Goal: Task Accomplishment & Management: Manage account settings

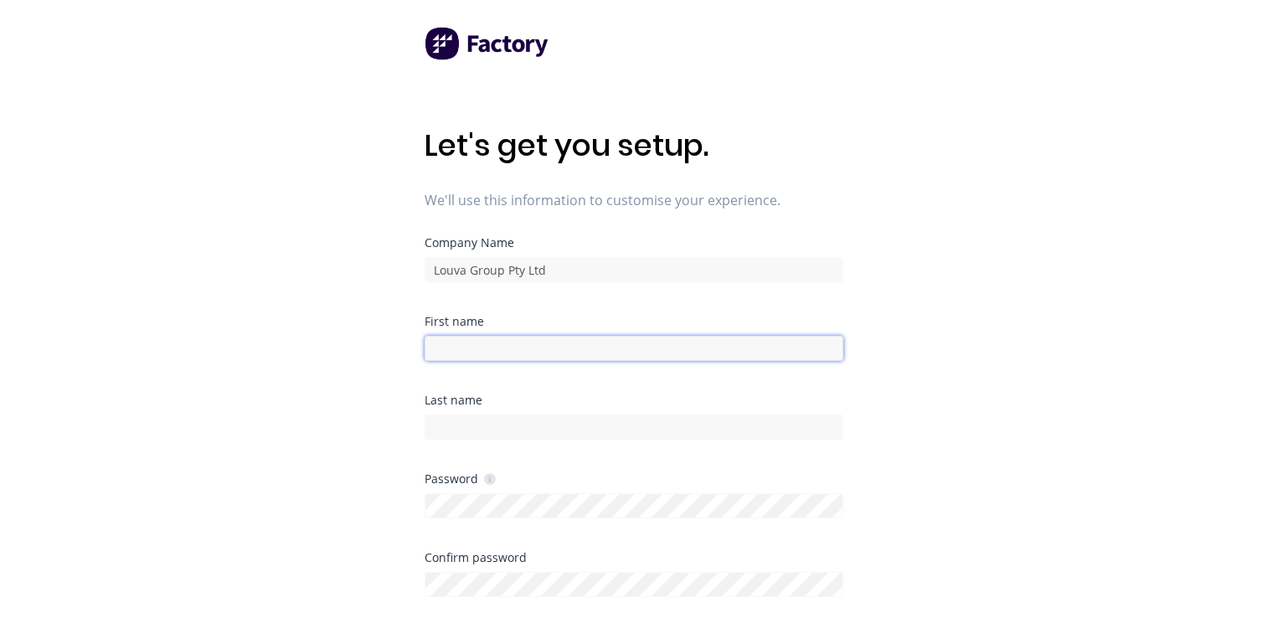
click at [563, 351] on input at bounding box center [634, 348] width 419 height 25
type input "Angelo"
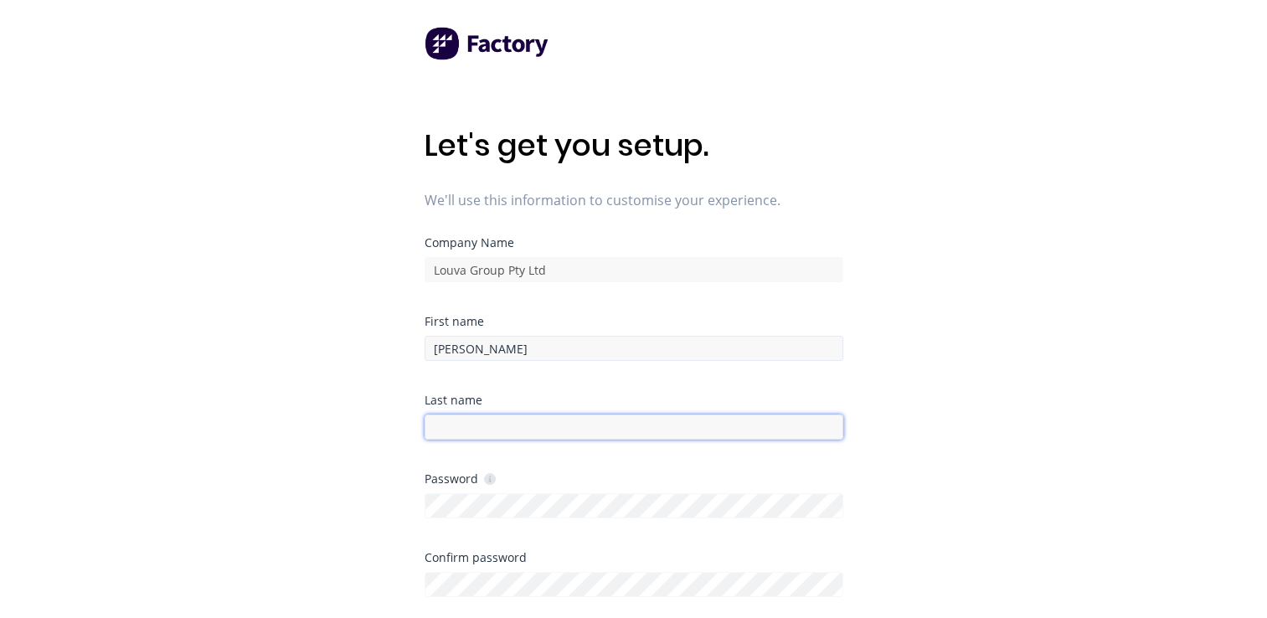
type input "Arena"
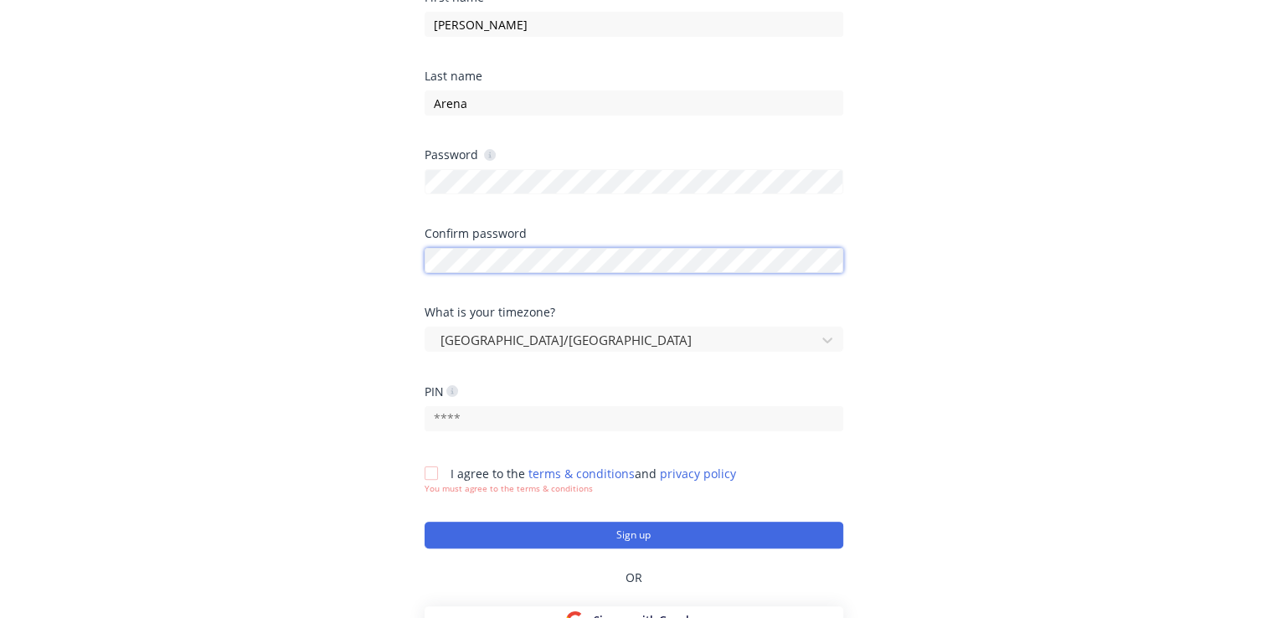
scroll to position [335, 0]
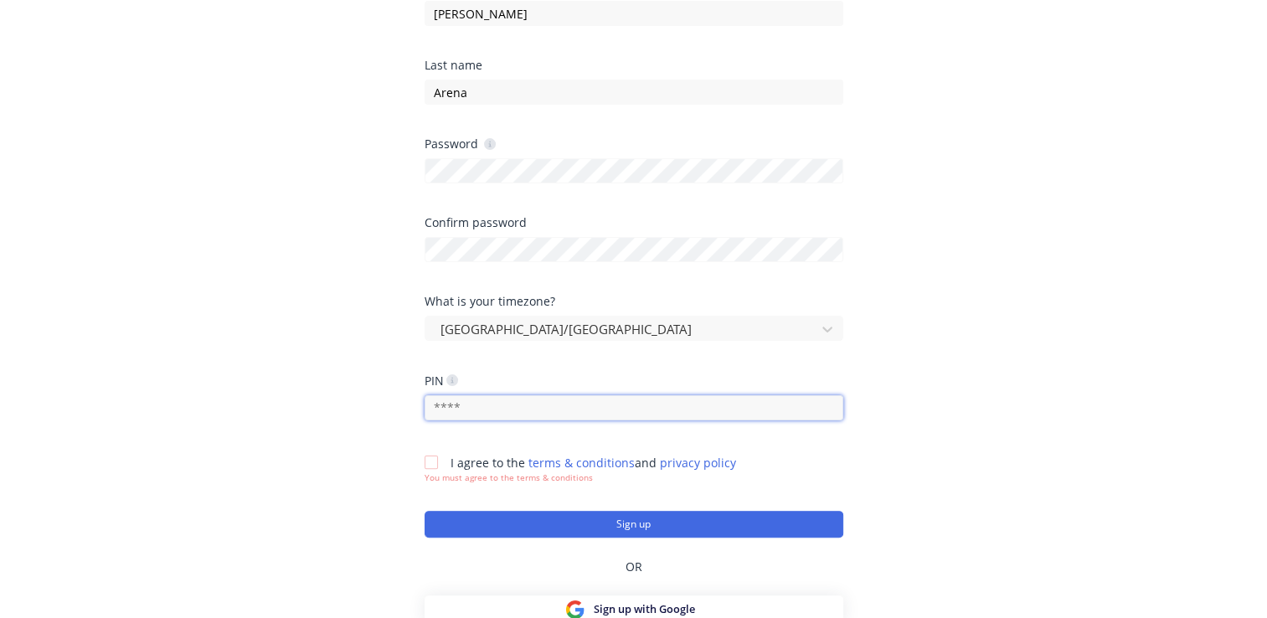
click at [524, 415] on input "text" at bounding box center [634, 407] width 419 height 25
type input "1234"
click at [434, 461] on div at bounding box center [432, 463] width 34 height 34
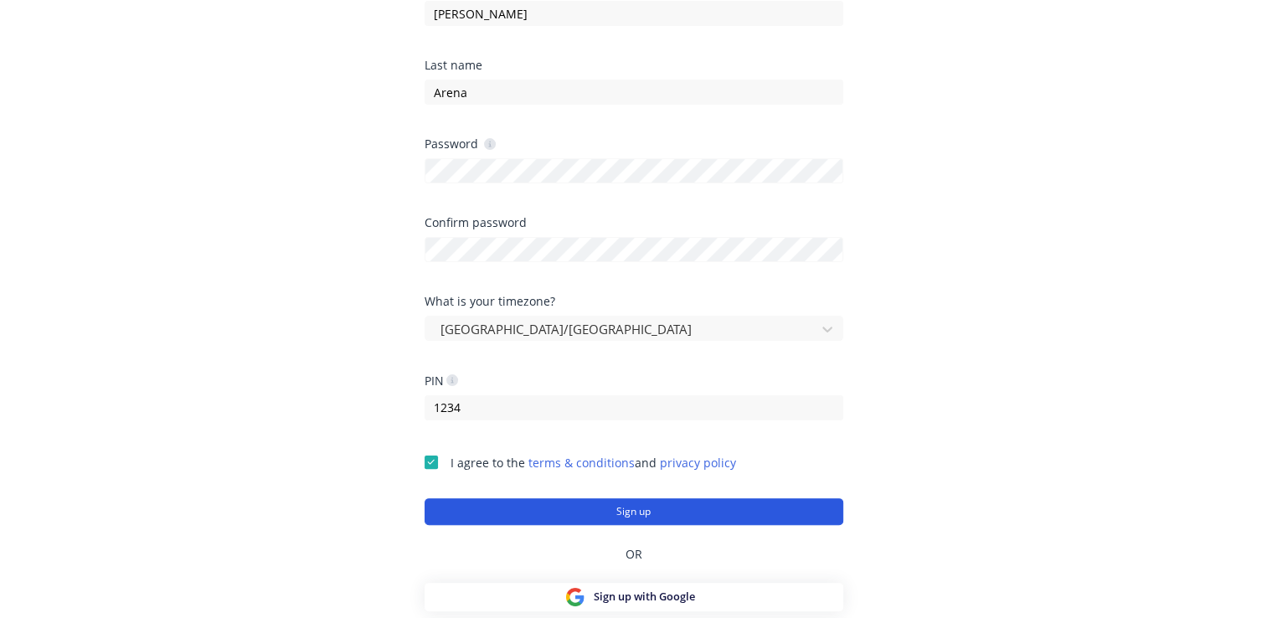
click at [601, 508] on button "Sign up" at bounding box center [634, 511] width 419 height 27
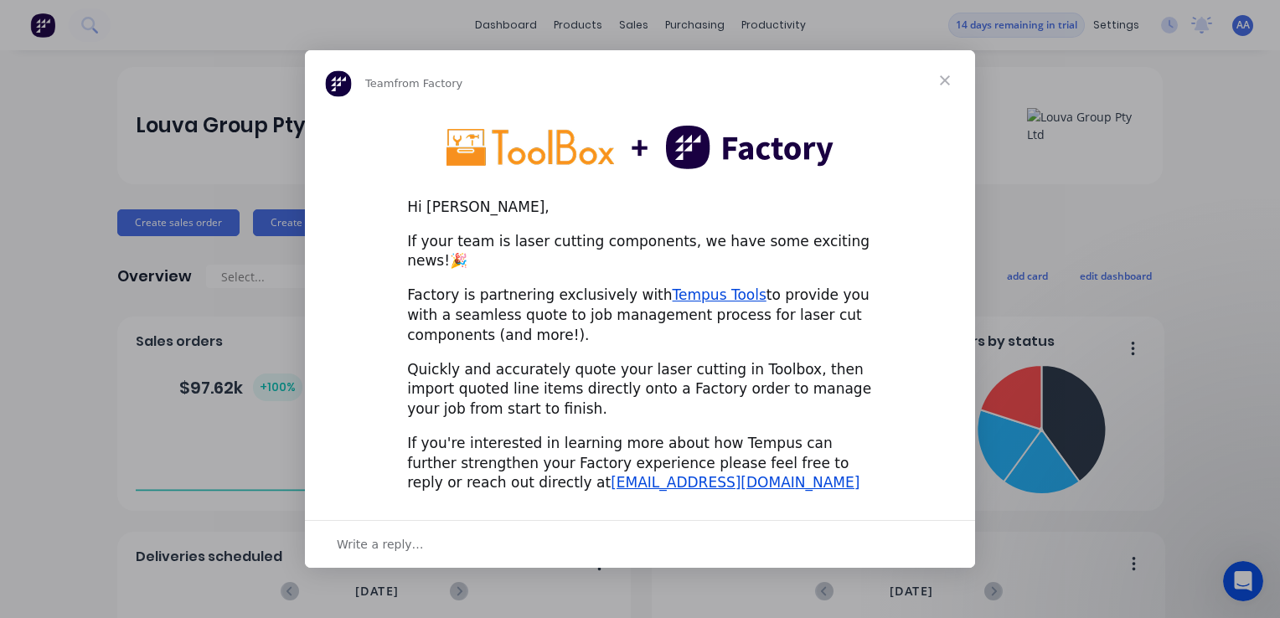
click at [938, 89] on span "Close" at bounding box center [945, 80] width 60 height 60
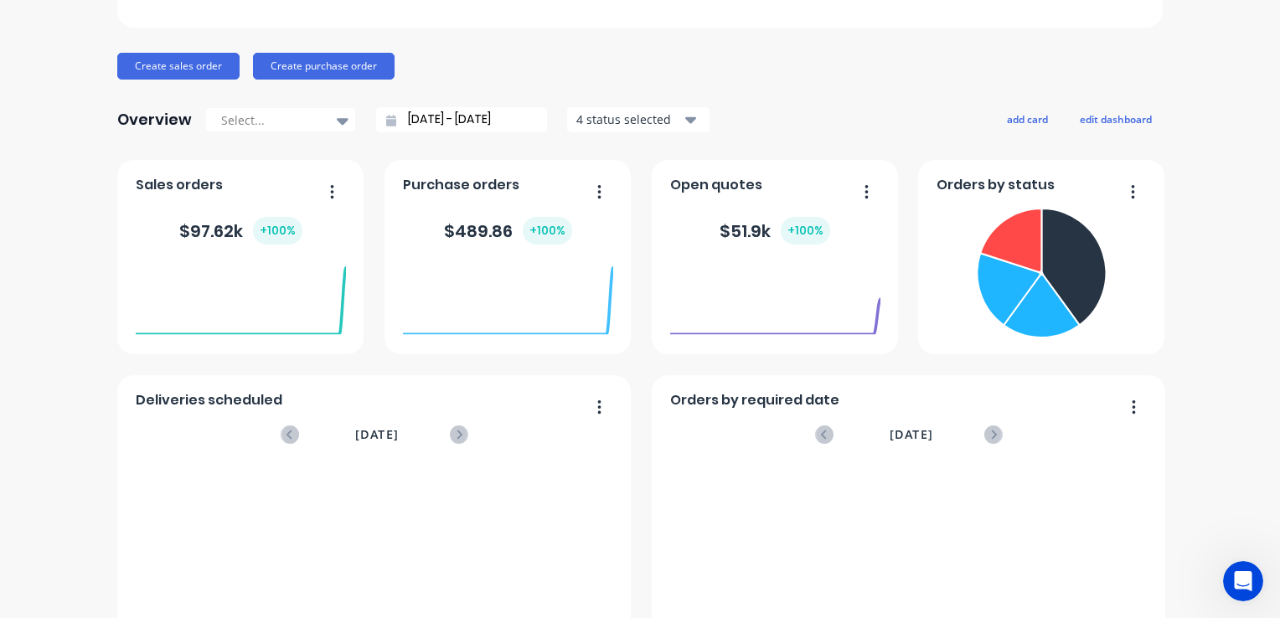
scroll to position [168, 0]
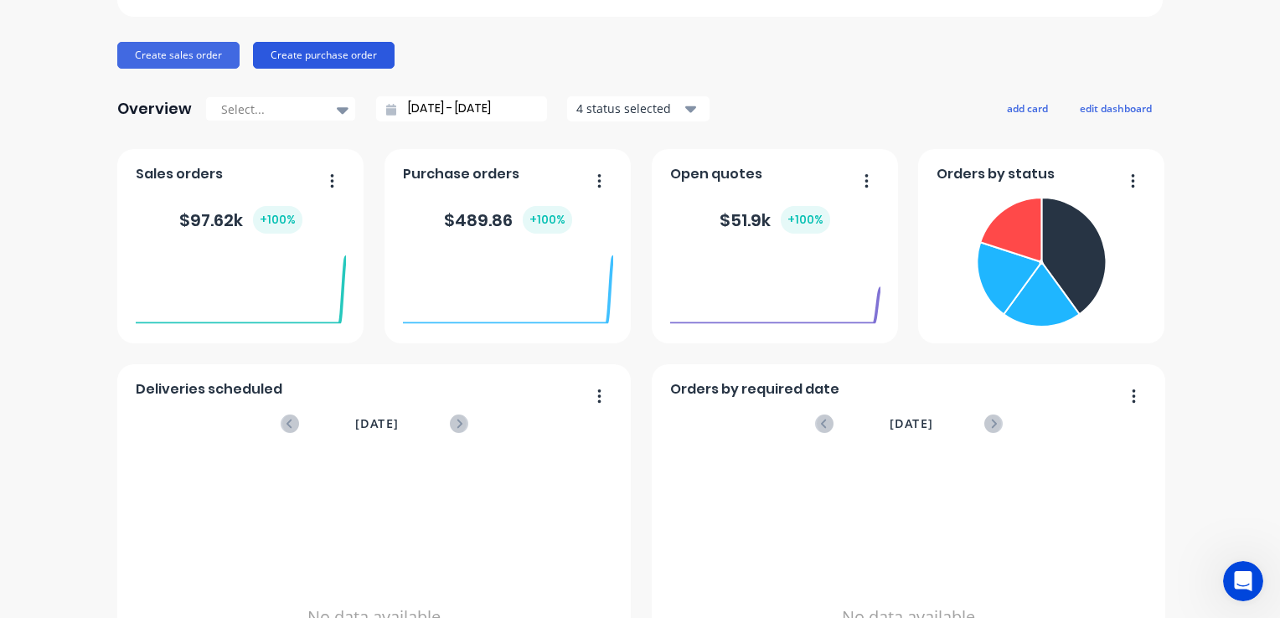
click at [315, 49] on button "Create purchase order" at bounding box center [324, 55] width 142 height 27
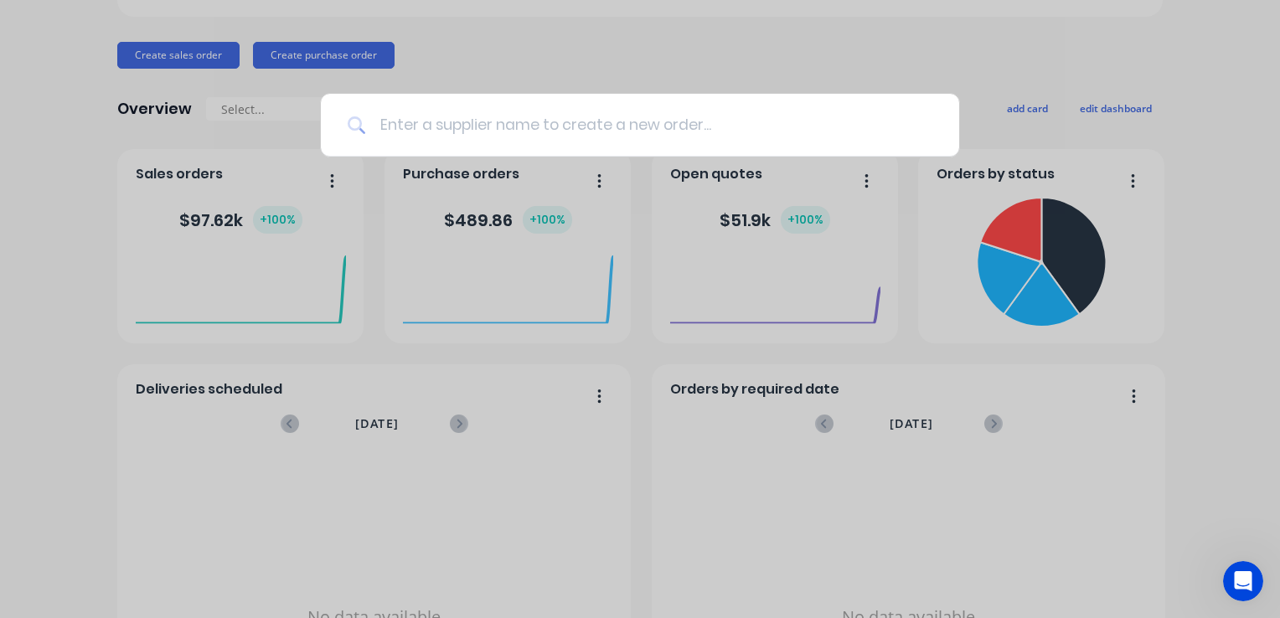
click at [457, 118] on input at bounding box center [649, 125] width 566 height 63
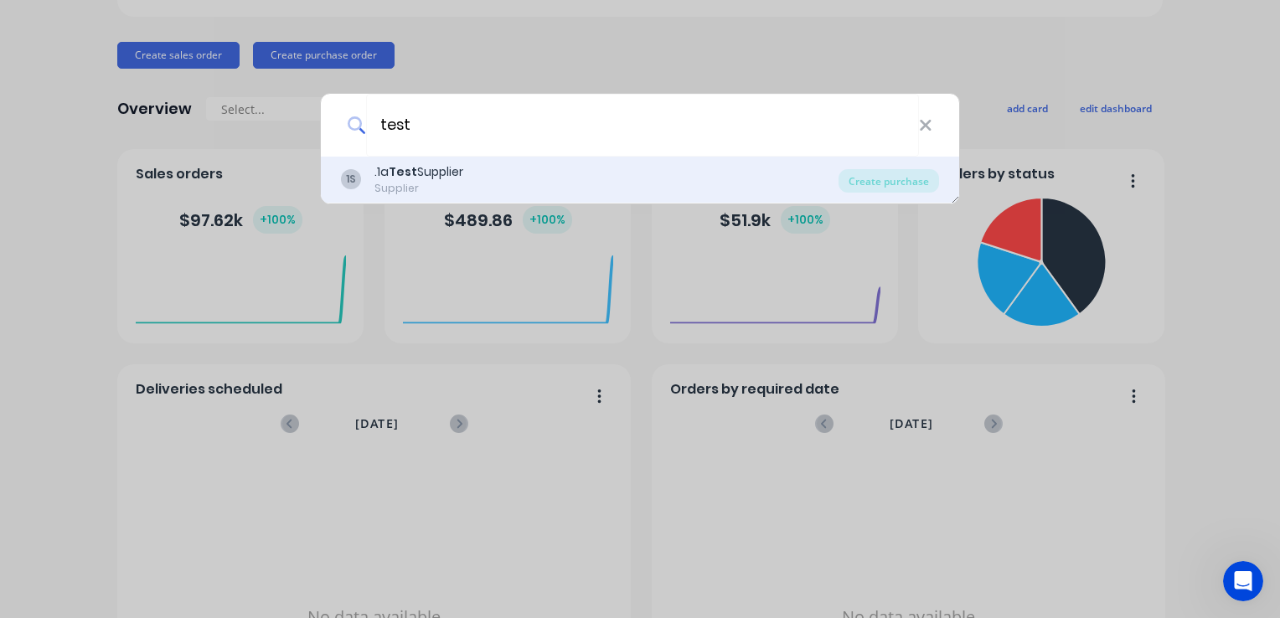
type input "test"
click at [477, 167] on div "1S .1a Test Supplier Supplier" at bounding box center [590, 179] width 498 height 33
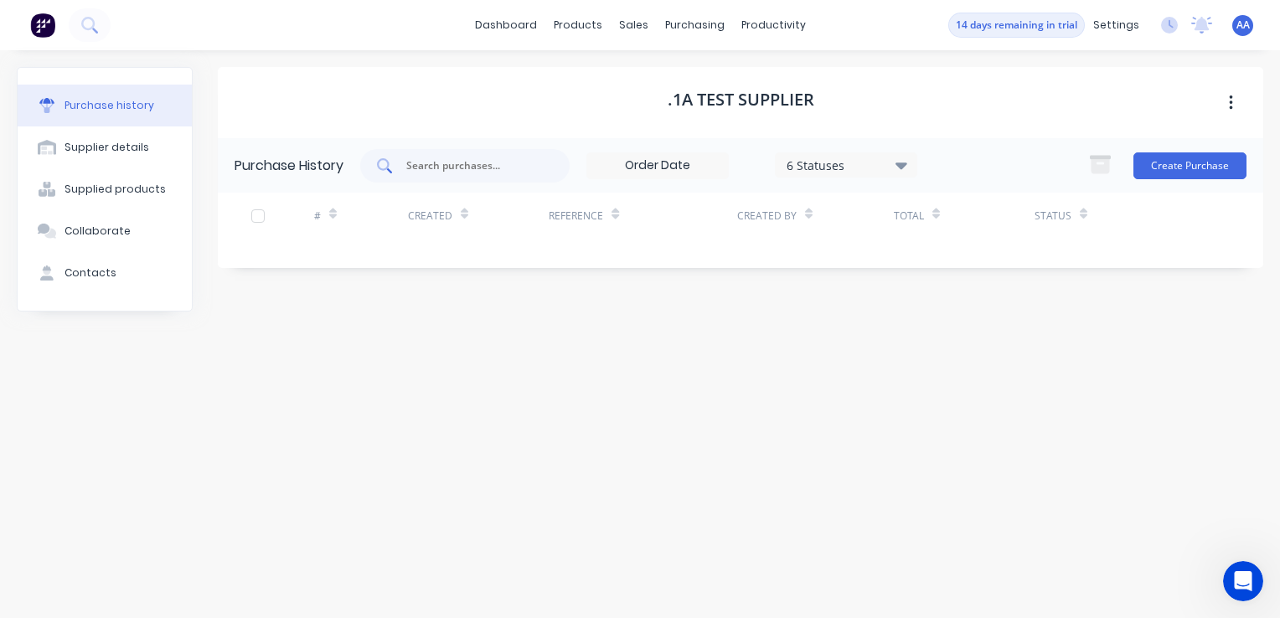
click at [516, 172] on input "text" at bounding box center [474, 165] width 139 height 17
type input "a"
click at [603, 77] on div "Product Catalogue" at bounding box center [652, 80] width 104 height 15
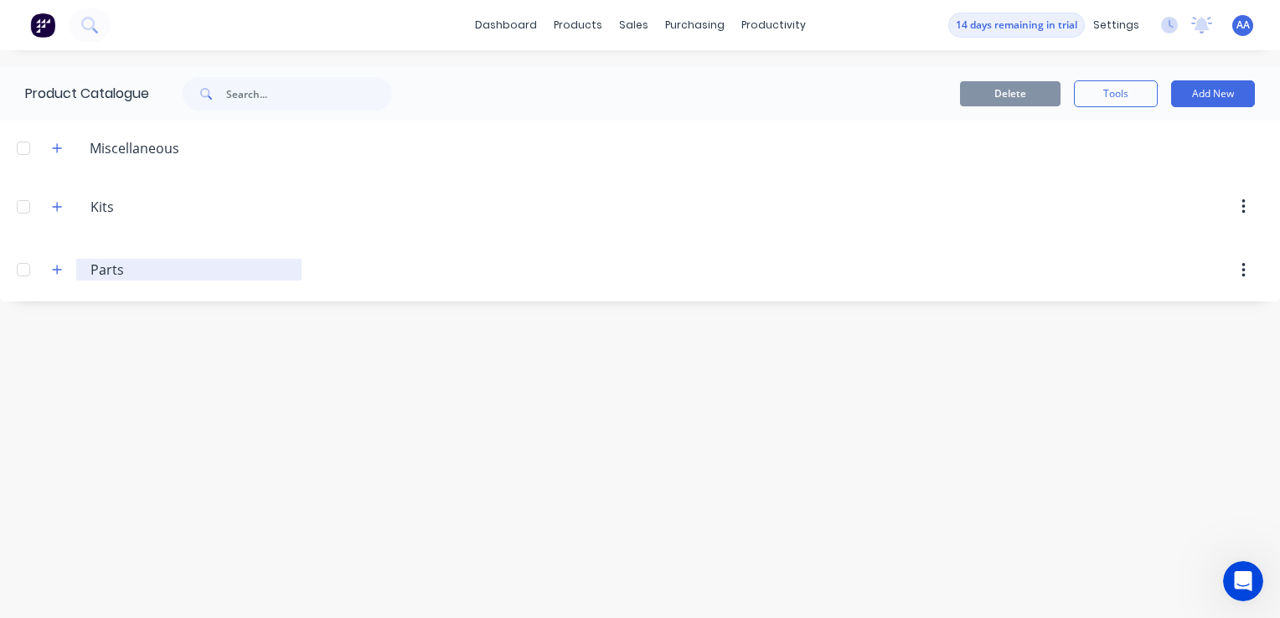
click at [115, 271] on input "Parts" at bounding box center [189, 270] width 199 height 20
click at [61, 273] on icon "button" at bounding box center [57, 270] width 10 height 12
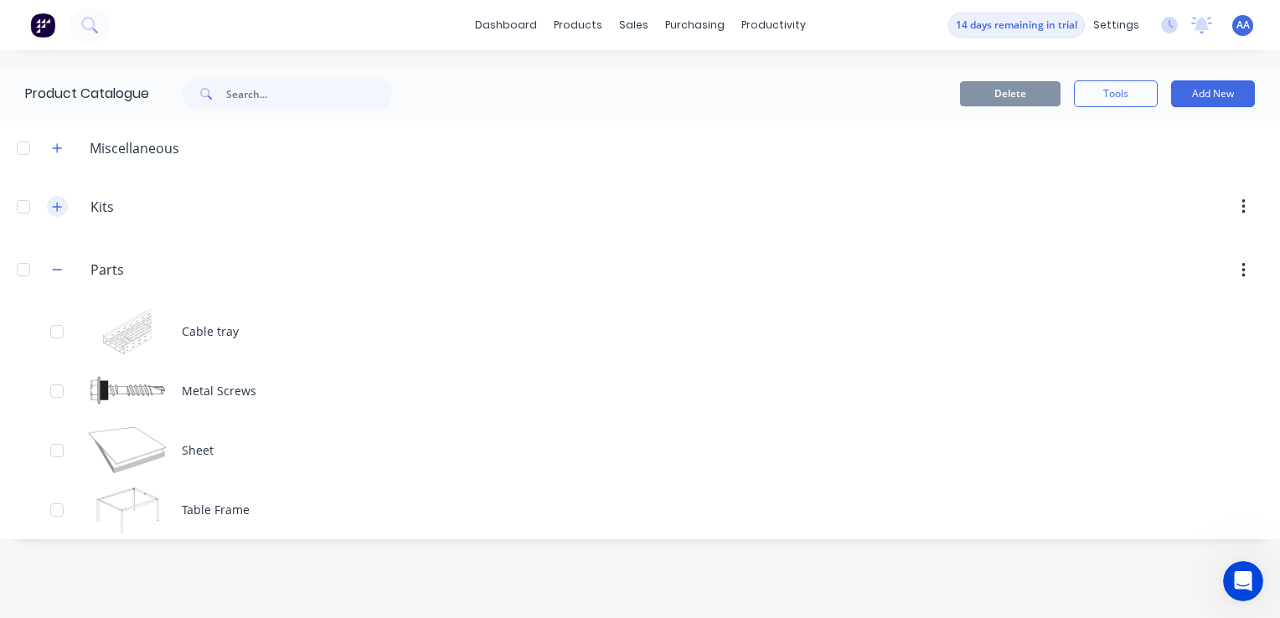
click at [60, 209] on icon "button" at bounding box center [57, 207] width 10 height 12
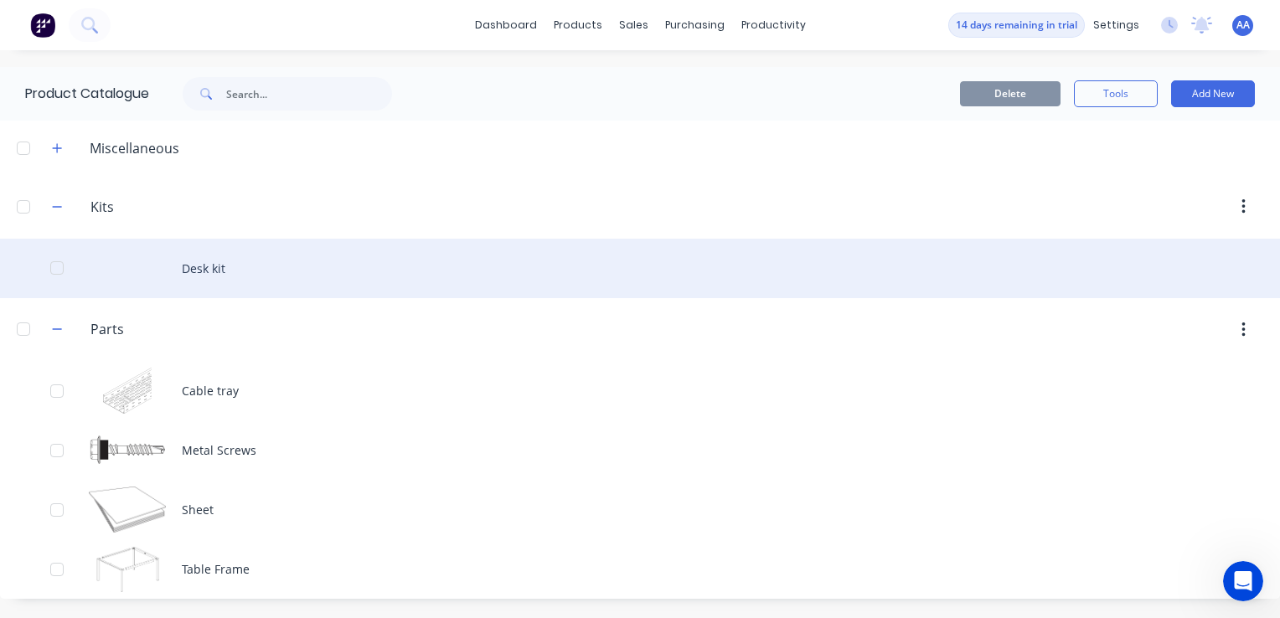
click at [171, 271] on div "Desk kit" at bounding box center [640, 268] width 1280 height 59
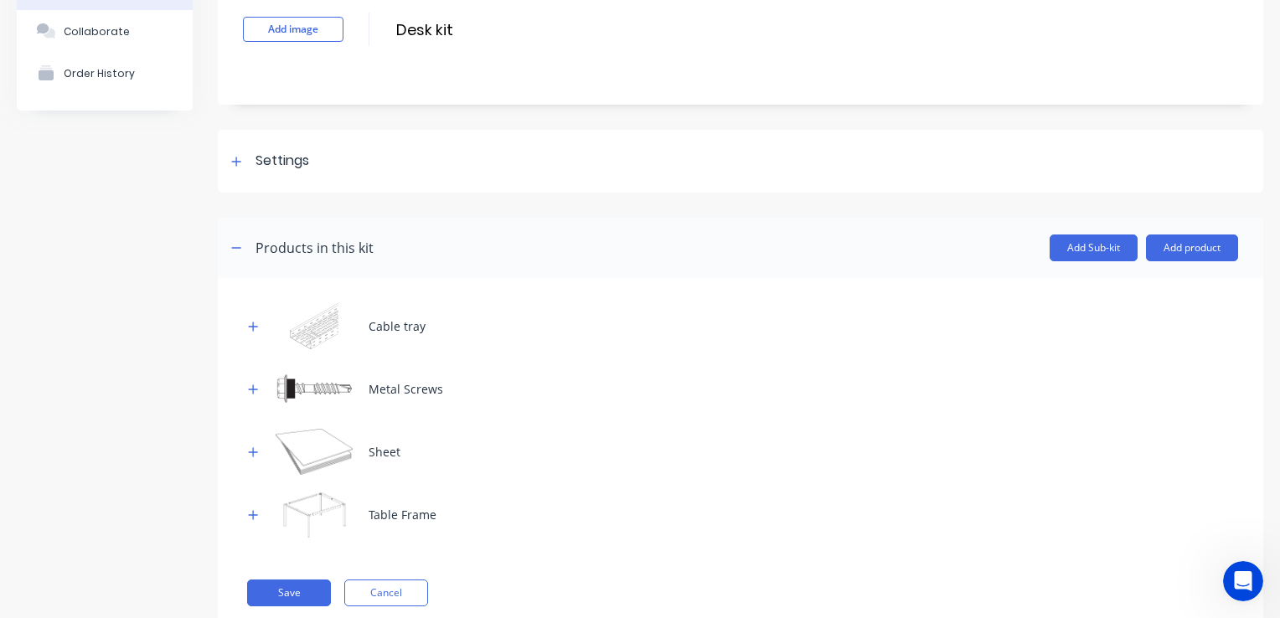
scroll to position [158, 0]
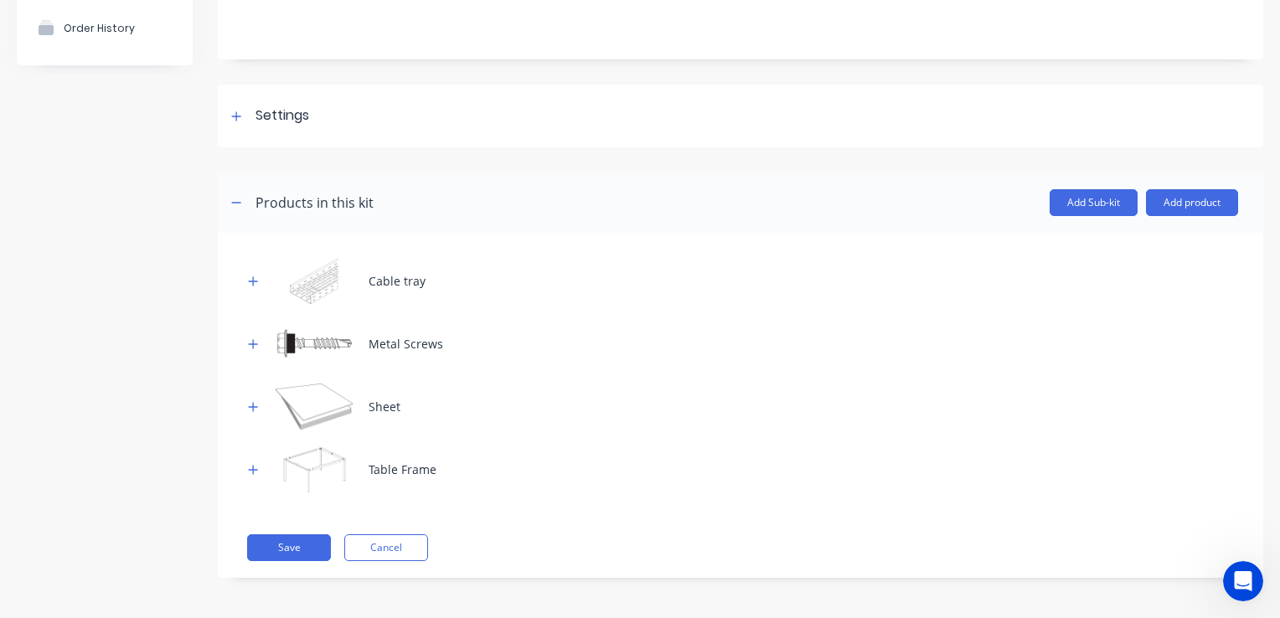
click at [398, 531] on div "Cable tray Metal Screws Sheet Table Frame Save Cancel" at bounding box center [740, 405] width 1045 height 345
click at [412, 535] on button "Cancel" at bounding box center [386, 547] width 84 height 27
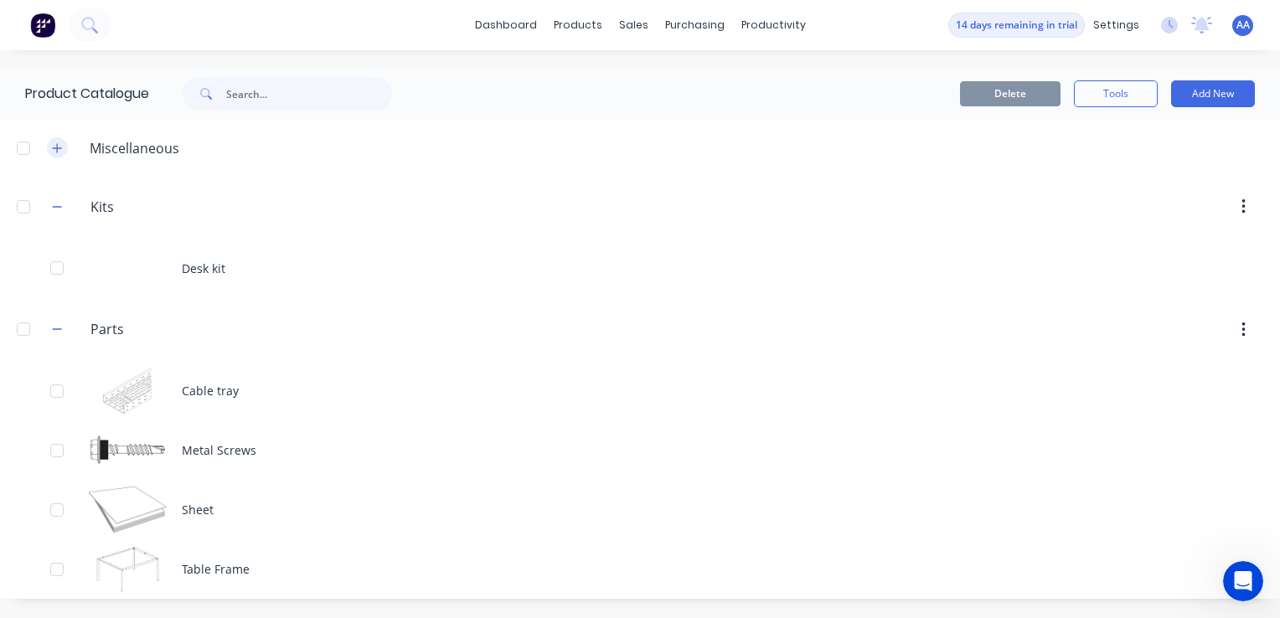
click at [62, 152] on icon "button" at bounding box center [57, 148] width 10 height 12
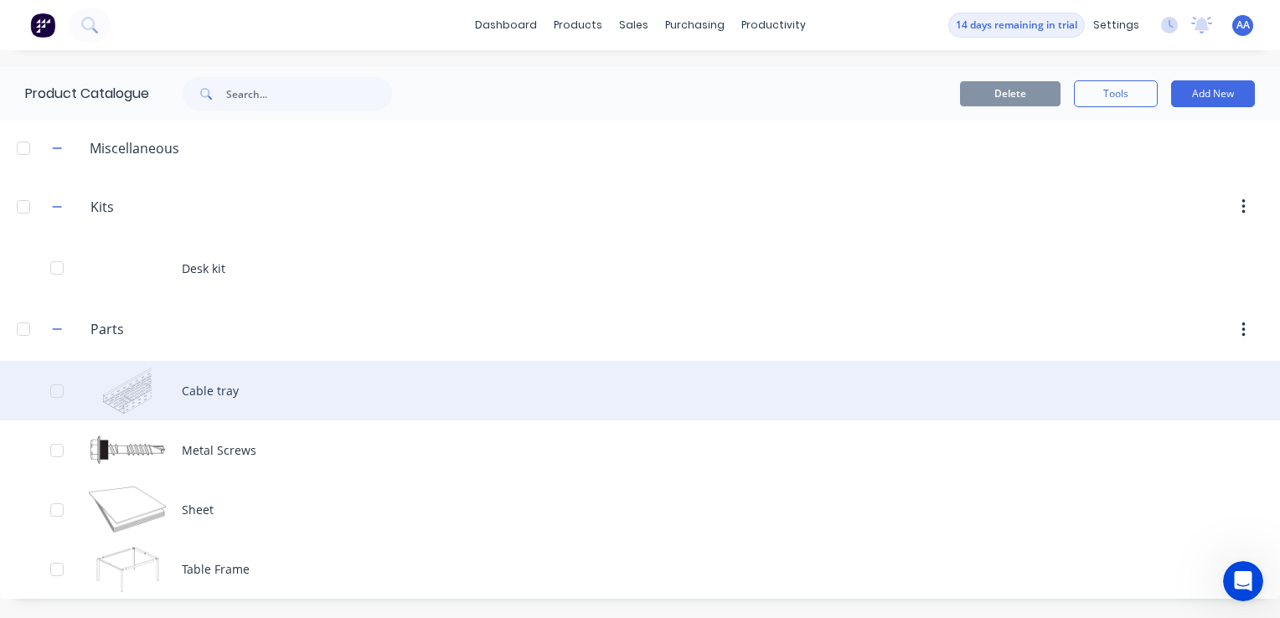
click at [204, 384] on div "Cable tray" at bounding box center [640, 390] width 1280 height 59
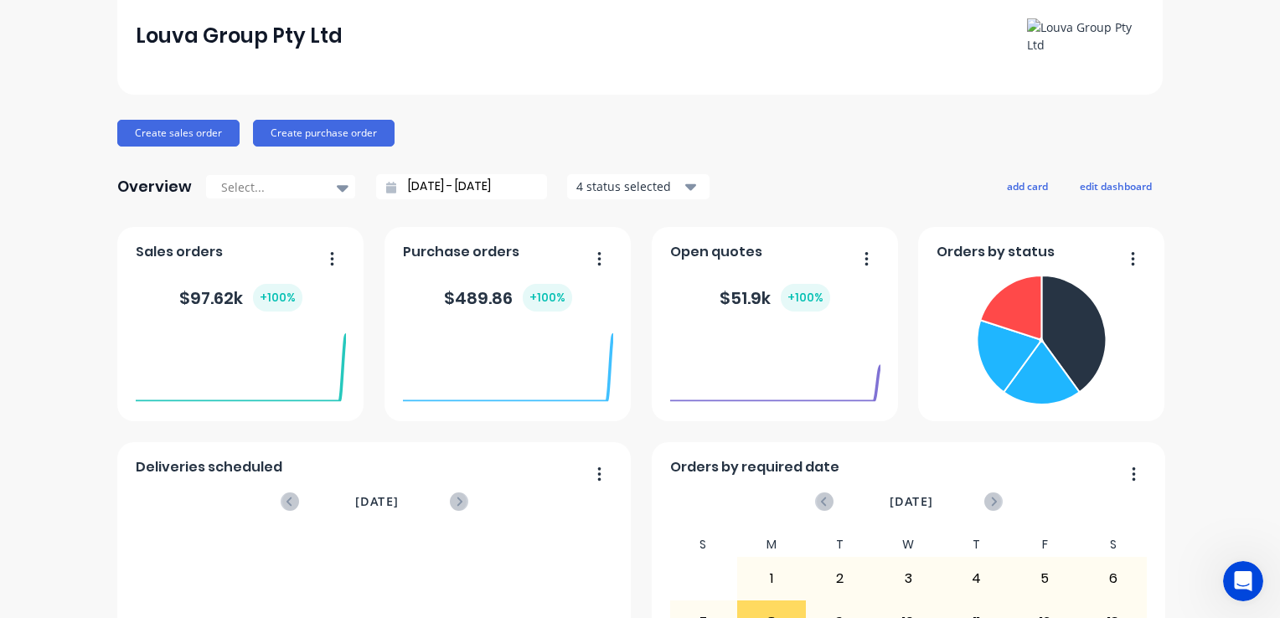
scroll to position [3, 0]
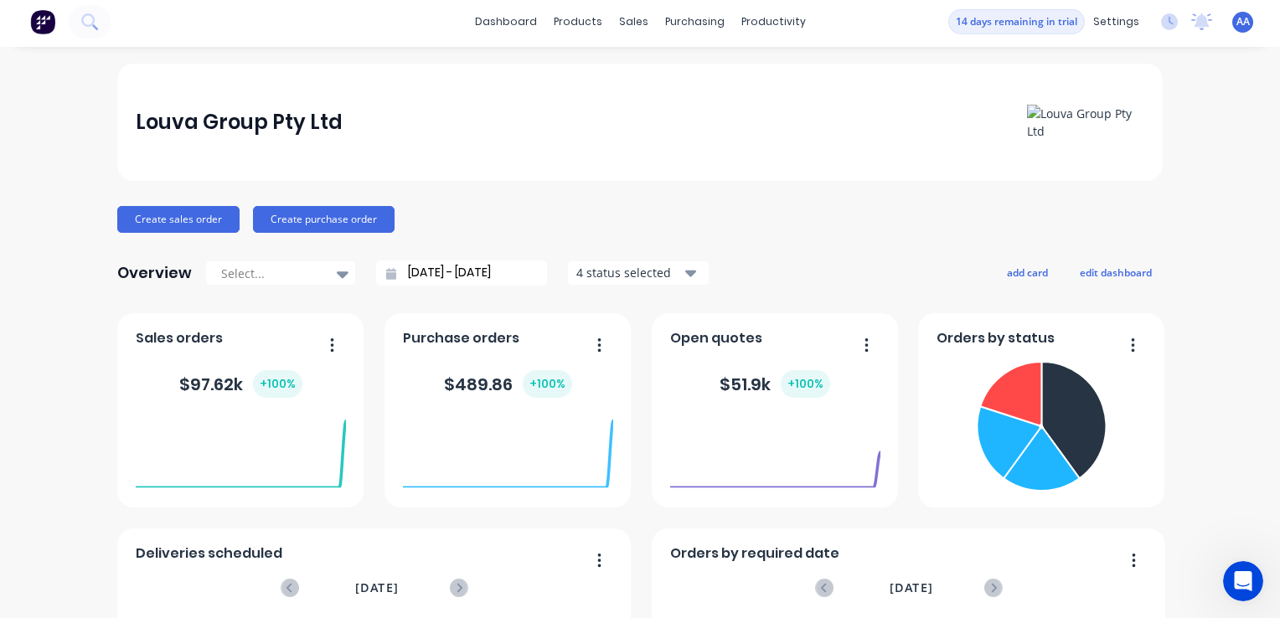
click at [685, 269] on icon "button" at bounding box center [691, 273] width 12 height 18
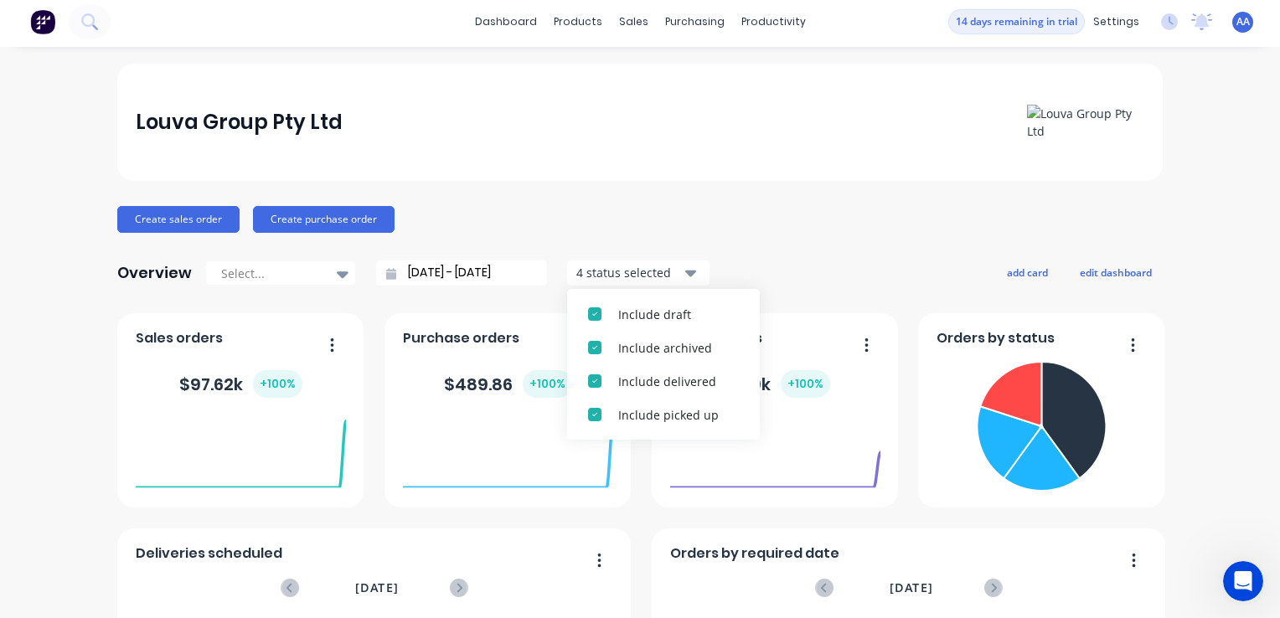
click at [768, 215] on div "Create sales order Create purchase order" at bounding box center [639, 219] width 1045 height 27
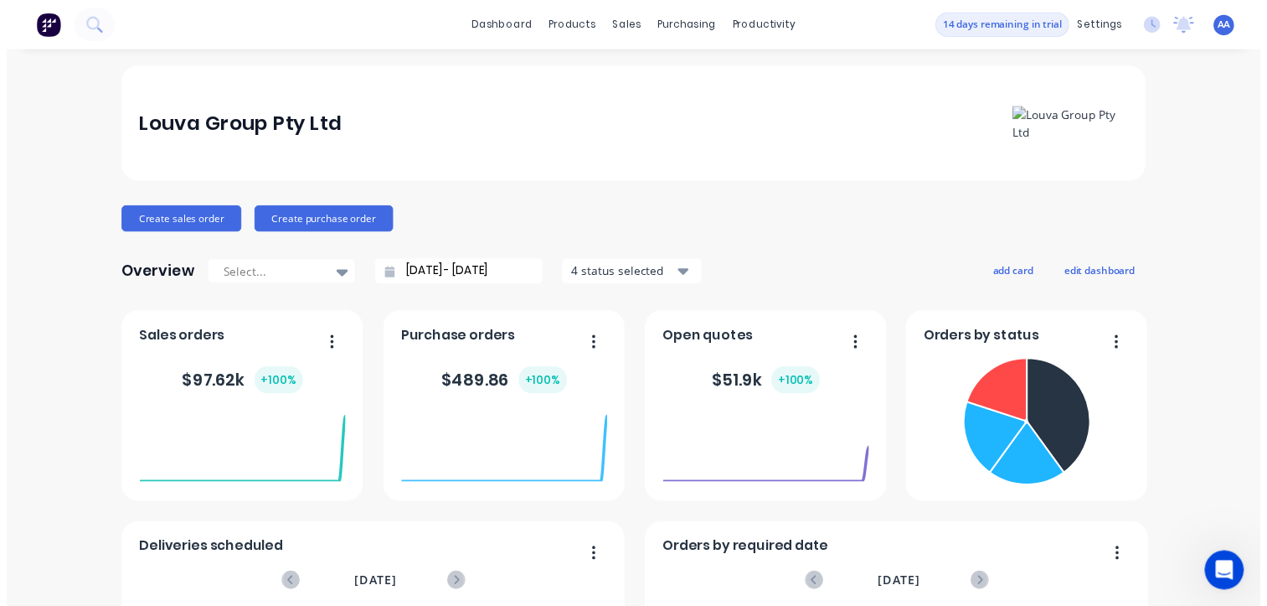
scroll to position [0, 0]
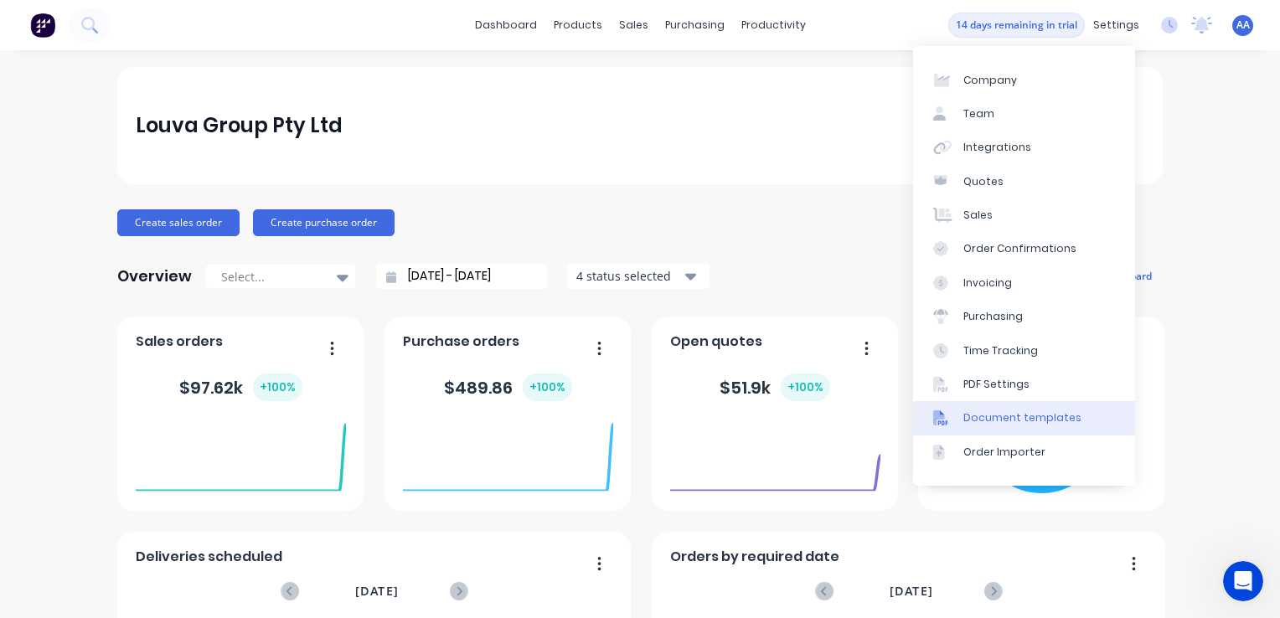
click at [1012, 418] on div "Document templates" at bounding box center [1022, 417] width 118 height 15
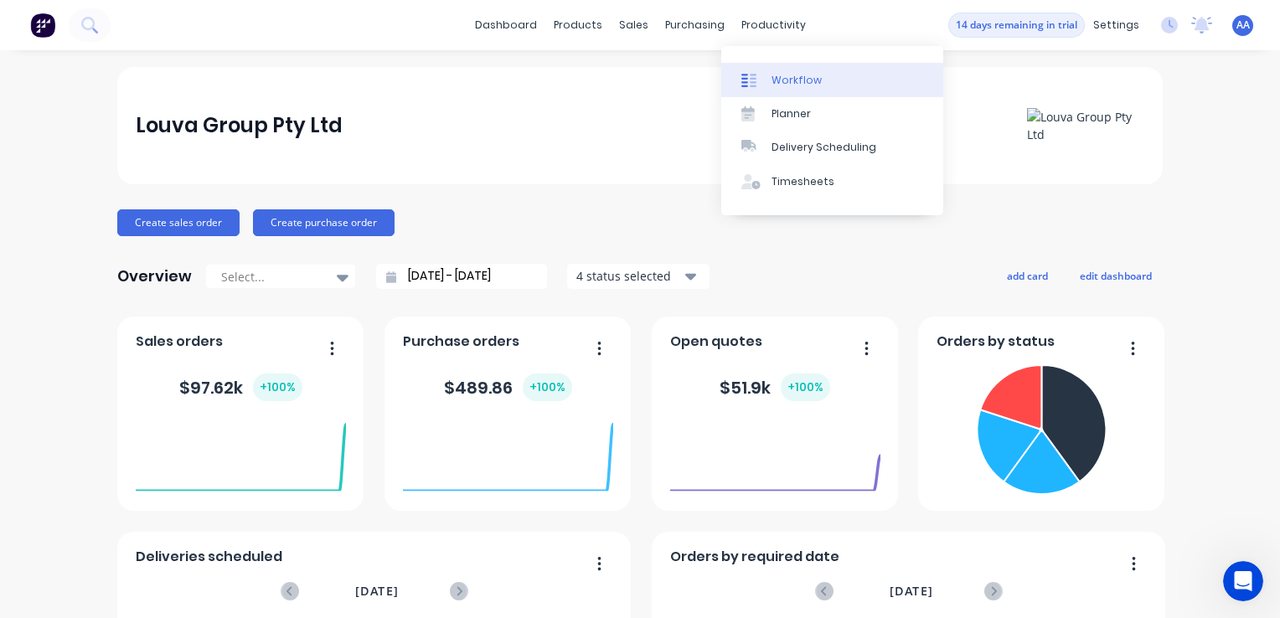
click at [772, 80] on div "Workflow" at bounding box center [797, 80] width 50 height 15
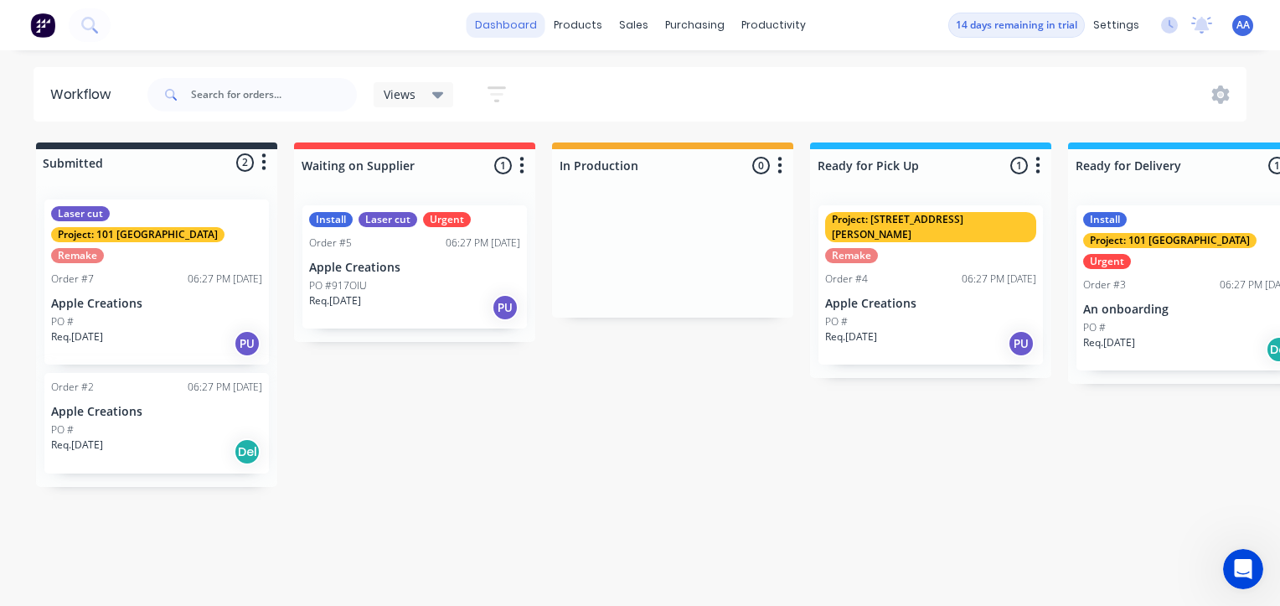
click at [528, 29] on link "dashboard" at bounding box center [506, 25] width 79 height 25
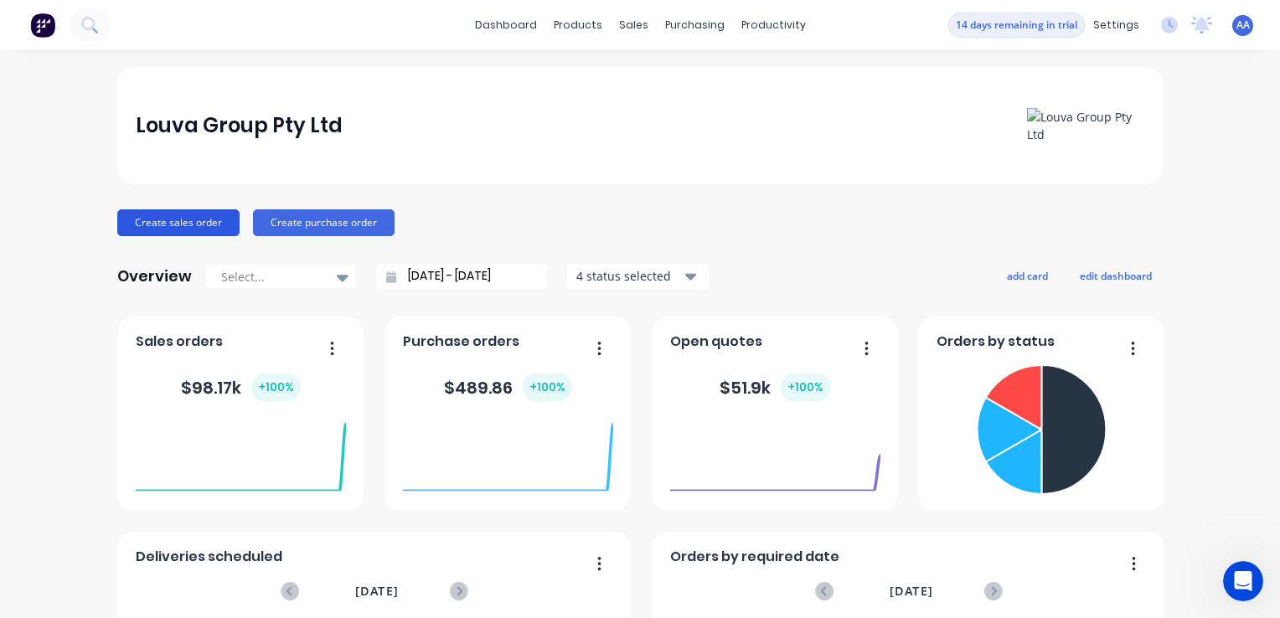
click at [161, 222] on button "Create sales order" at bounding box center [178, 222] width 122 height 27
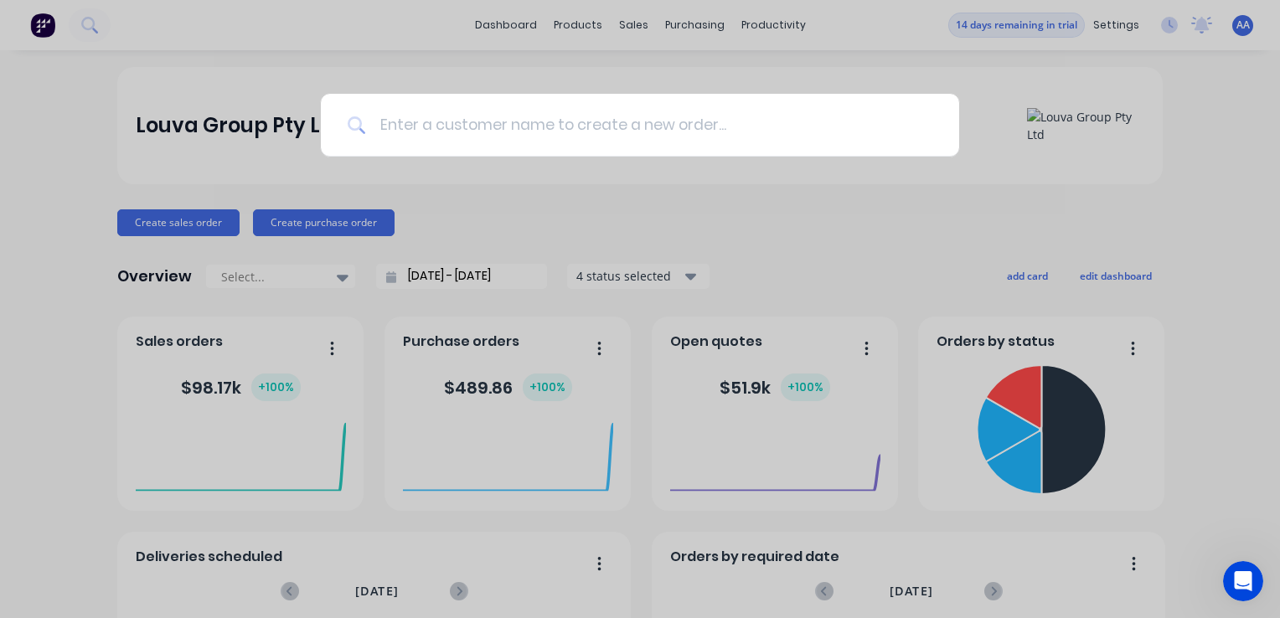
click at [450, 128] on input at bounding box center [649, 125] width 566 height 63
click at [862, 136] on input at bounding box center [649, 125] width 566 height 63
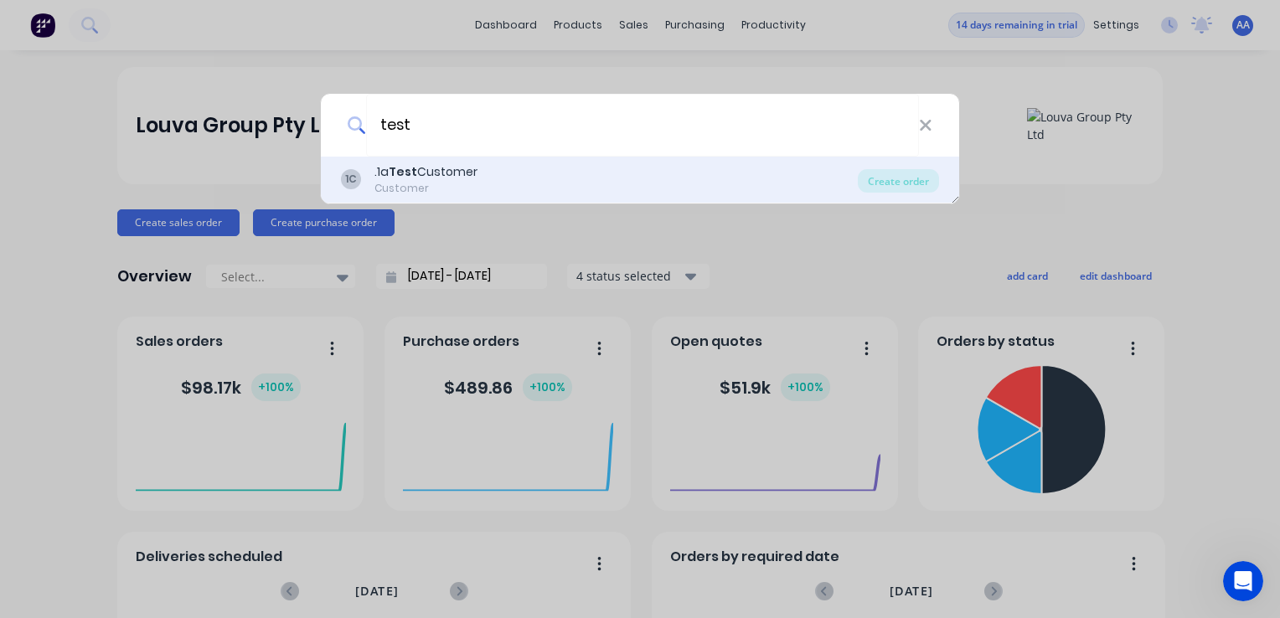
type input "test"
click at [419, 168] on div ".1a Test Customer" at bounding box center [425, 172] width 103 height 18
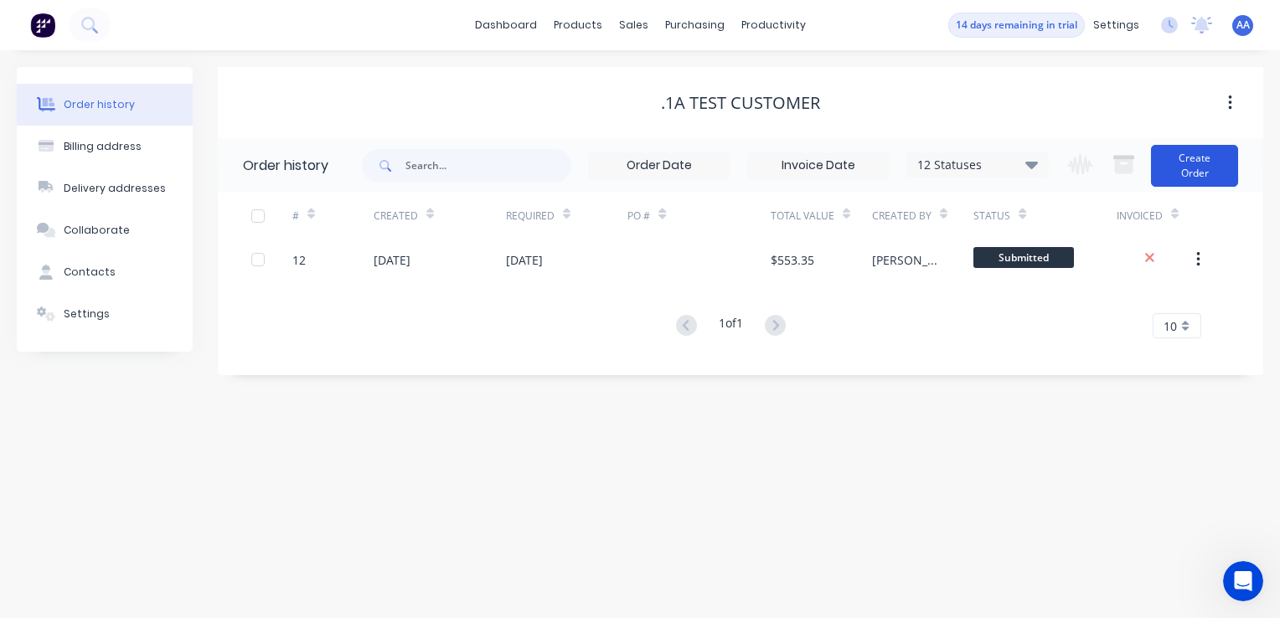
click at [1217, 169] on button "Create Order" at bounding box center [1194, 166] width 87 height 42
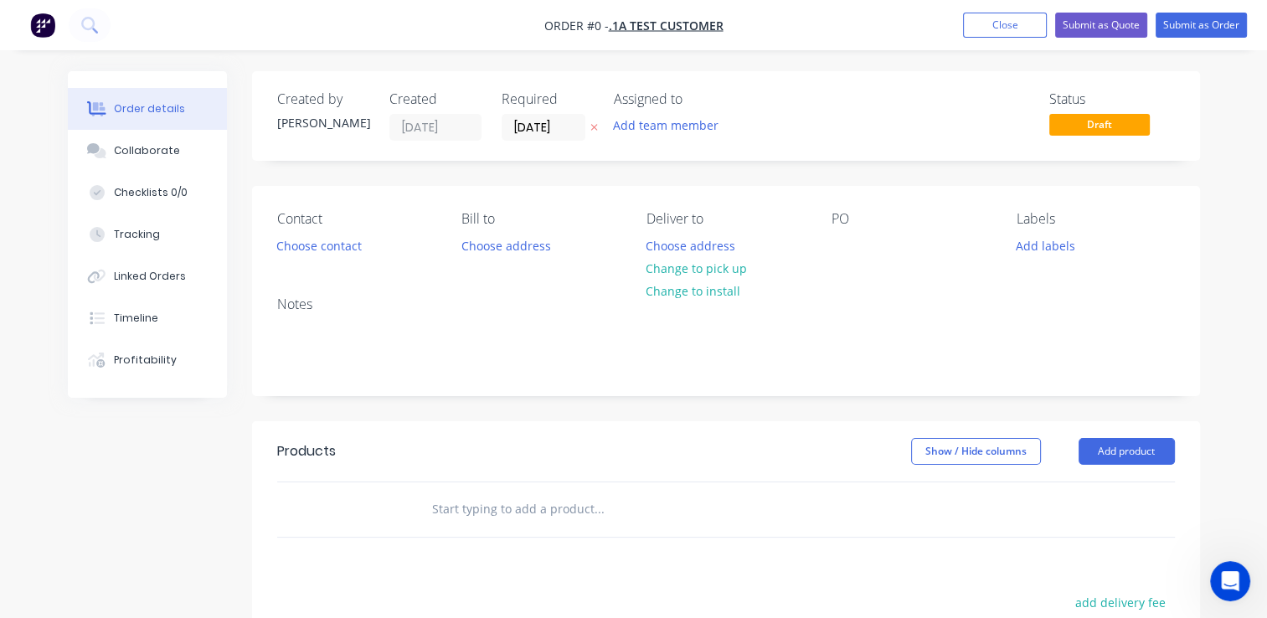
click at [494, 514] on input "text" at bounding box center [598, 510] width 335 height 34
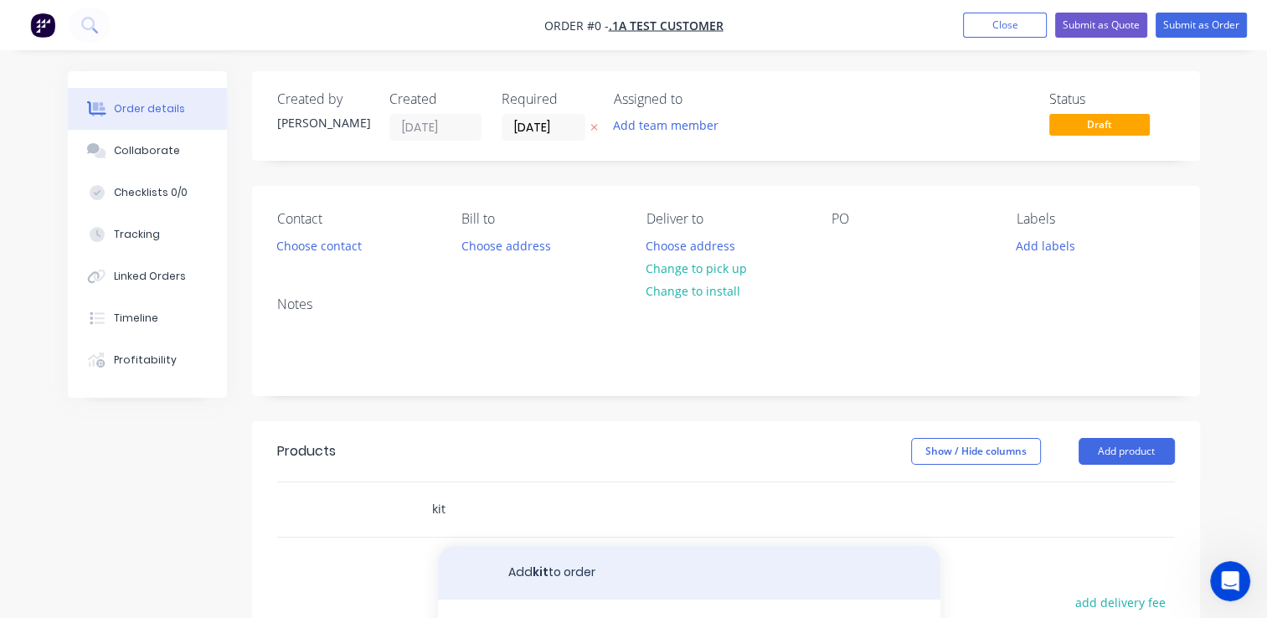
type input "kit"
click at [550, 570] on button "Add kit to order" at bounding box center [689, 573] width 503 height 54
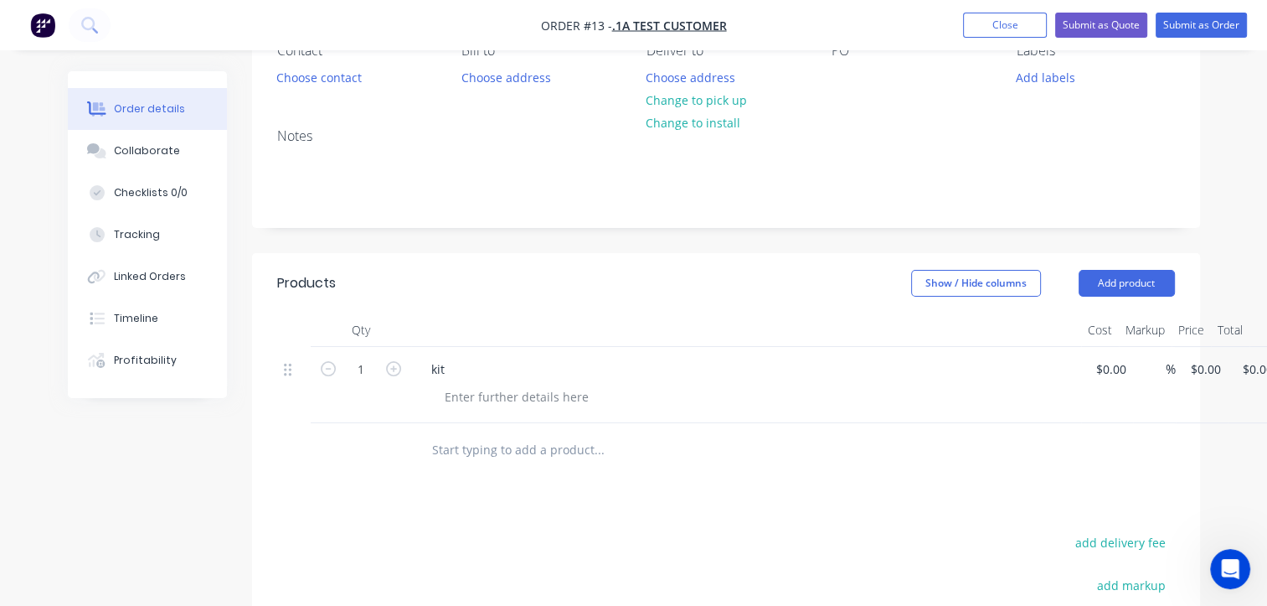
scroll to position [168, 0]
click at [325, 374] on icon "button" at bounding box center [328, 369] width 15 height 15
type input "0"
click at [287, 371] on icon at bounding box center [288, 370] width 8 height 15
click at [520, 456] on input "text" at bounding box center [598, 451] width 335 height 34
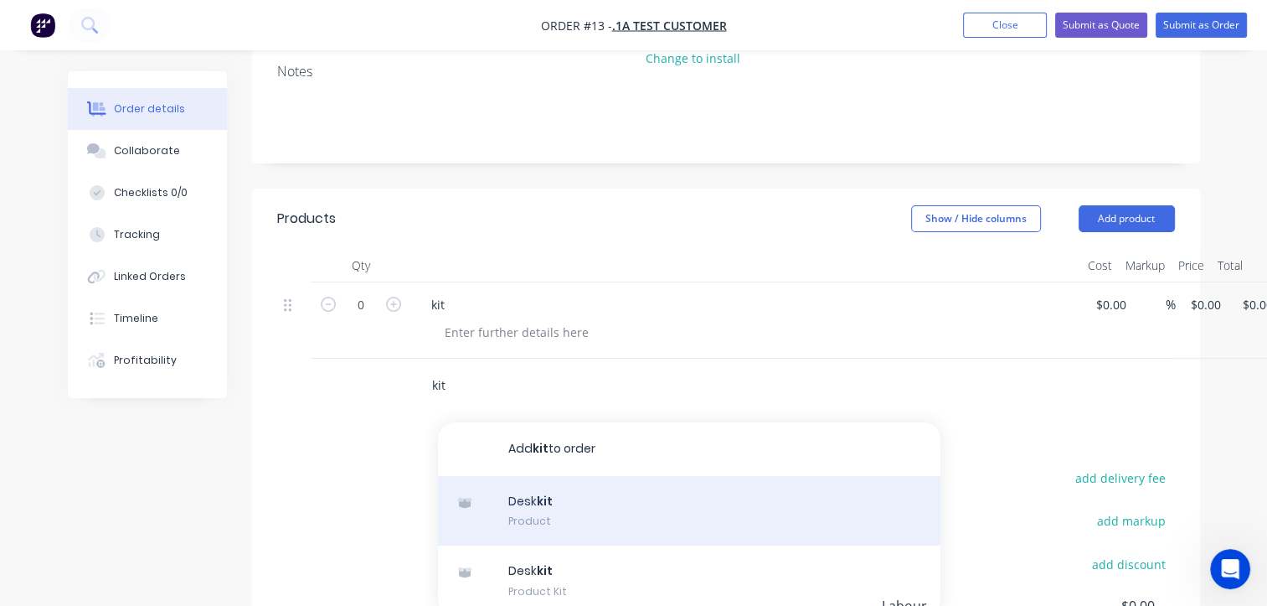
scroll to position [243, 0]
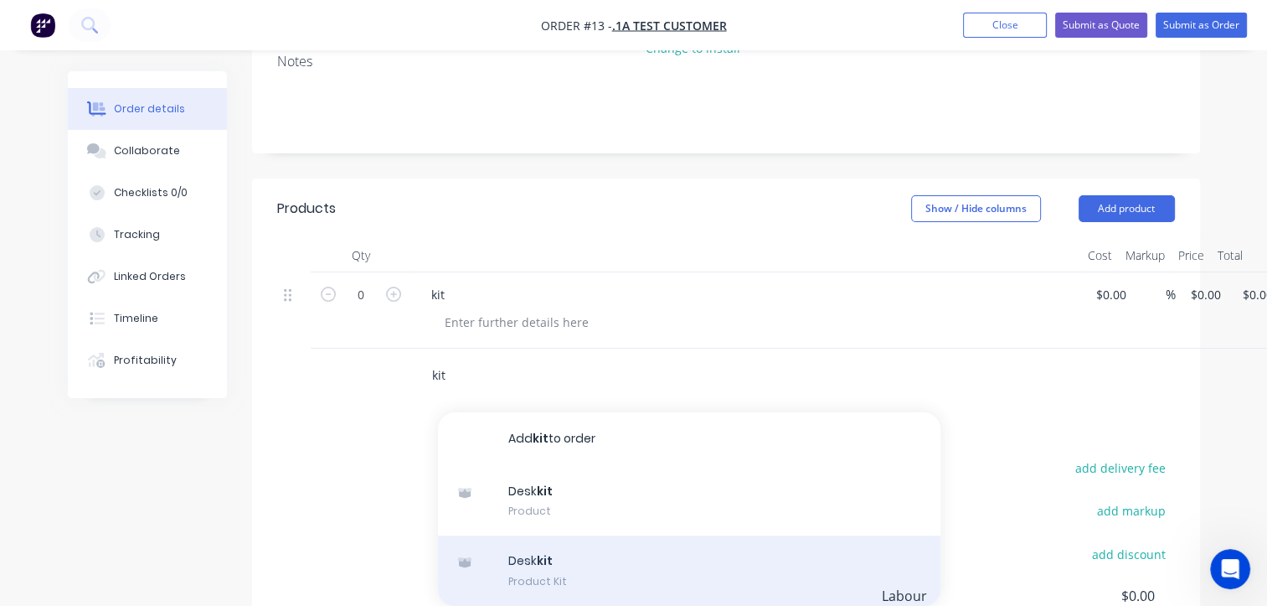
type input "kit"
click at [539, 562] on div "Desk kit Product Kit" at bounding box center [689, 570] width 503 height 70
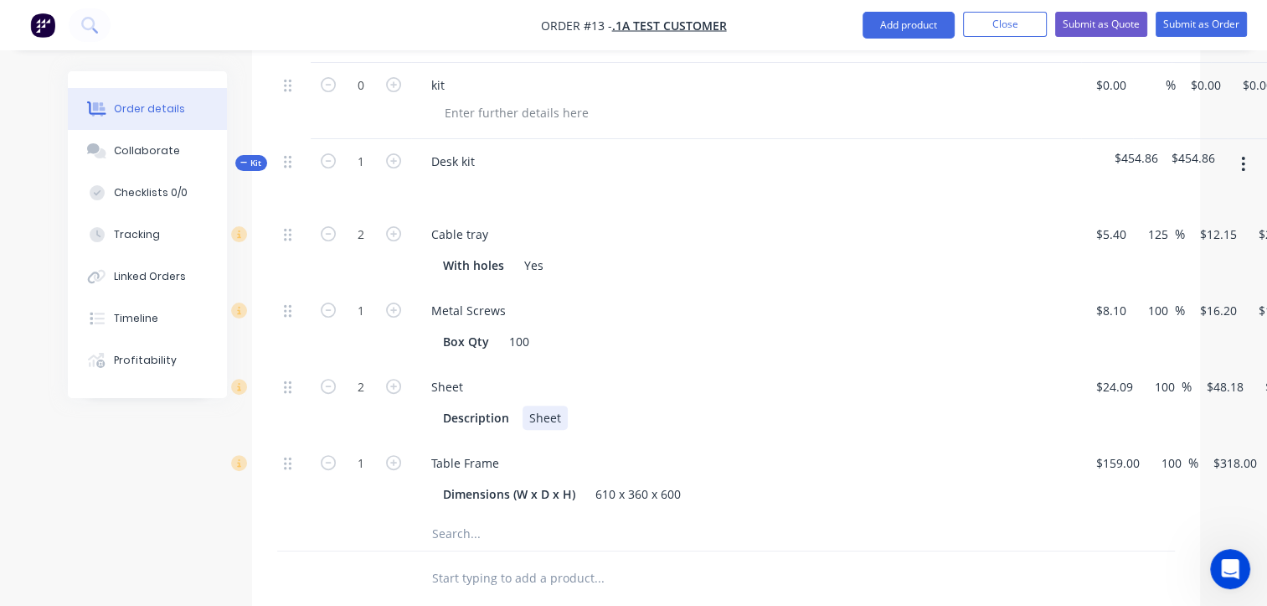
scroll to position [452, 0]
click at [603, 491] on div "610 x 360 x 600" at bounding box center [638, 494] width 99 height 24
click at [599, 492] on div "1110 x 360 x 600" at bounding box center [642, 494] width 106 height 24
type input "$159.00"
click at [882, 424] on div "Description Sheet" at bounding box center [742, 417] width 613 height 24
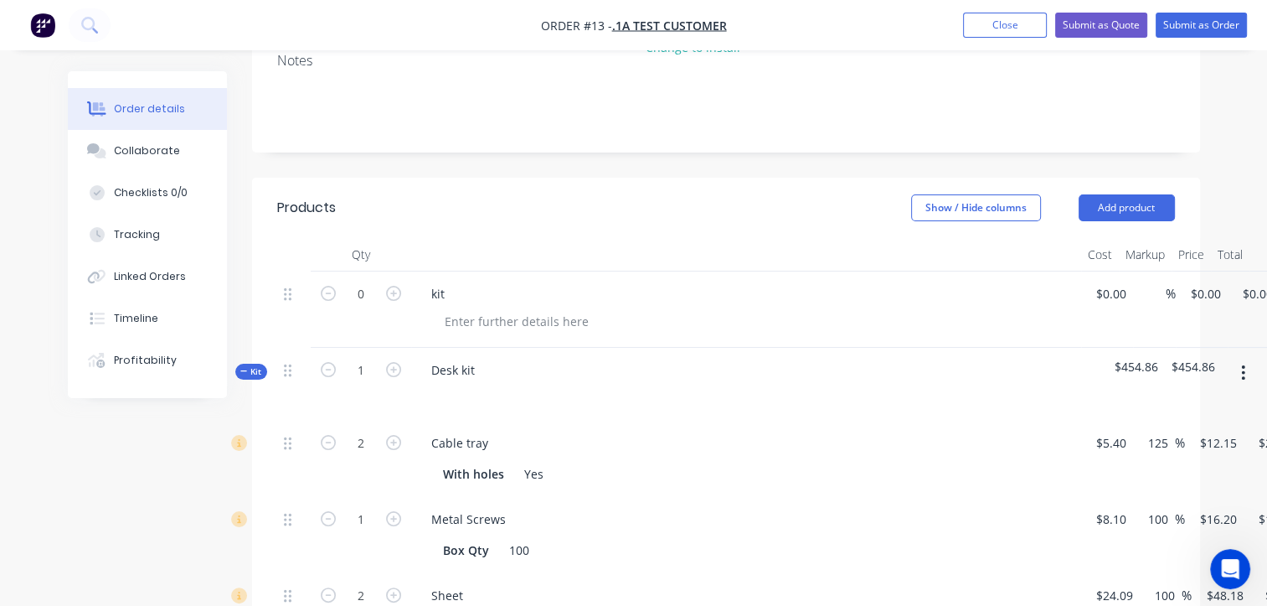
scroll to position [285, 0]
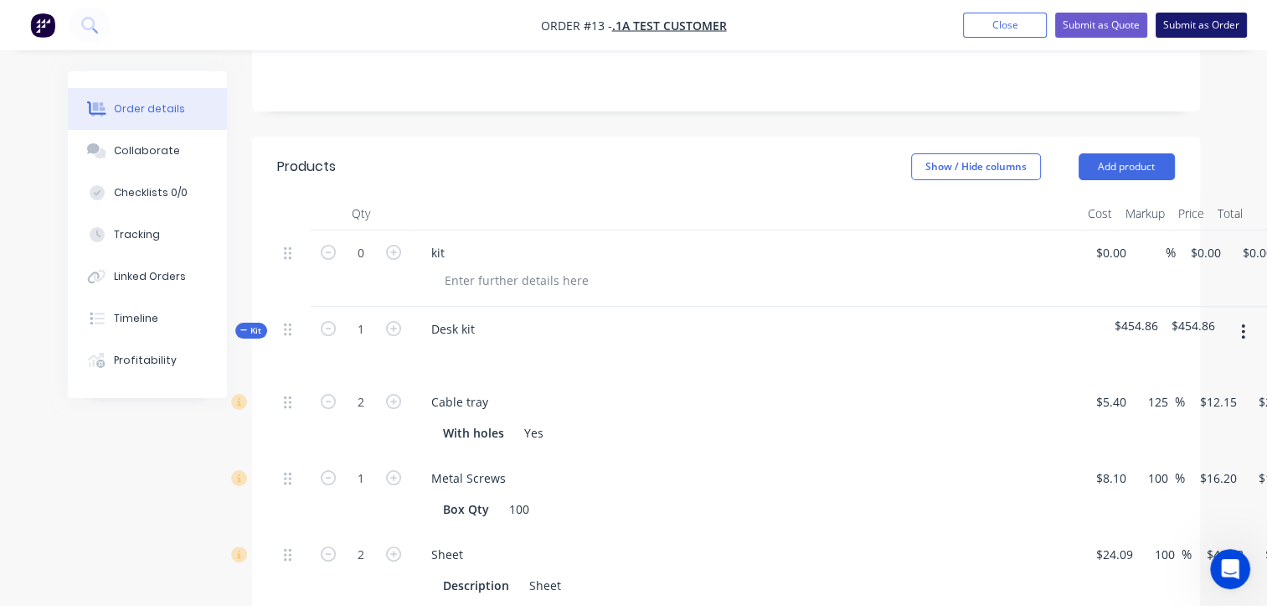
click at [1196, 22] on button "Submit as Order" at bounding box center [1201, 25] width 91 height 25
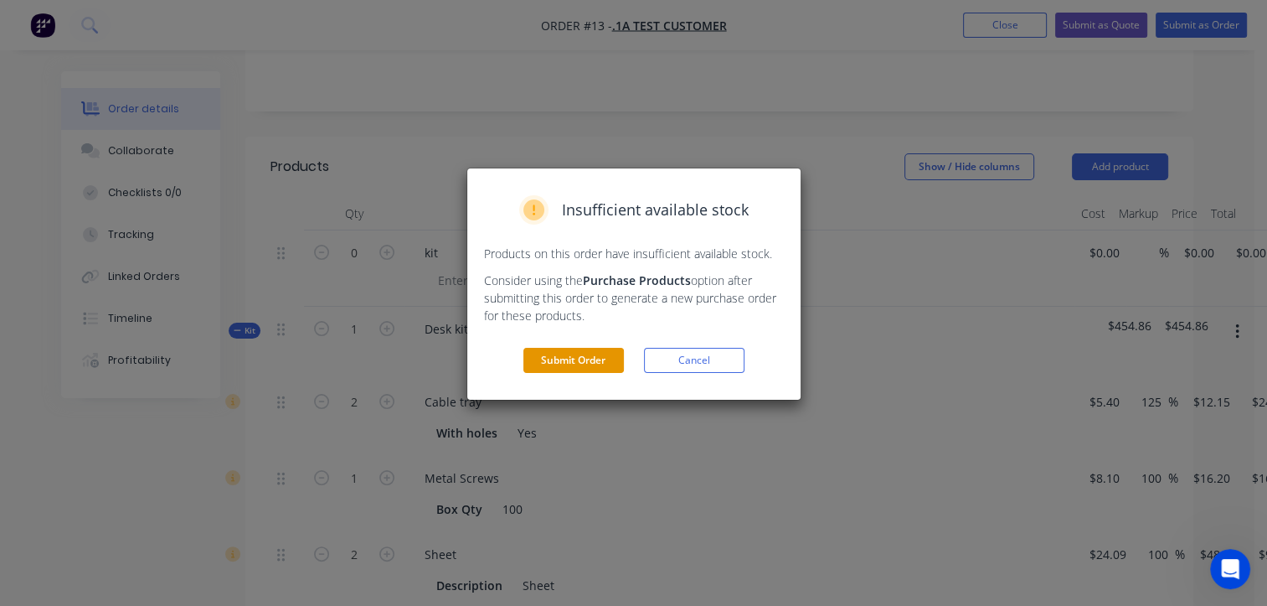
click at [565, 362] on button "Submit Order" at bounding box center [574, 360] width 101 height 25
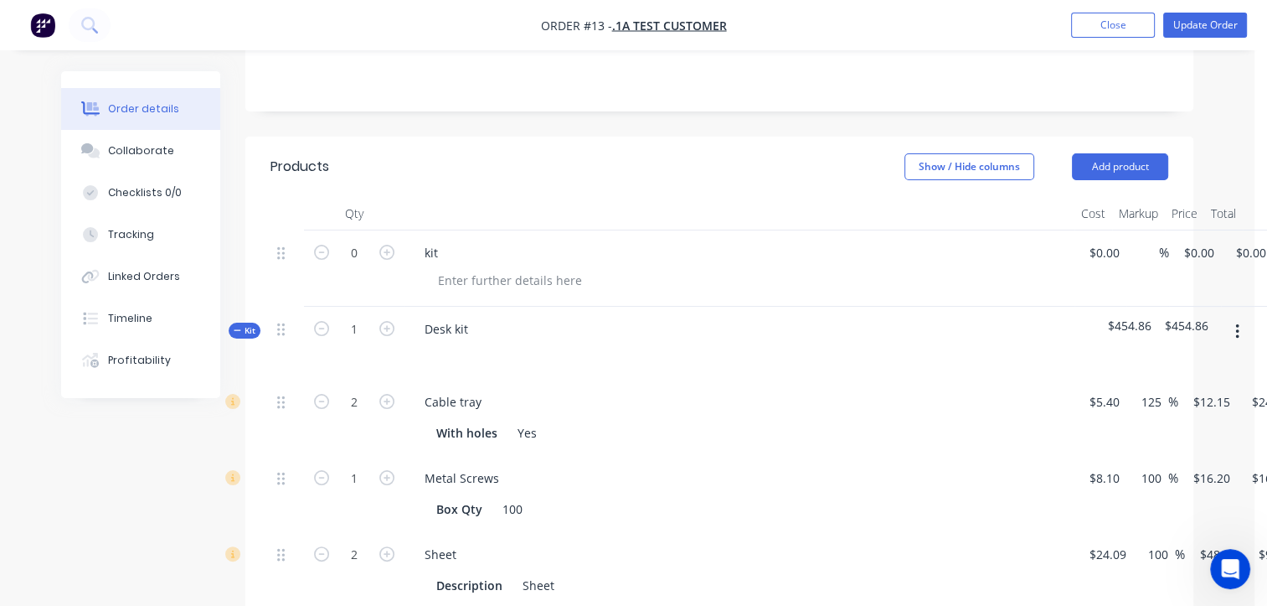
scroll to position [0, 0]
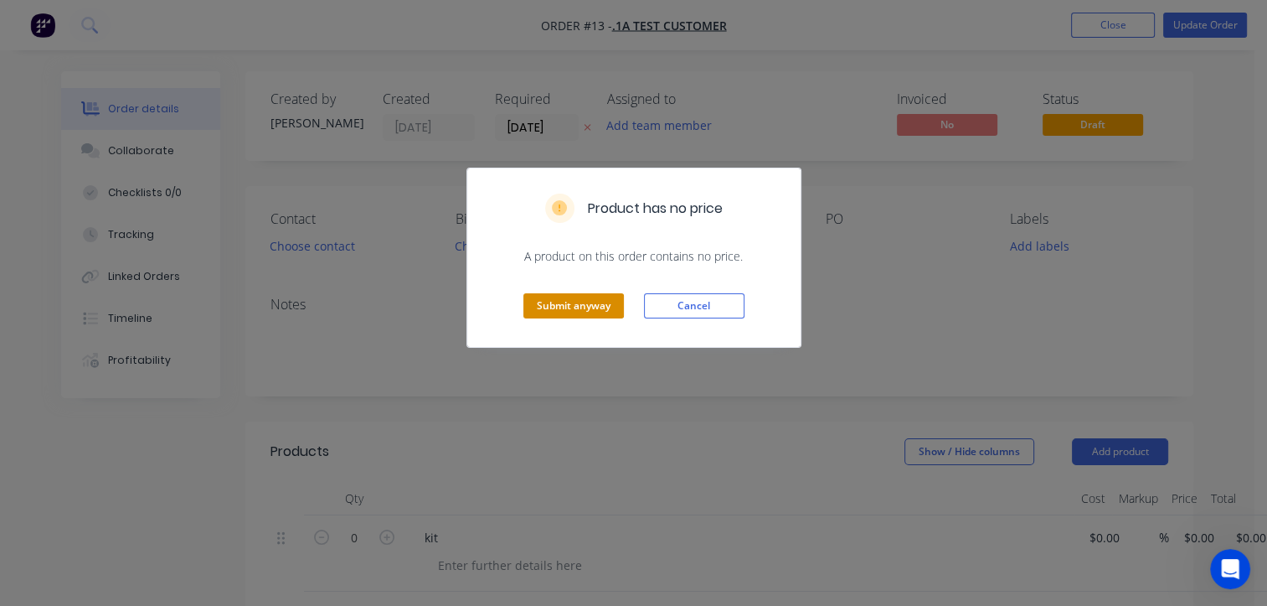
click at [589, 306] on button "Submit anyway" at bounding box center [574, 305] width 101 height 25
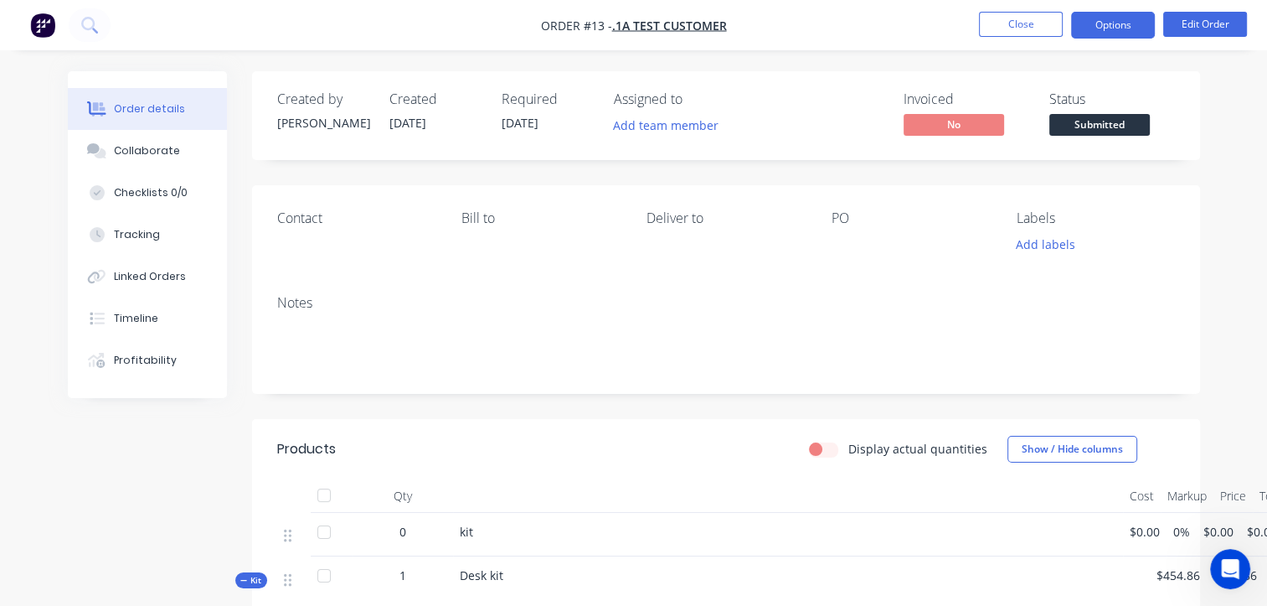
click at [1123, 27] on button "Options" at bounding box center [1113, 25] width 84 height 27
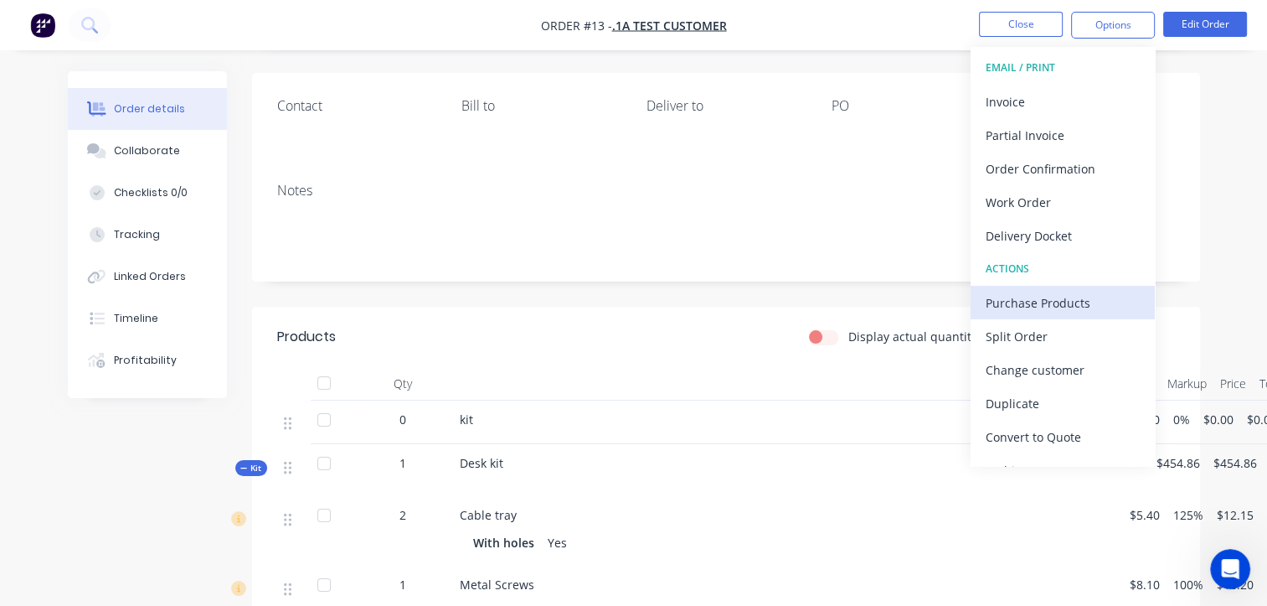
scroll to position [84, 0]
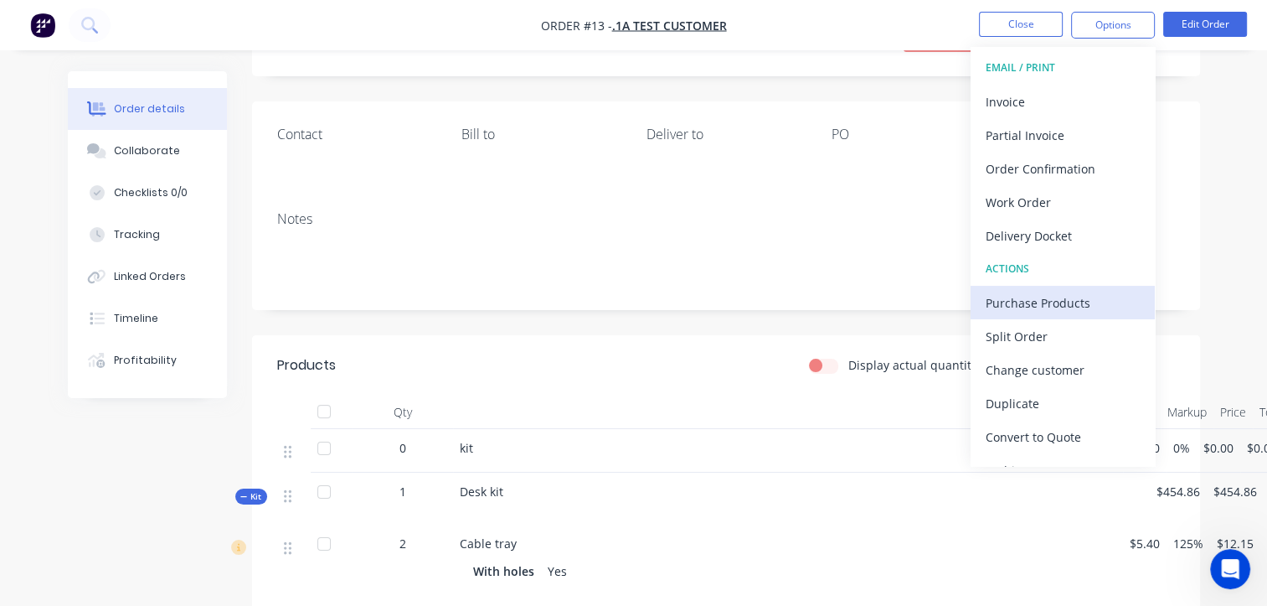
click at [1056, 300] on div "Purchase Products" at bounding box center [1063, 303] width 154 height 24
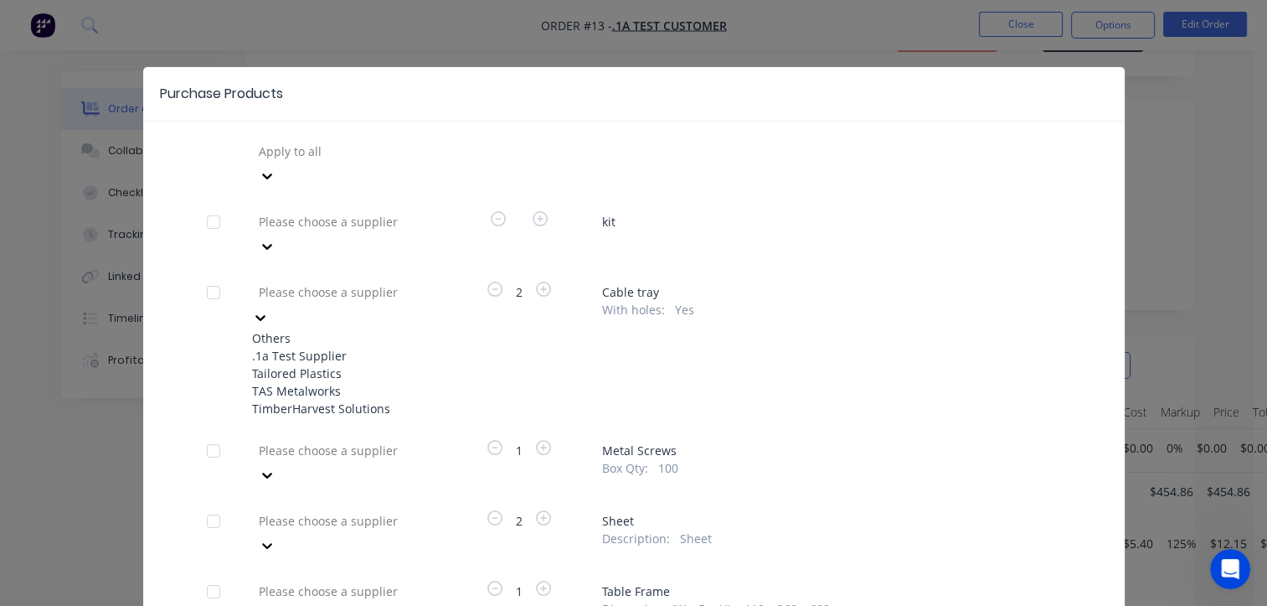
click at [269, 309] on icon at bounding box center [260, 317] width 17 height 17
click at [343, 400] on div "TimberHarvest Solutions" at bounding box center [344, 409] width 184 height 18
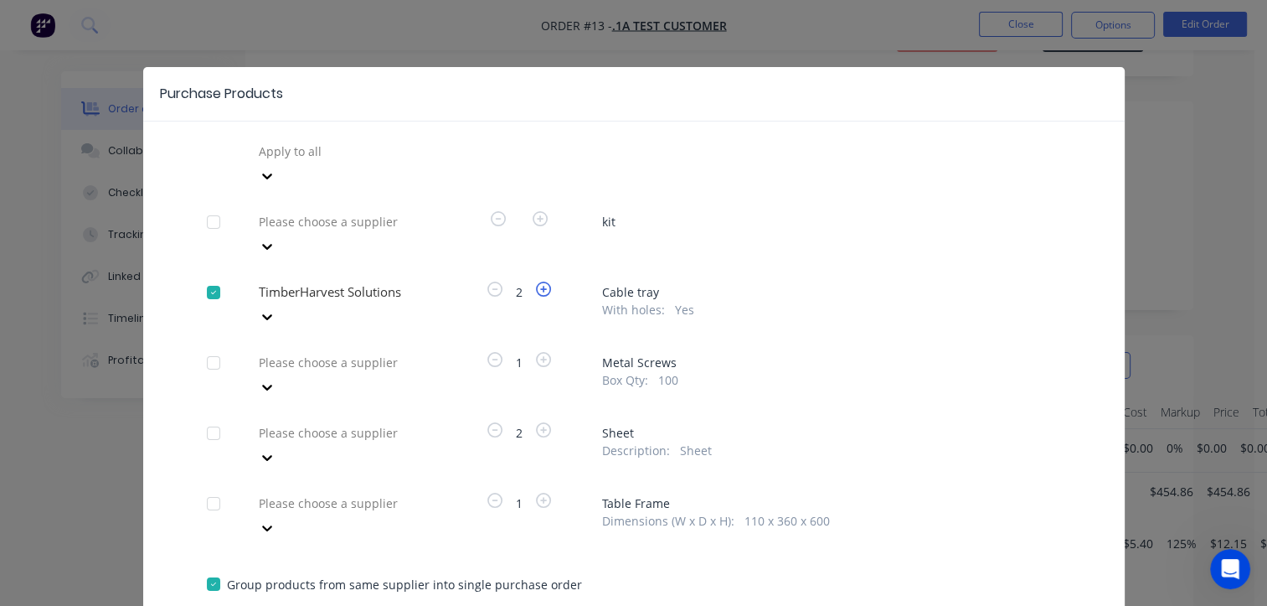
click at [540, 281] on icon "button" at bounding box center [543, 288] width 15 height 15
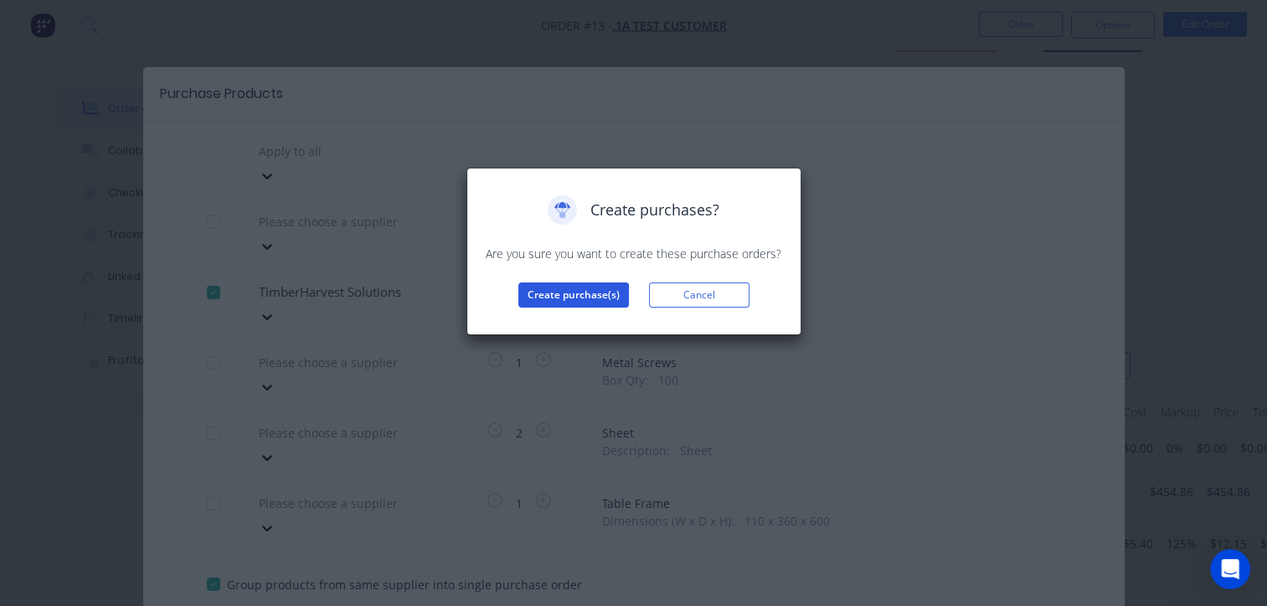
click at [577, 293] on button "Create purchase(s)" at bounding box center [574, 294] width 111 height 25
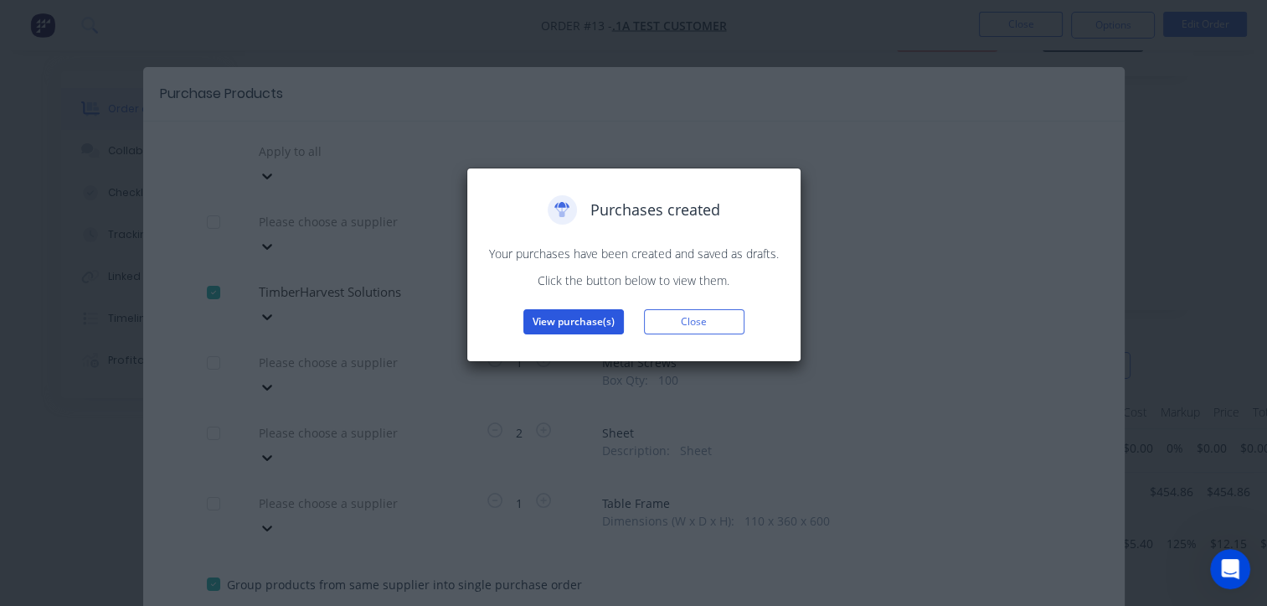
click at [579, 323] on button "View purchase(s)" at bounding box center [574, 321] width 101 height 25
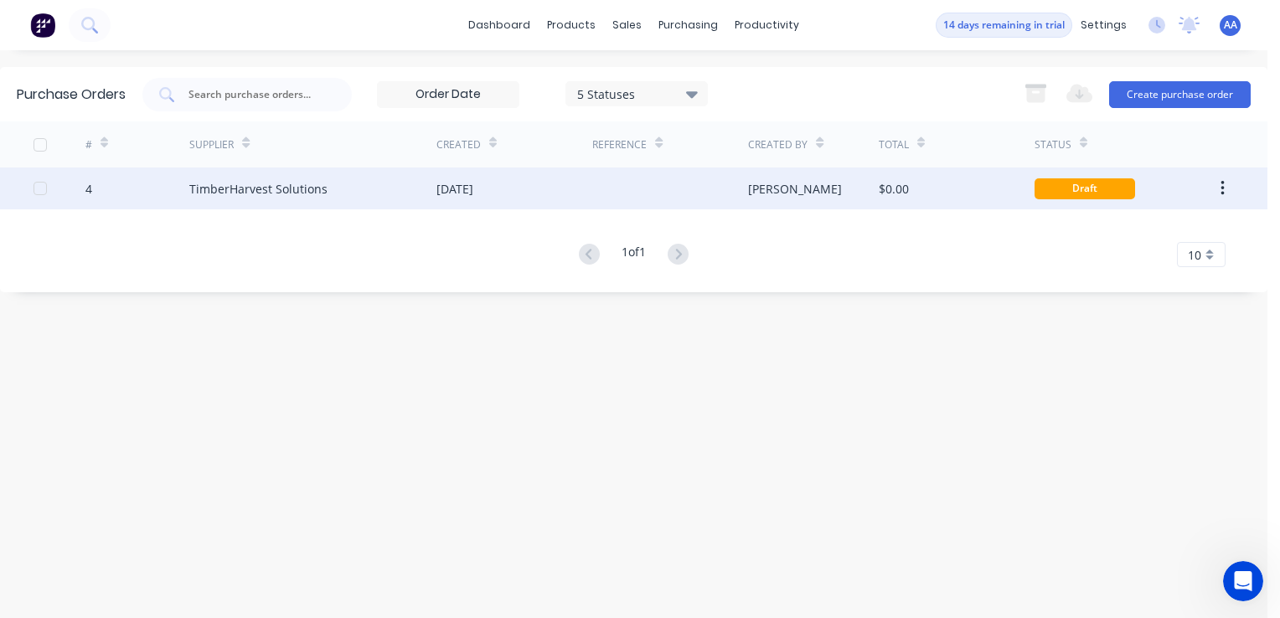
click at [1222, 189] on icon "button" at bounding box center [1222, 188] width 3 height 15
click at [41, 188] on div at bounding box center [40, 189] width 34 height 34
click at [1221, 91] on button "Create purchase order" at bounding box center [1180, 94] width 142 height 27
click at [1155, 90] on button "Create purchase order" at bounding box center [1180, 94] width 142 height 27
click at [70, 121] on div "Purchase Orders 5 Statuses 5 Statuses Export to Excel (XLSX) Create purchase or…" at bounding box center [633, 179] width 1267 height 225
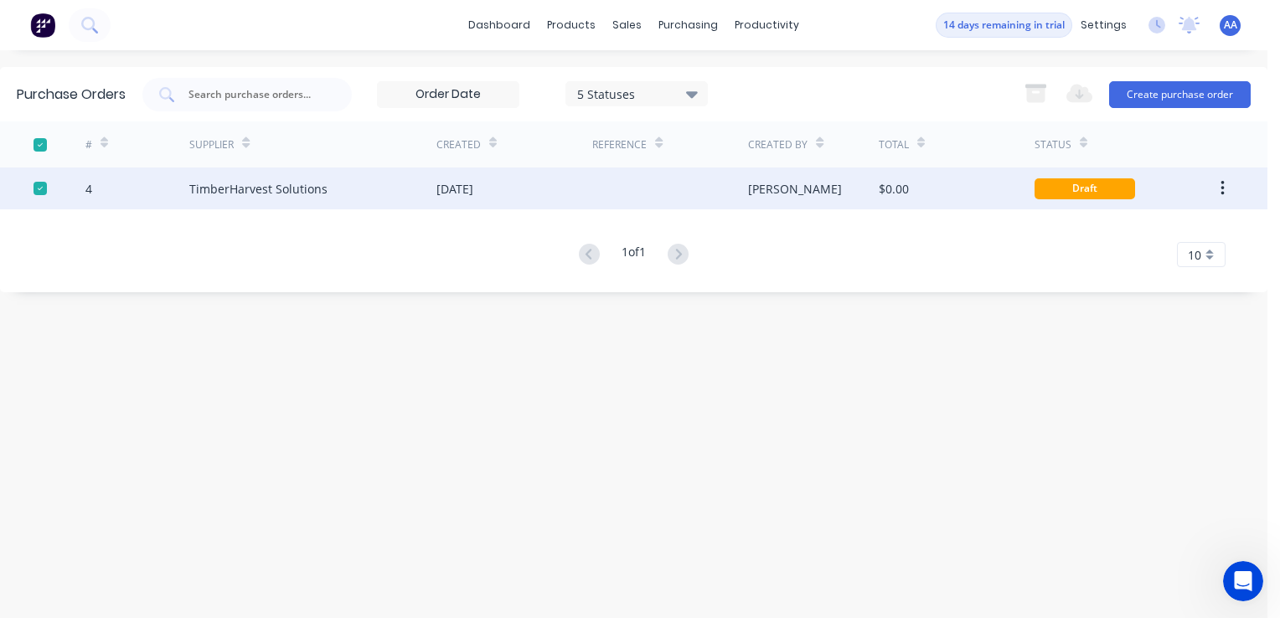
click at [105, 321] on div "Purchase Orders 5 Statuses 5 Statuses Export to Excel (XLSX) Create purchase or…" at bounding box center [633, 334] width 1267 height 534
click at [38, 149] on div at bounding box center [40, 145] width 34 height 34
click at [31, 192] on div "4 TimberHarvest Solutions 08 Sep 2025 Angelo $0.00 Draft" at bounding box center [633, 189] width 1267 height 42
click at [31, 183] on div "4 TimberHarvest Solutions 08 Sep 2025 Angelo $0.00 Draft" at bounding box center [633, 189] width 1267 height 42
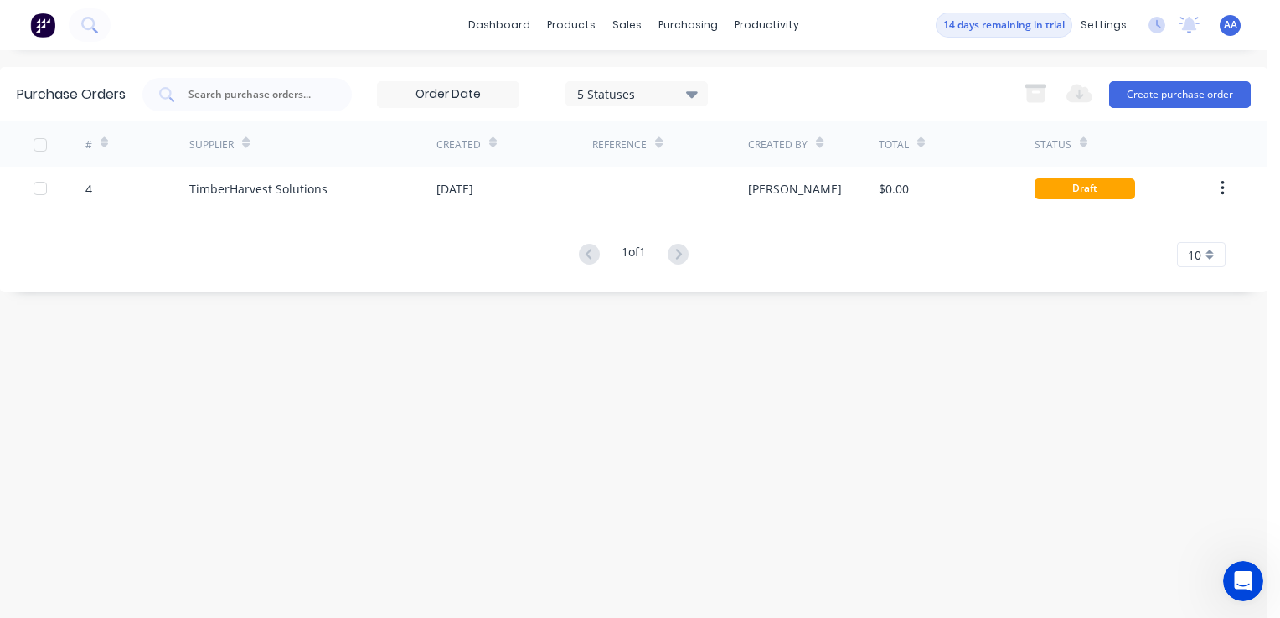
click at [44, 183] on div at bounding box center [40, 189] width 34 height 34
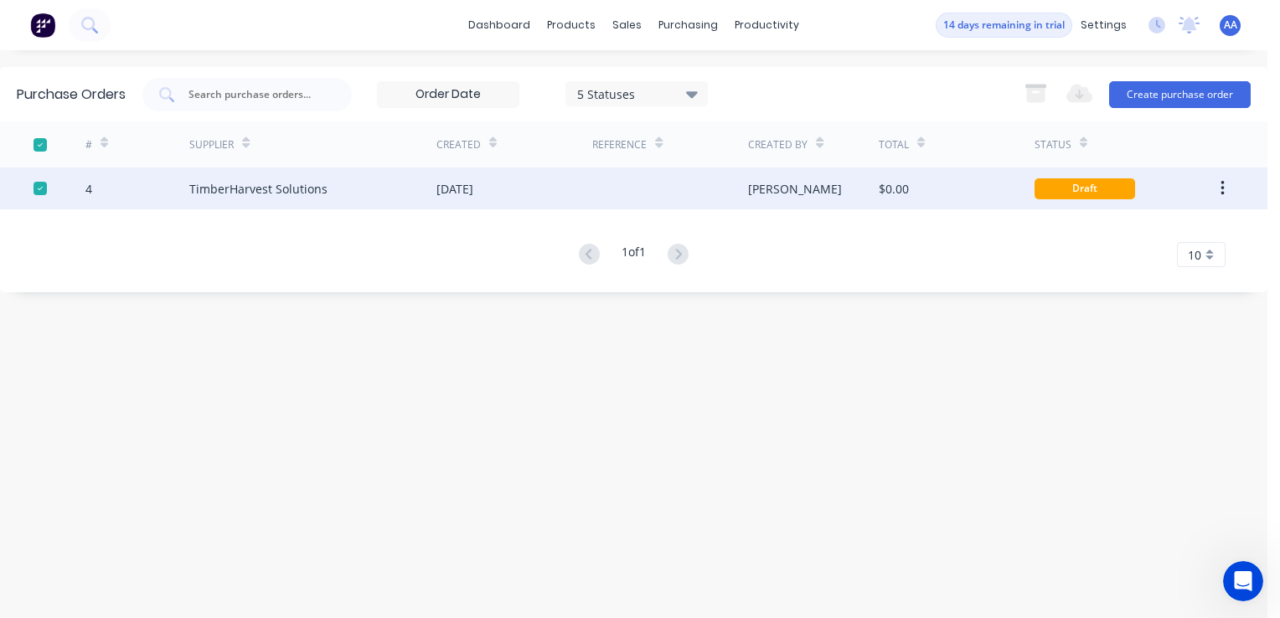
click at [244, 182] on div "TimberHarvest Solutions" at bounding box center [258, 189] width 138 height 18
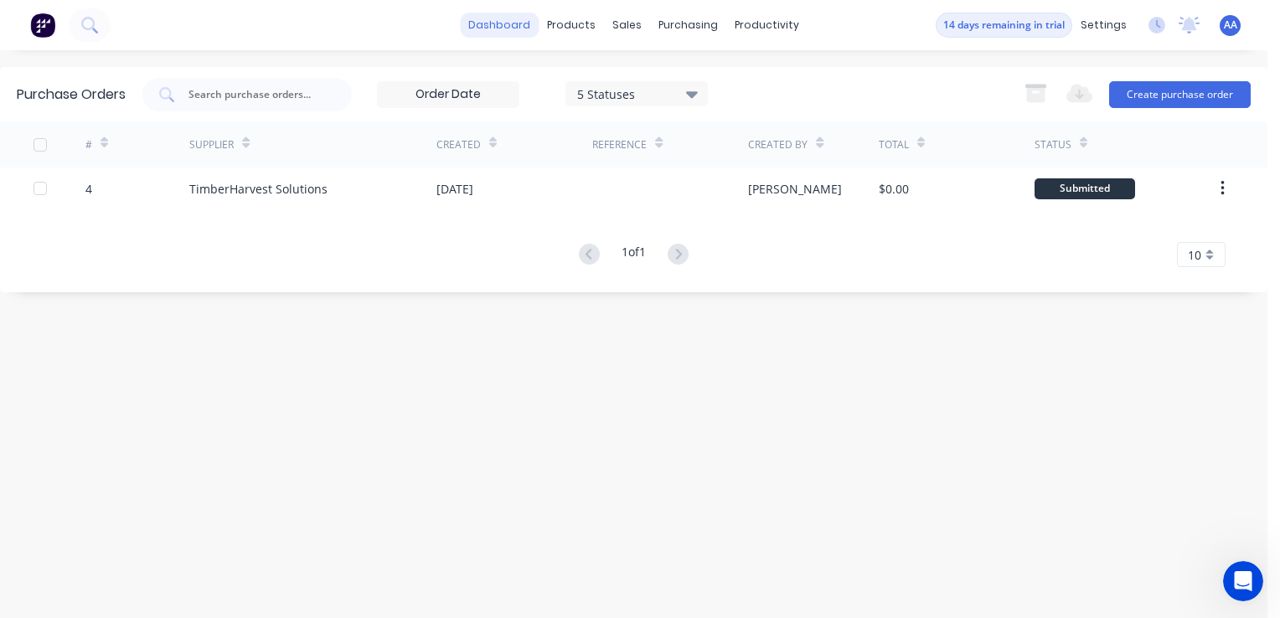
click at [506, 32] on link "dashboard" at bounding box center [499, 25] width 79 height 25
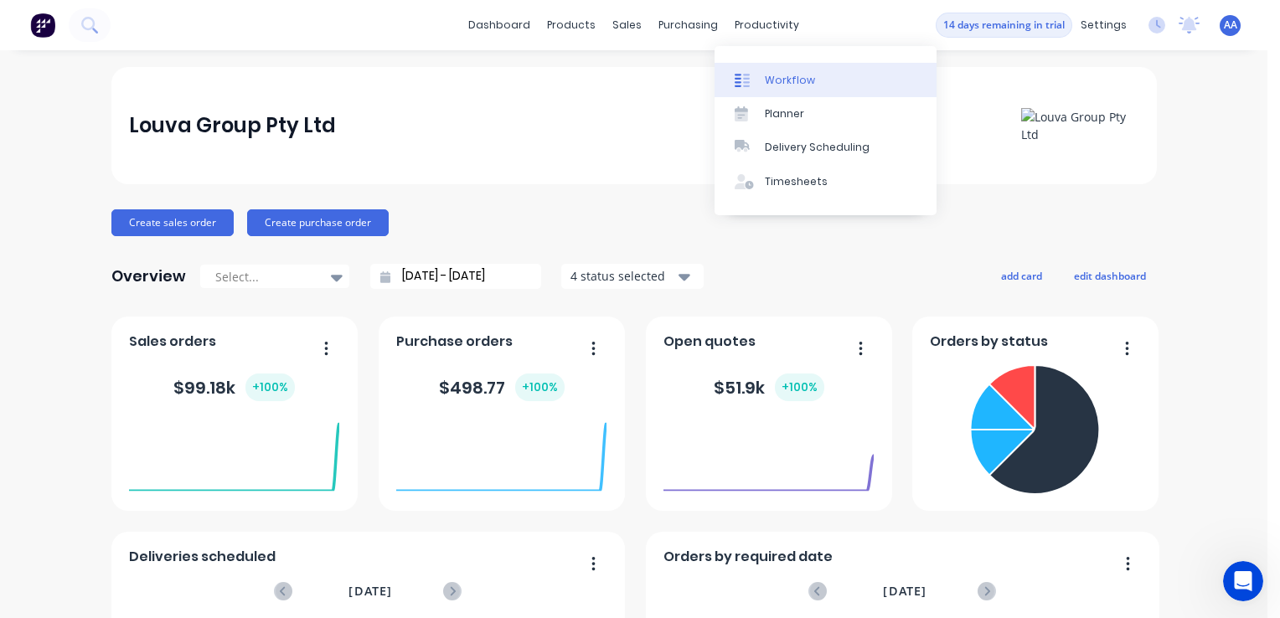
click at [786, 81] on div "Workflow" at bounding box center [790, 80] width 50 height 15
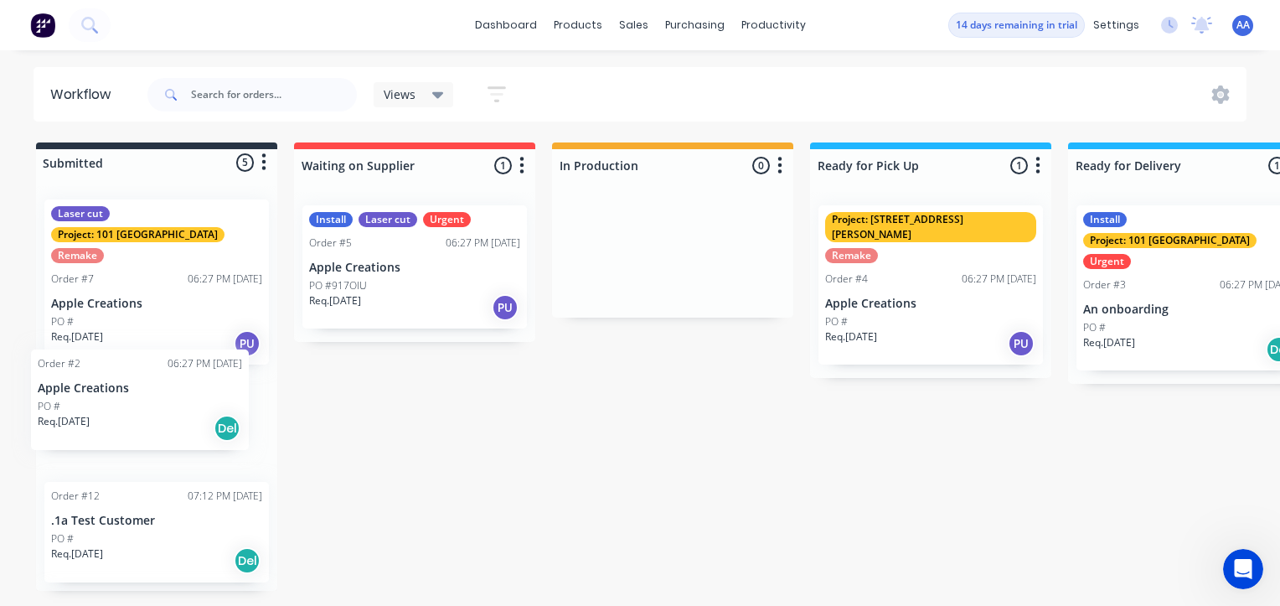
drag, startPoint x: 147, startPoint y: 394, endPoint x: 122, endPoint y: 400, distance: 26.0
click at [122, 400] on div "Laser cut Project: 101 Lilydale Remake Order #7 06:27 PM 08/09/25 Apple Creatio…" at bounding box center [156, 388] width 241 height 405
click at [257, 156] on button "button" at bounding box center [264, 162] width 20 height 20
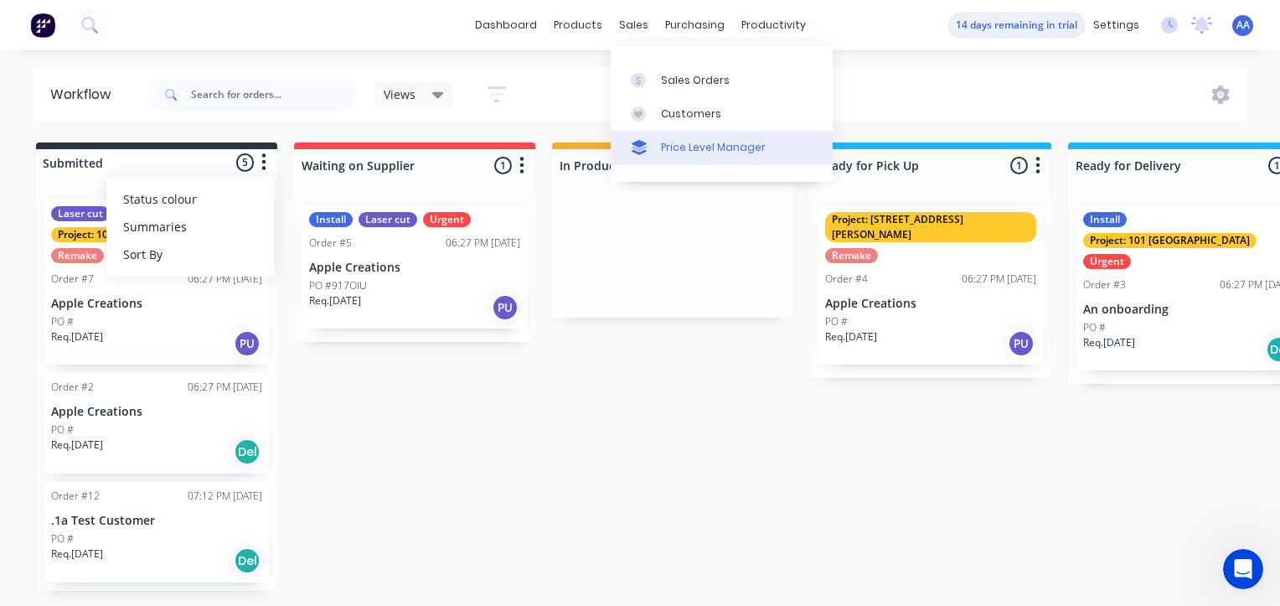
click at [679, 148] on div "Price Level Manager" at bounding box center [713, 147] width 105 height 15
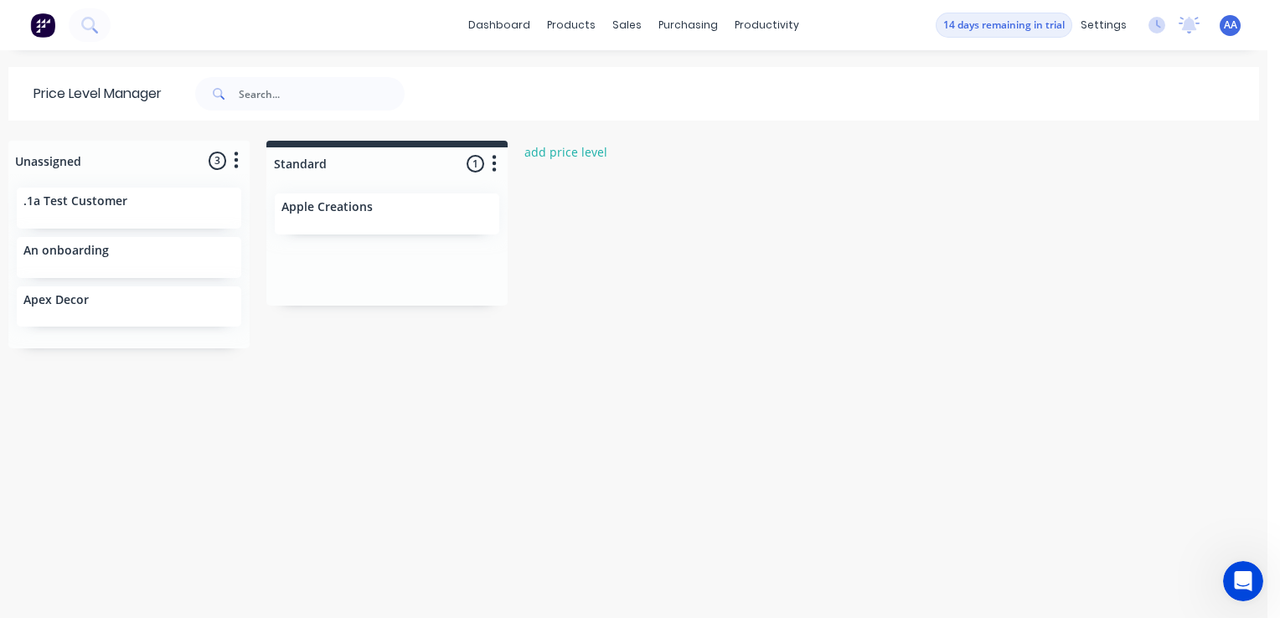
click at [111, 218] on div ".1a Test Customer" at bounding box center [129, 208] width 225 height 41
click at [527, 25] on link "dashboard" at bounding box center [499, 25] width 79 height 25
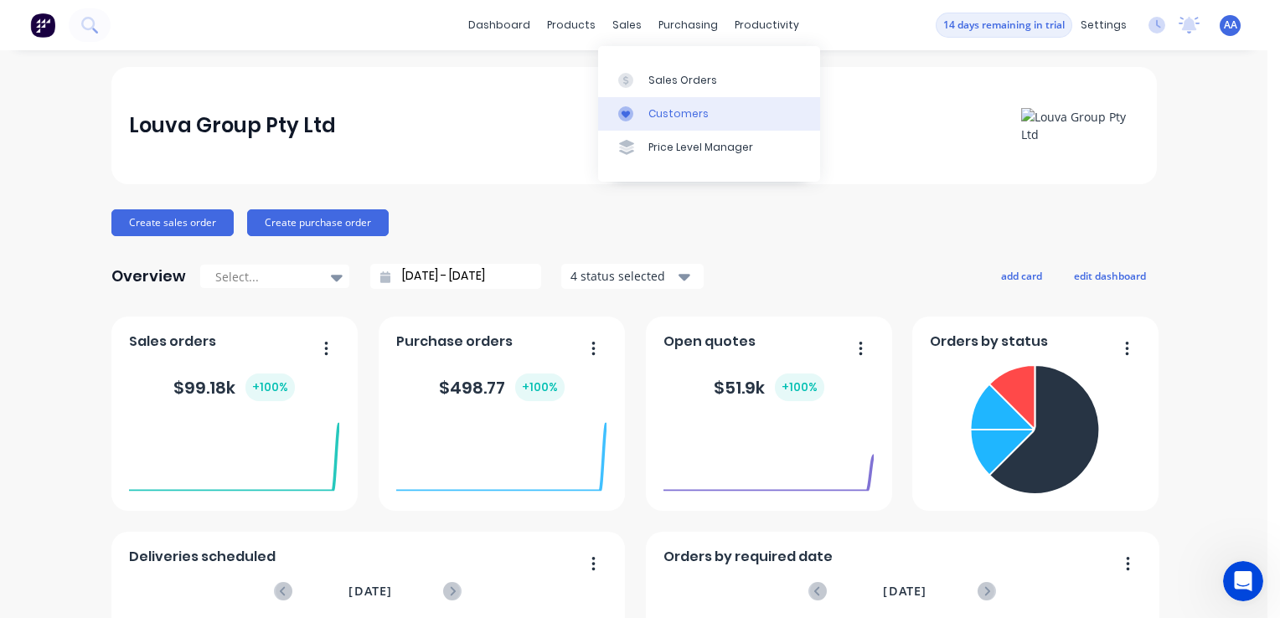
click at [668, 117] on div "Customers" at bounding box center [678, 113] width 60 height 15
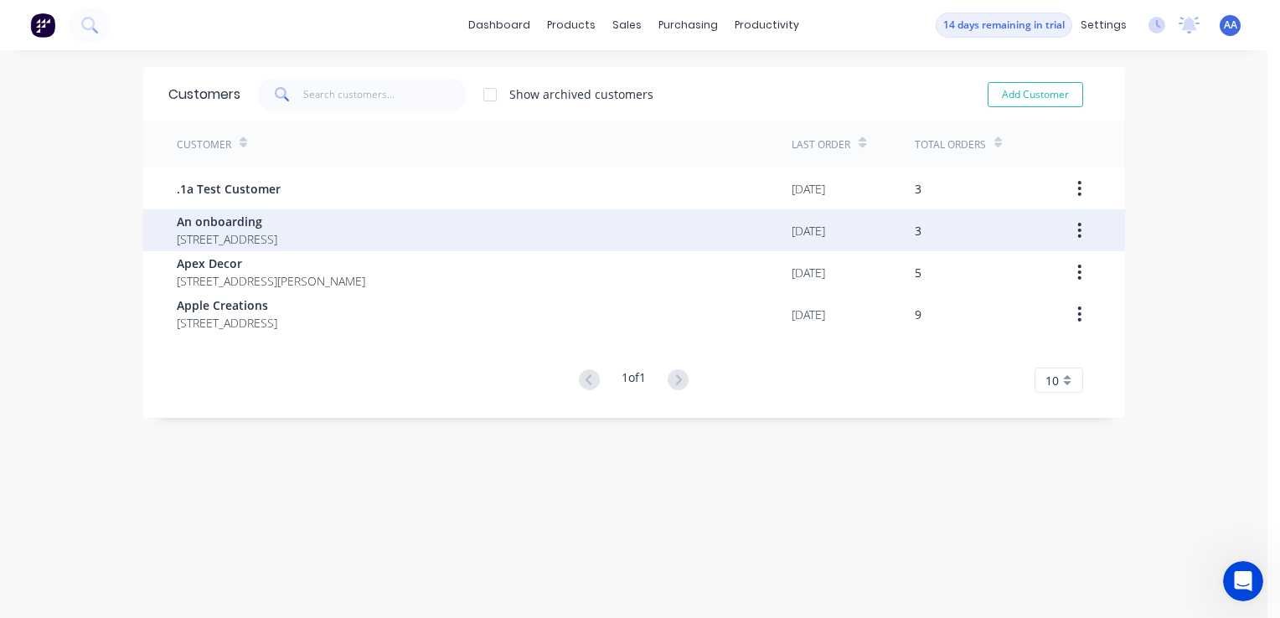
click at [235, 219] on span "An onboarding" at bounding box center [227, 222] width 101 height 18
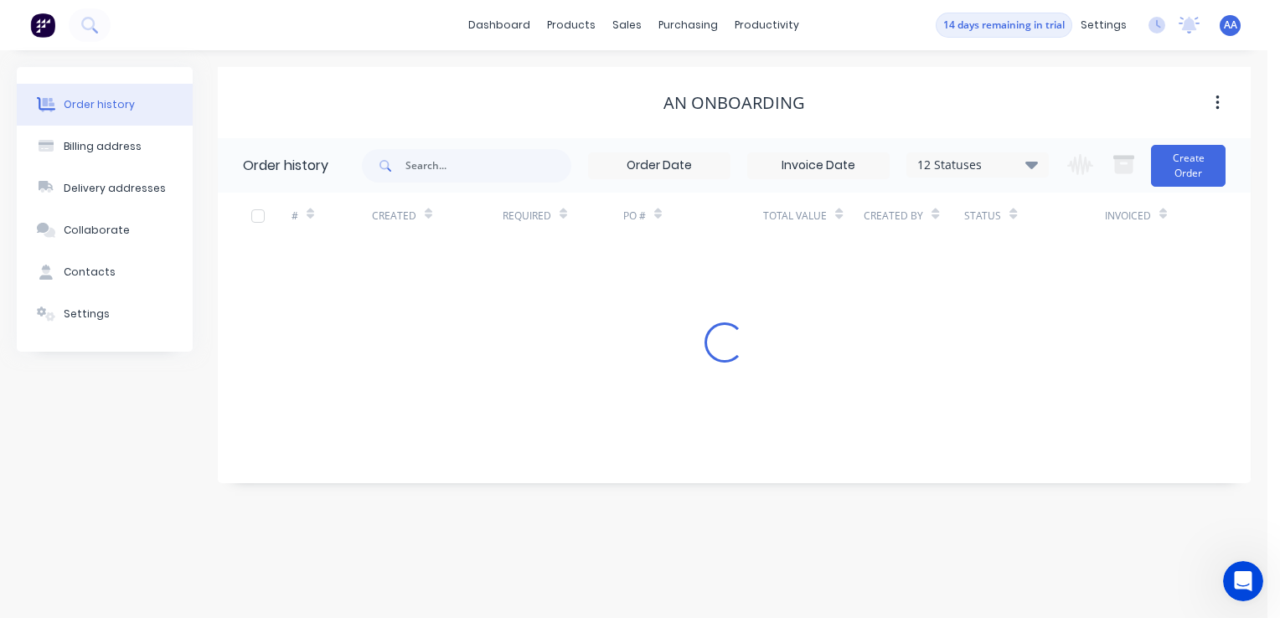
click at [235, 219] on div "# Created Required PO # Total Value Created By Status Invoiced" at bounding box center [724, 216] width 1013 height 46
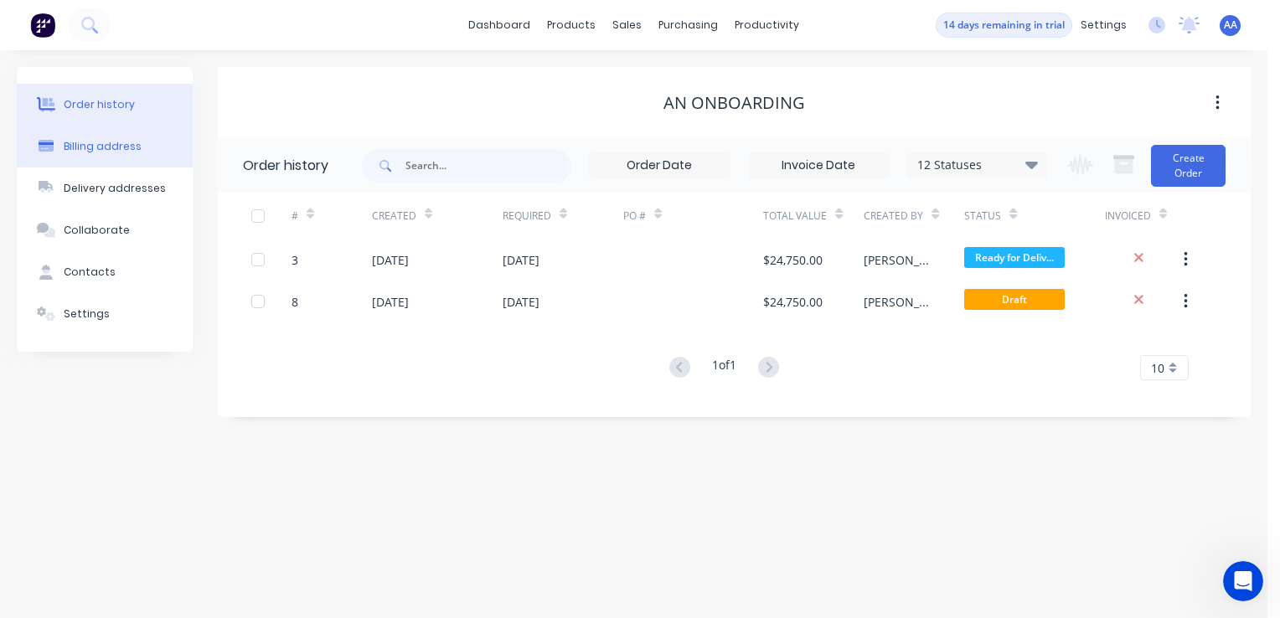
click at [99, 146] on div "Billing address" at bounding box center [103, 146] width 78 height 15
select select "AU"
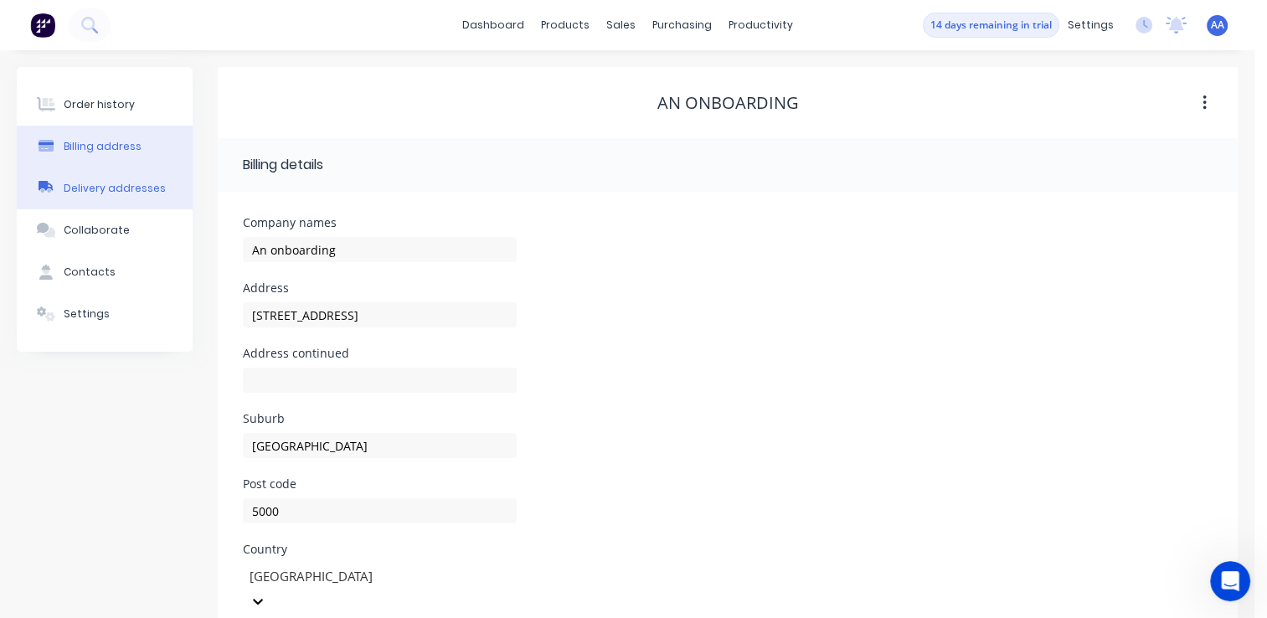
click at [117, 191] on div "Delivery addresses" at bounding box center [115, 188] width 102 height 15
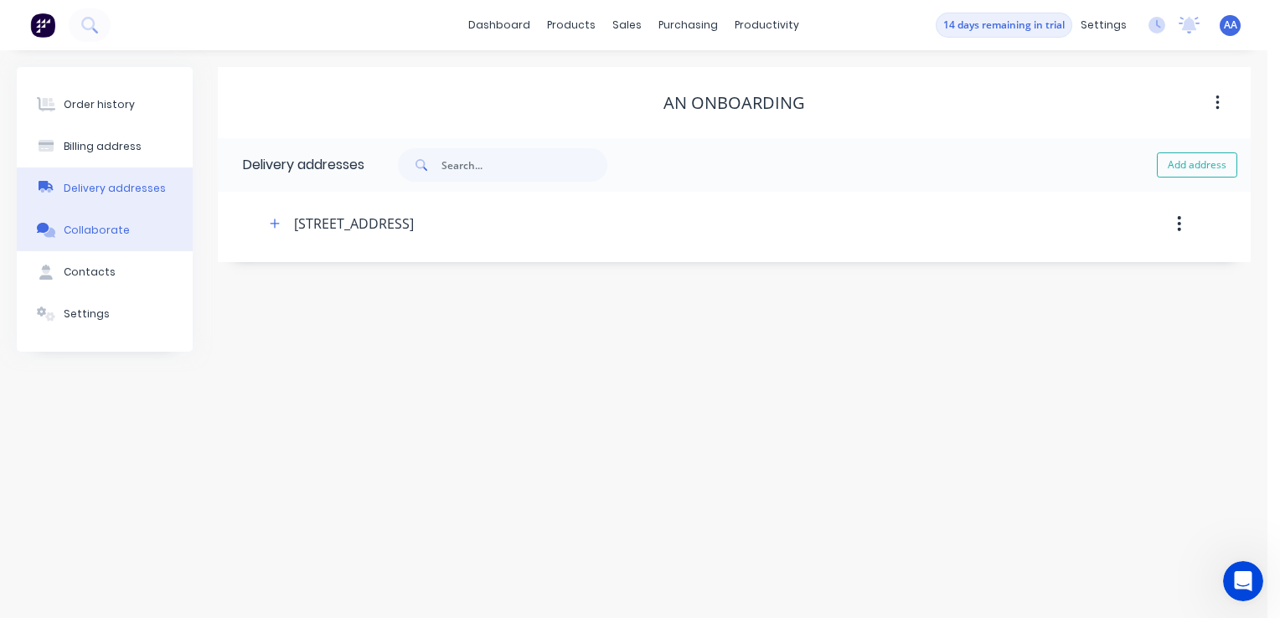
click at [104, 223] on button "Collaborate" at bounding box center [105, 230] width 176 height 42
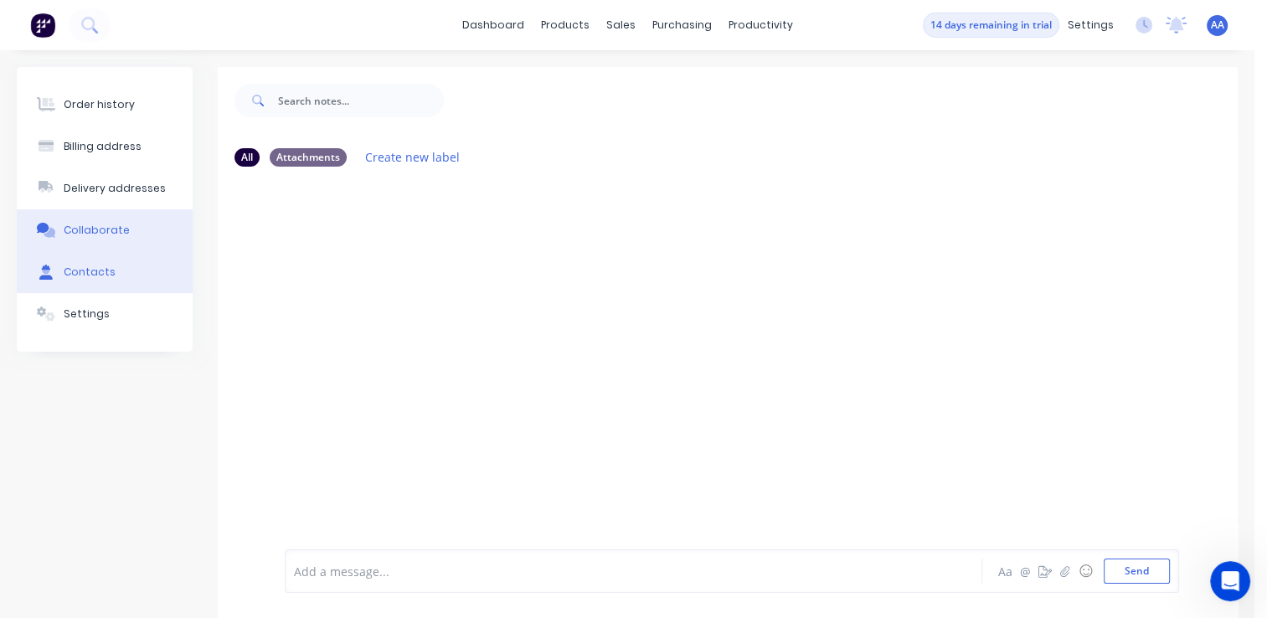
click at [105, 271] on div "Contacts" at bounding box center [90, 272] width 52 height 15
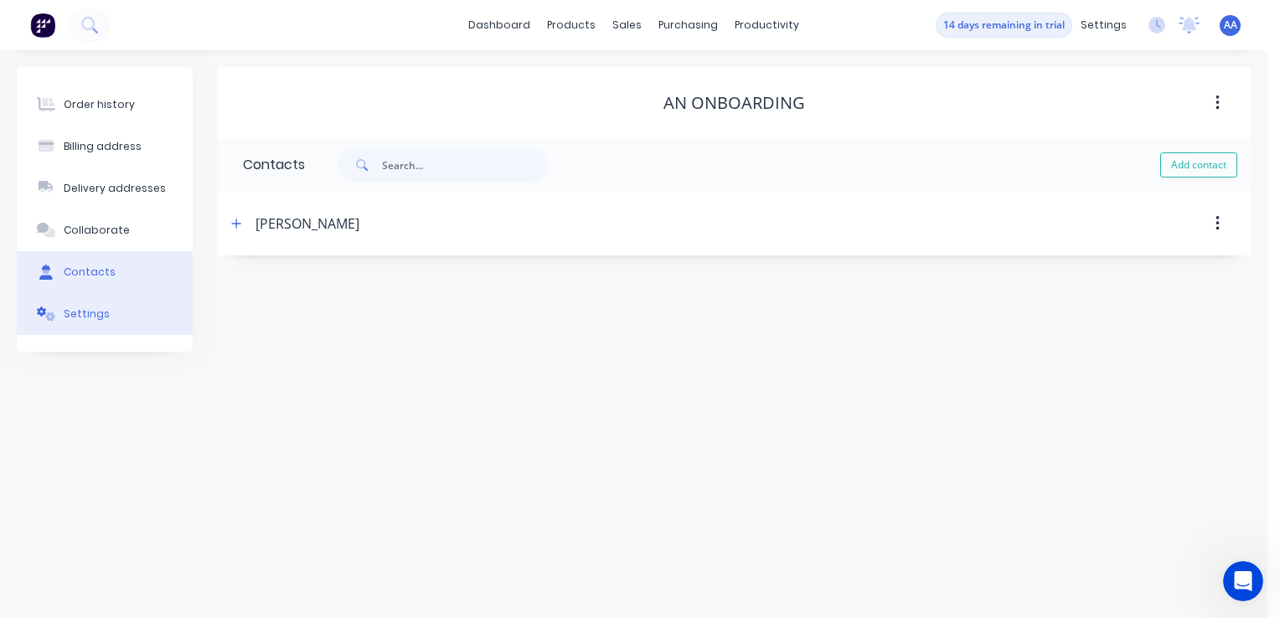
click at [116, 310] on button "Settings" at bounding box center [105, 314] width 176 height 42
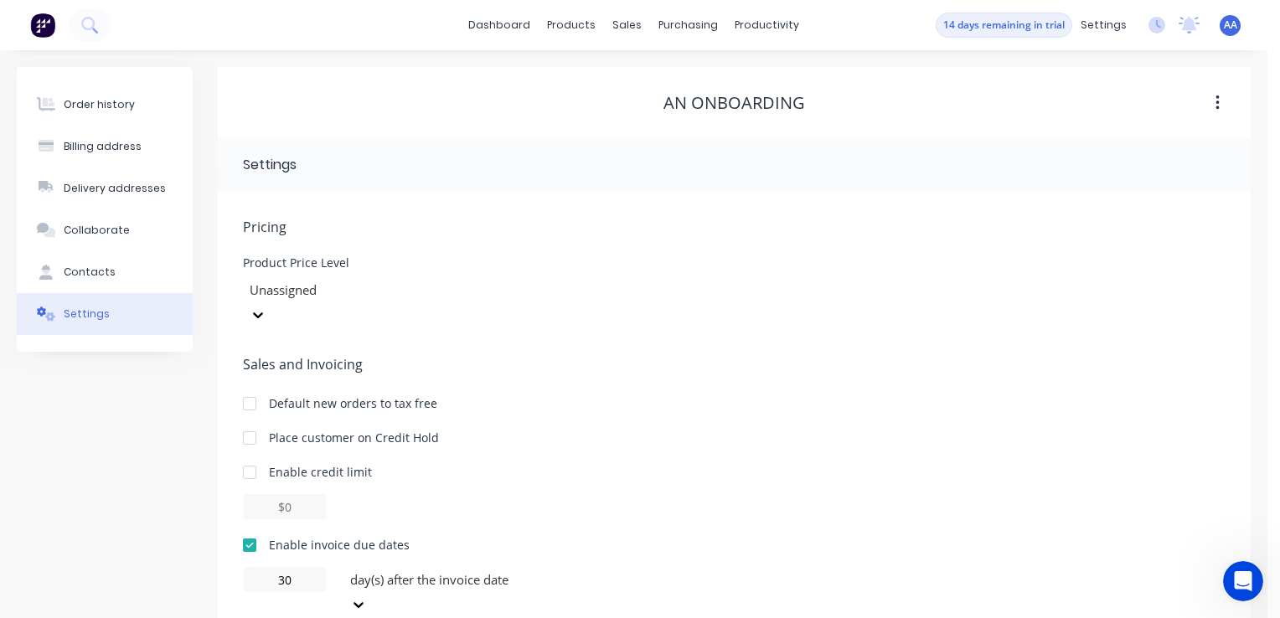
click at [266, 307] on icon at bounding box center [258, 315] width 17 height 17
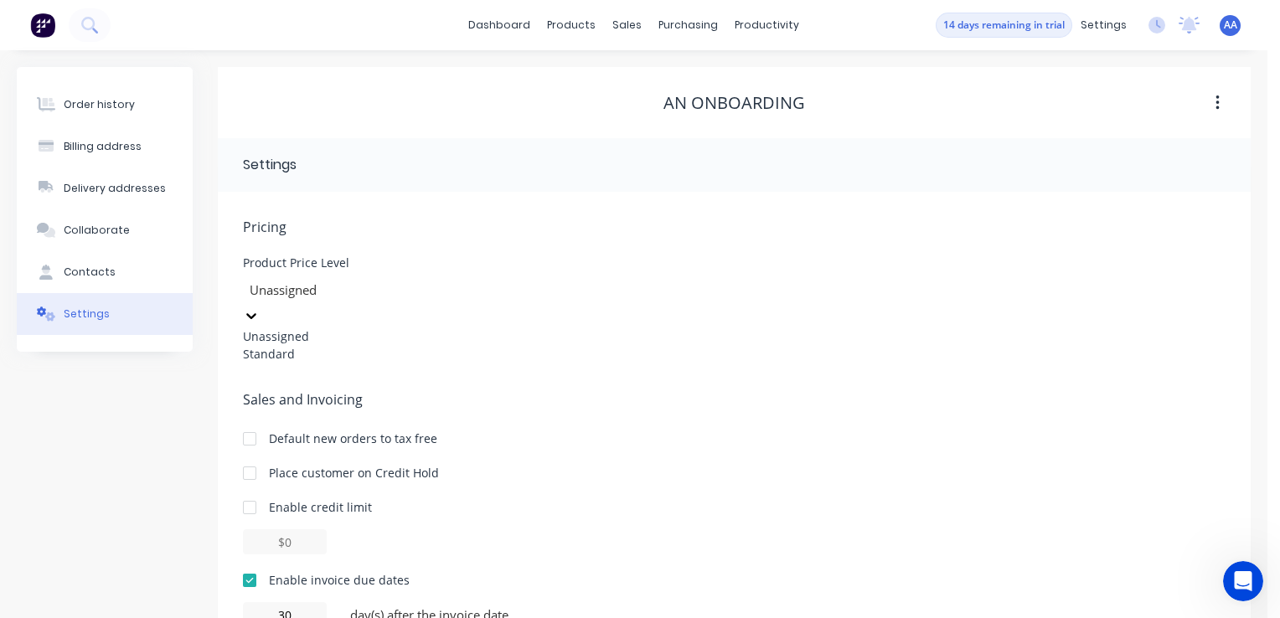
click at [327, 360] on div "Standard" at bounding box center [368, 354] width 251 height 18
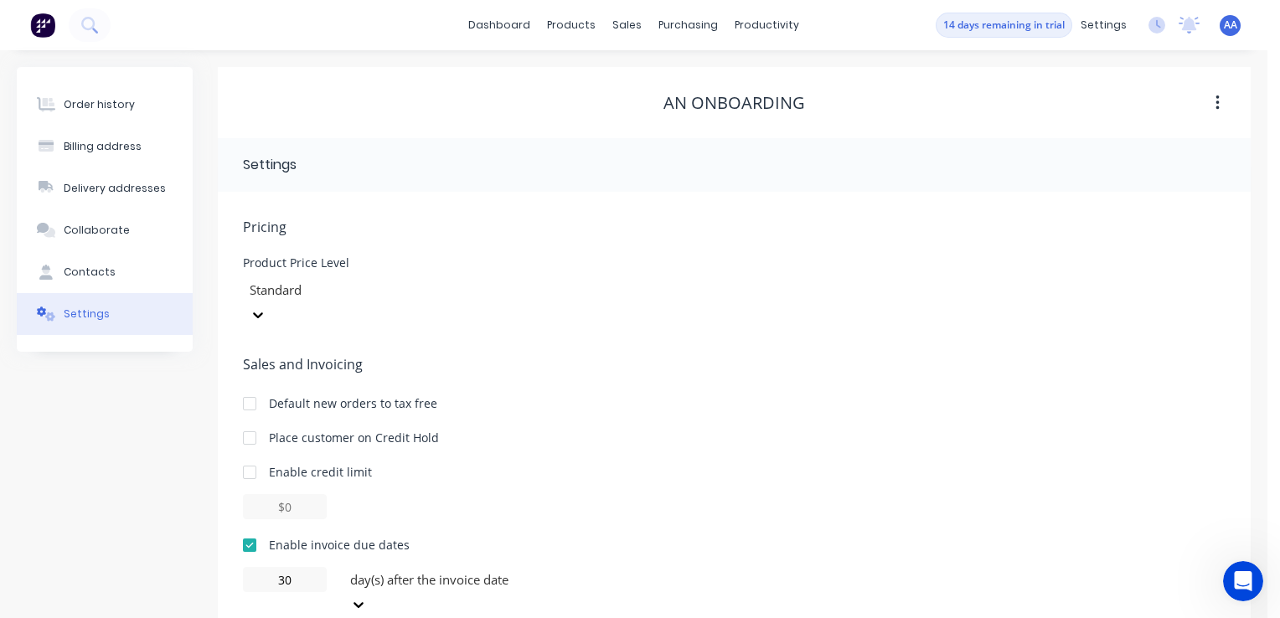
click at [1216, 103] on icon "button" at bounding box center [1216, 102] width 3 height 15
click at [359, 101] on div "An onboarding" at bounding box center [734, 103] width 1033 height 20
click at [489, 22] on link "dashboard" at bounding box center [499, 25] width 79 height 25
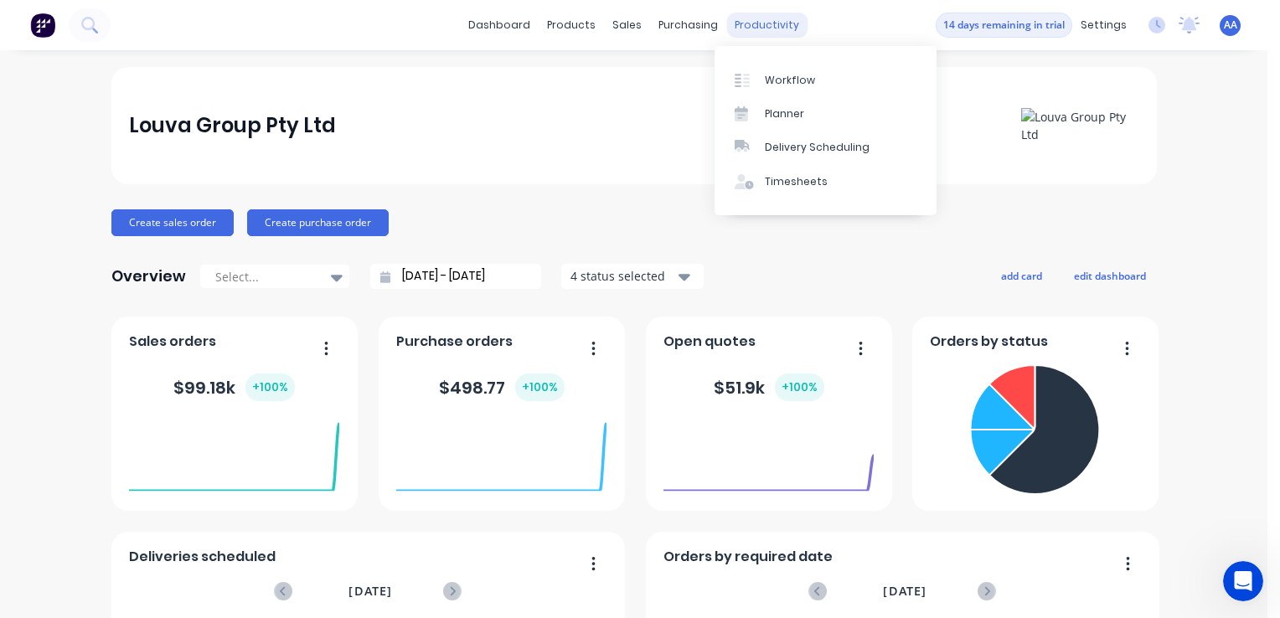
click at [749, 22] on div "productivity" at bounding box center [766, 25] width 81 height 25
click at [779, 85] on div "Workflow" at bounding box center [790, 80] width 50 height 15
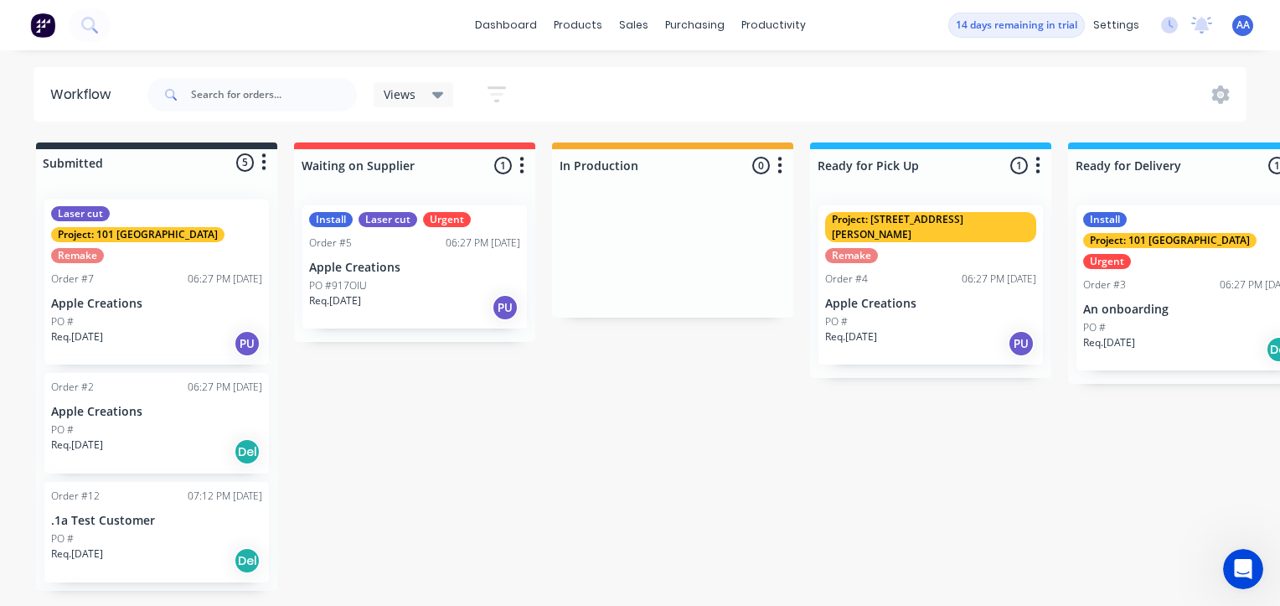
click at [499, 89] on icon "button" at bounding box center [497, 94] width 18 height 21
click at [440, 93] on icon at bounding box center [438, 95] width 12 height 7
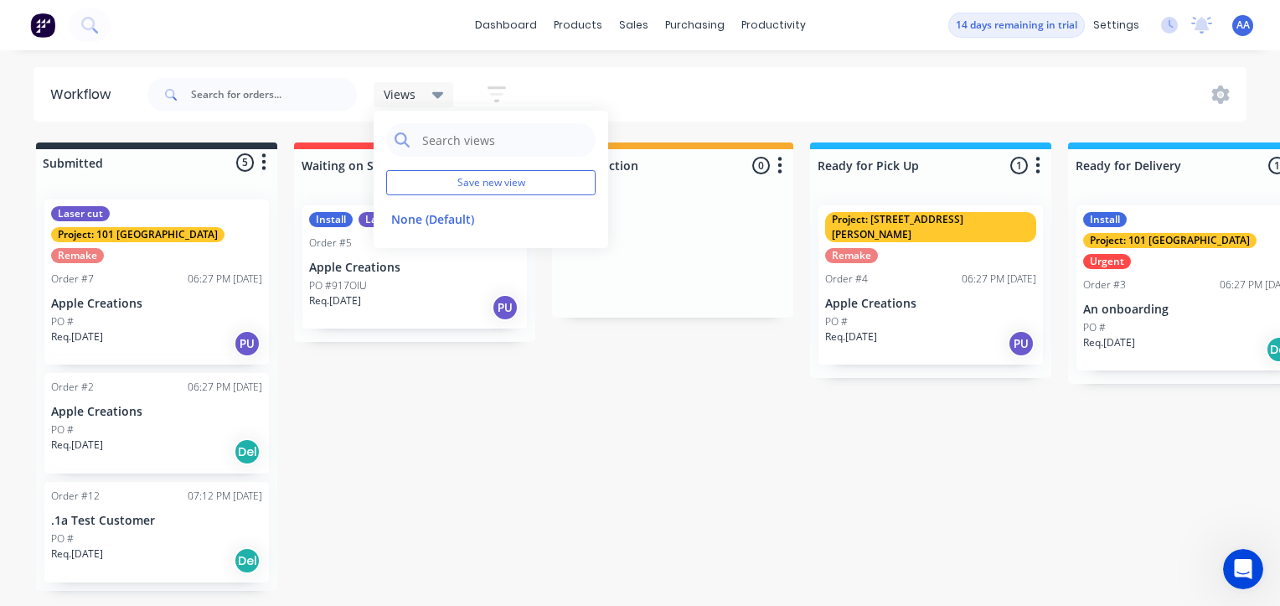
click at [441, 95] on icon at bounding box center [438, 95] width 12 height 7
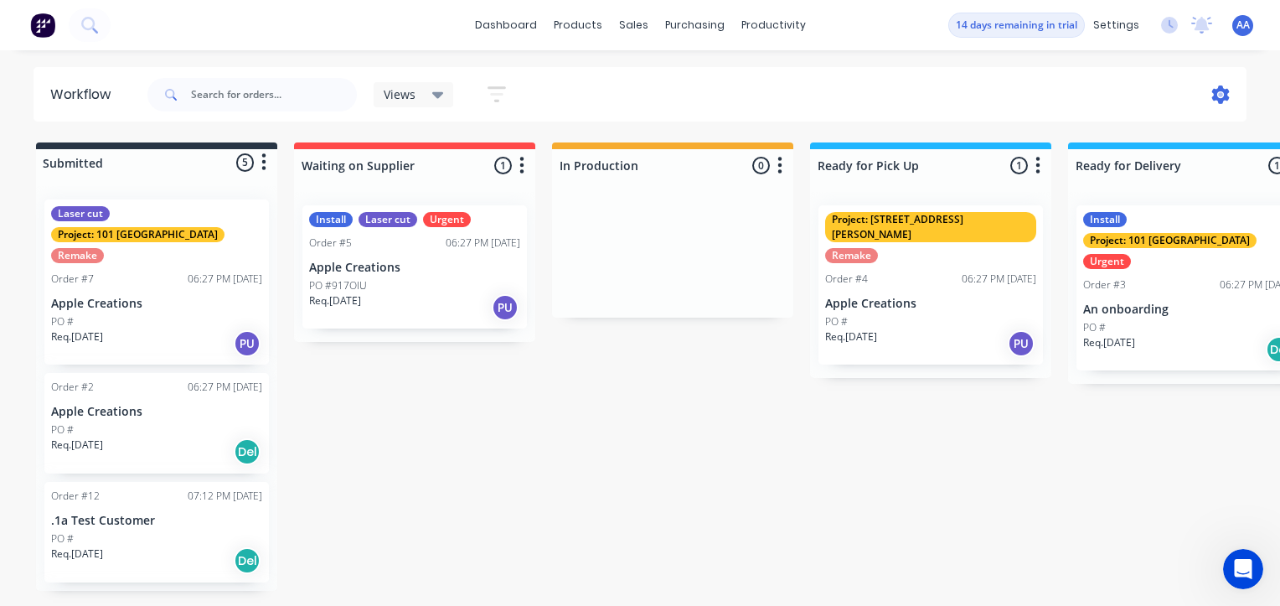
click at [1222, 90] on icon at bounding box center [1221, 94] width 18 height 18
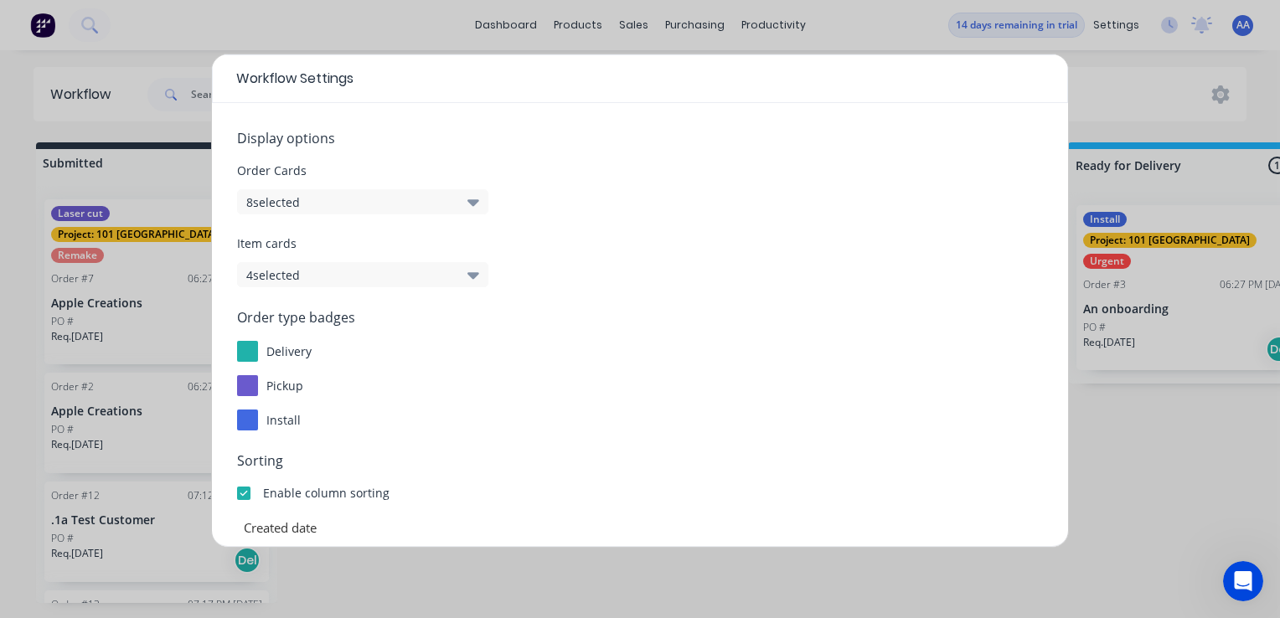
click at [479, 204] on button "8 selected" at bounding box center [362, 201] width 251 height 25
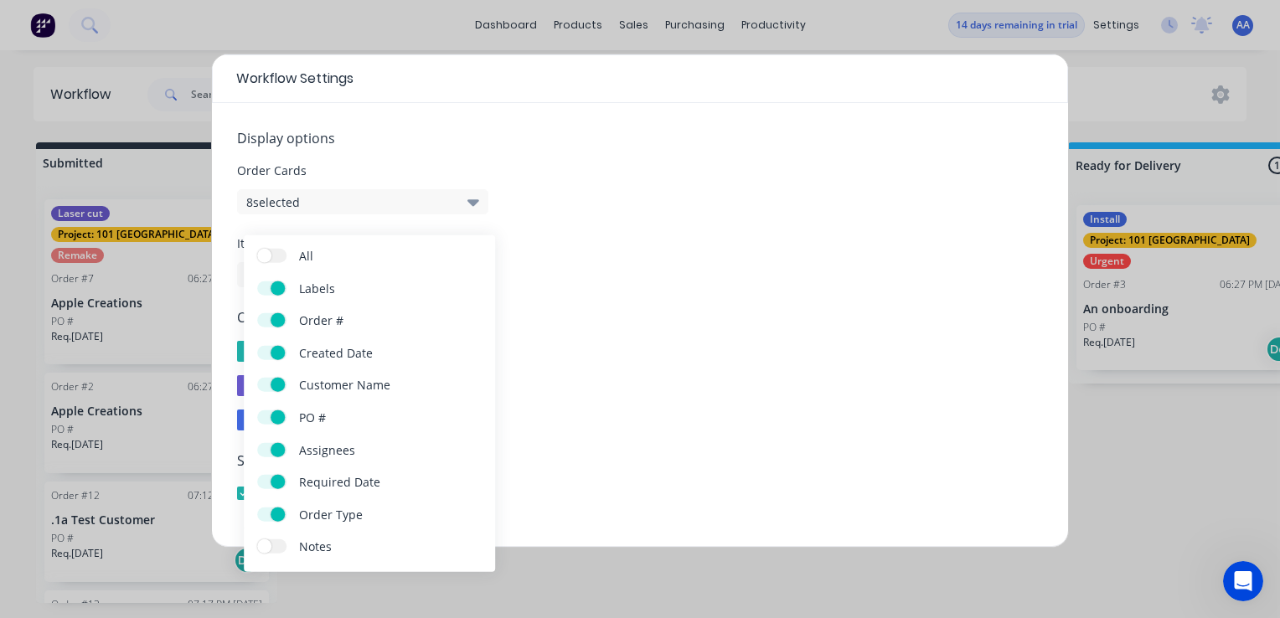
click at [680, 245] on span "Item cards" at bounding box center [640, 244] width 806 height 18
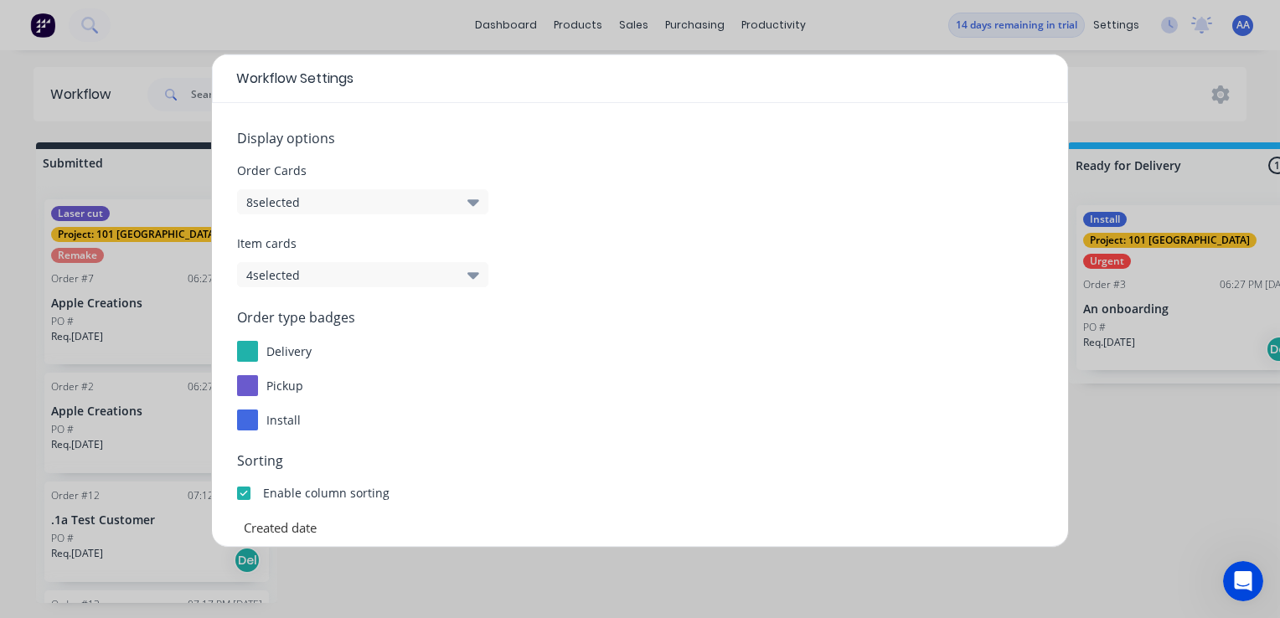
click at [476, 274] on icon "button" at bounding box center [473, 275] width 12 height 7
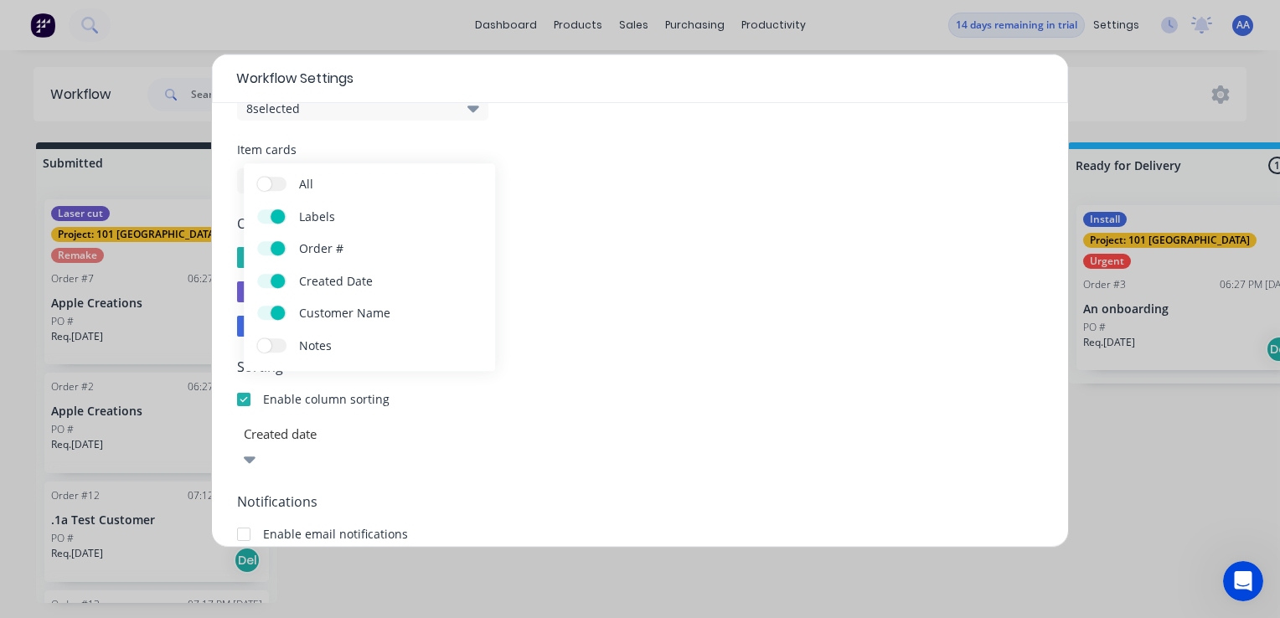
scroll to position [84, 0]
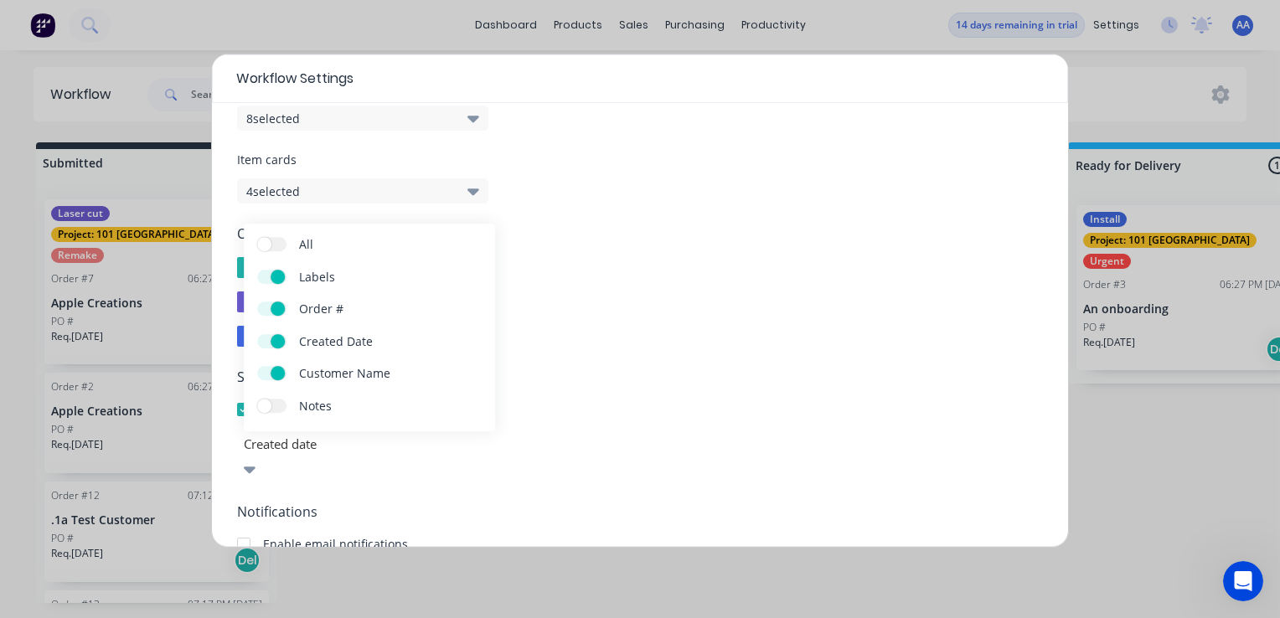
click at [858, 209] on form "Display options Order Cards 8 selected Item cards 4 selected Order type badges …" at bounding box center [640, 401] width 806 height 715
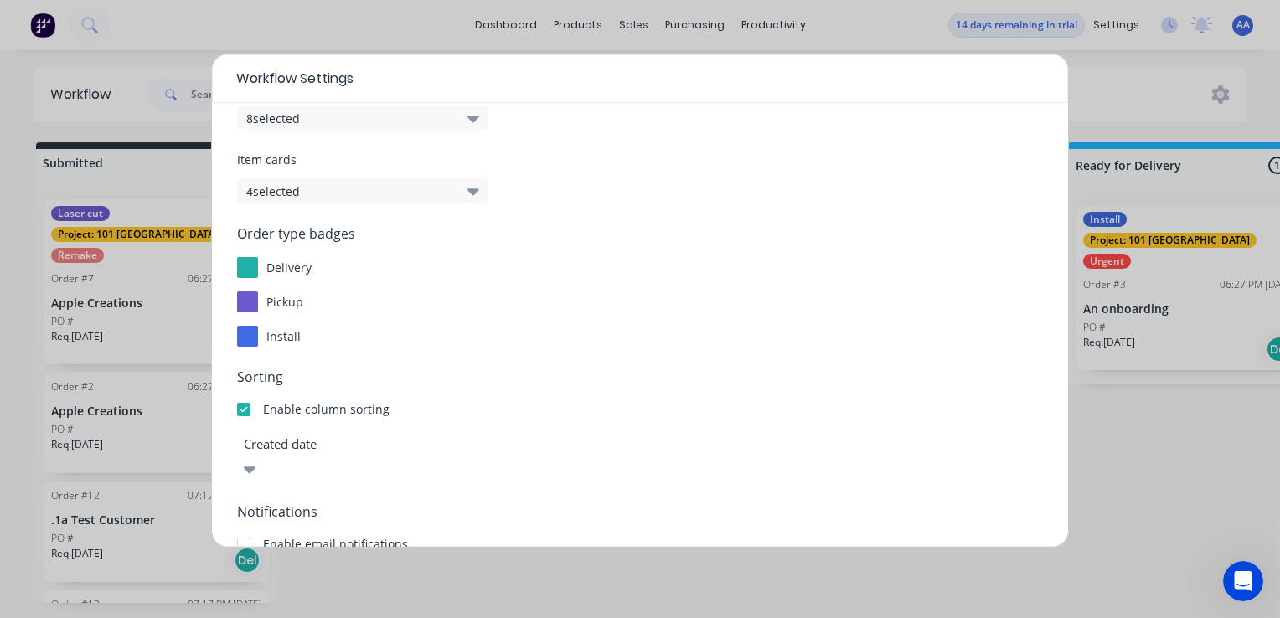
click at [1163, 439] on div "Workflow Settings Display options Order Cards 8 selected Item cards 4 selected …" at bounding box center [640, 309] width 1280 height 618
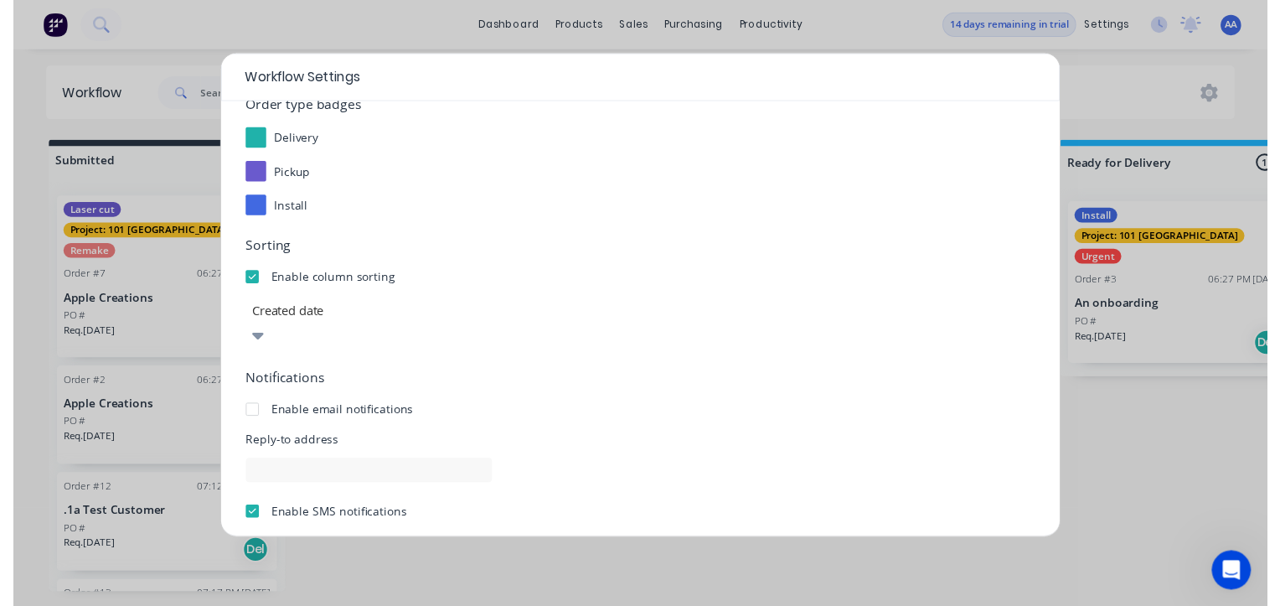
scroll to position [296, 0]
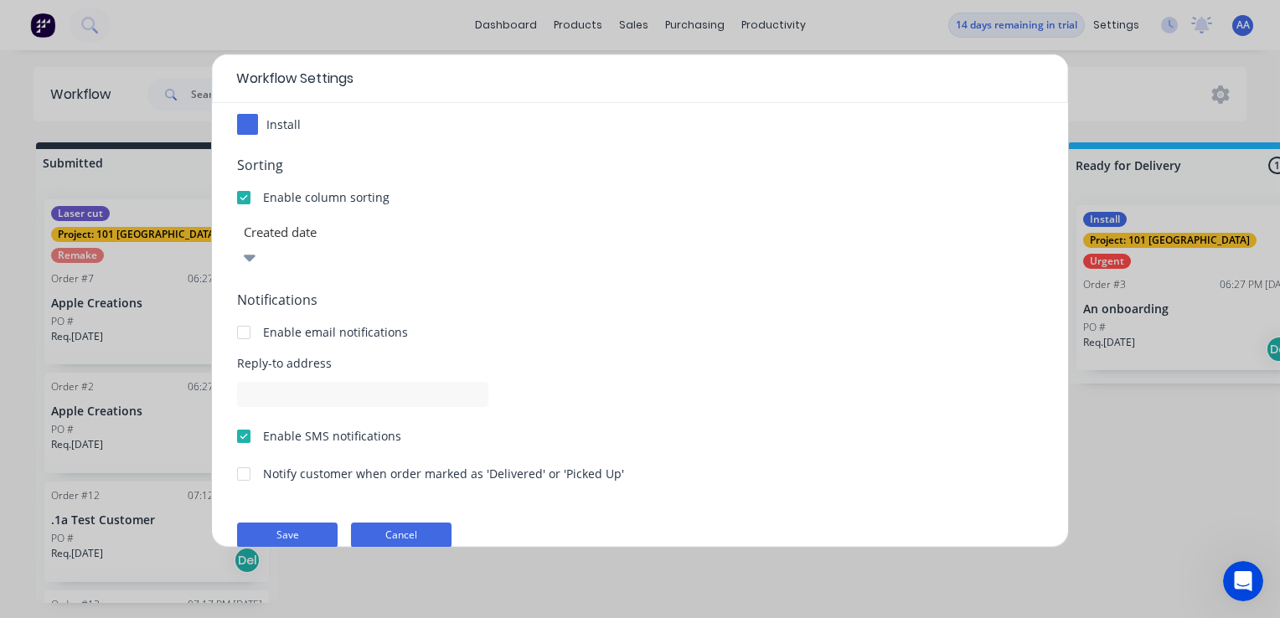
click at [429, 523] on button "Cancel" at bounding box center [401, 535] width 101 height 25
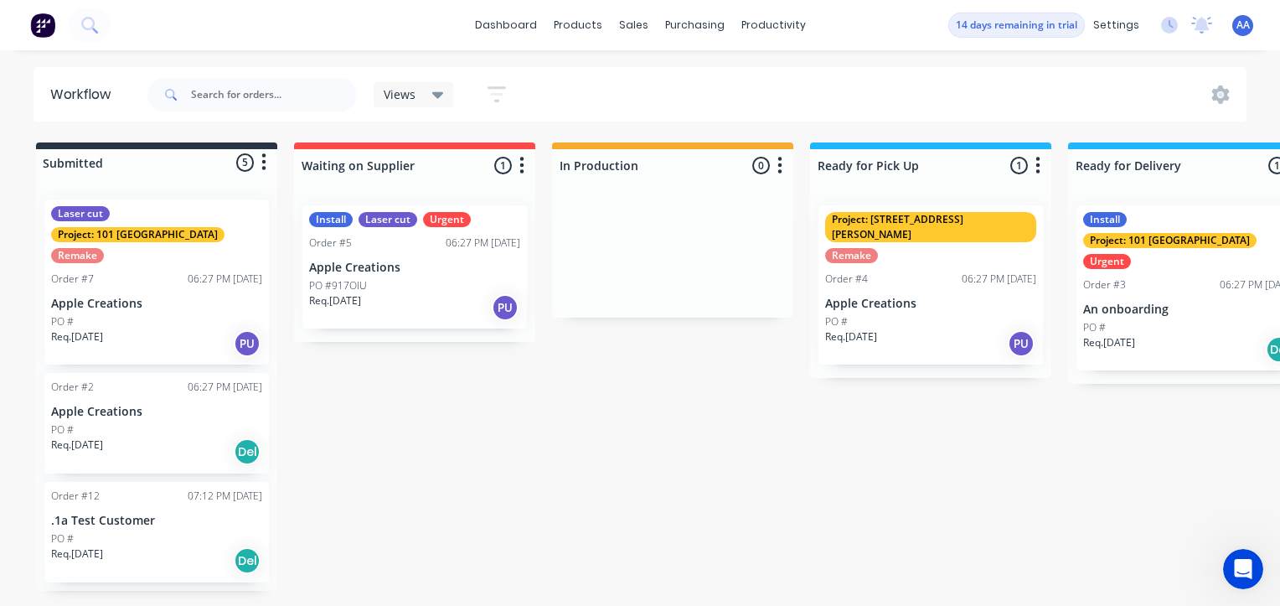
click at [263, 157] on icon "button" at bounding box center [264, 162] width 4 height 17
click at [188, 156] on div at bounding box center [156, 162] width 241 height 27
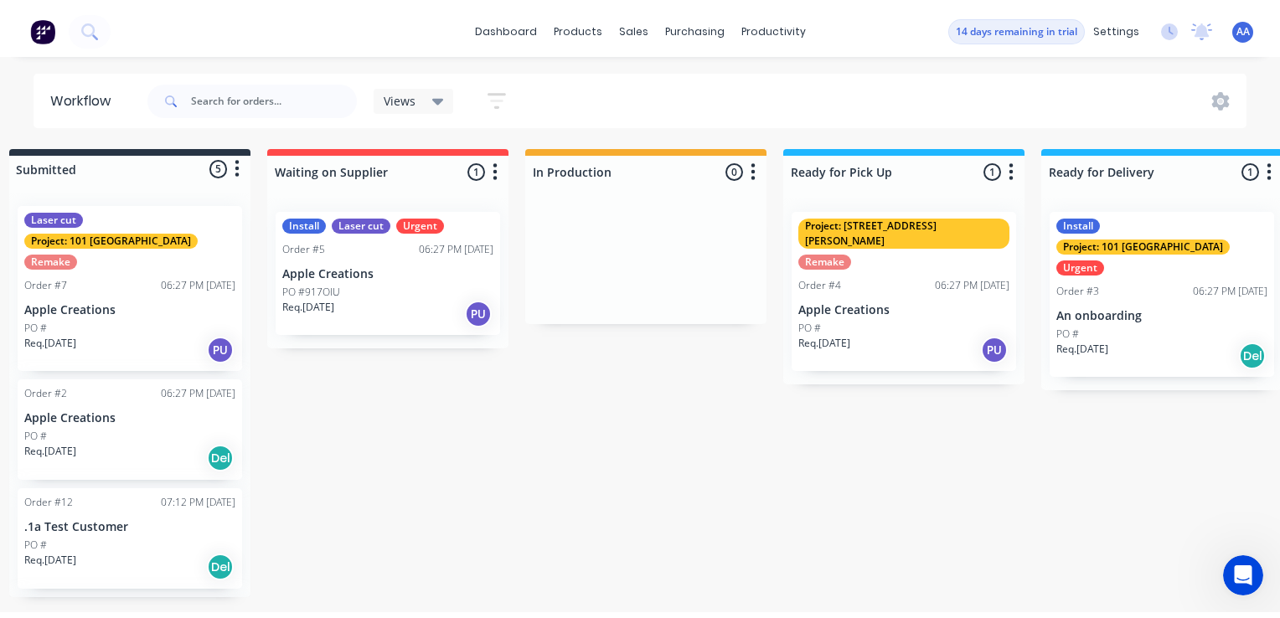
scroll to position [0, 0]
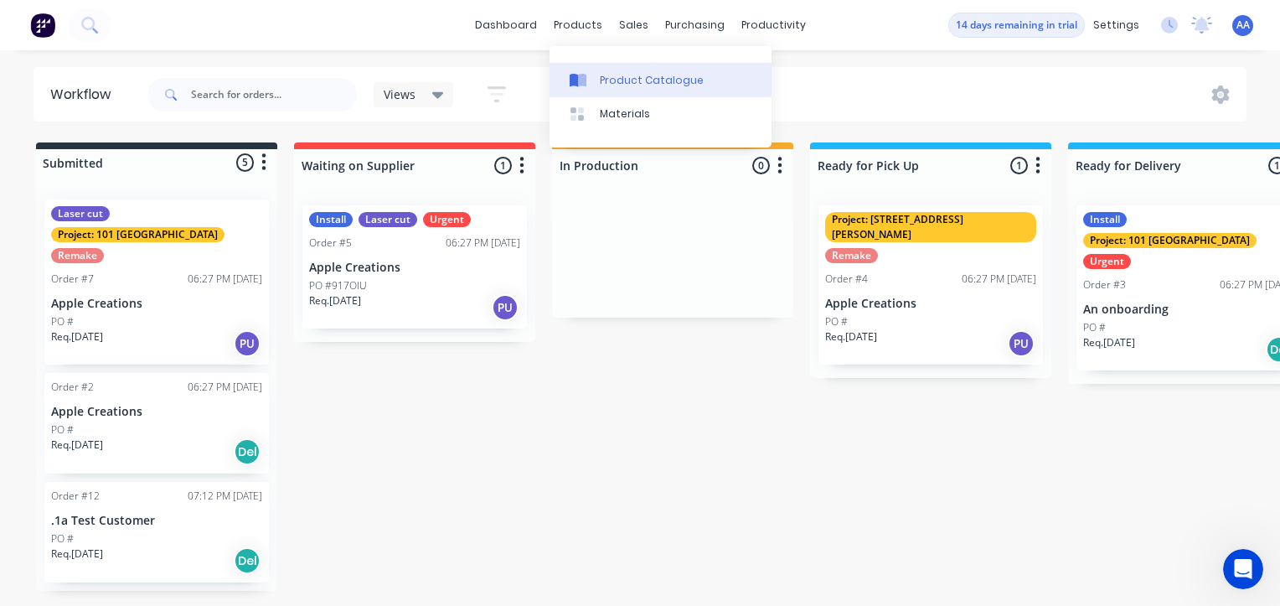
click at [600, 83] on div "Product Catalogue" at bounding box center [652, 80] width 104 height 15
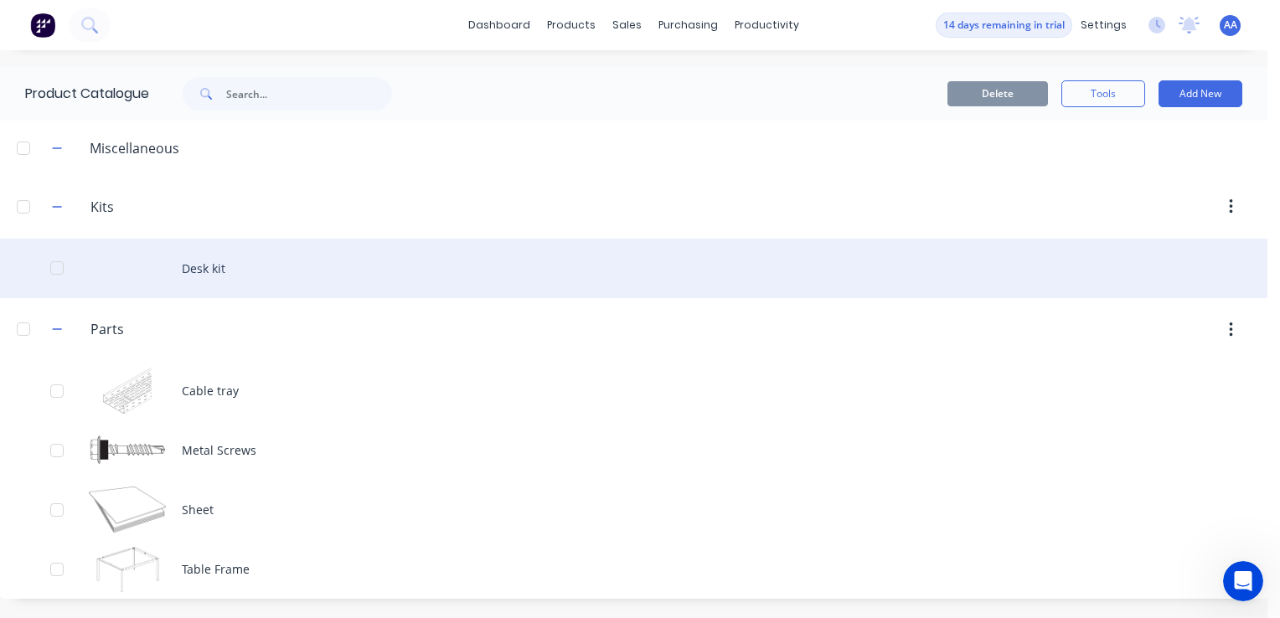
click at [57, 266] on div at bounding box center [57, 268] width 34 height 34
click at [54, 265] on div at bounding box center [57, 268] width 34 height 34
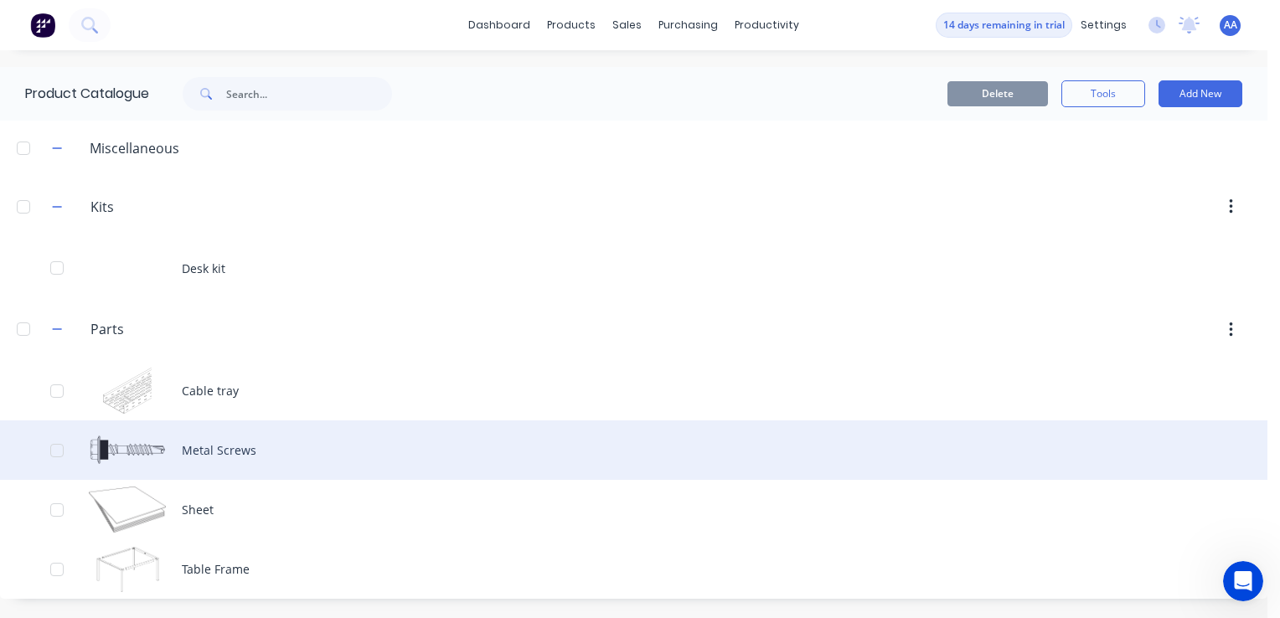
click at [157, 453] on div "Metal Screws" at bounding box center [633, 450] width 1267 height 59
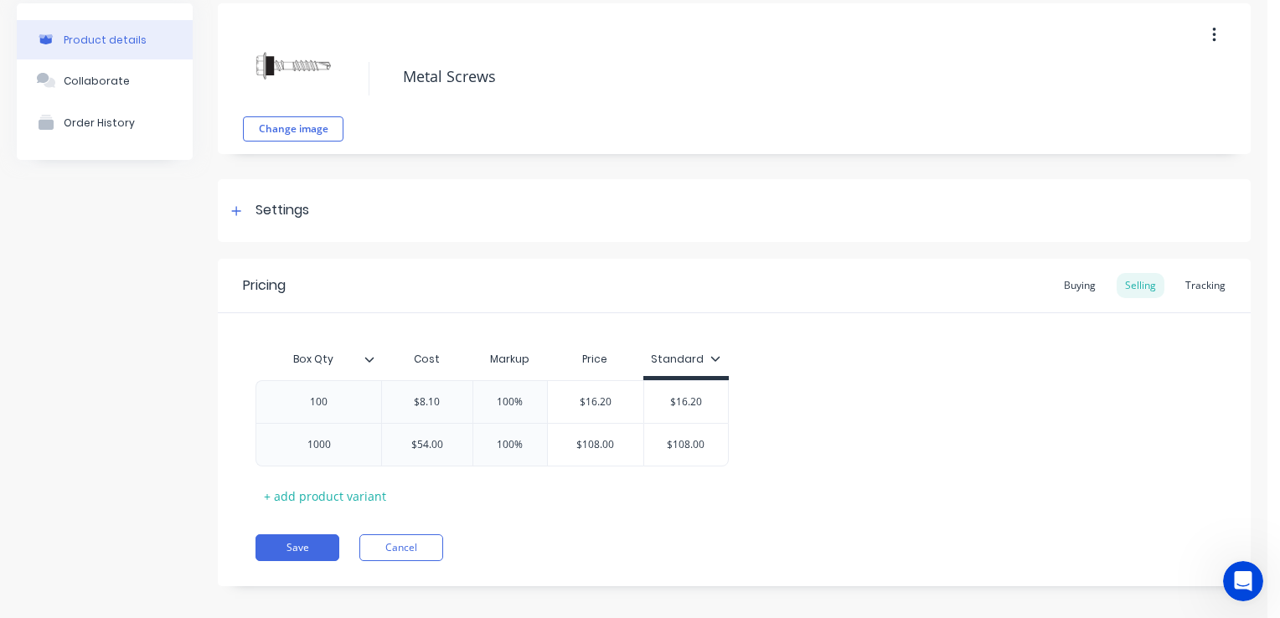
scroll to position [80, 0]
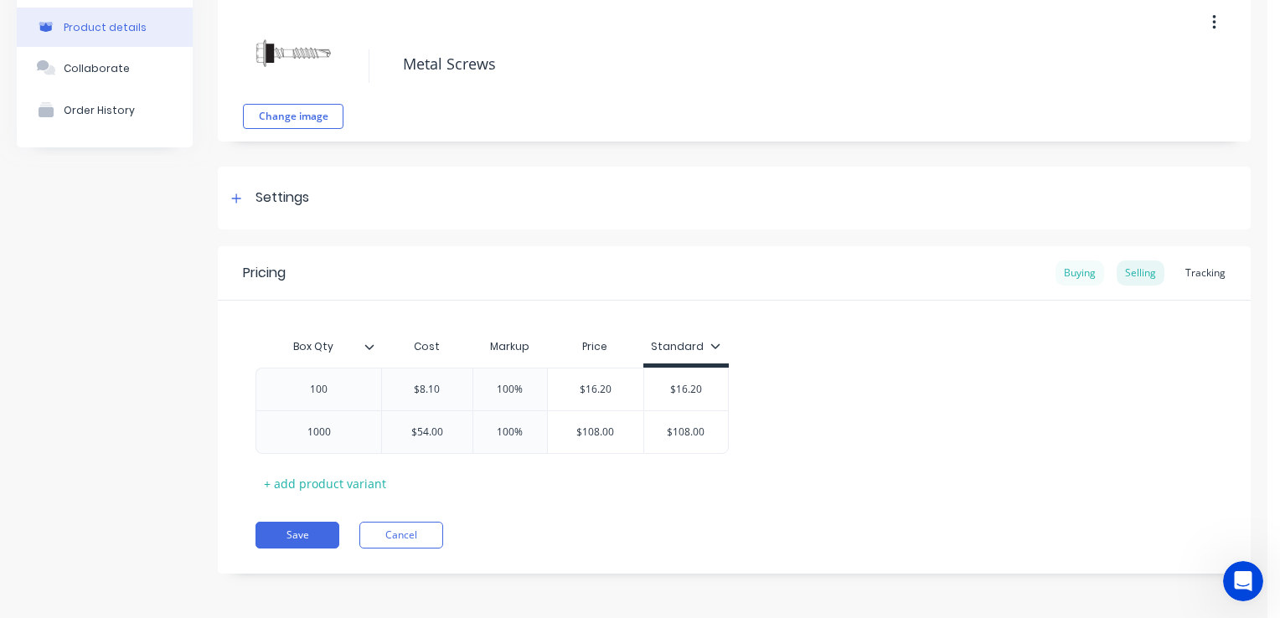
click at [1064, 270] on div "Buying" at bounding box center [1079, 273] width 49 height 25
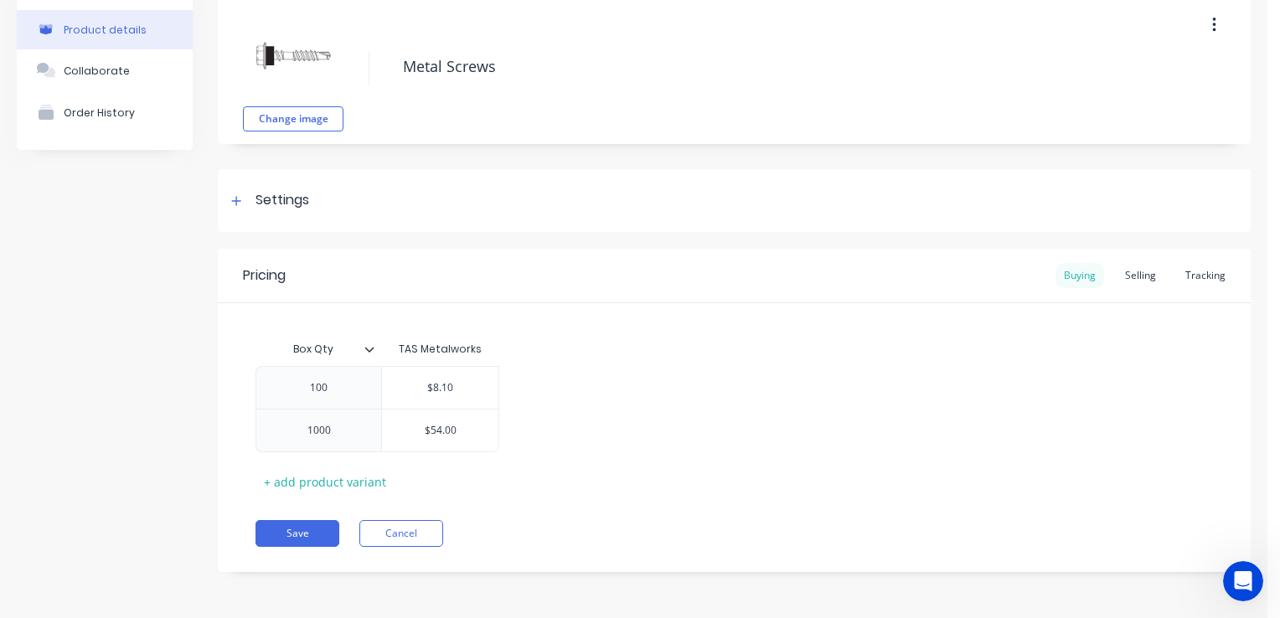
scroll to position [77, 0]
click at [1124, 273] on div "Selling" at bounding box center [1141, 276] width 48 height 25
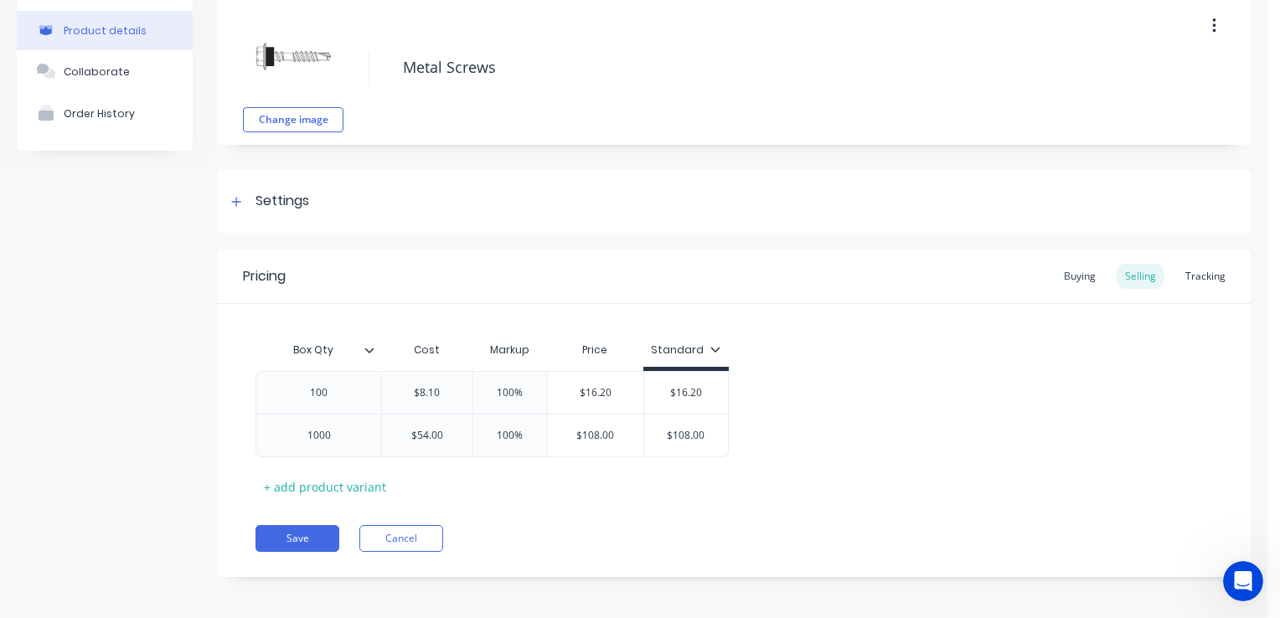
click at [1190, 276] on div "Tracking" at bounding box center [1205, 276] width 57 height 25
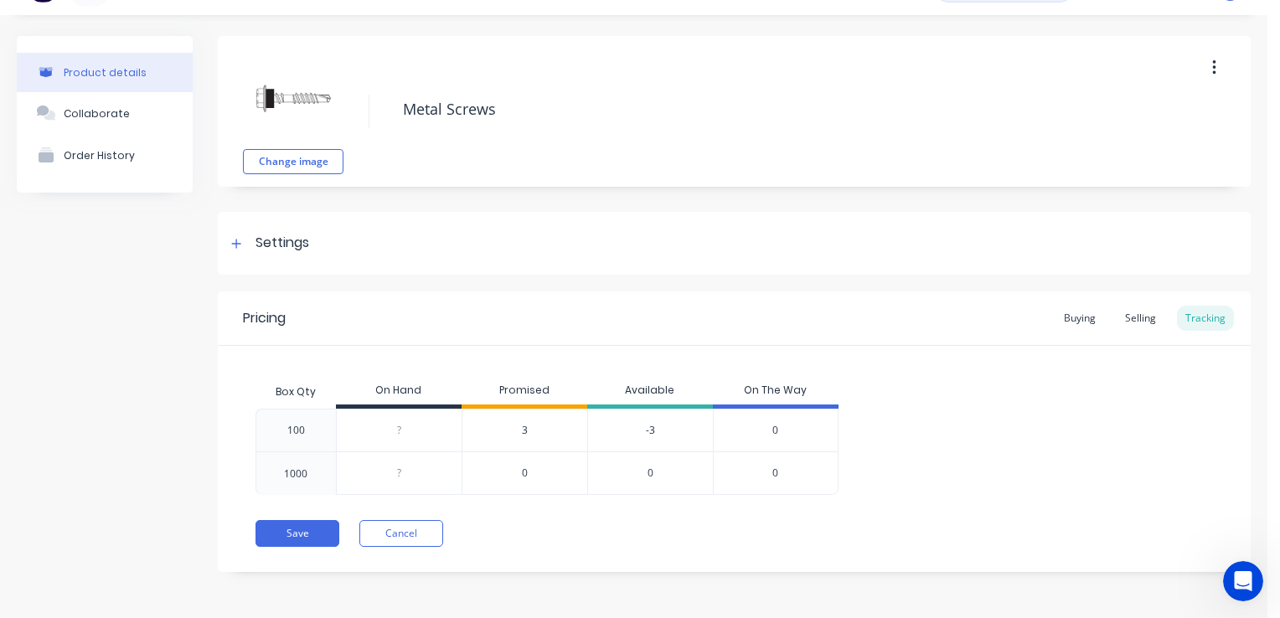
scroll to position [34, 0]
drag, startPoint x: 1071, startPoint y: 316, endPoint x: 1061, endPoint y: 317, distance: 10.2
click at [1071, 317] on div "Buying" at bounding box center [1079, 319] width 49 height 25
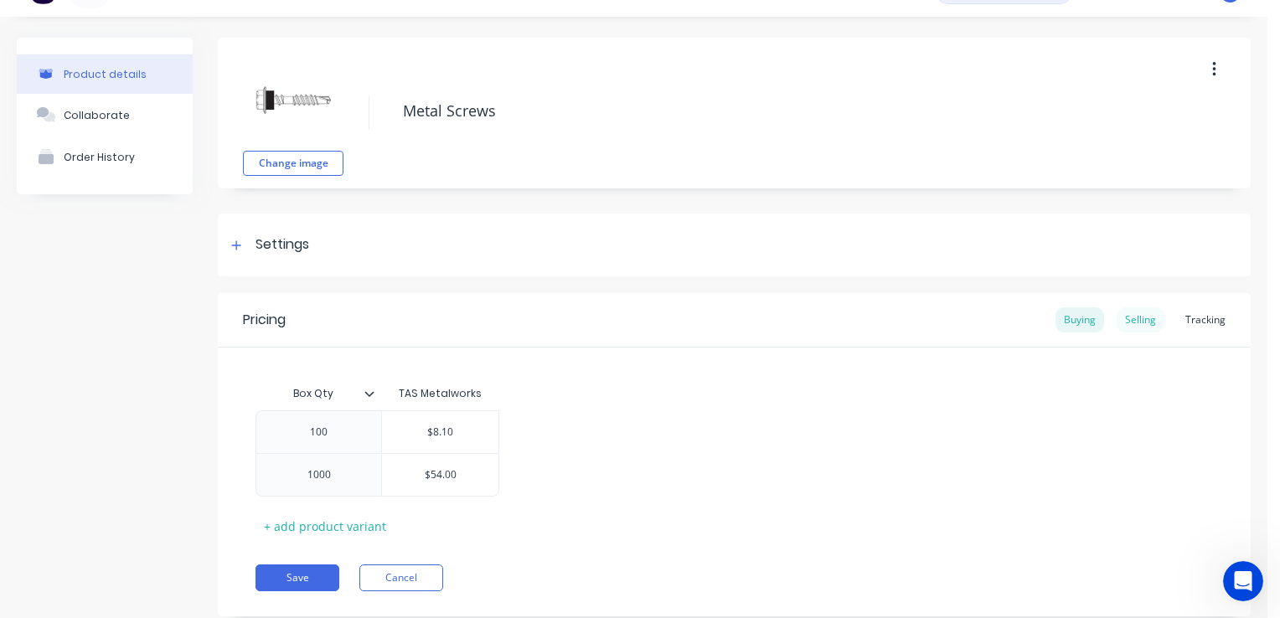
click at [1119, 327] on div "Selling" at bounding box center [1141, 319] width 48 height 25
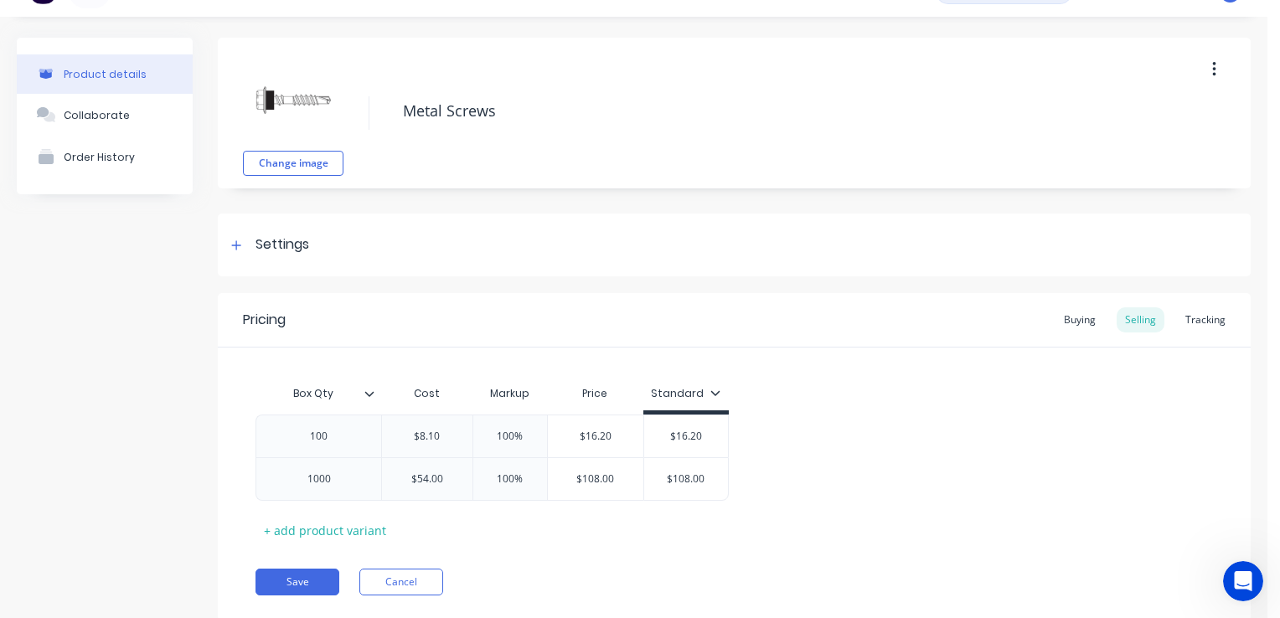
click at [710, 393] on icon at bounding box center [715, 393] width 10 height 10
click at [1195, 324] on div "Tracking" at bounding box center [1205, 319] width 57 height 25
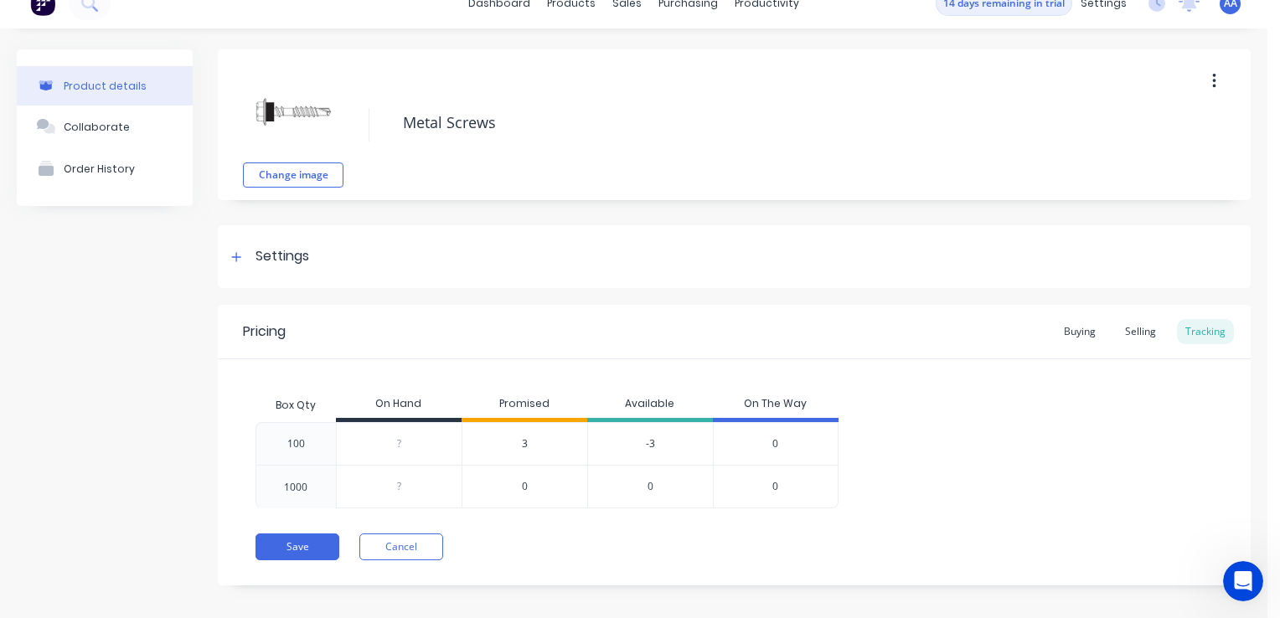
scroll to position [0, 0]
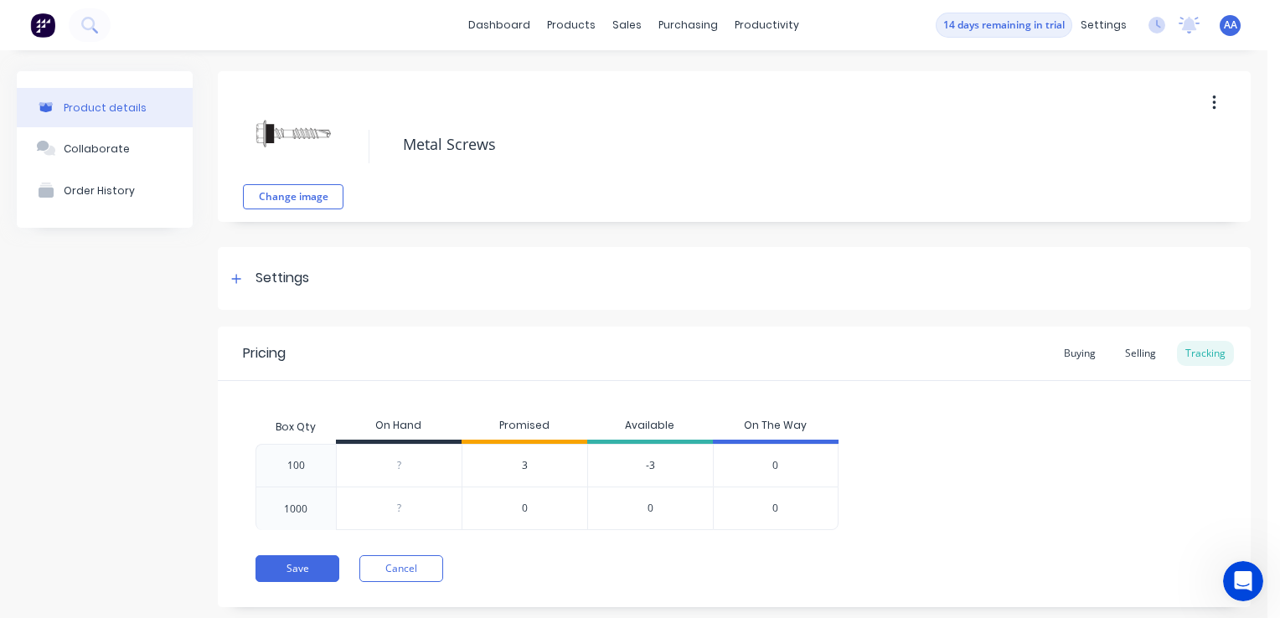
click at [1199, 101] on button "button" at bounding box center [1214, 103] width 39 height 30
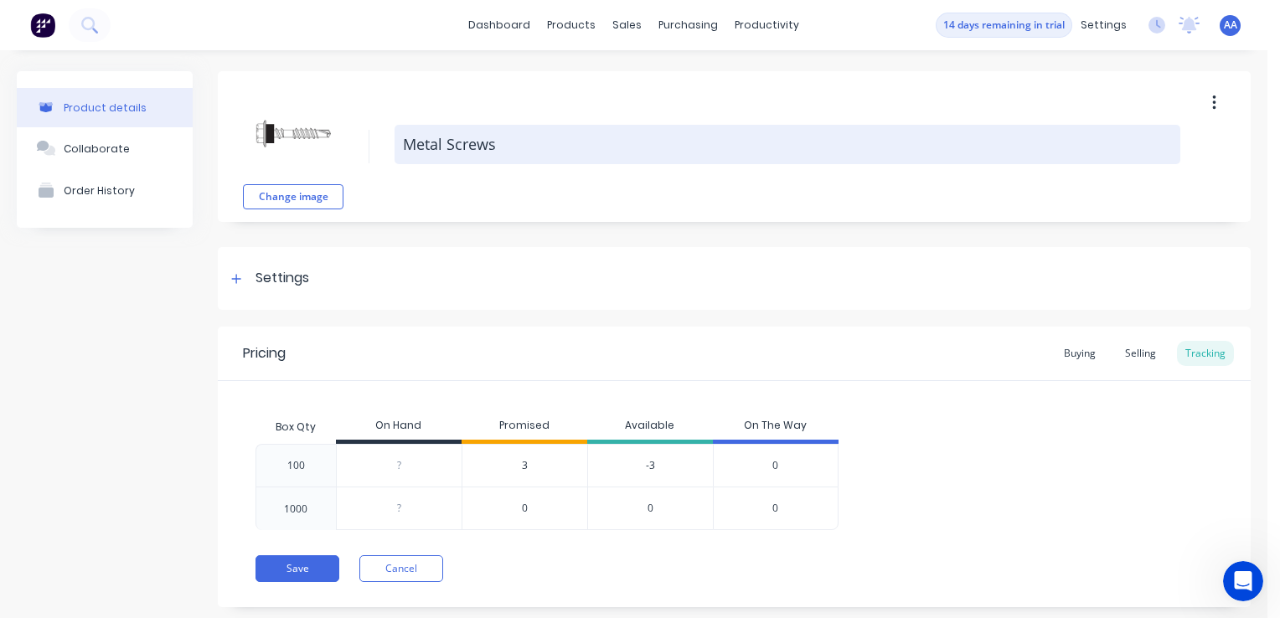
click at [822, 152] on textarea "Metal Screws" at bounding box center [788, 144] width 786 height 39
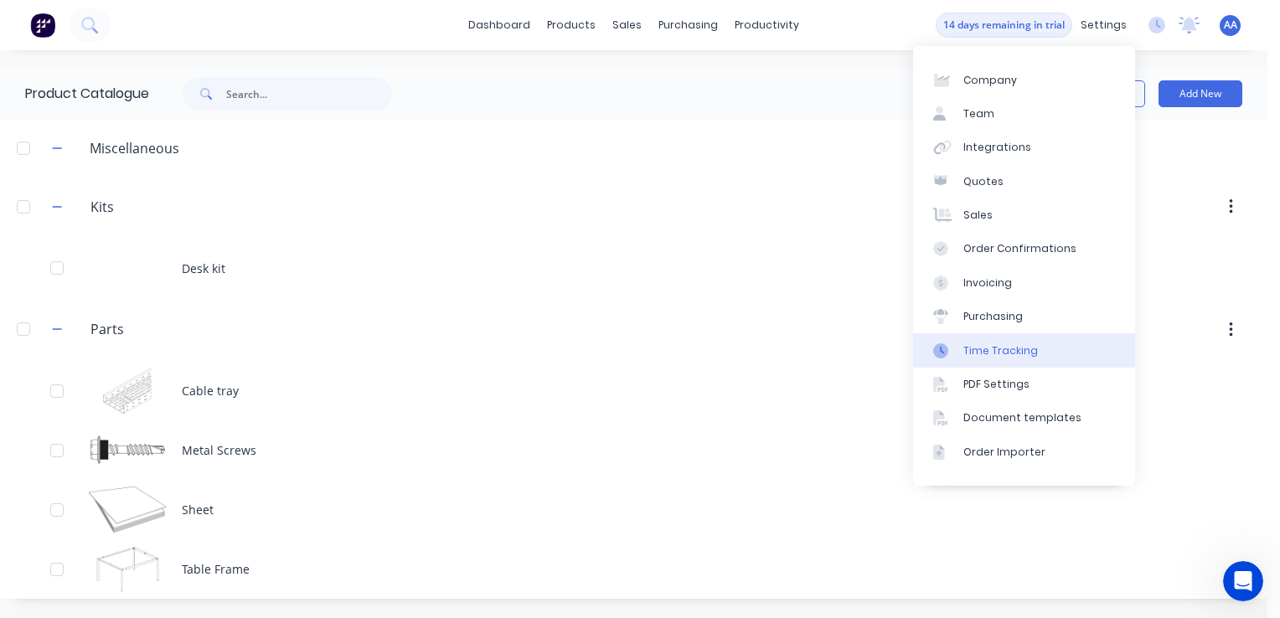
click at [1004, 343] on div "Time Tracking" at bounding box center [1000, 350] width 75 height 15
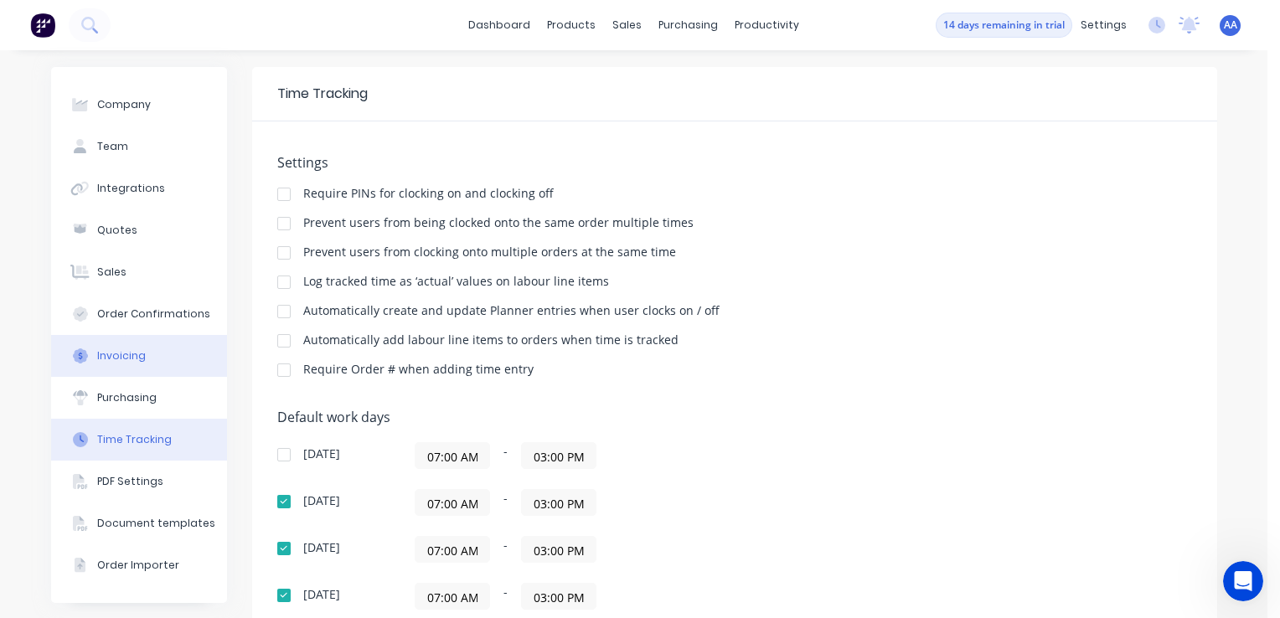
click at [115, 357] on div "Invoicing" at bounding box center [121, 355] width 49 height 15
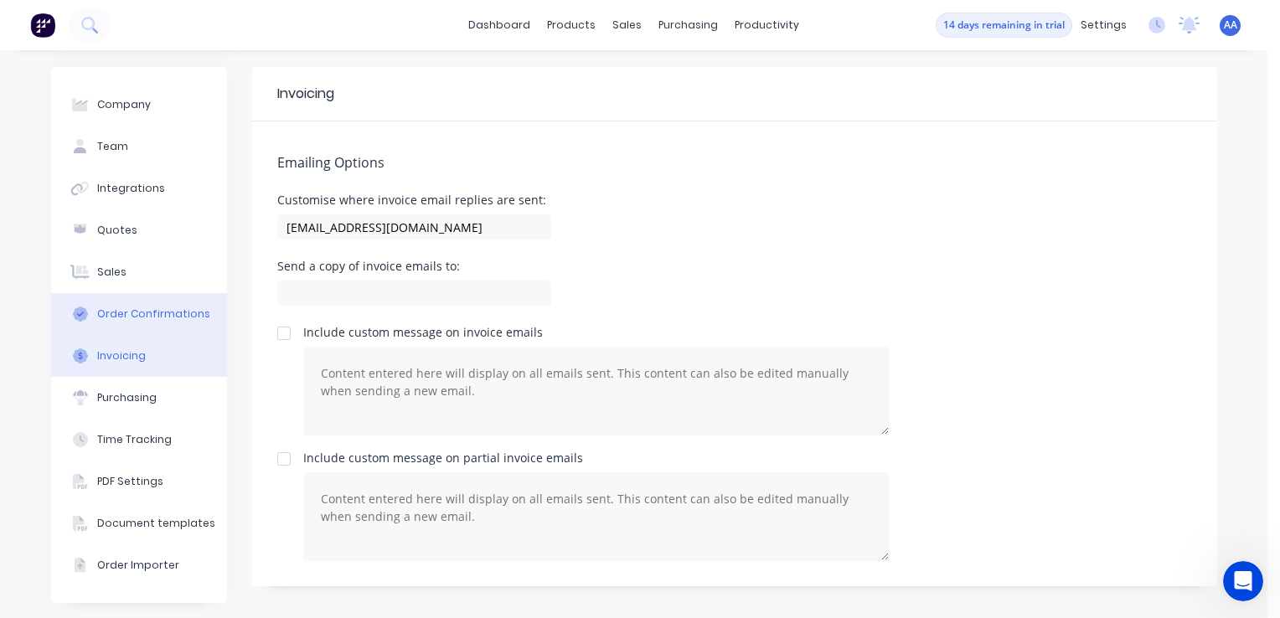
click at [116, 312] on div "Order Confirmations" at bounding box center [153, 314] width 113 height 15
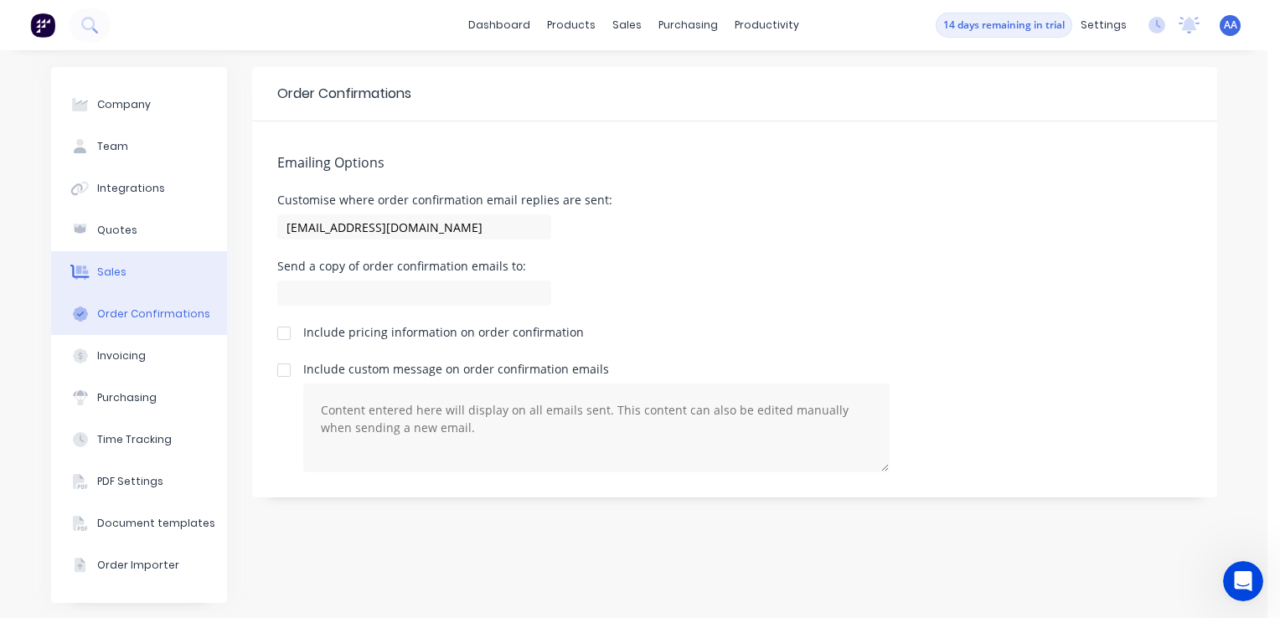
click at [97, 270] on div "Sales" at bounding box center [111, 272] width 29 height 15
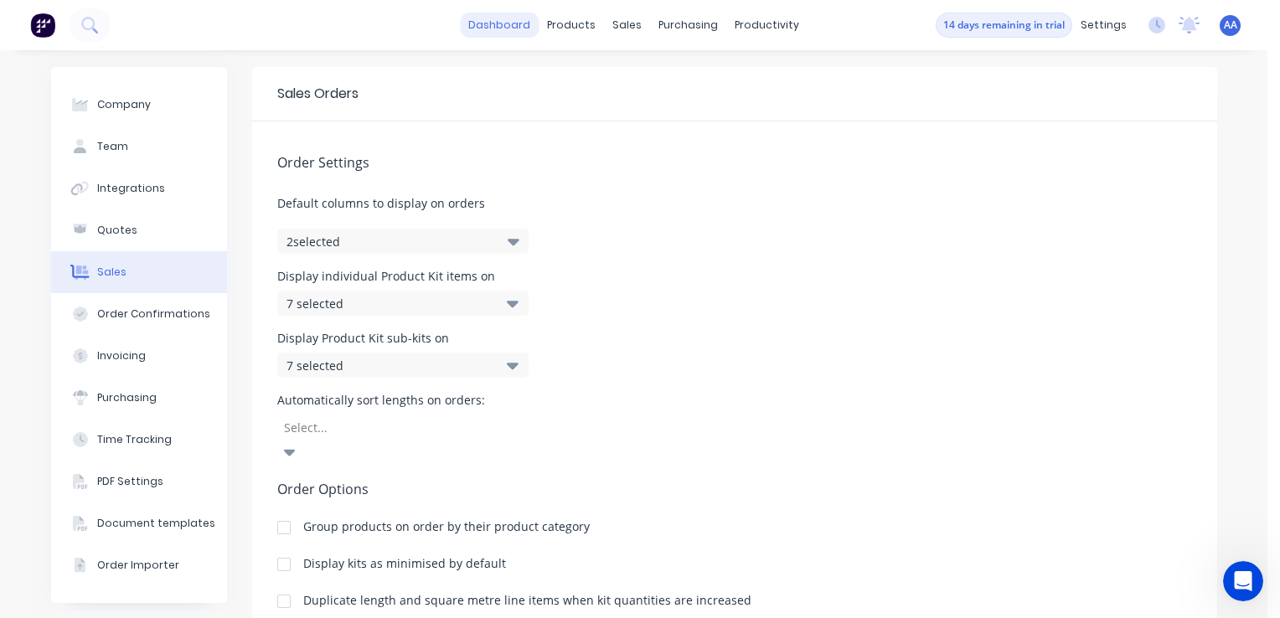
click at [488, 35] on link "dashboard" at bounding box center [499, 25] width 79 height 25
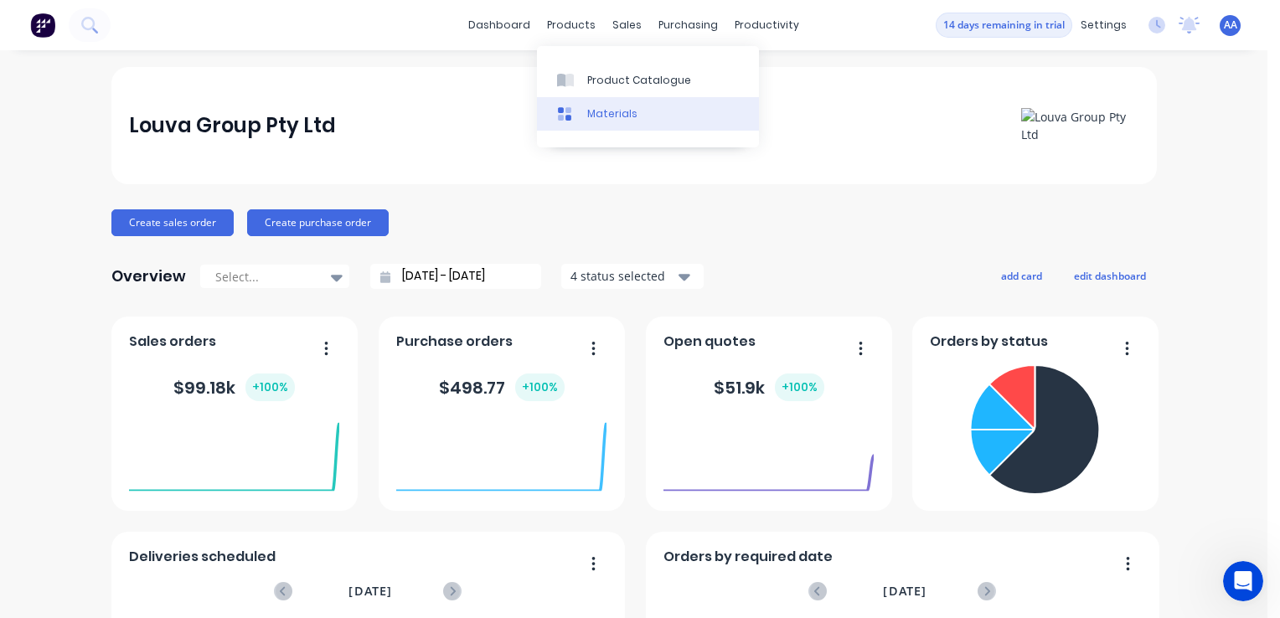
click at [586, 115] on link "Materials" at bounding box center [648, 114] width 222 height 34
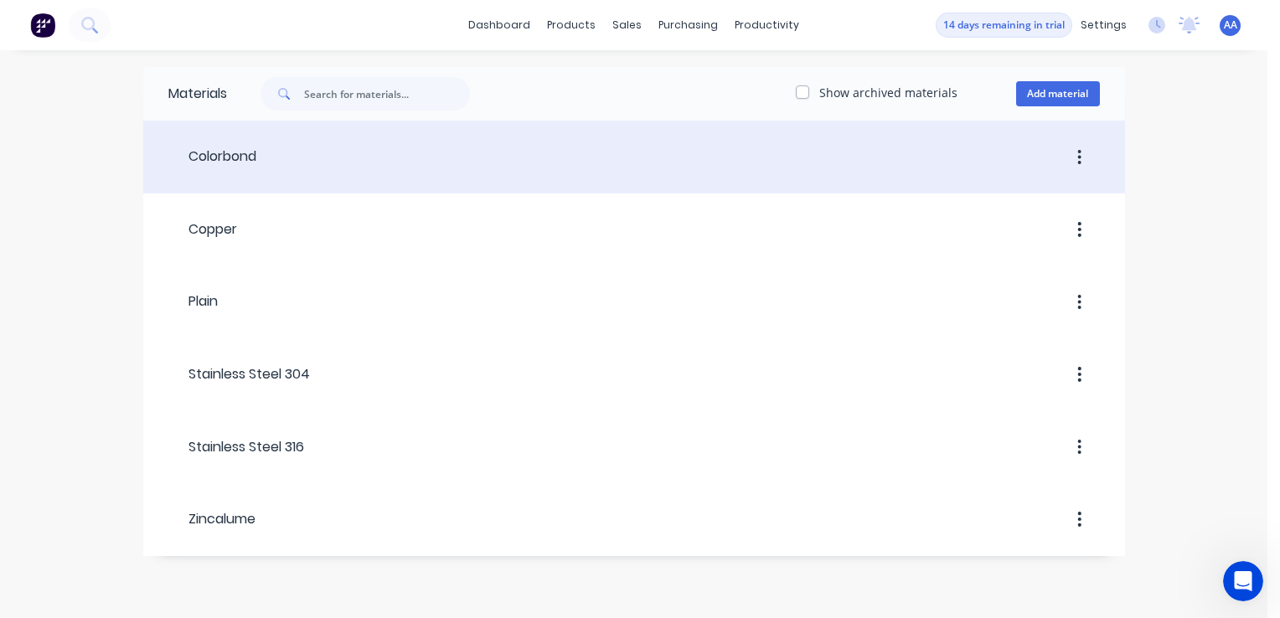
click at [215, 157] on div "Colorbond" at bounding box center [212, 157] width 88 height 20
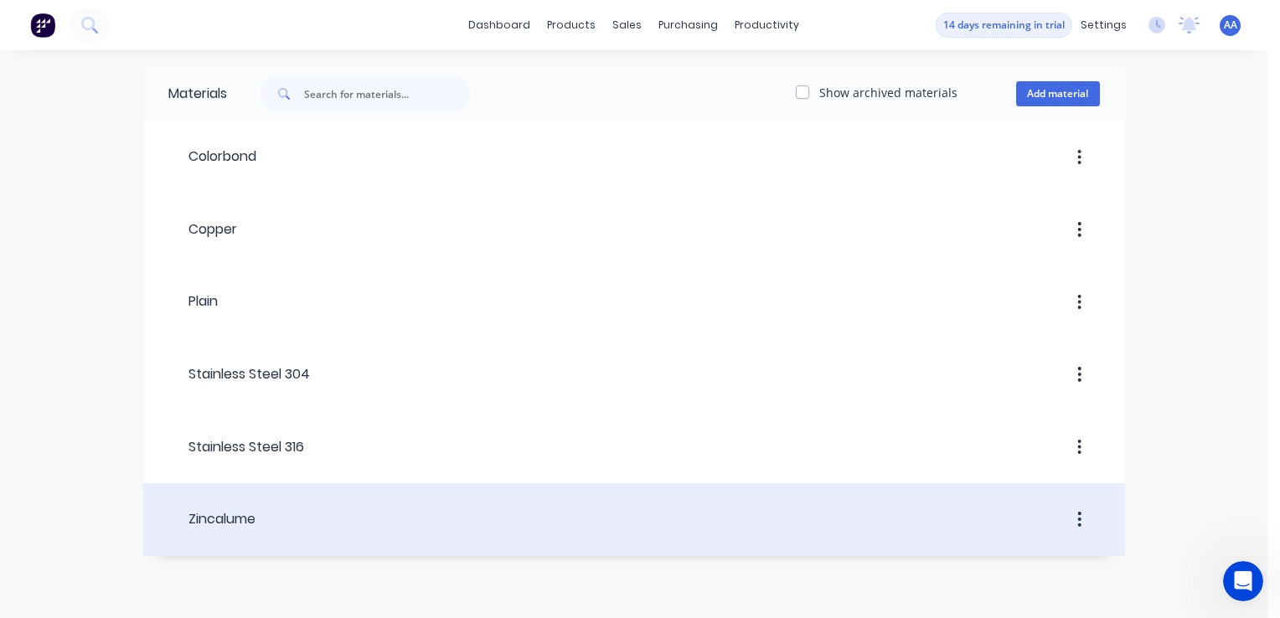
click at [228, 518] on div "Zincalume" at bounding box center [211, 519] width 87 height 20
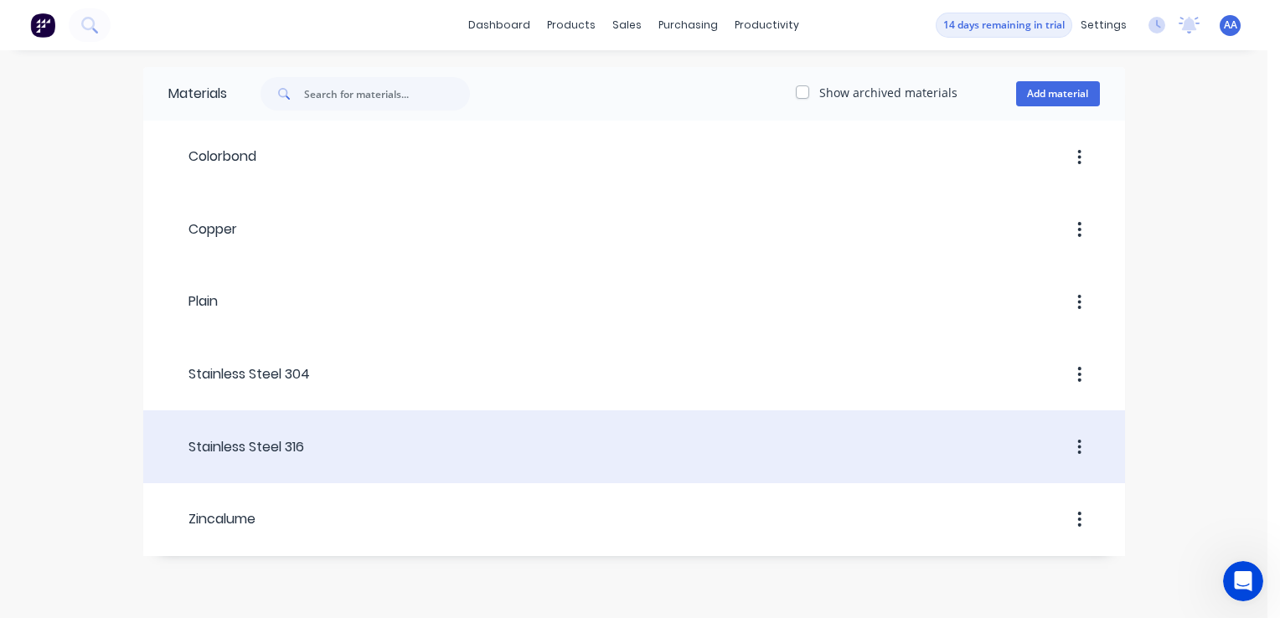
click at [258, 444] on div "Stainless Steel 316" at bounding box center [236, 447] width 136 height 20
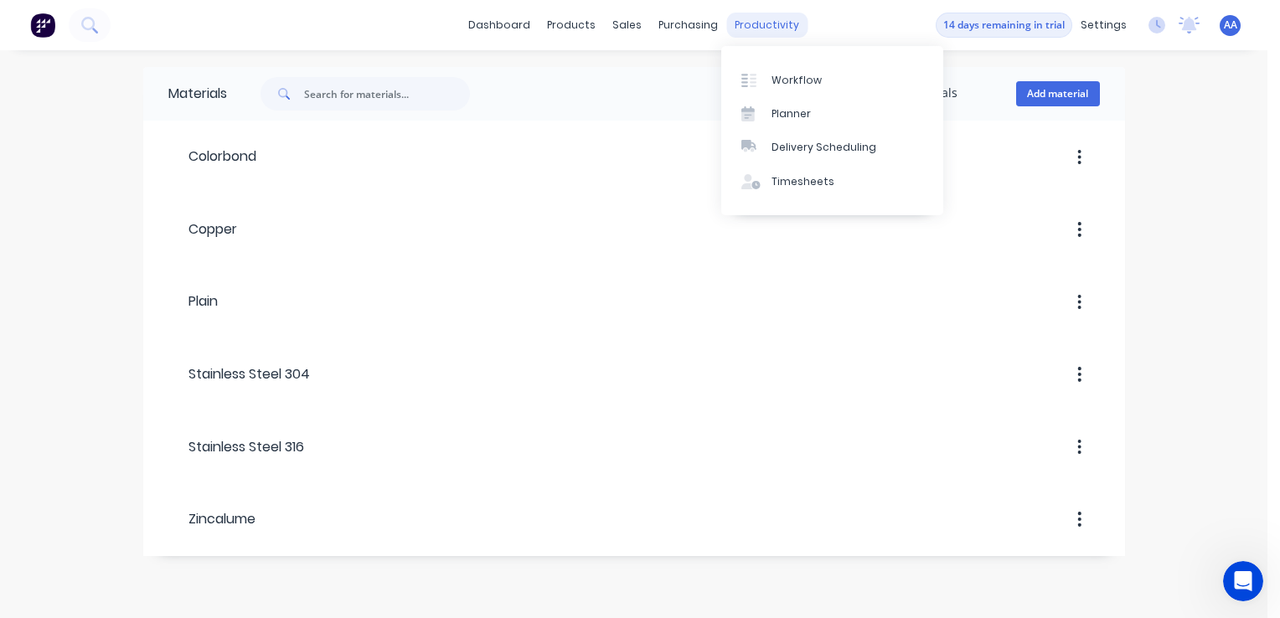
click at [758, 25] on div "productivity" at bounding box center [766, 25] width 81 height 25
click at [761, 78] on div at bounding box center [753, 80] width 25 height 15
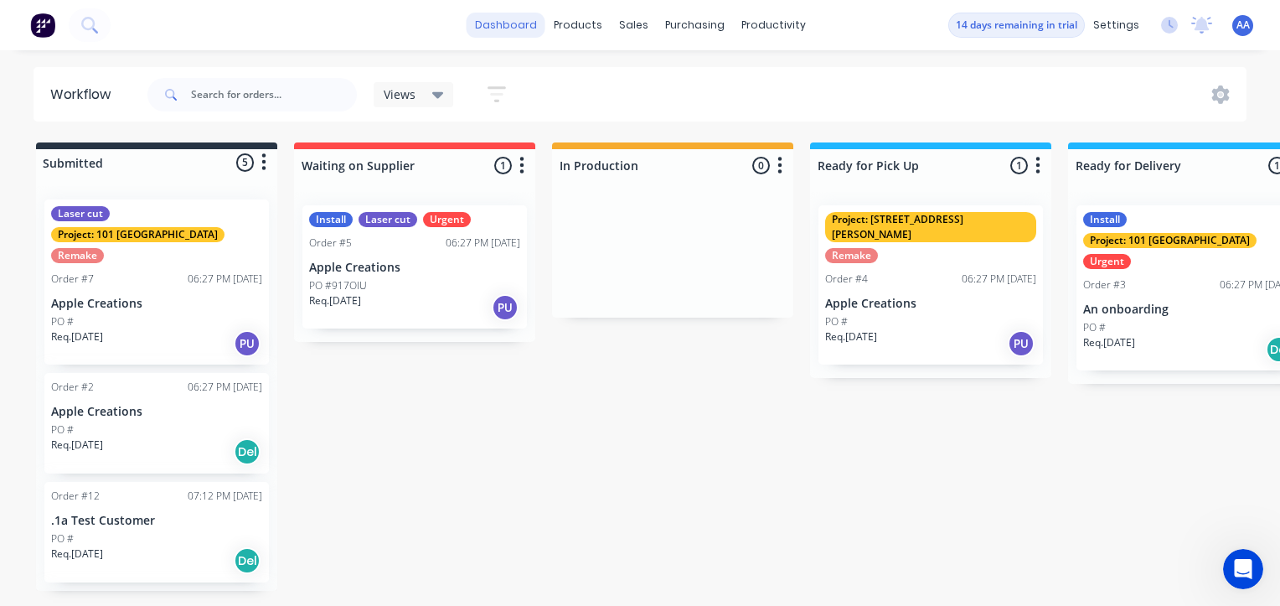
click at [491, 31] on link "dashboard" at bounding box center [506, 25] width 79 height 25
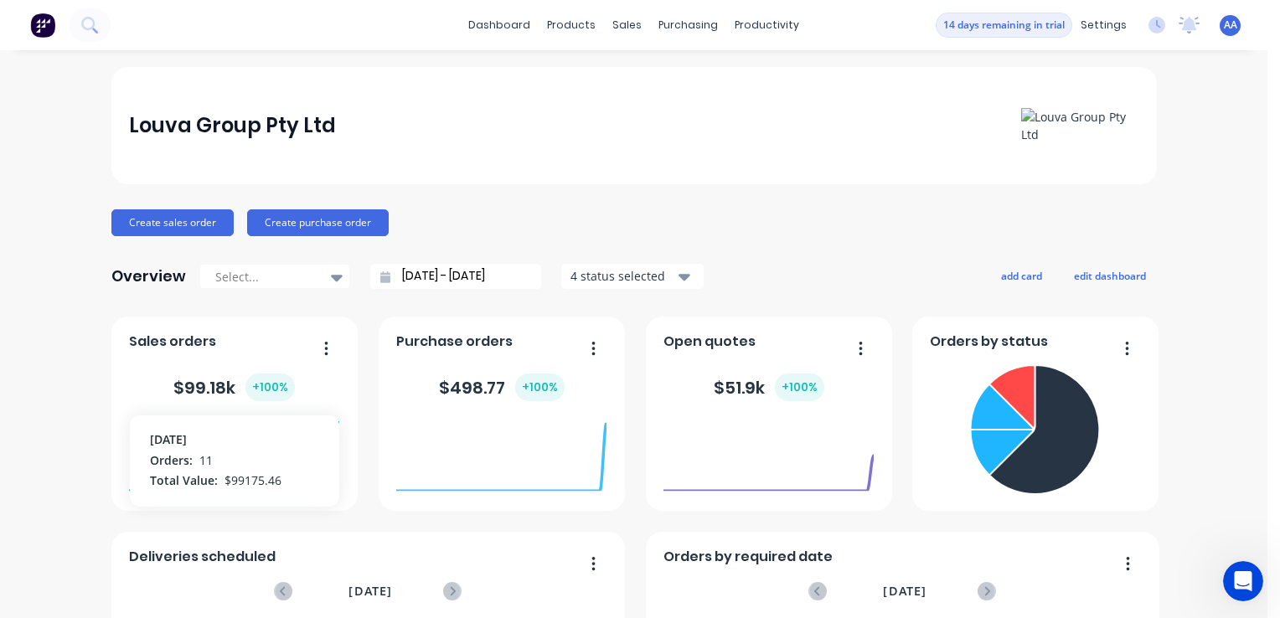
click at [316, 338] on button "button" at bounding box center [319, 350] width 35 height 26
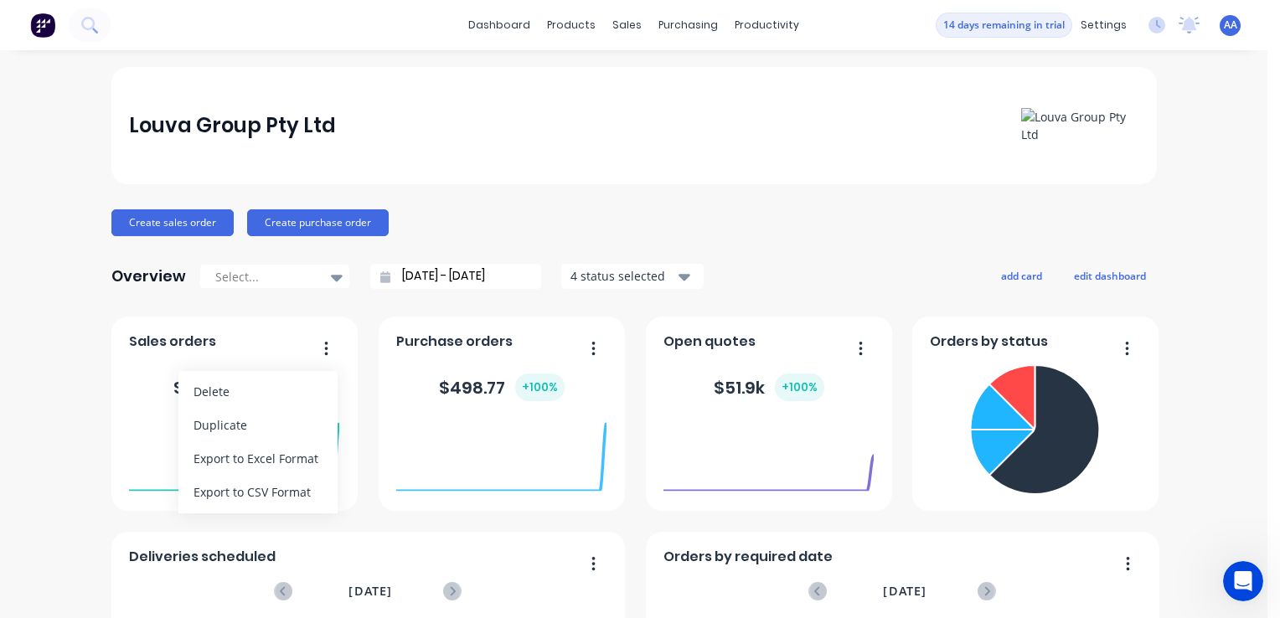
click at [140, 378] on div "$ 99.18k + 100 %" at bounding box center [234, 388] width 210 height 50
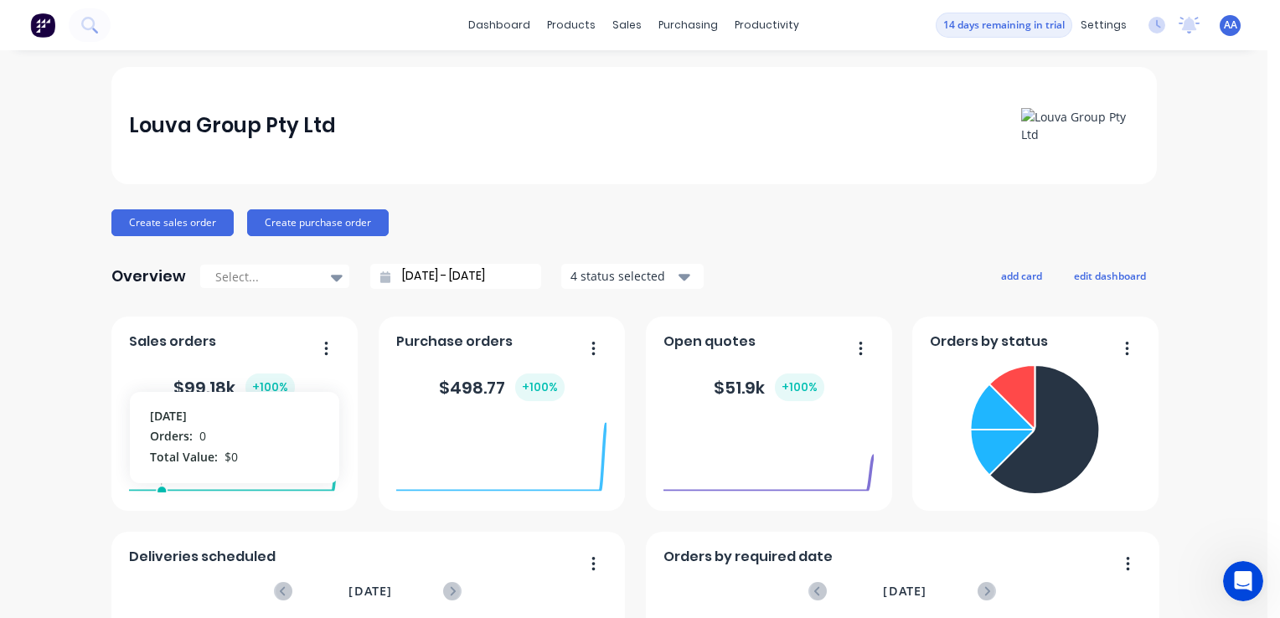
click at [159, 457] on foreignobject at bounding box center [234, 456] width 210 height 71
click at [288, 488] on foreignobject at bounding box center [234, 456] width 210 height 71
click at [292, 514] on div "September 01, 2025 Orders: 0 Total Value: $ 0" at bounding box center [234, 492] width 210 height 158
click at [330, 343] on button "button" at bounding box center [319, 350] width 35 height 26
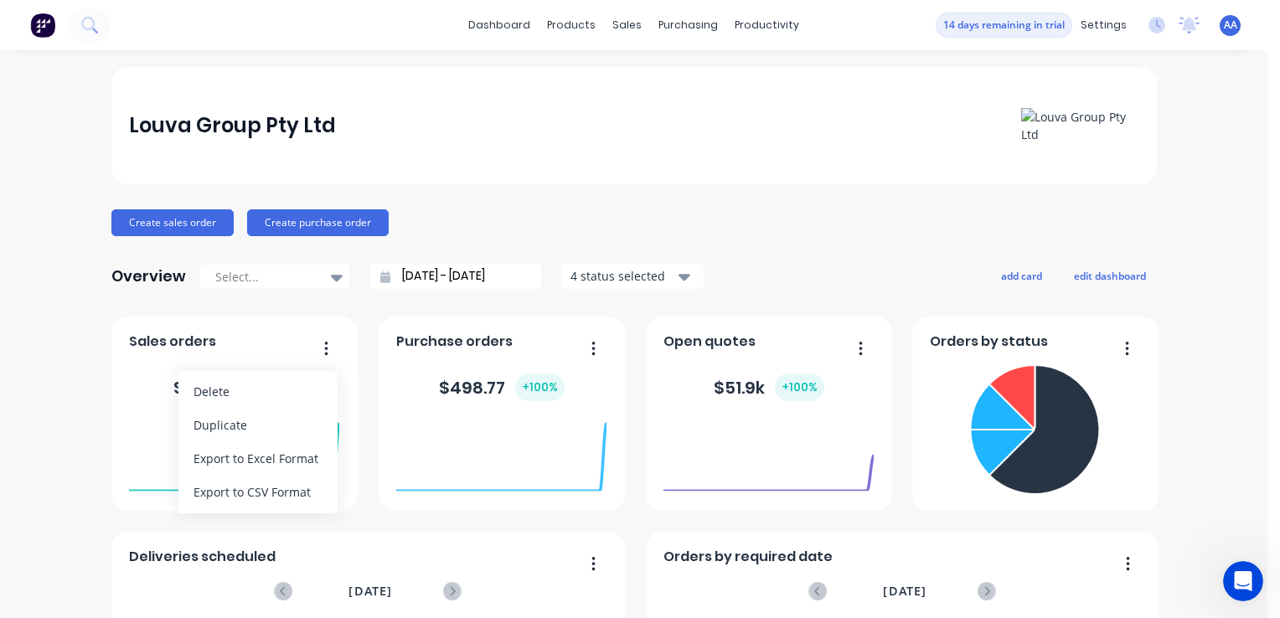
click at [330, 343] on button "button" at bounding box center [319, 350] width 35 height 26
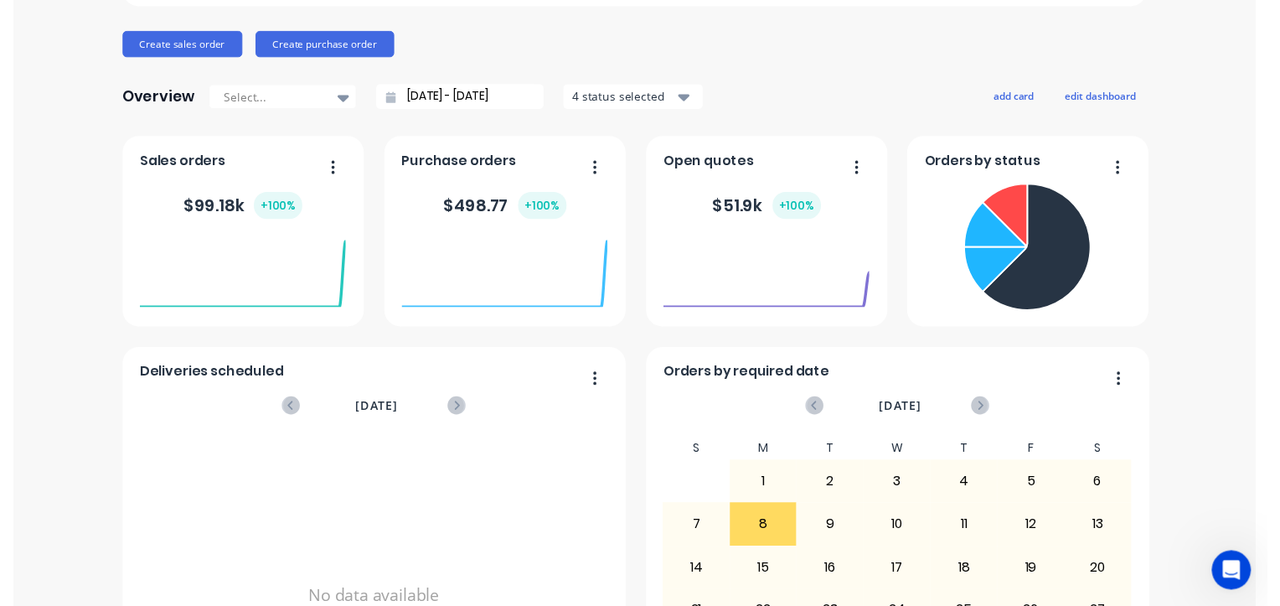
scroll to position [84, 0]
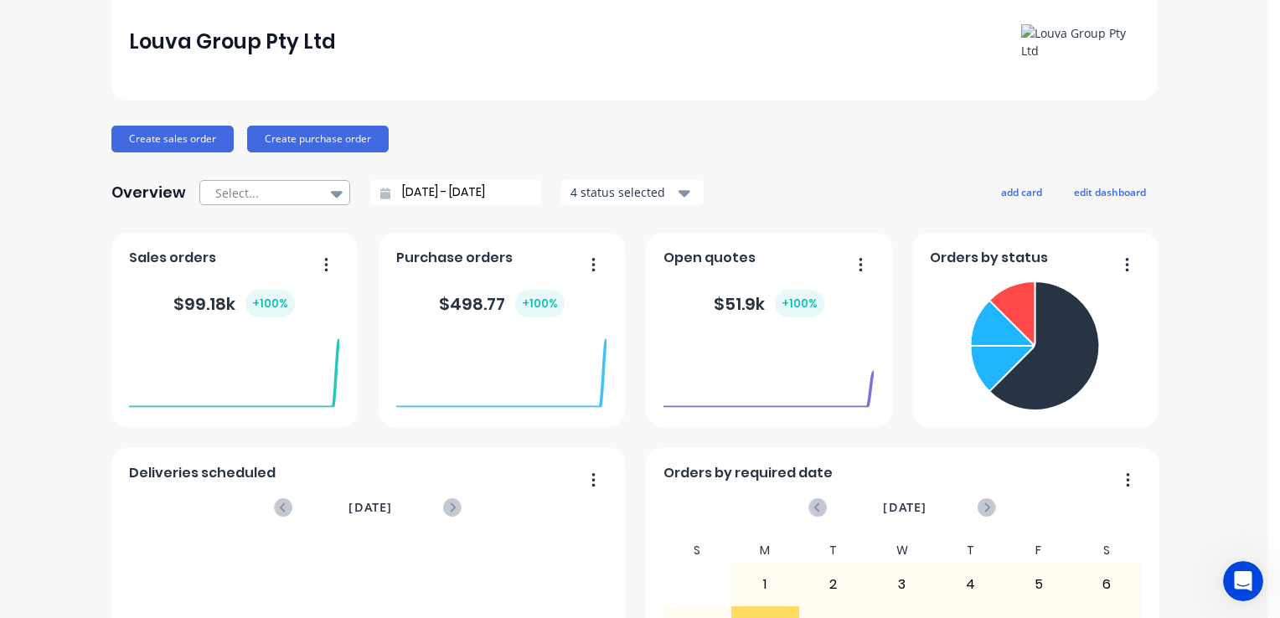
click at [331, 195] on icon at bounding box center [337, 194] width 12 height 7
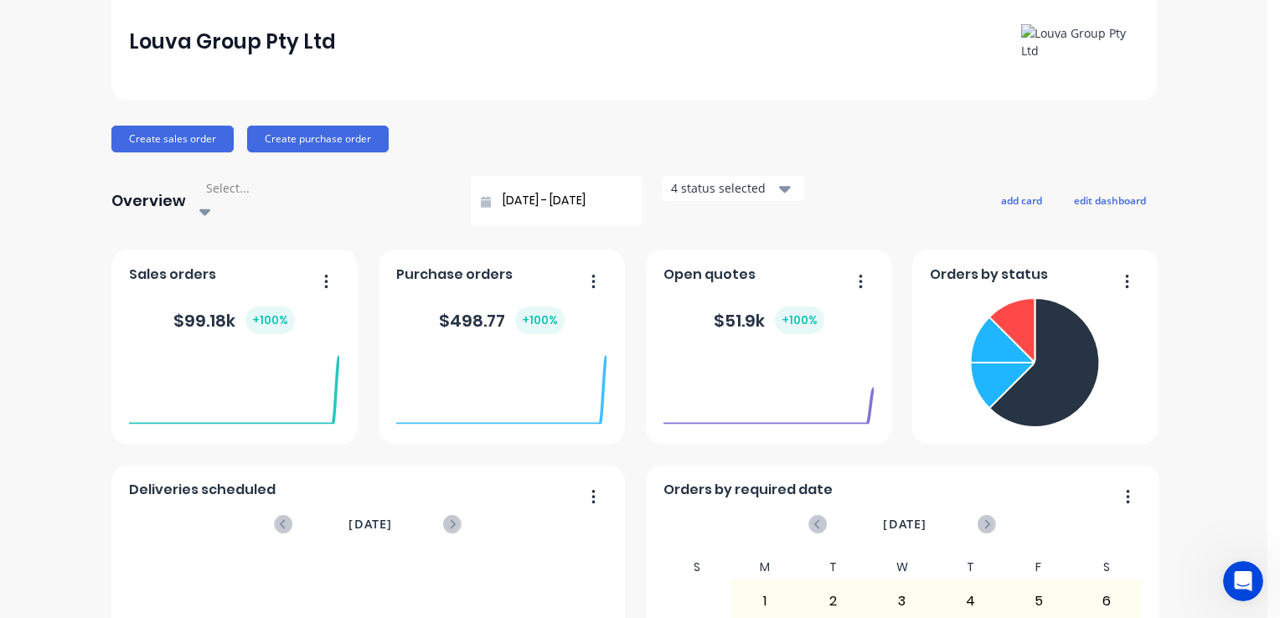
click at [210, 210] on icon at bounding box center [205, 213] width 12 height 7
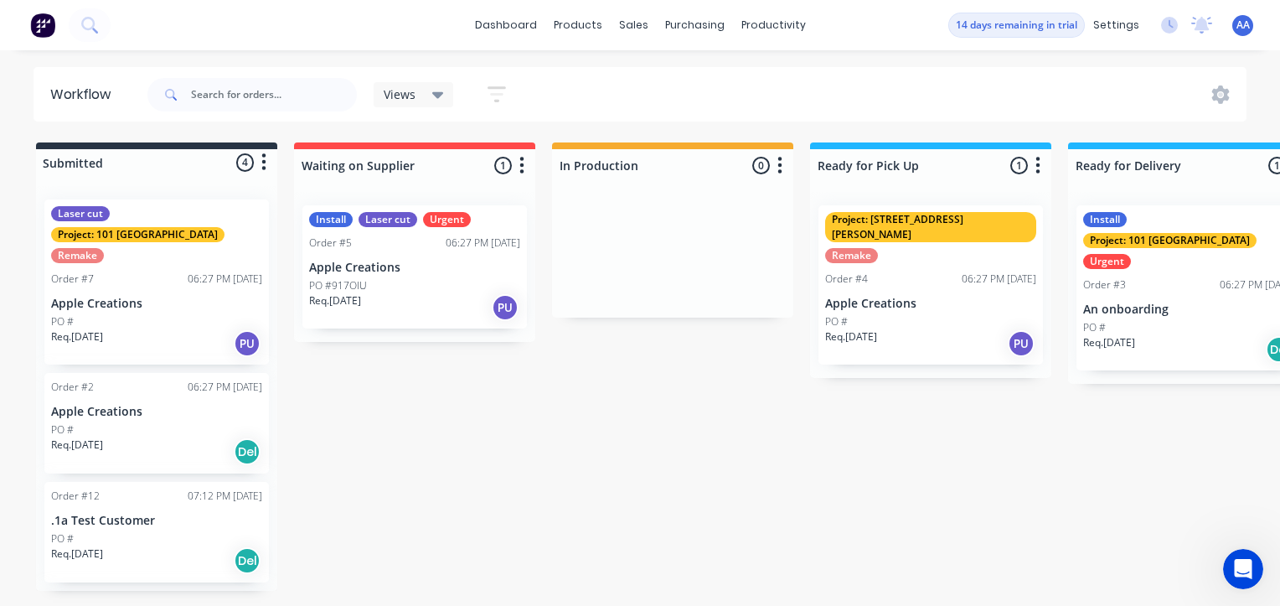
click at [268, 165] on button "button" at bounding box center [264, 162] width 20 height 20
click at [434, 95] on icon at bounding box center [438, 95] width 12 height 7
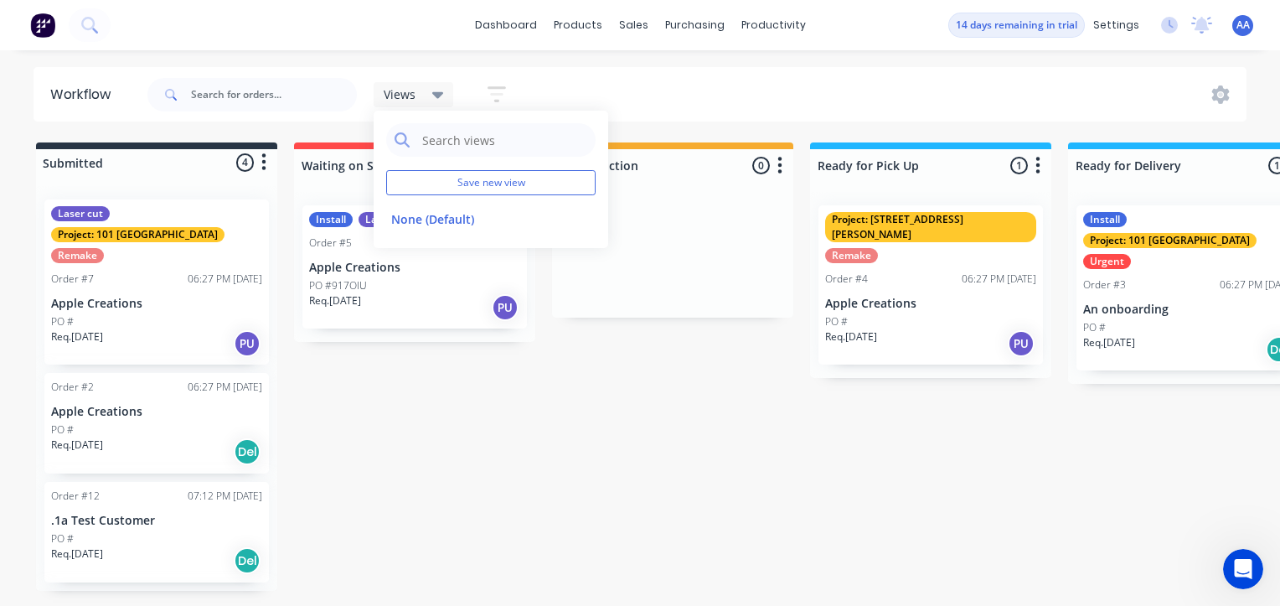
click at [686, 77] on div "Views Save new view None (Default) edit Show/Hide statuses Show line item cards…" at bounding box center [695, 95] width 1103 height 50
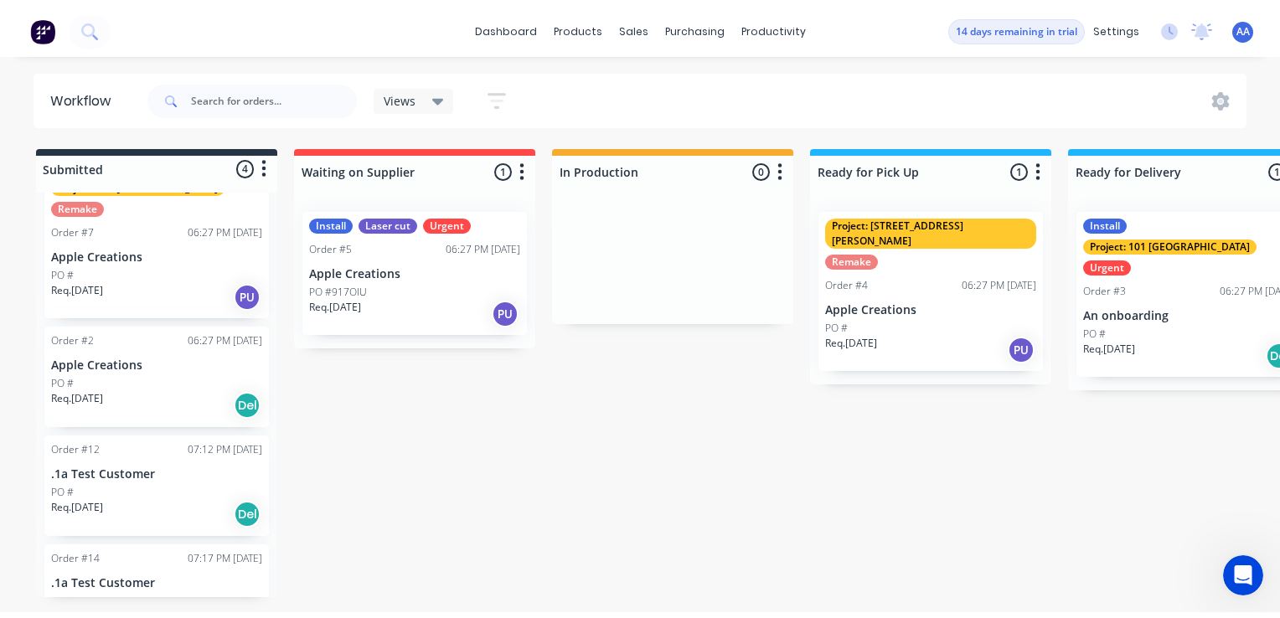
scroll to position [80, 0]
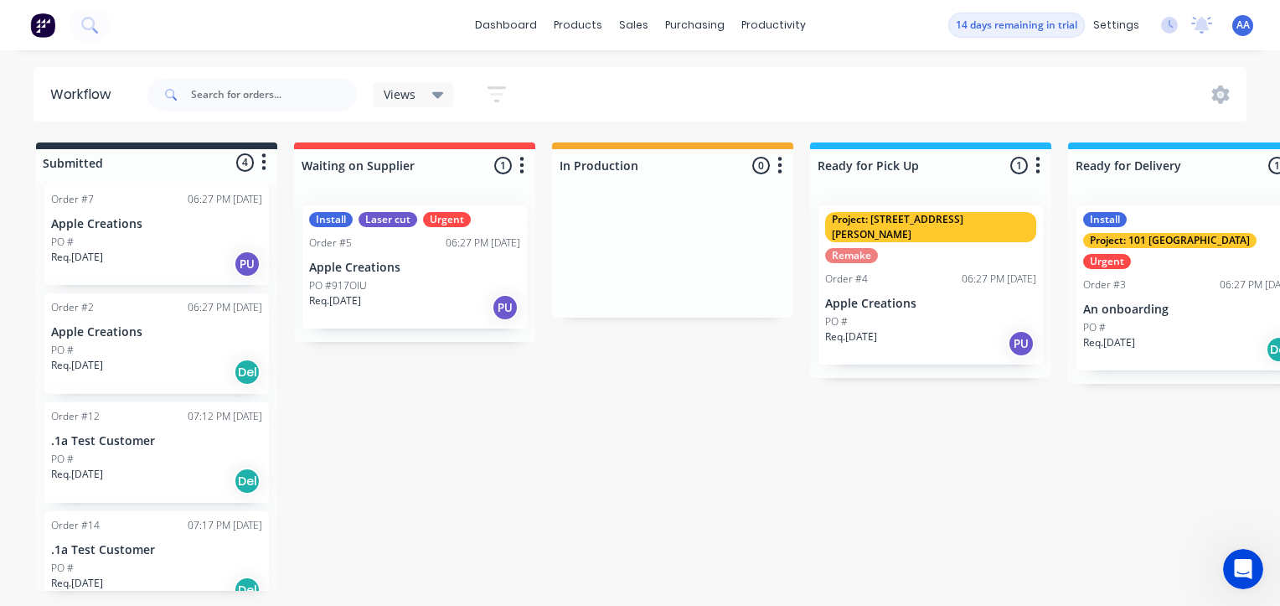
click at [43, 26] on img at bounding box center [42, 25] width 25 height 25
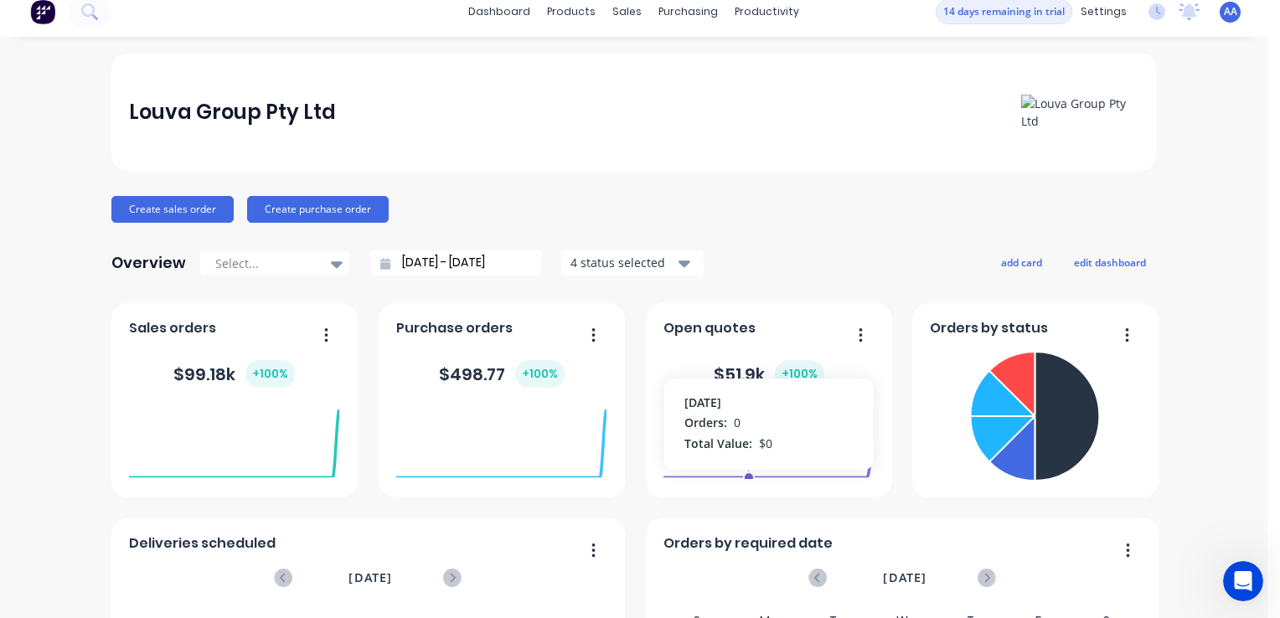
scroll to position [3, 0]
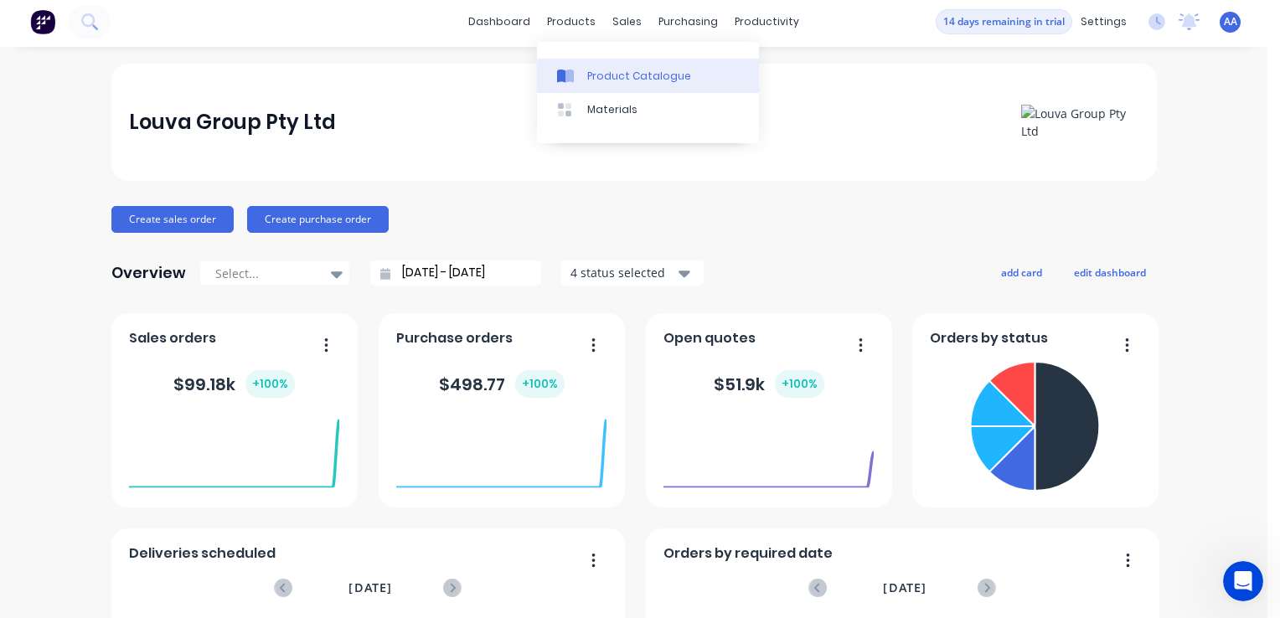
click at [593, 82] on div "Product Catalogue" at bounding box center [639, 76] width 104 height 15
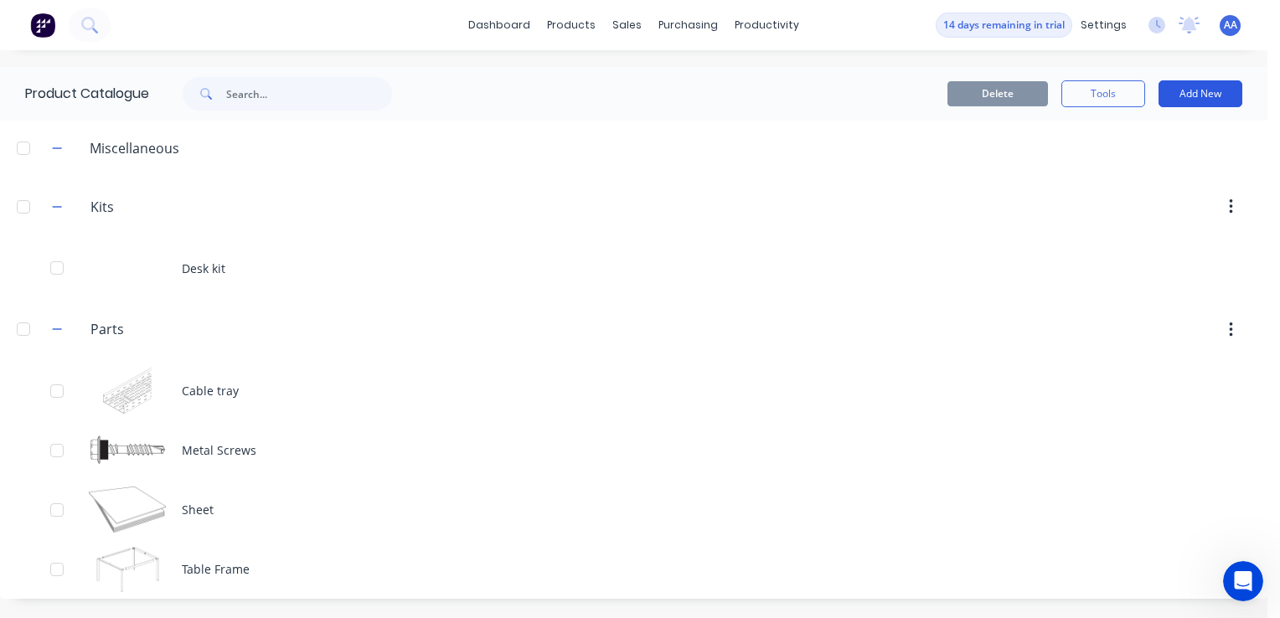
click at [1176, 98] on button "Add New" at bounding box center [1201, 93] width 84 height 27
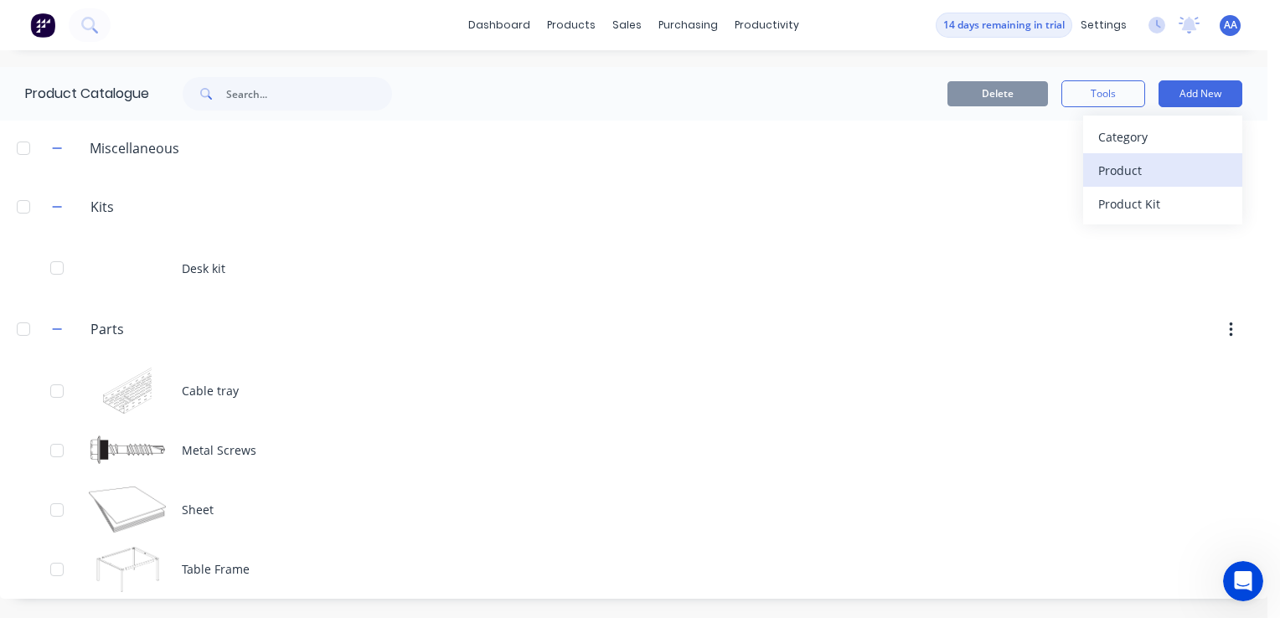
click at [1138, 171] on div "Product" at bounding box center [1162, 170] width 129 height 24
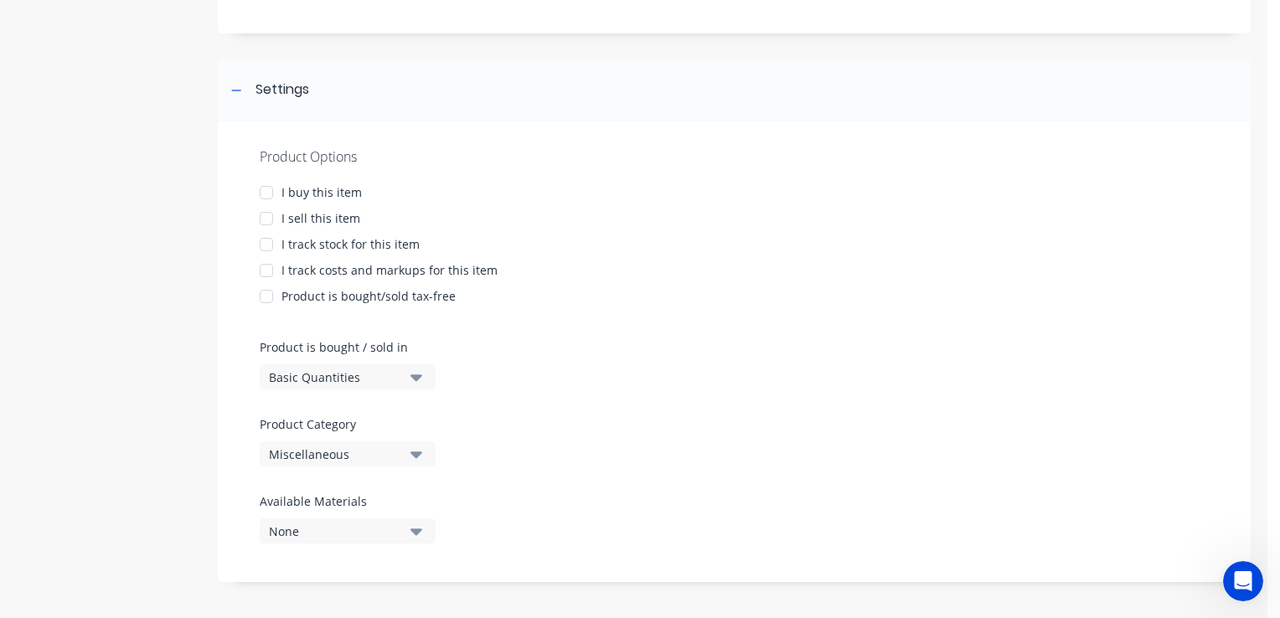
scroll to position [189, 0]
click at [415, 374] on icon "button" at bounding box center [416, 377] width 12 height 7
click at [322, 450] on div "Lineal Metres" at bounding box center [385, 452] width 251 height 34
click at [268, 193] on div at bounding box center [267, 192] width 34 height 34
click at [419, 453] on icon "button" at bounding box center [416, 454] width 12 height 7
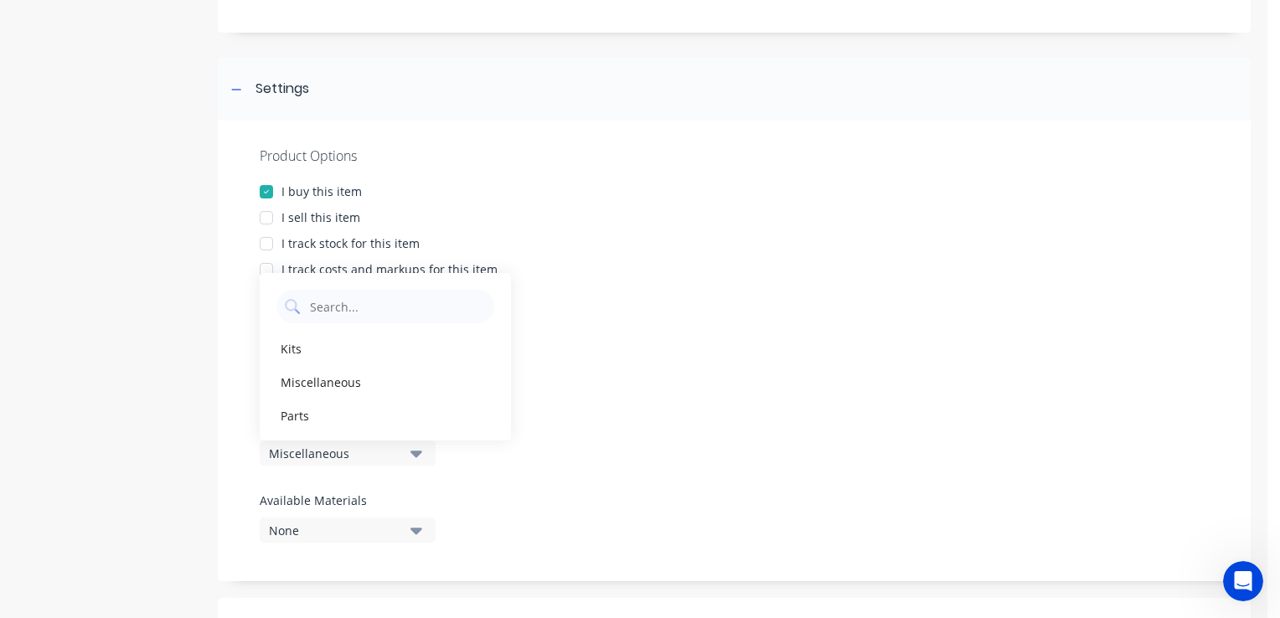
click at [663, 457] on div "Product Options I buy this item I sell this item I track stock for this item I …" at bounding box center [734, 351] width 1033 height 461
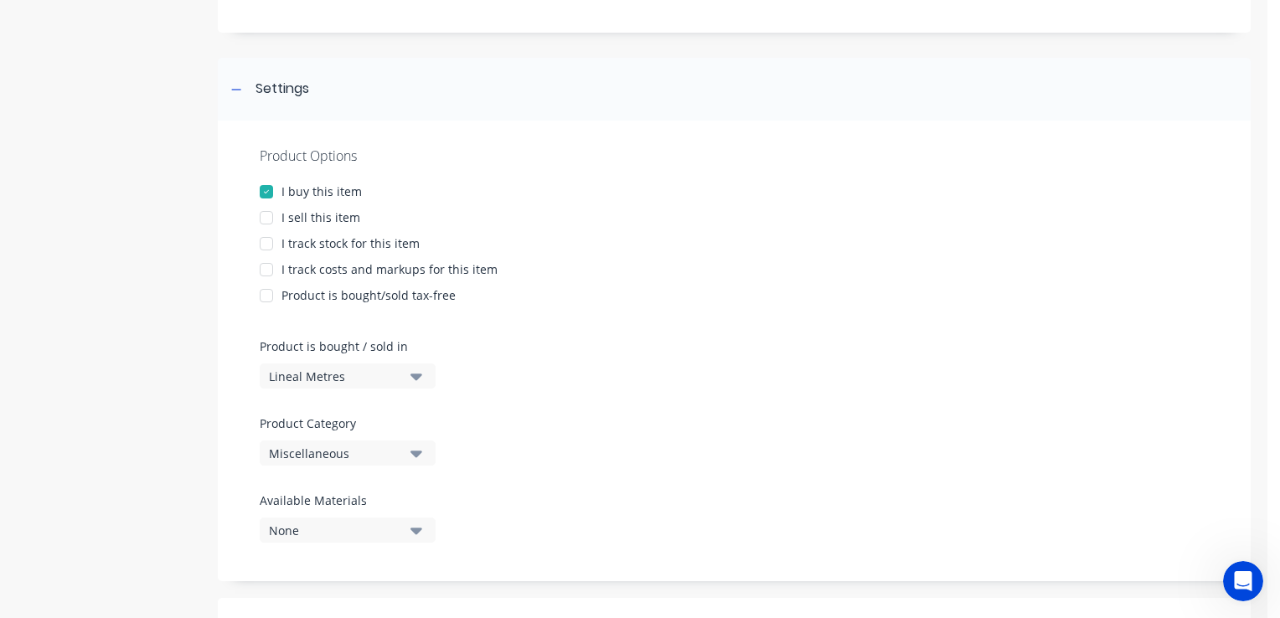
click at [413, 447] on icon "button" at bounding box center [416, 453] width 12 height 18
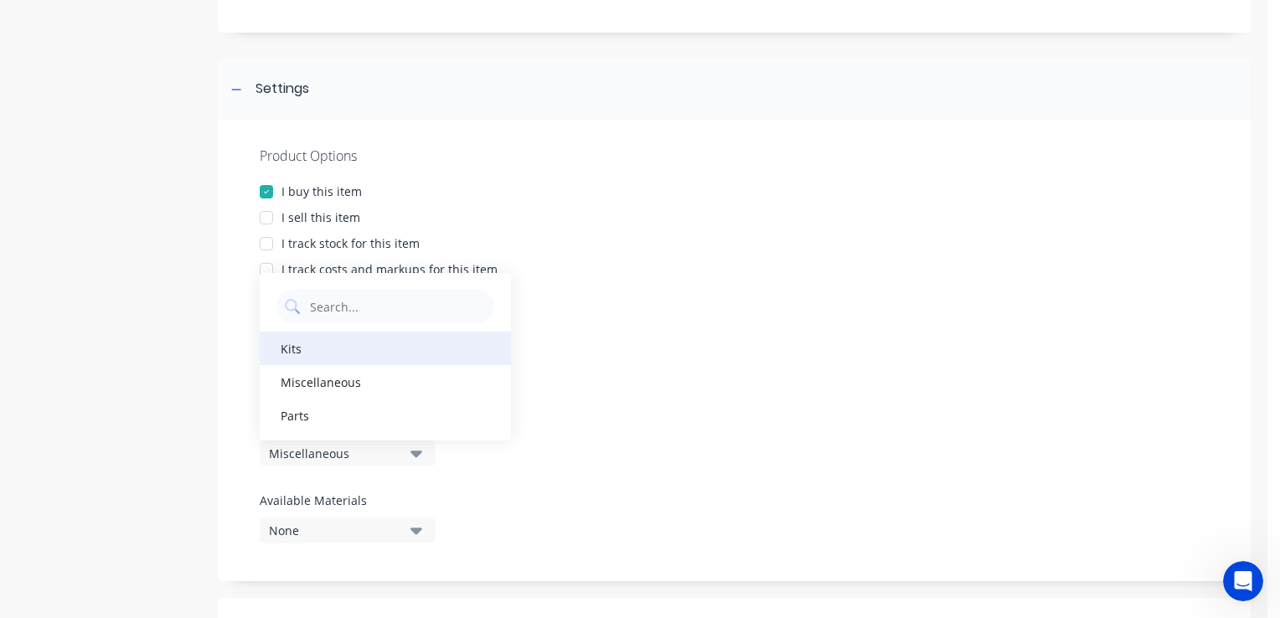
click at [304, 354] on div "Kits" at bounding box center [385, 349] width 251 height 34
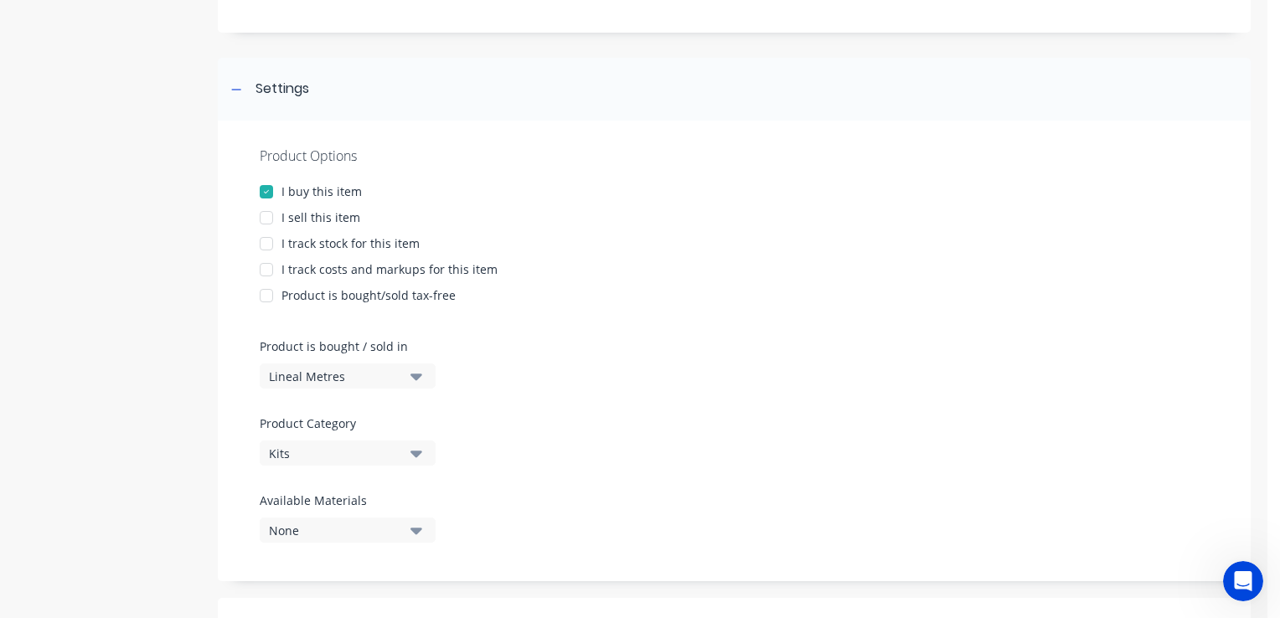
click at [418, 528] on icon "button" at bounding box center [416, 531] width 12 height 7
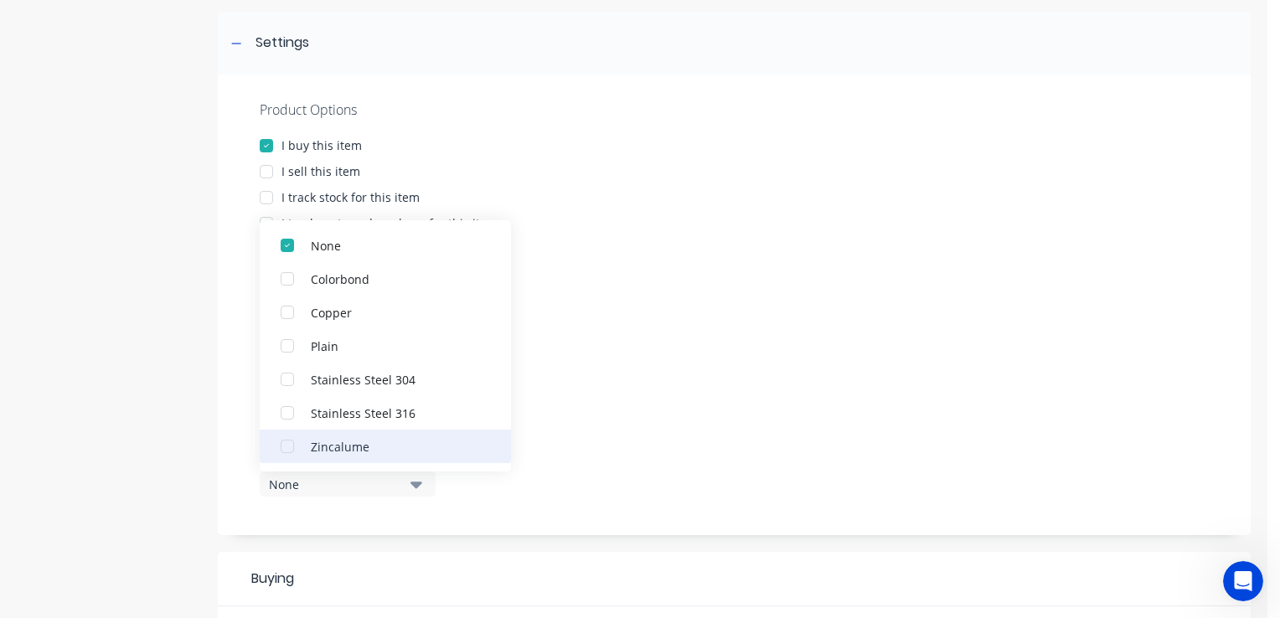
scroll to position [273, 0]
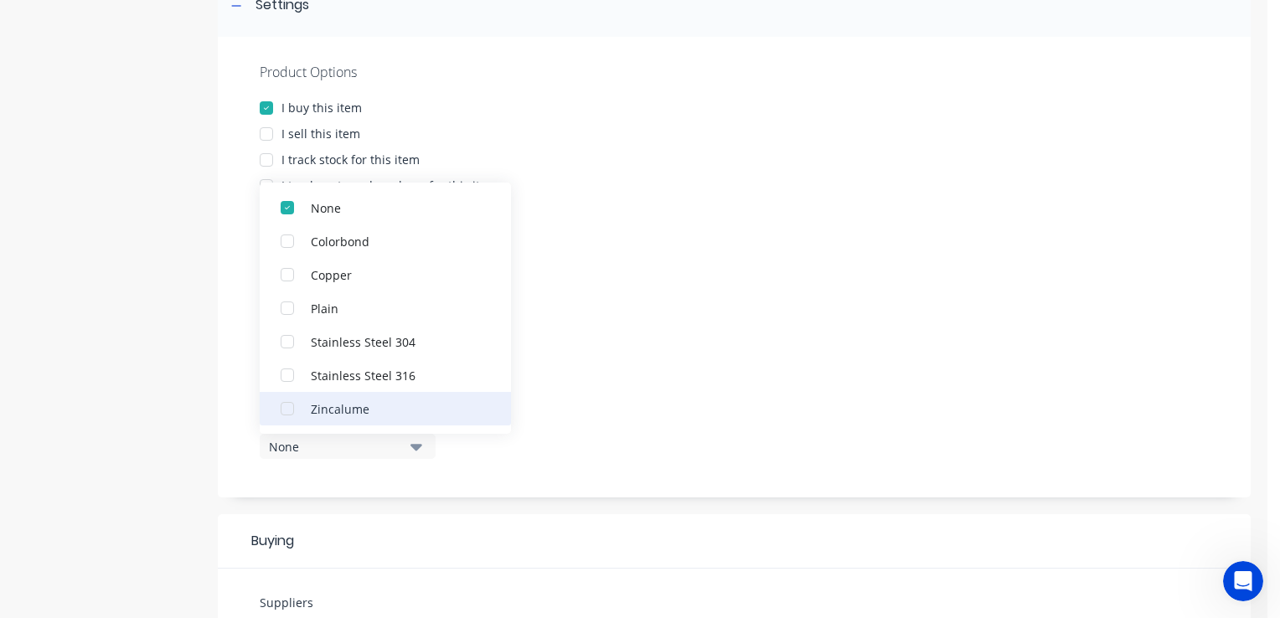
click at [329, 406] on div "Zincalume" at bounding box center [395, 409] width 168 height 18
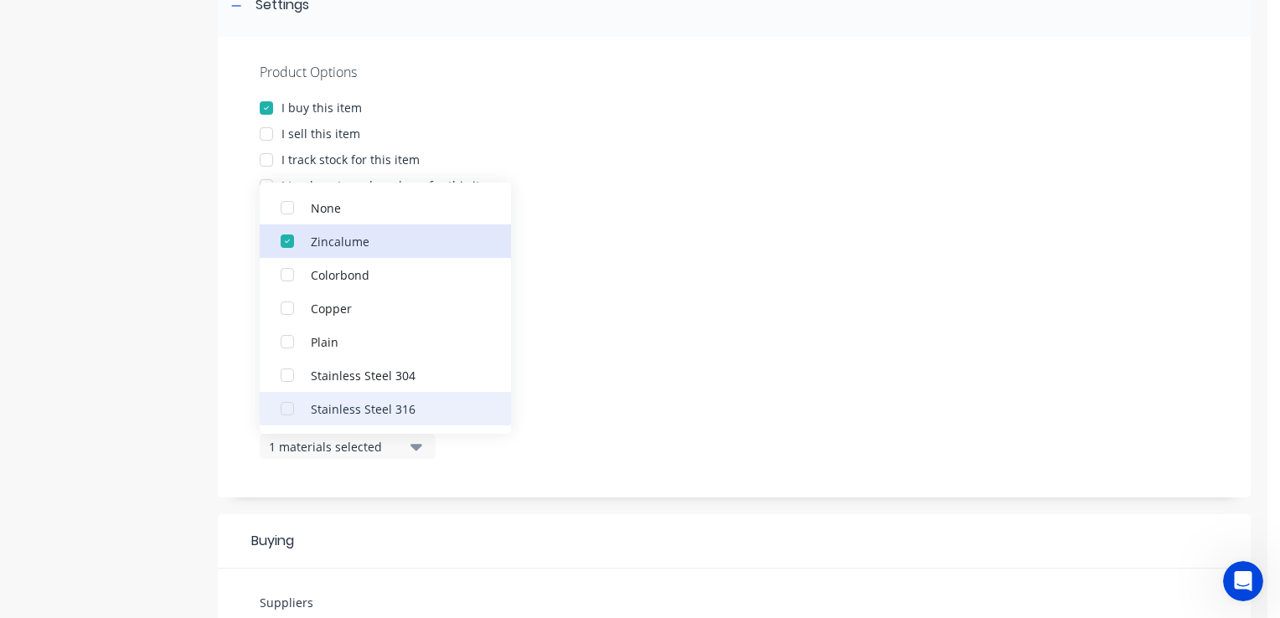
click at [286, 408] on div "button" at bounding box center [288, 409] width 34 height 34
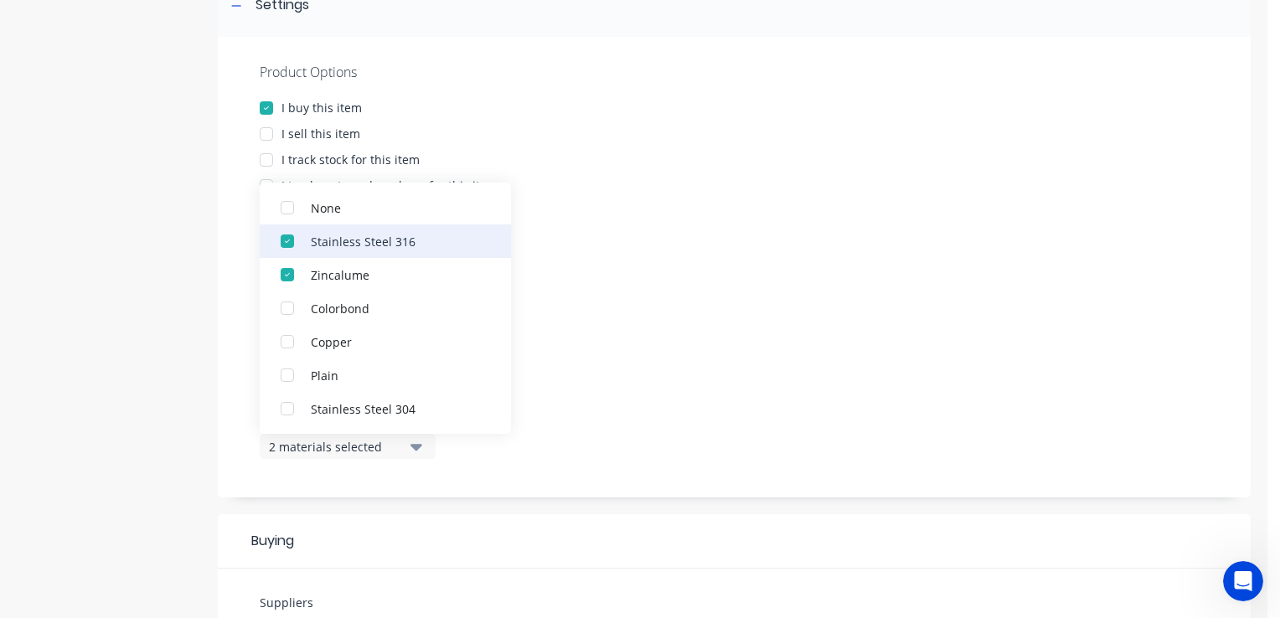
click at [291, 240] on div "button" at bounding box center [288, 242] width 34 height 34
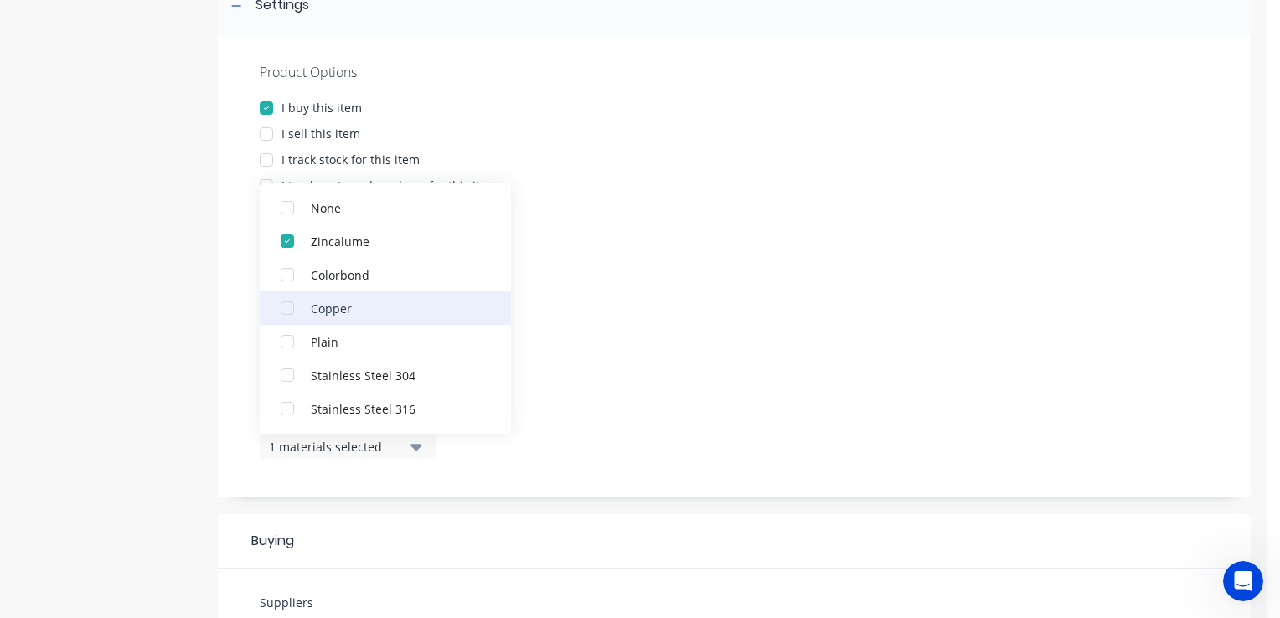
drag, startPoint x: 288, startPoint y: 334, endPoint x: 321, endPoint y: 342, distance: 33.5
click at [289, 335] on div "button" at bounding box center [288, 342] width 34 height 34
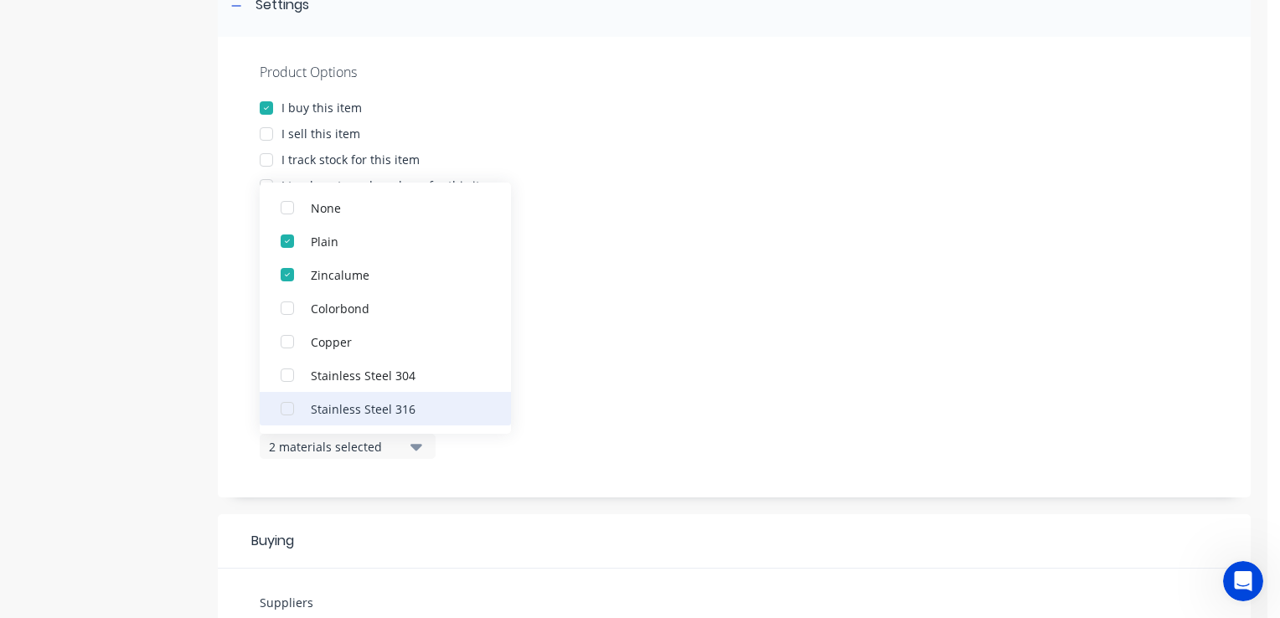
click at [295, 407] on div "button" at bounding box center [288, 409] width 34 height 34
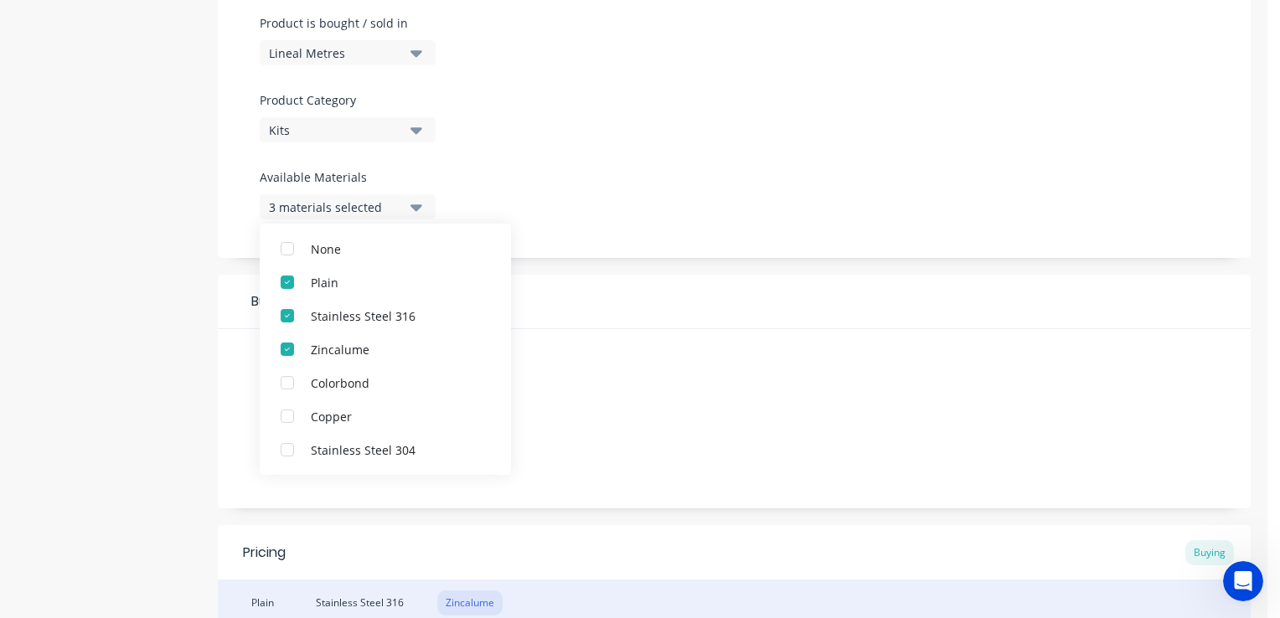
scroll to position [357, 0]
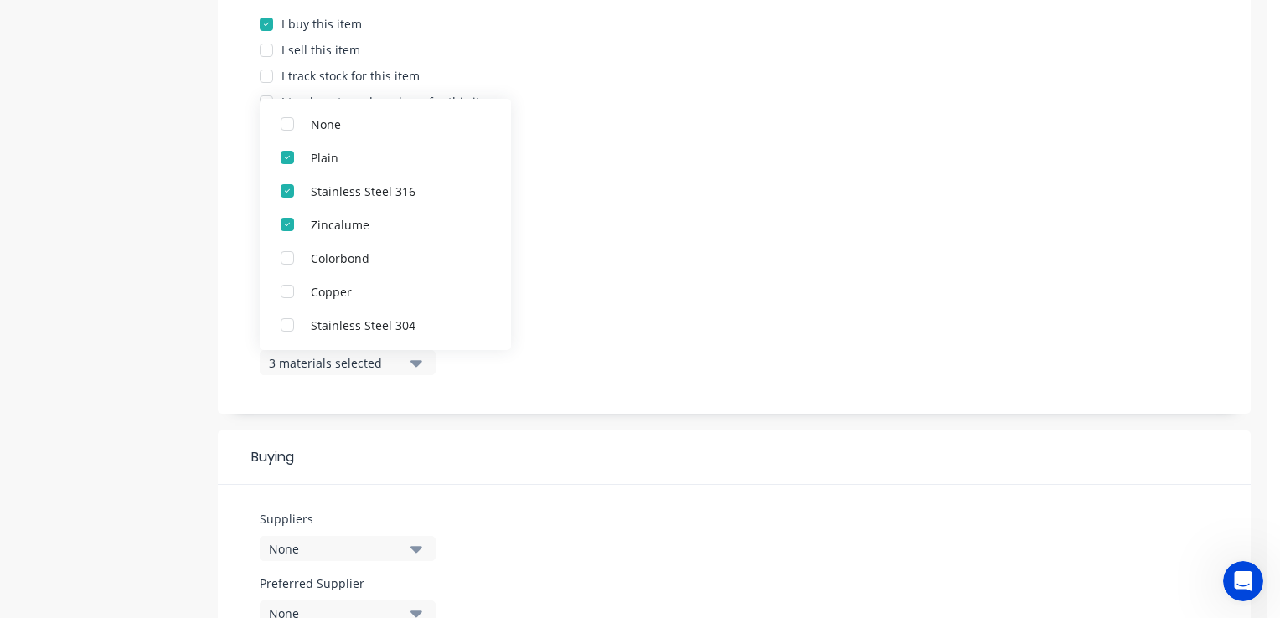
click at [784, 223] on div "Product Options I buy this item I sell this item I track stock for this item I …" at bounding box center [734, 183] width 1033 height 461
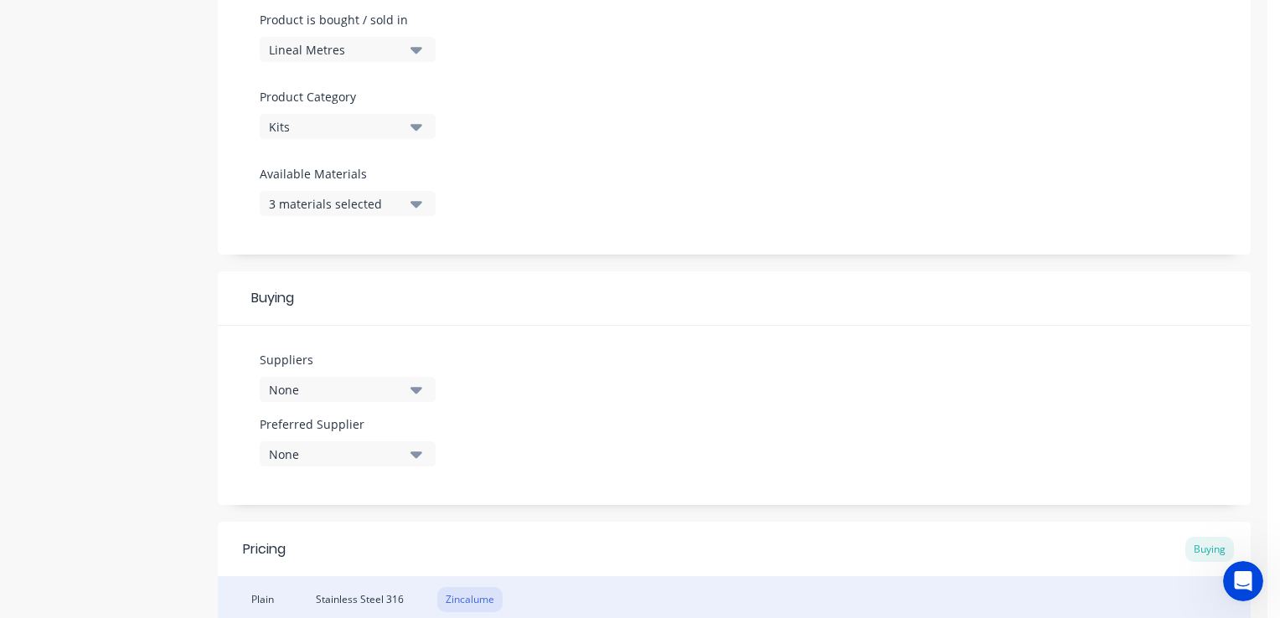
scroll to position [524, 0]
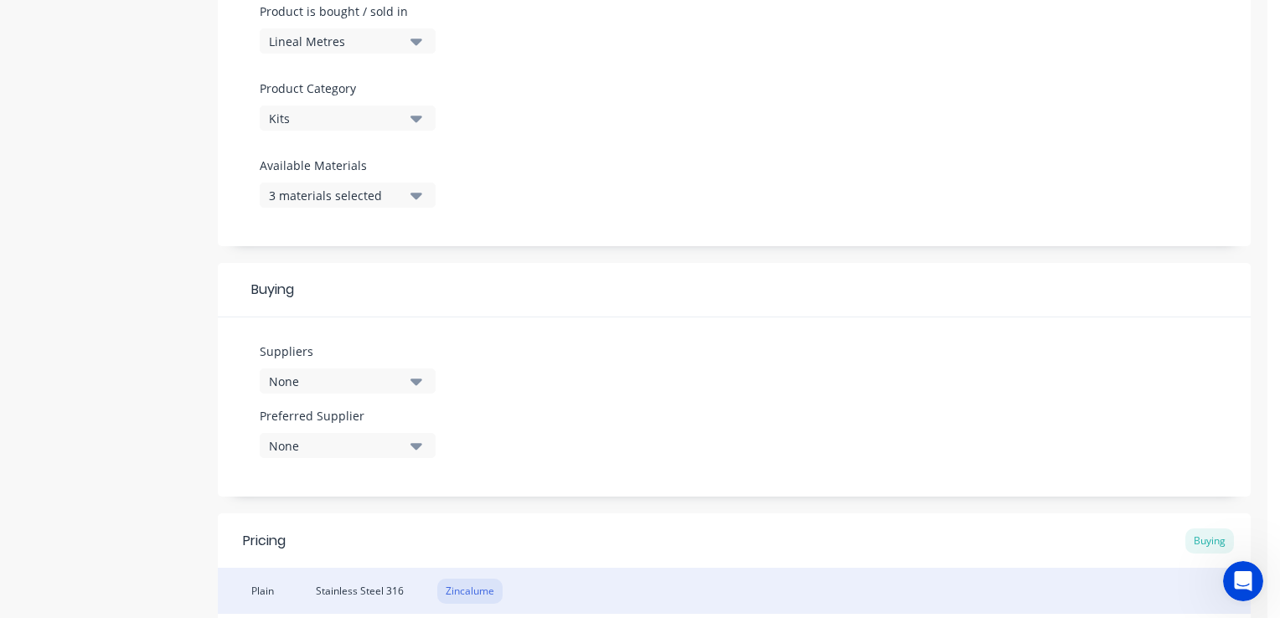
click at [413, 387] on icon "button" at bounding box center [416, 381] width 12 height 18
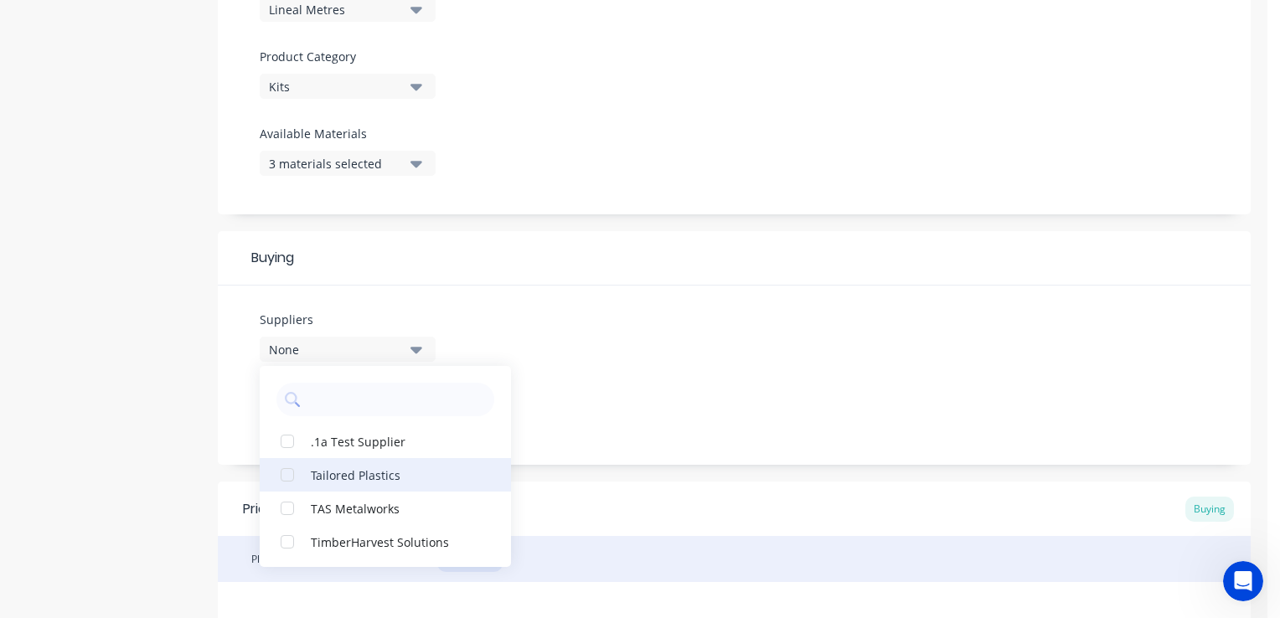
scroll to position [608, 0]
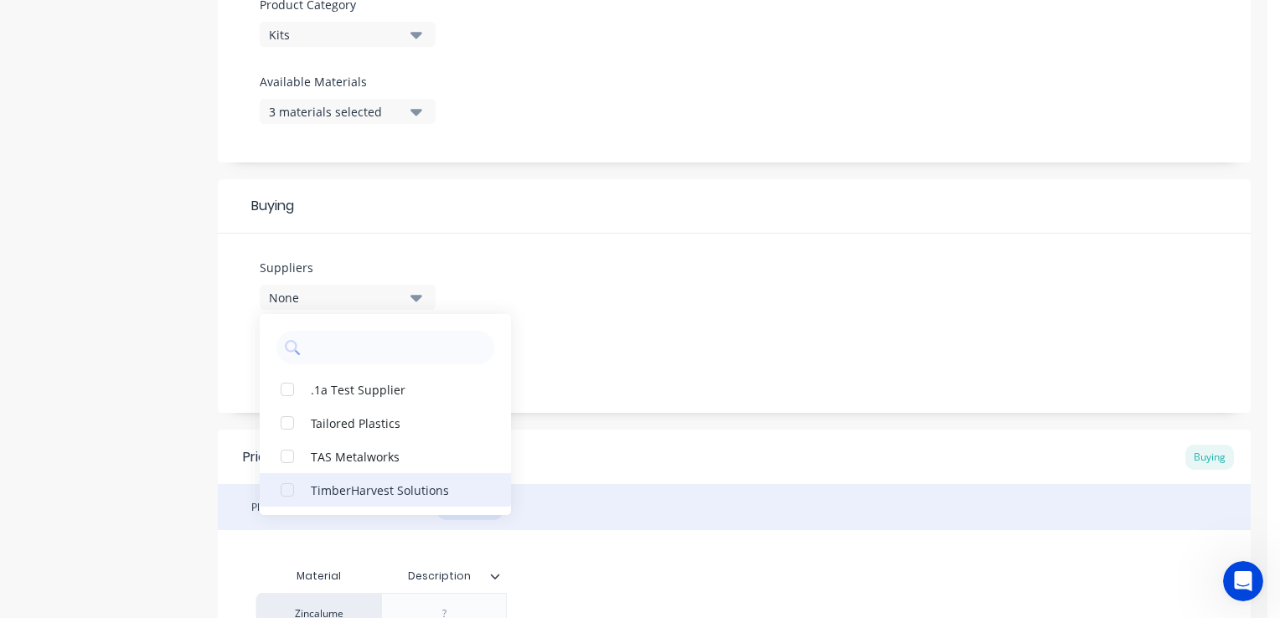
click at [345, 491] on div "TimberHarvest Solutions" at bounding box center [395, 490] width 168 height 18
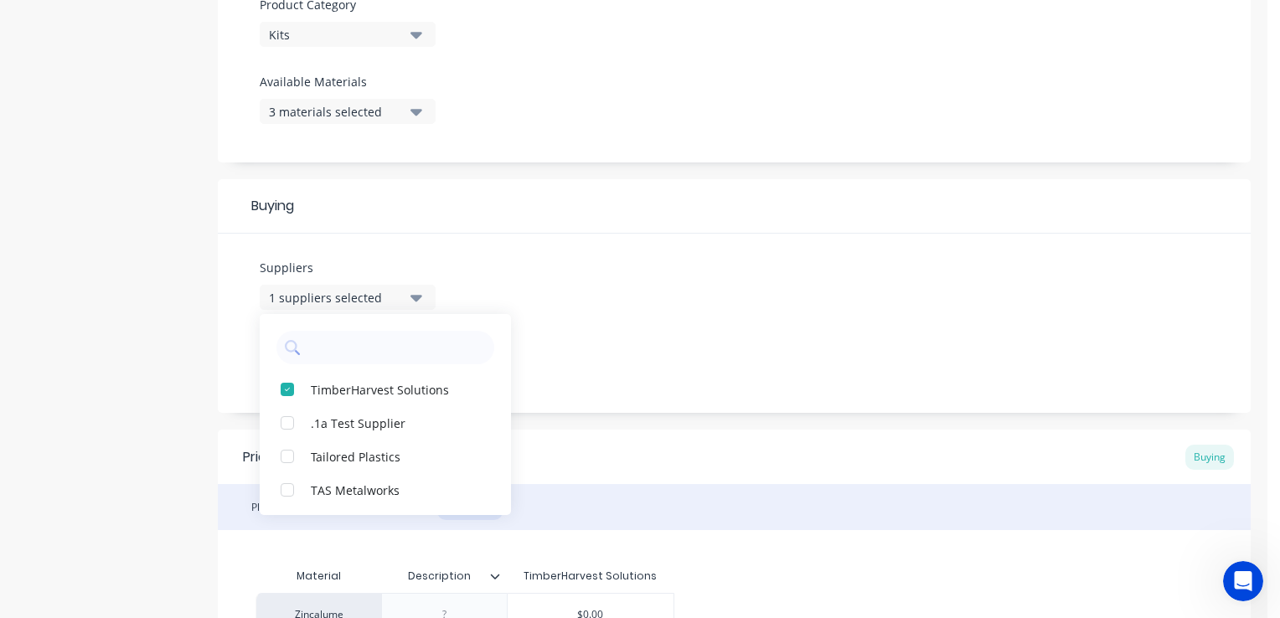
click at [768, 304] on div "Suppliers 1 suppliers selected TimberHarvest Solutions .1a Test Supplier Tailor…" at bounding box center [734, 323] width 1033 height 179
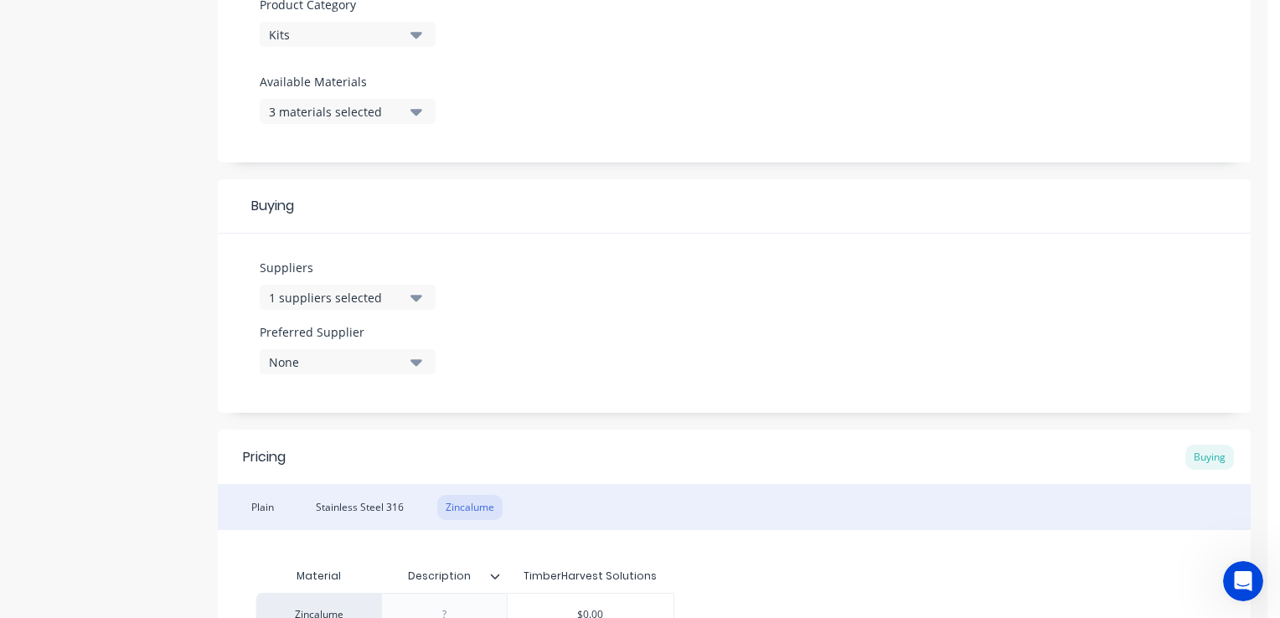
click at [416, 295] on icon "button" at bounding box center [416, 298] width 12 height 7
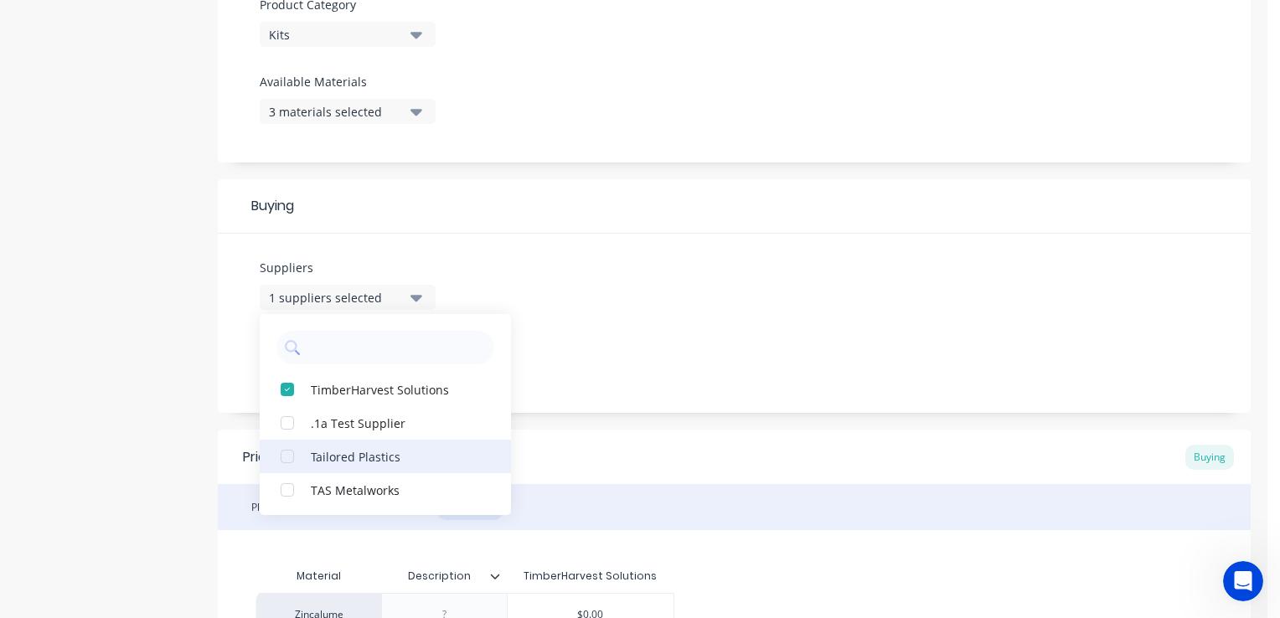
click at [383, 452] on div "Tailored Plastics" at bounding box center [395, 456] width 168 height 18
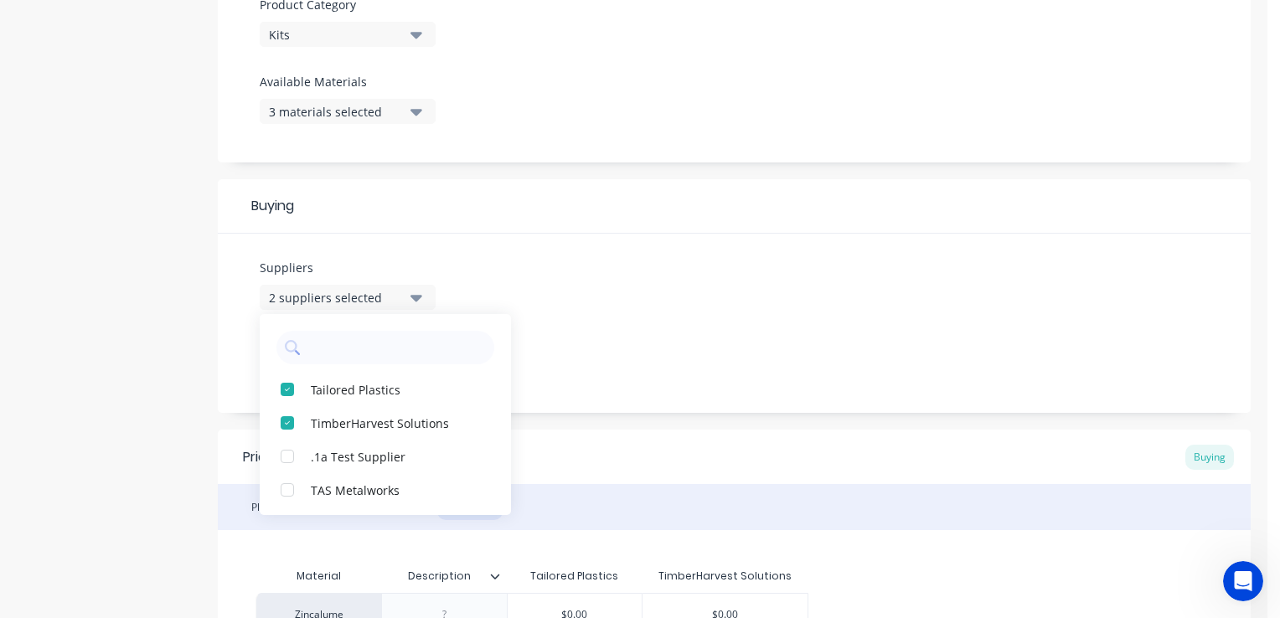
click at [750, 284] on div "Suppliers 2 suppliers selected Tailored Plastics TimberHarvest Solutions .1a Te…" at bounding box center [734, 323] width 1033 height 179
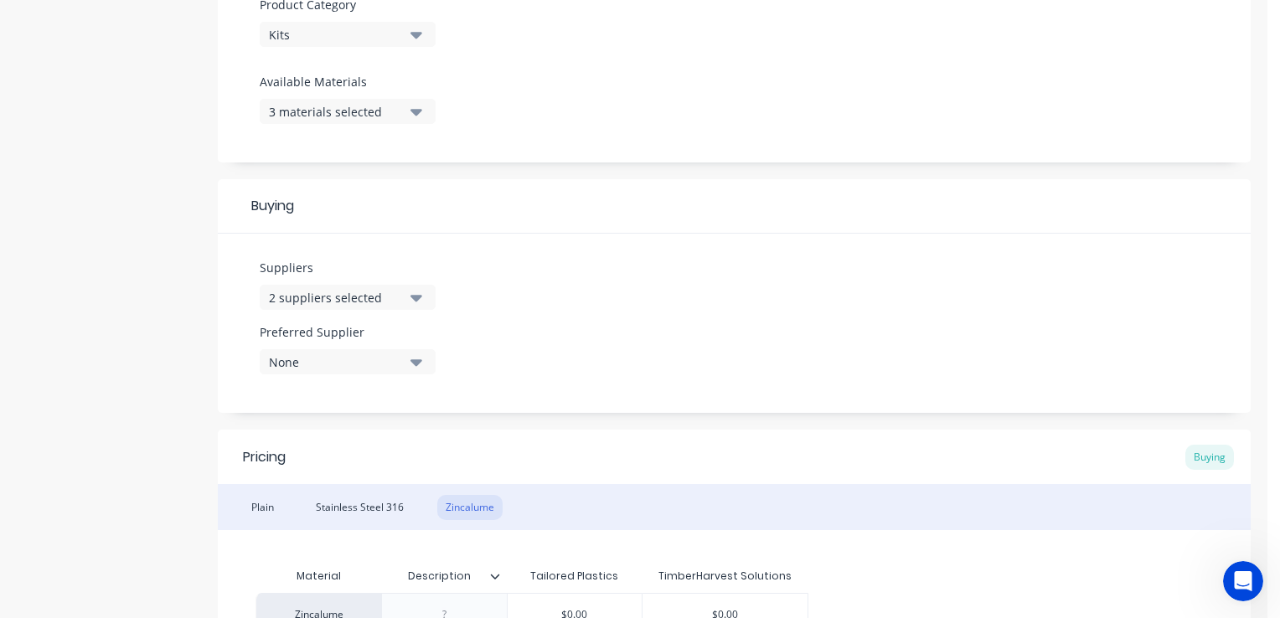
click at [414, 367] on icon "button" at bounding box center [416, 362] width 12 height 18
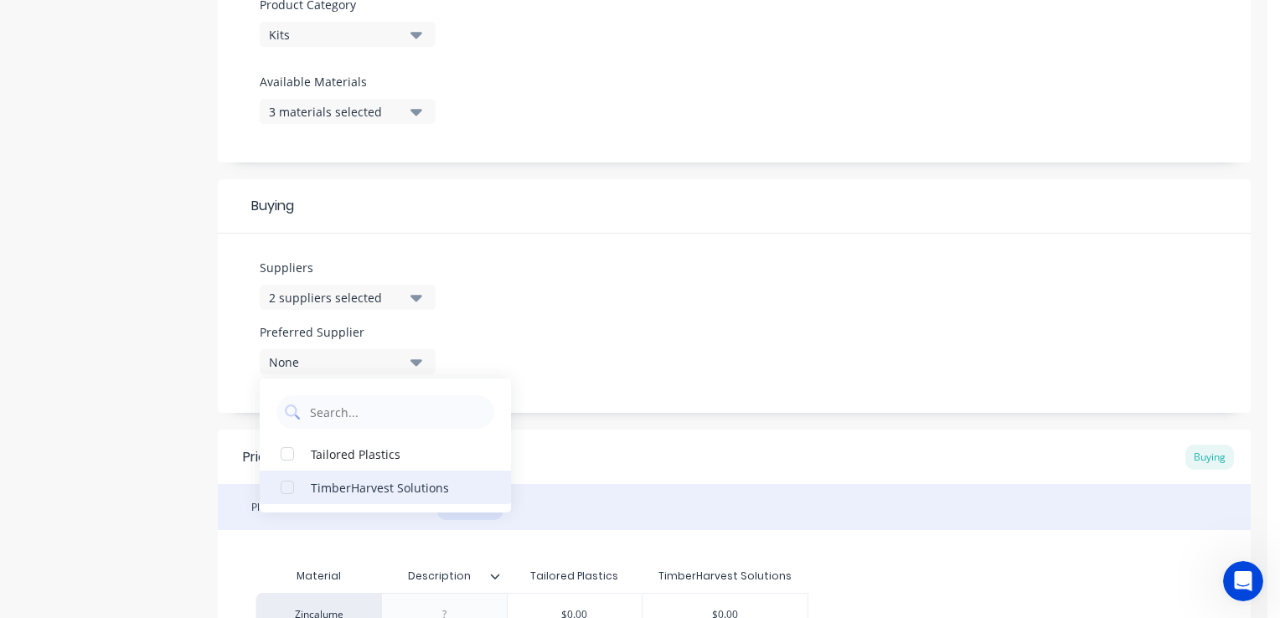
click at [337, 493] on div "TimberHarvest Solutions" at bounding box center [395, 487] width 168 height 18
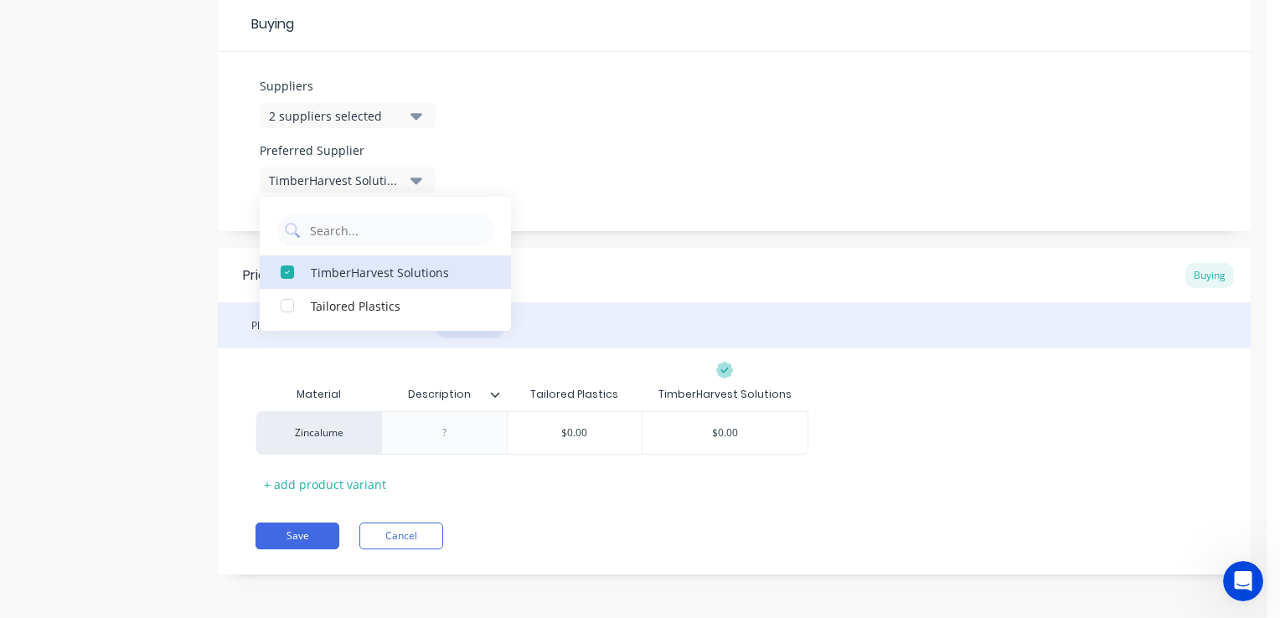
scroll to position [791, 0]
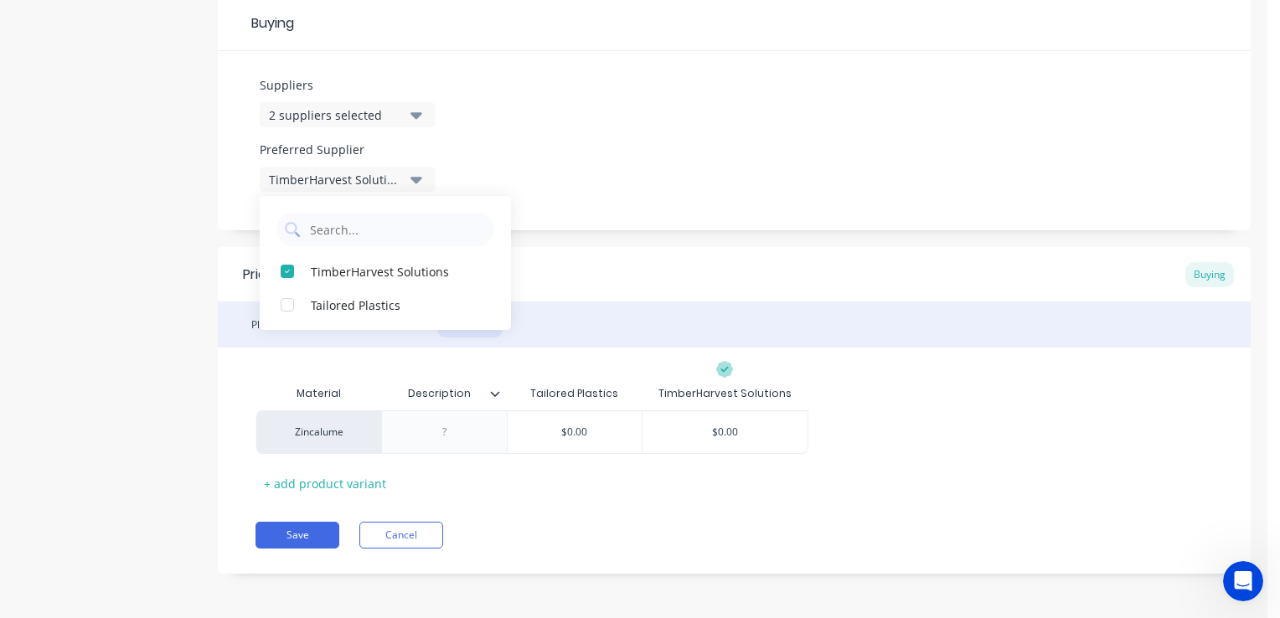
click at [845, 144] on div "Suppliers 2 suppliers selected Preferred Supplier TimberHarvest Solutions Timbe…" at bounding box center [734, 140] width 1033 height 179
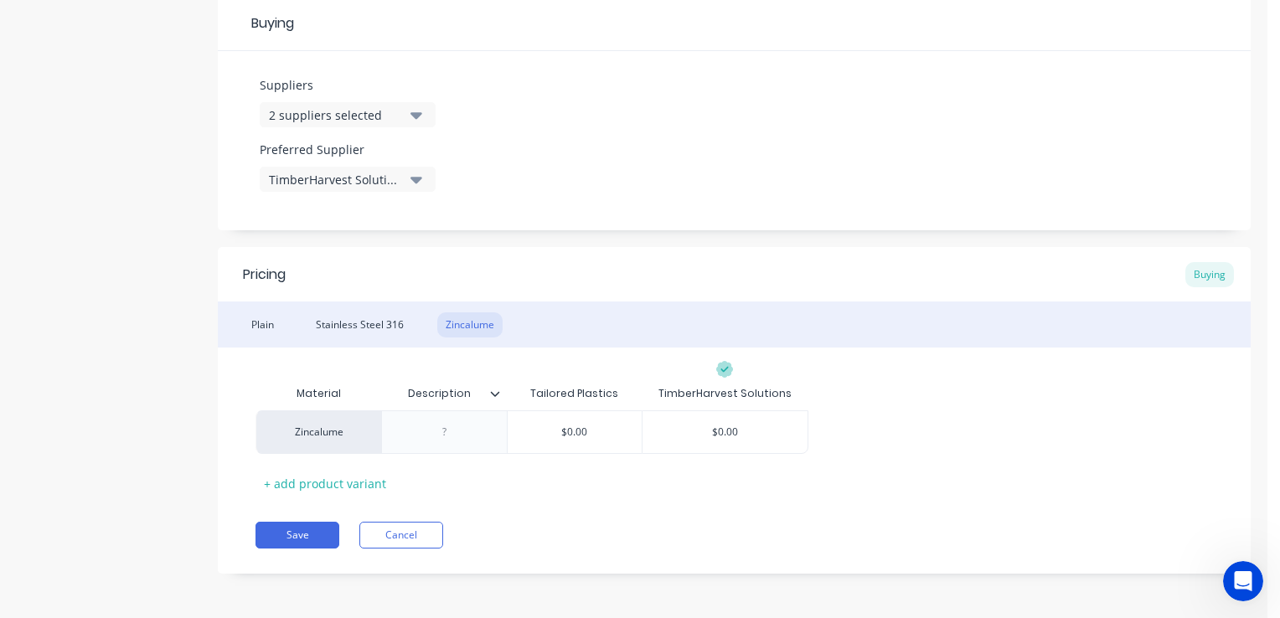
click at [493, 389] on icon at bounding box center [495, 394] width 10 height 10
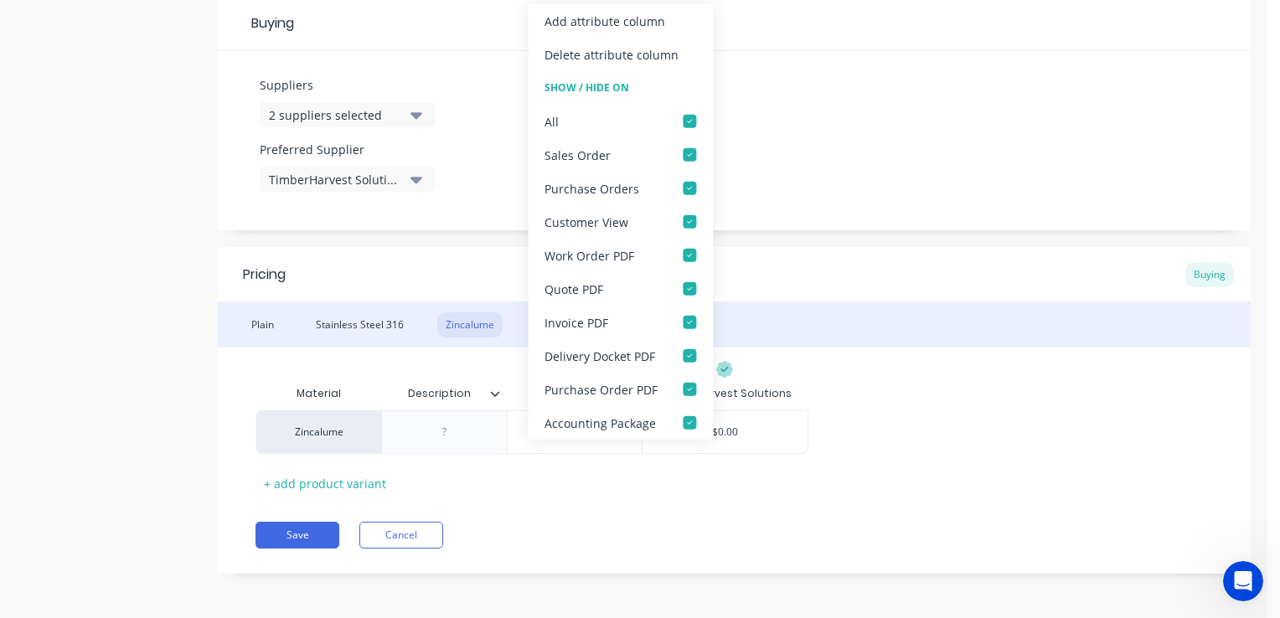
click at [924, 504] on div "Pricing Buying Plain Stainless Steel 316 Zincalume Material Description Tailore…" at bounding box center [734, 410] width 1033 height 327
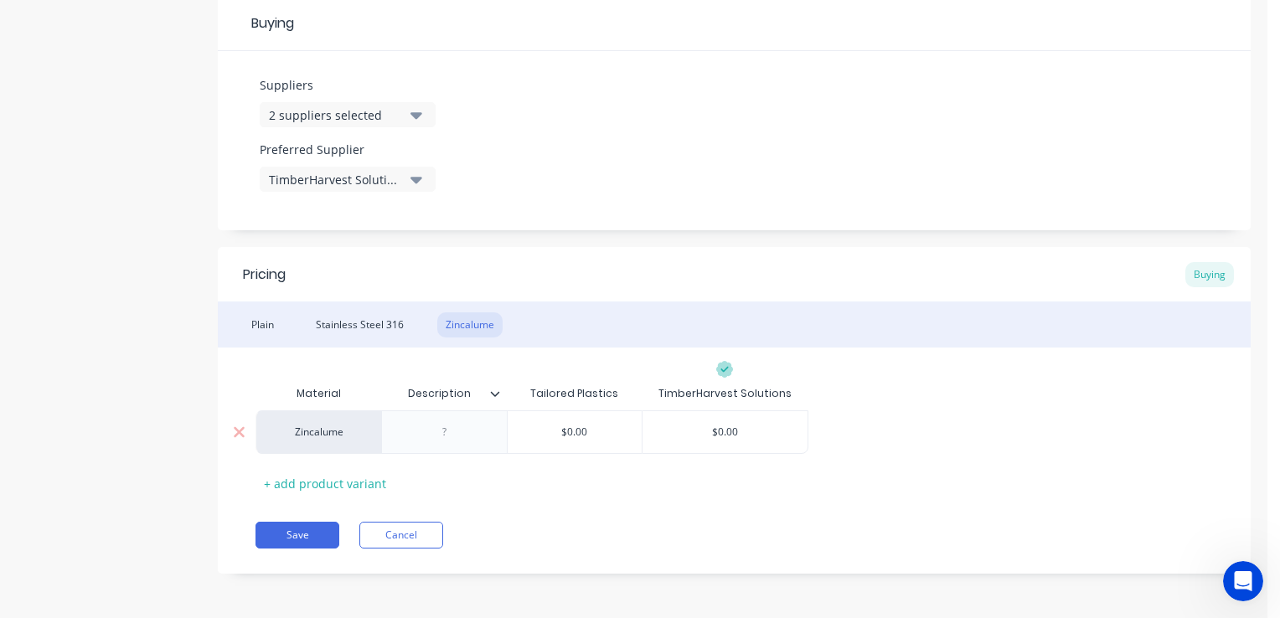
click at [610, 438] on input "$0.00" at bounding box center [575, 432] width 134 height 15
drag, startPoint x: 555, startPoint y: 438, endPoint x: 490, endPoint y: 438, distance: 65.3
click at [490, 438] on div "Zincalume $0.00 $0.00 $0.00" at bounding box center [531, 432] width 553 height 44
type input "10"
type input "$12"
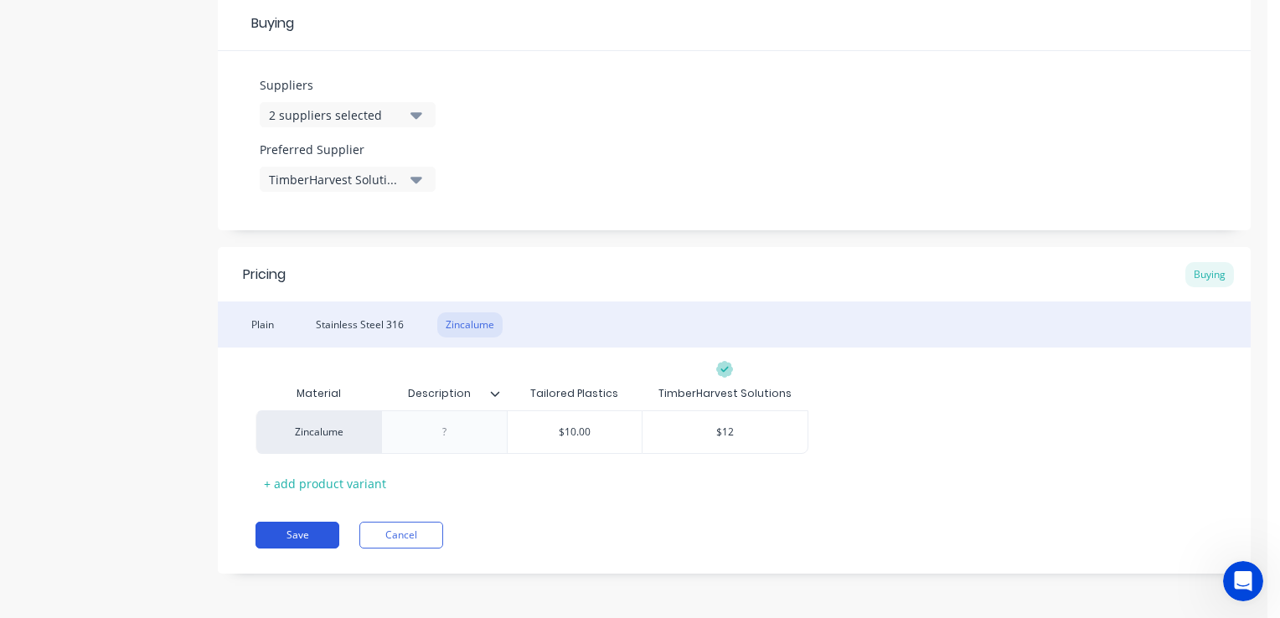
click at [308, 533] on button "Save" at bounding box center [297, 535] width 84 height 27
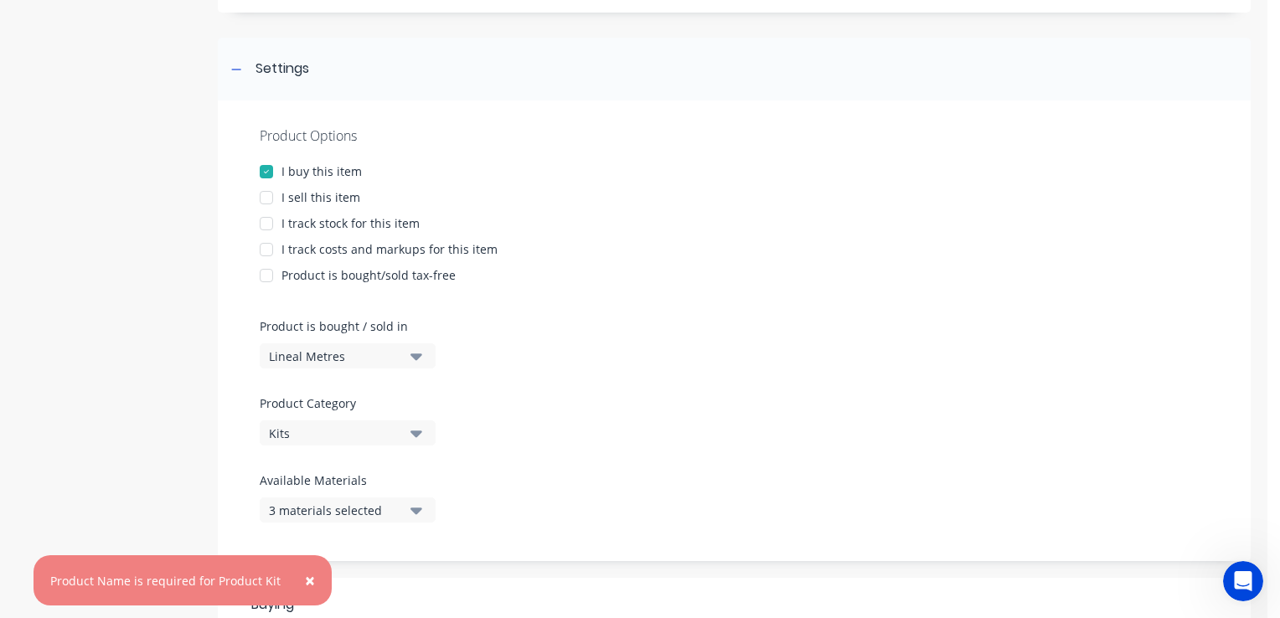
scroll to position [0, 0]
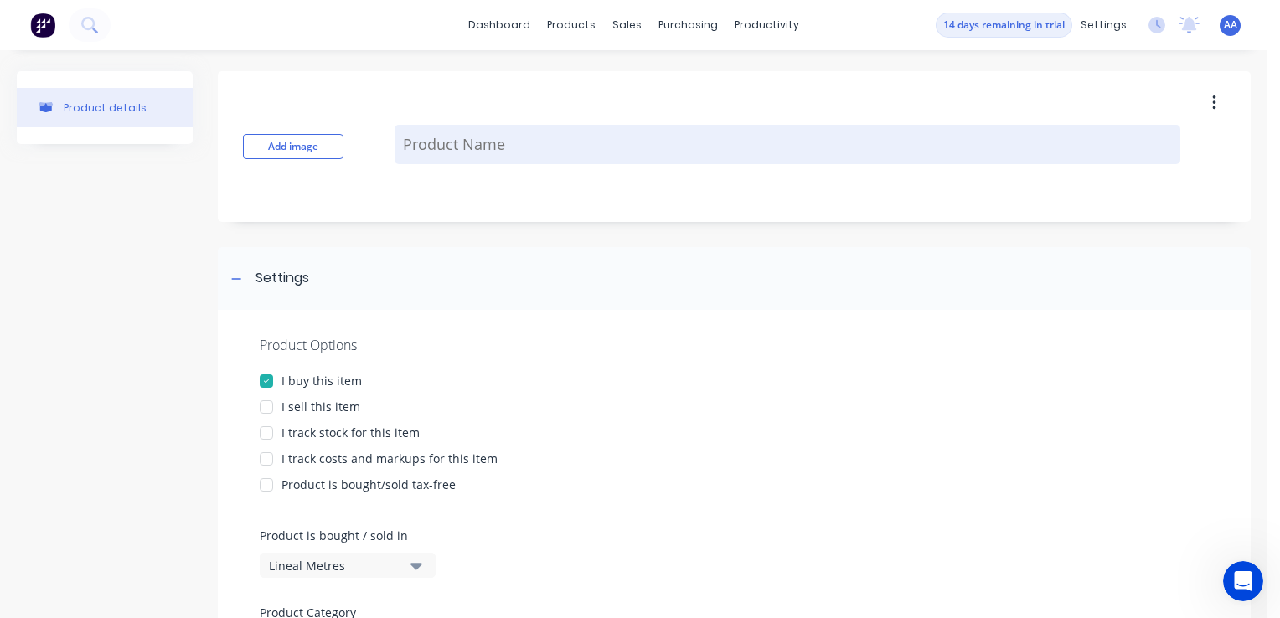
click at [412, 131] on textarea at bounding box center [788, 144] width 786 height 39
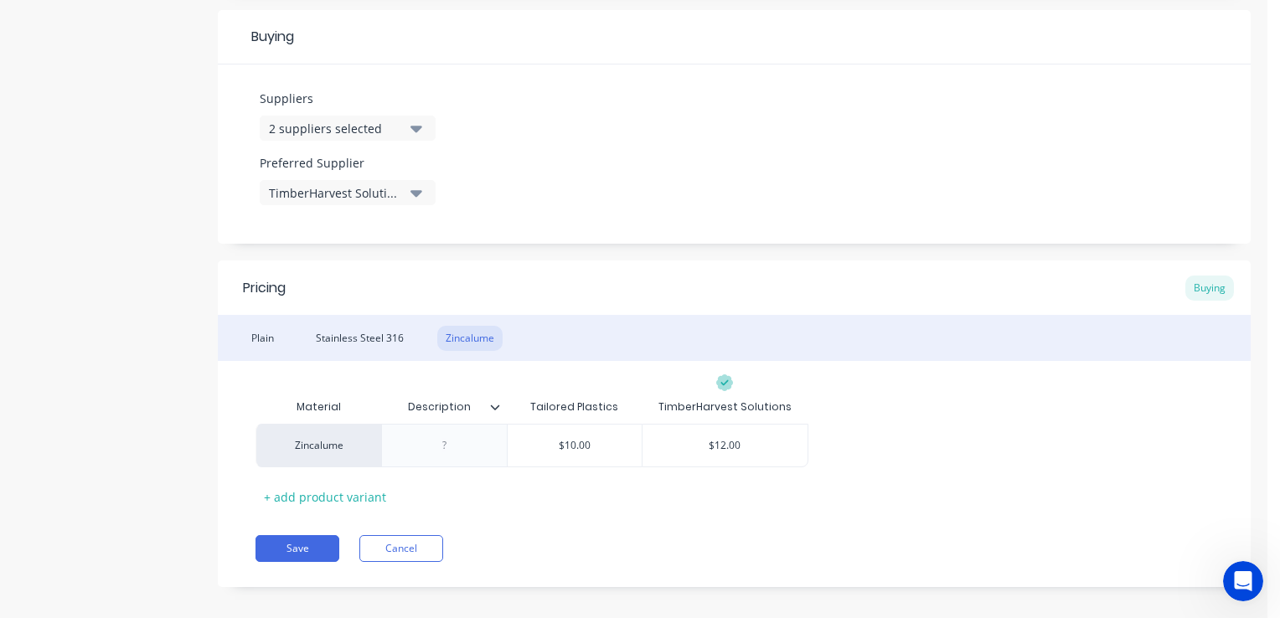
scroll to position [791, 0]
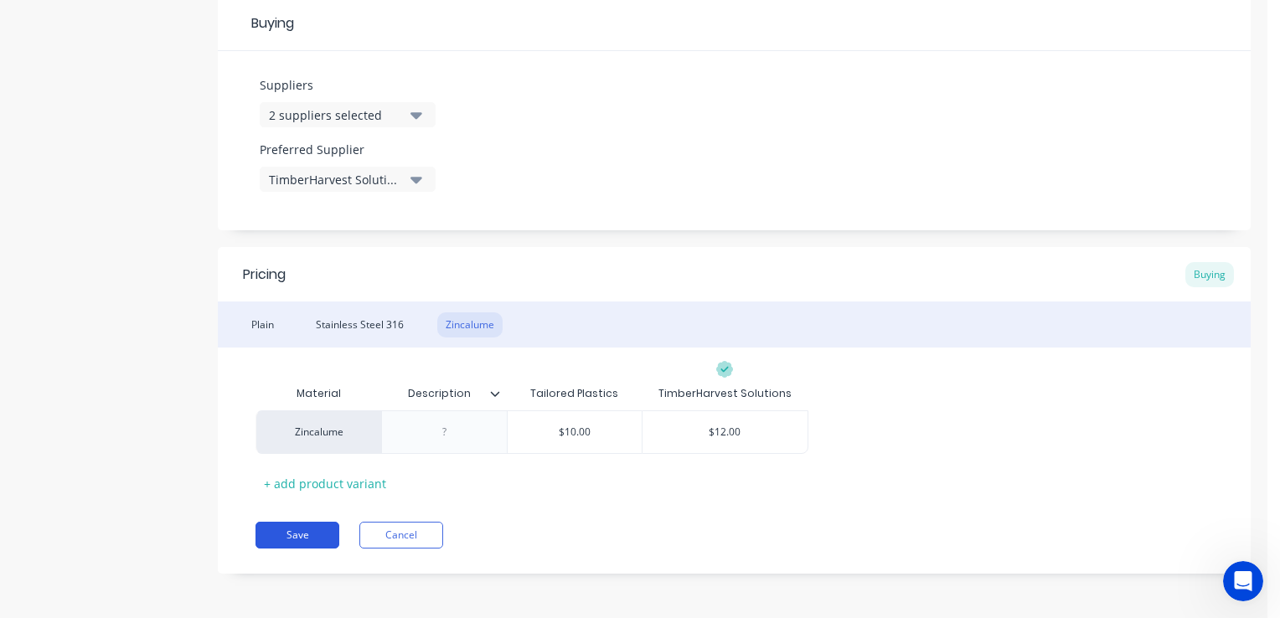
type textarea "c beam"
click at [300, 536] on button "Save" at bounding box center [297, 535] width 84 height 27
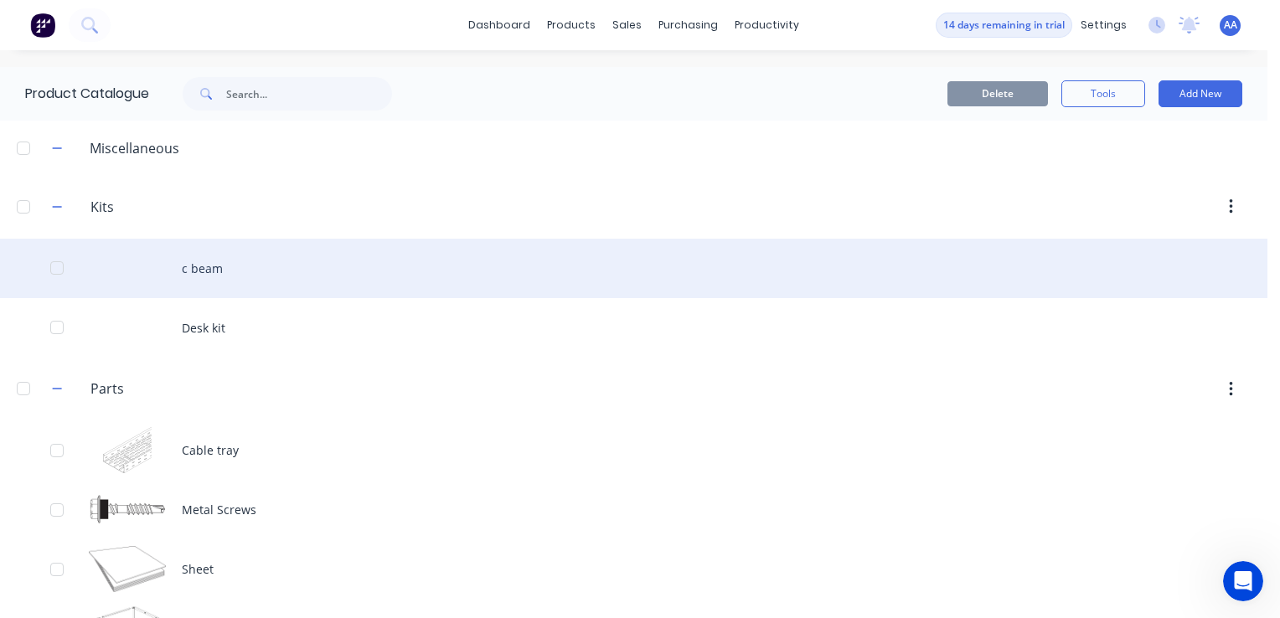
click at [150, 270] on div "c beam" at bounding box center [633, 268] width 1267 height 59
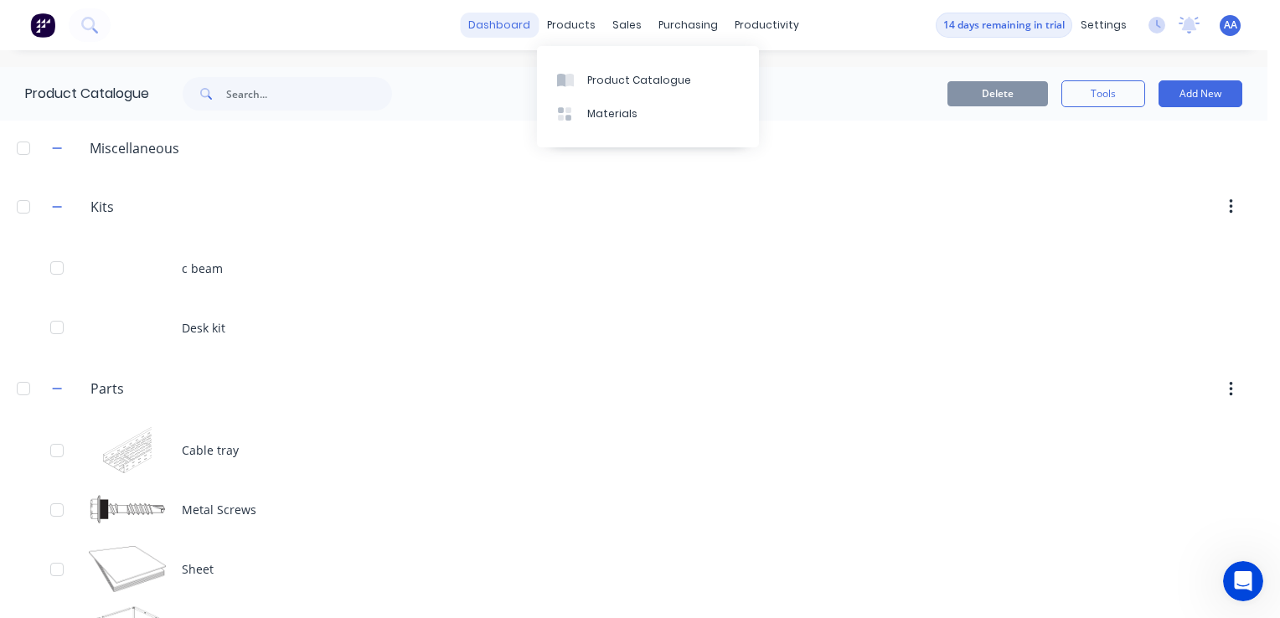
click at [508, 26] on link "dashboard" at bounding box center [499, 25] width 79 height 25
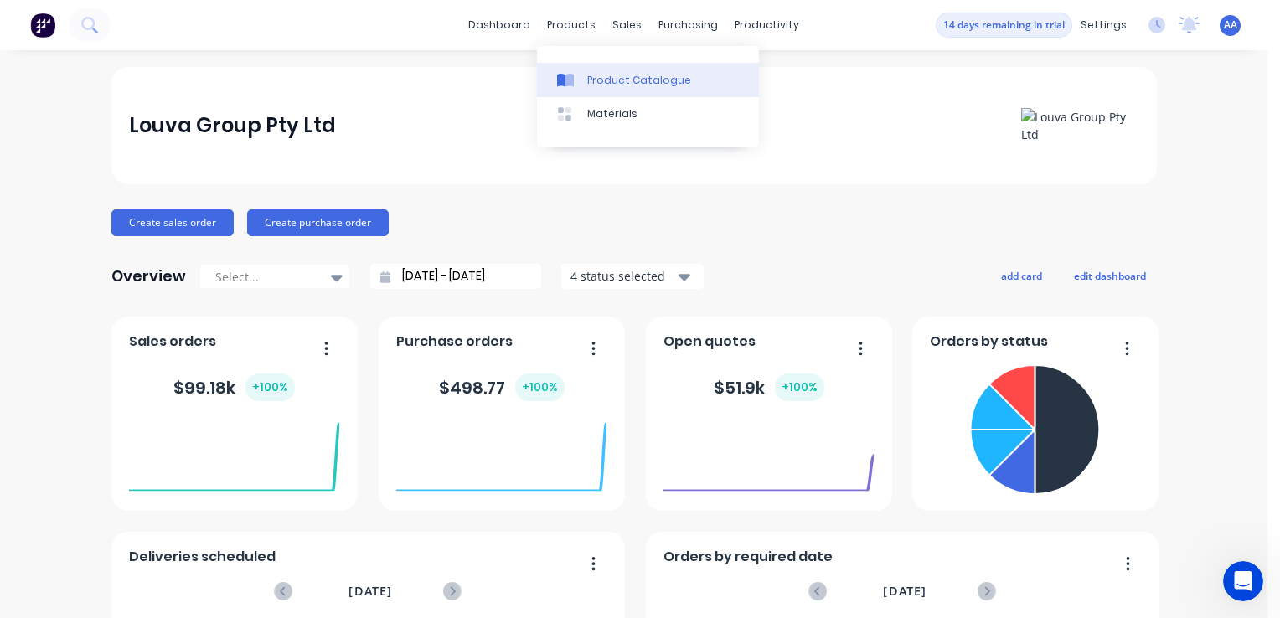
click at [620, 77] on div "Product Catalogue" at bounding box center [639, 80] width 104 height 15
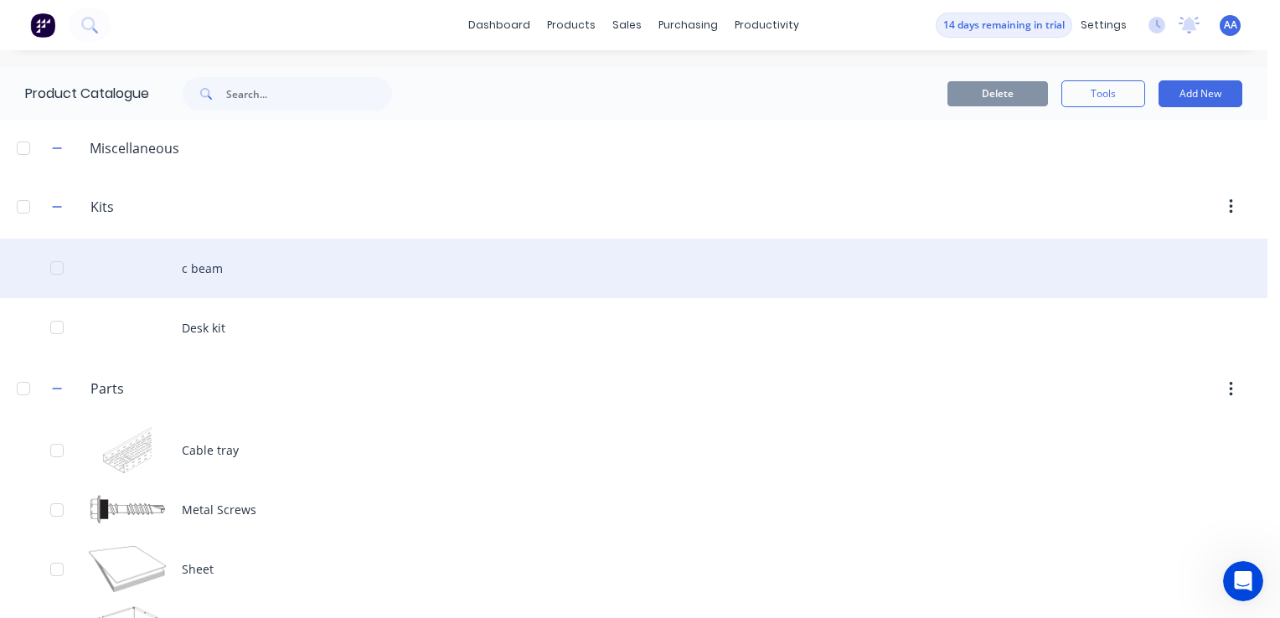
click at [185, 269] on div "c beam" at bounding box center [633, 268] width 1267 height 59
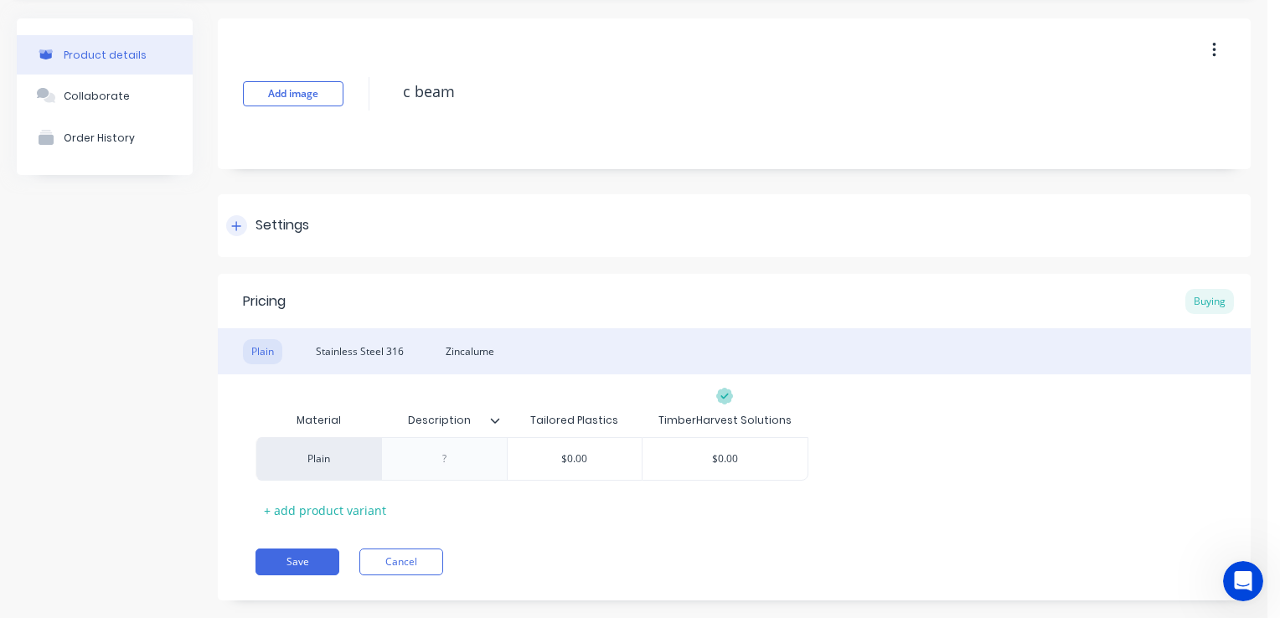
scroll to position [80, 0]
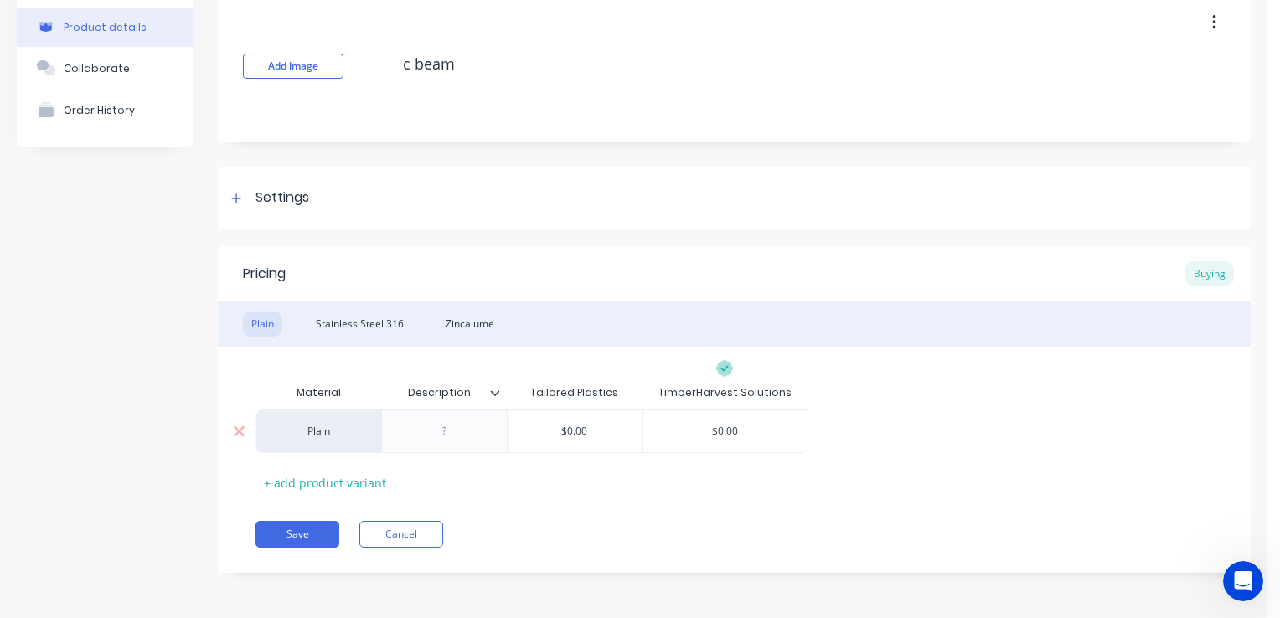
click at [312, 426] on div "Plain" at bounding box center [318, 432] width 126 height 44
click at [362, 447] on div "Plain" at bounding box center [318, 432] width 126 height 44
click at [492, 402] on div "Description" at bounding box center [439, 393] width 116 height 42
type input "Description"
click at [498, 393] on icon at bounding box center [495, 393] width 10 height 10
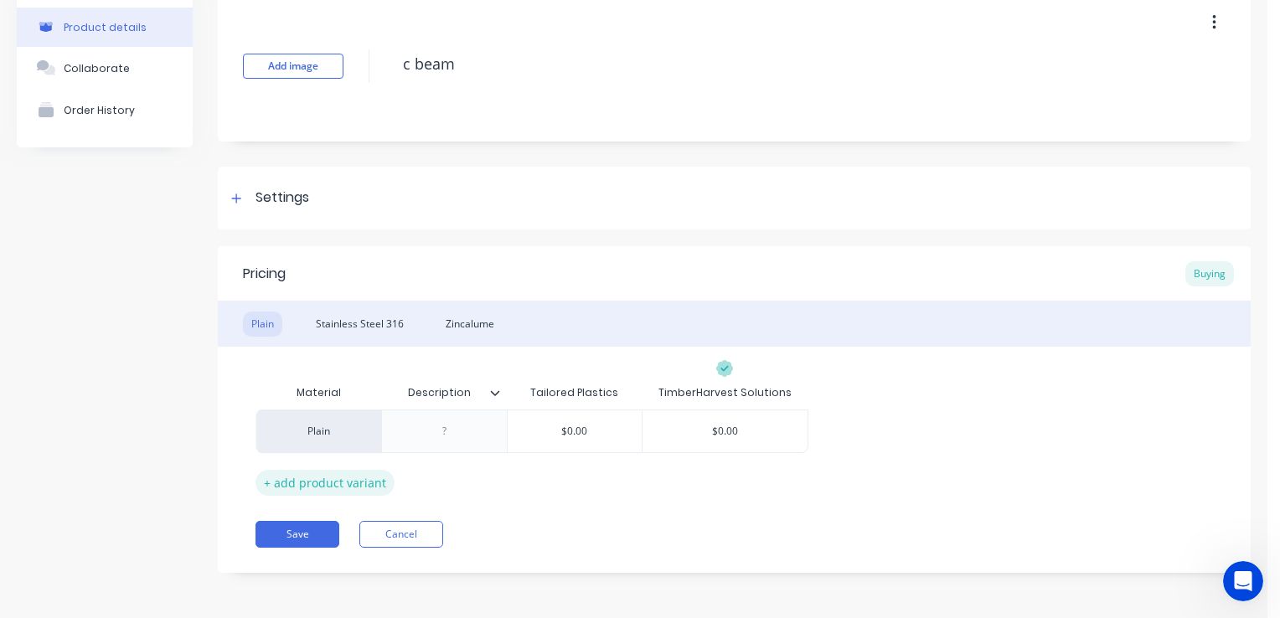
click at [320, 481] on div "+ add product variant" at bounding box center [324, 483] width 139 height 26
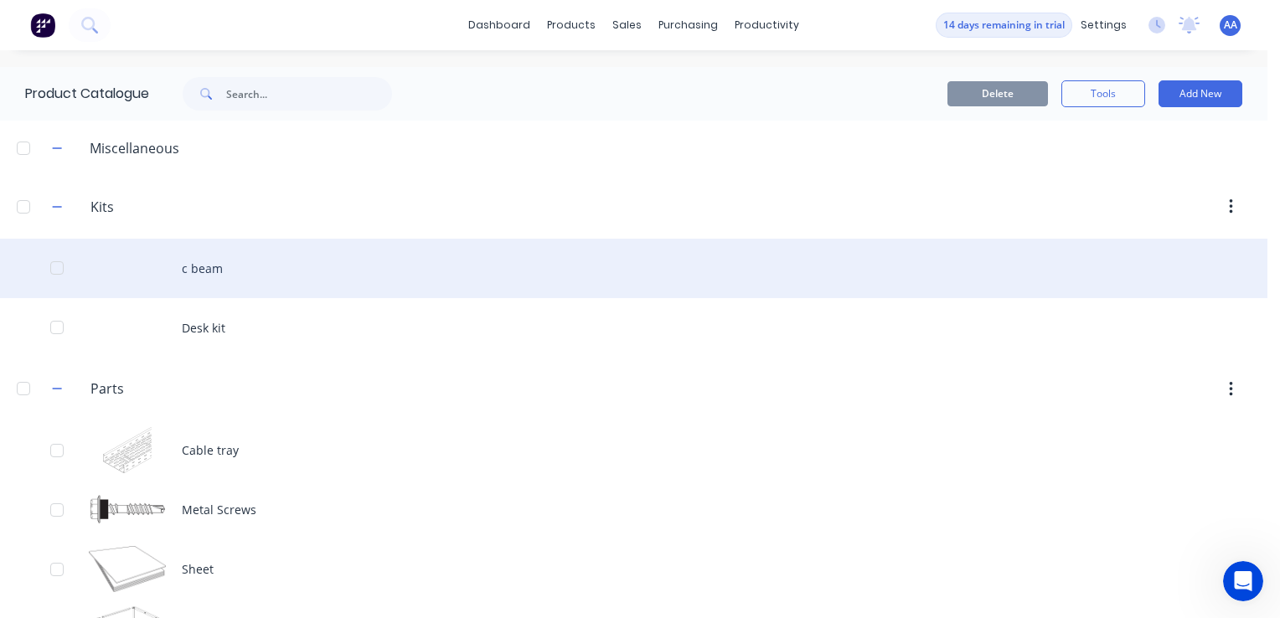
click at [199, 273] on div "c beam" at bounding box center [633, 268] width 1267 height 59
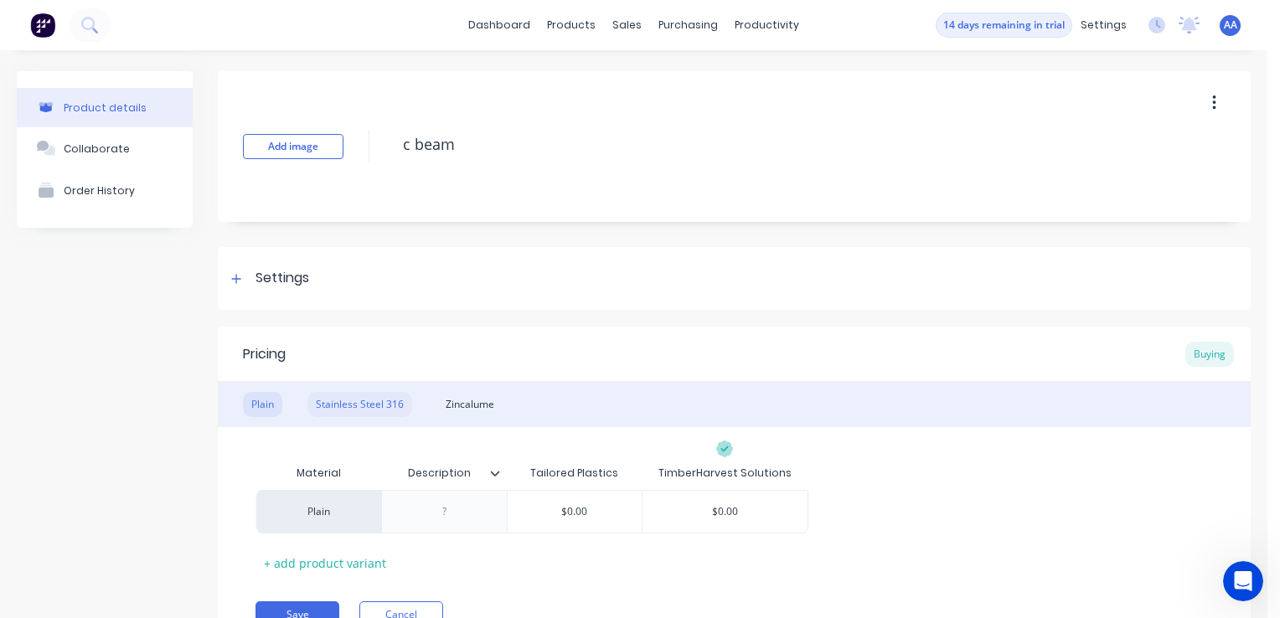
click at [342, 400] on div "Stainless Steel 316" at bounding box center [359, 404] width 105 height 25
click at [466, 400] on div "Zincalume" at bounding box center [469, 404] width 65 height 25
click at [322, 421] on div "Plain Stainless Steel 316 Zincalume" at bounding box center [734, 404] width 1033 height 46
click at [261, 410] on div "Plain" at bounding box center [262, 404] width 39 height 25
click at [366, 420] on div "Plain Stainless Steel 316 Zincalume" at bounding box center [734, 404] width 1033 height 46
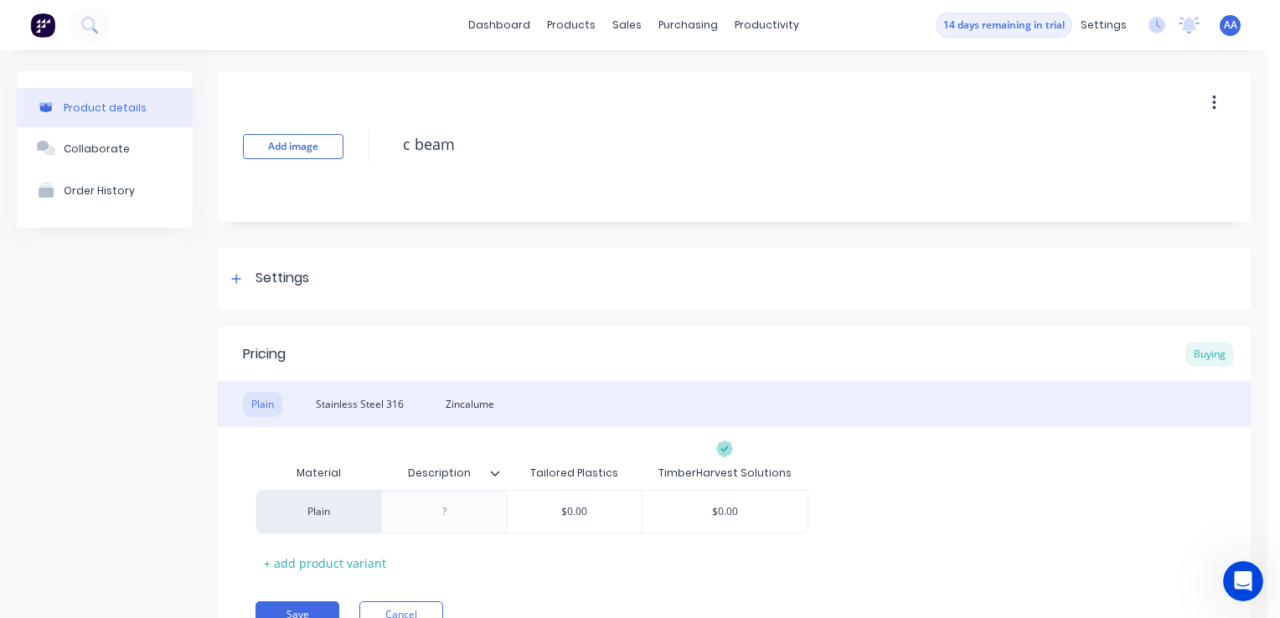
click at [441, 417] on div "Plain Stainless Steel 316 Zincalume" at bounding box center [734, 404] width 1033 height 46
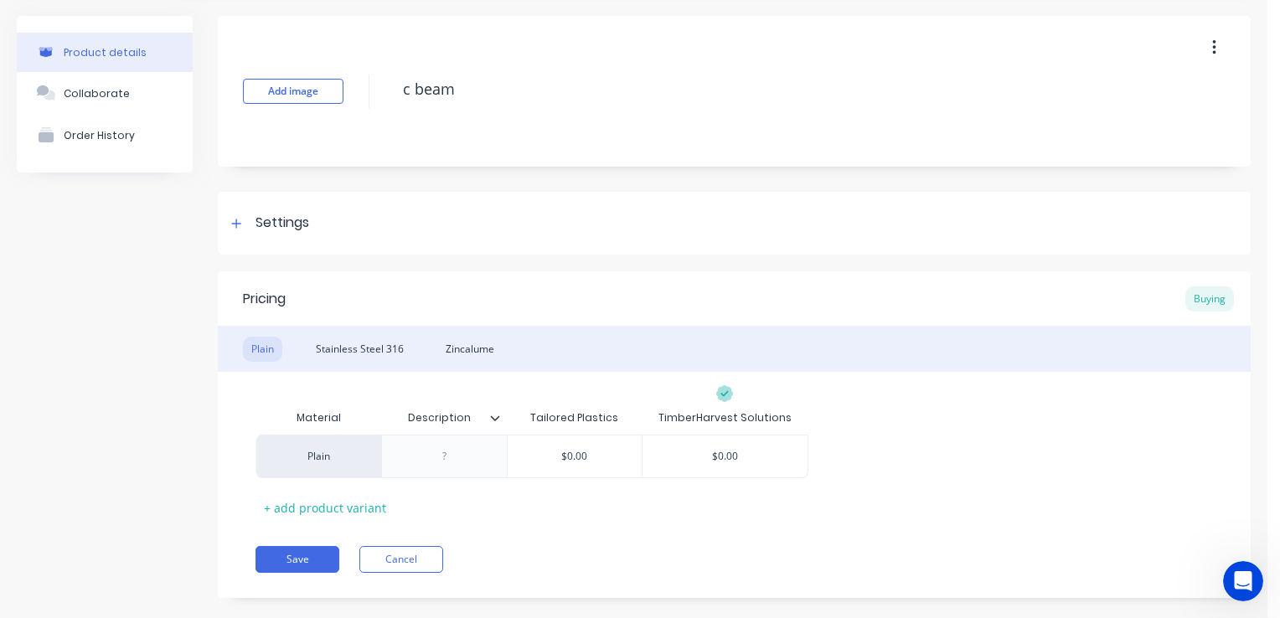
scroll to position [80, 0]
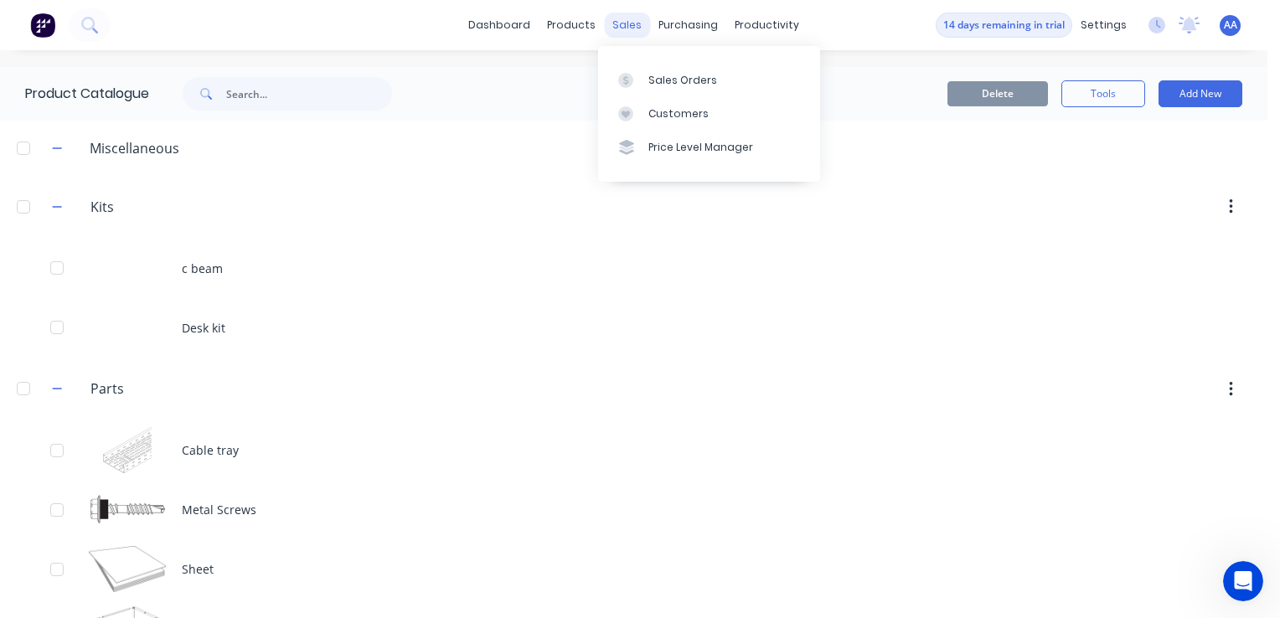
click at [634, 32] on div "sales" at bounding box center [627, 25] width 46 height 25
click at [669, 87] on div "Sales Orders" at bounding box center [682, 80] width 69 height 15
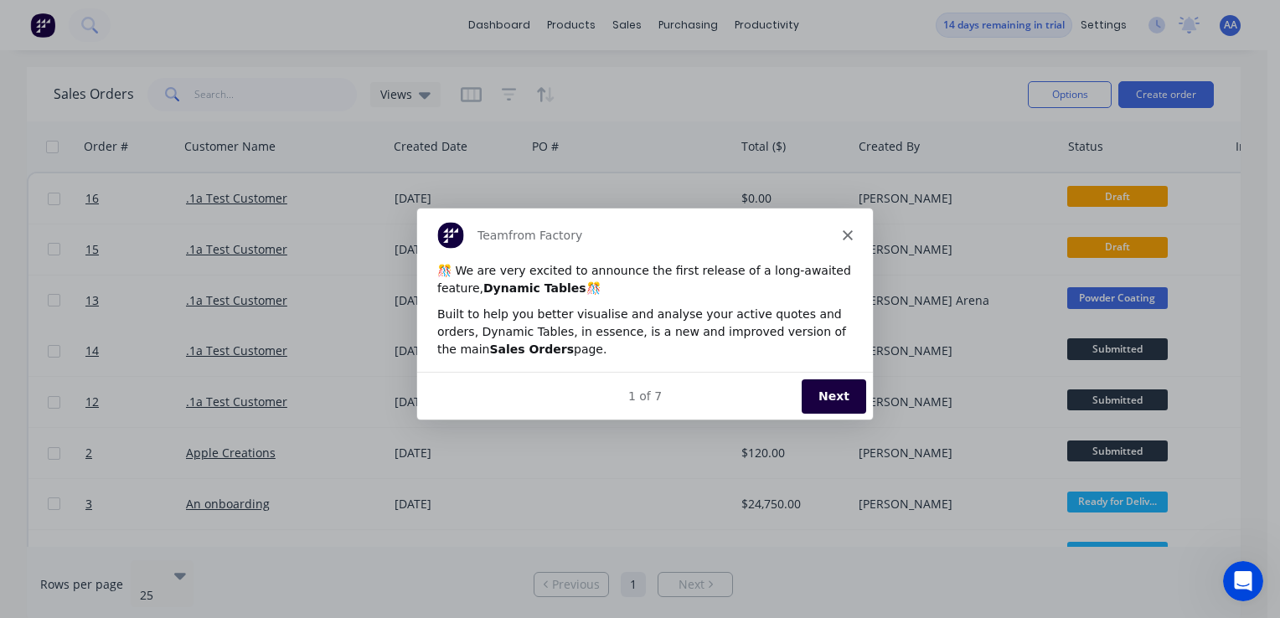
click at [844, 230] on polygon "Close" at bounding box center [847, 234] width 10 height 10
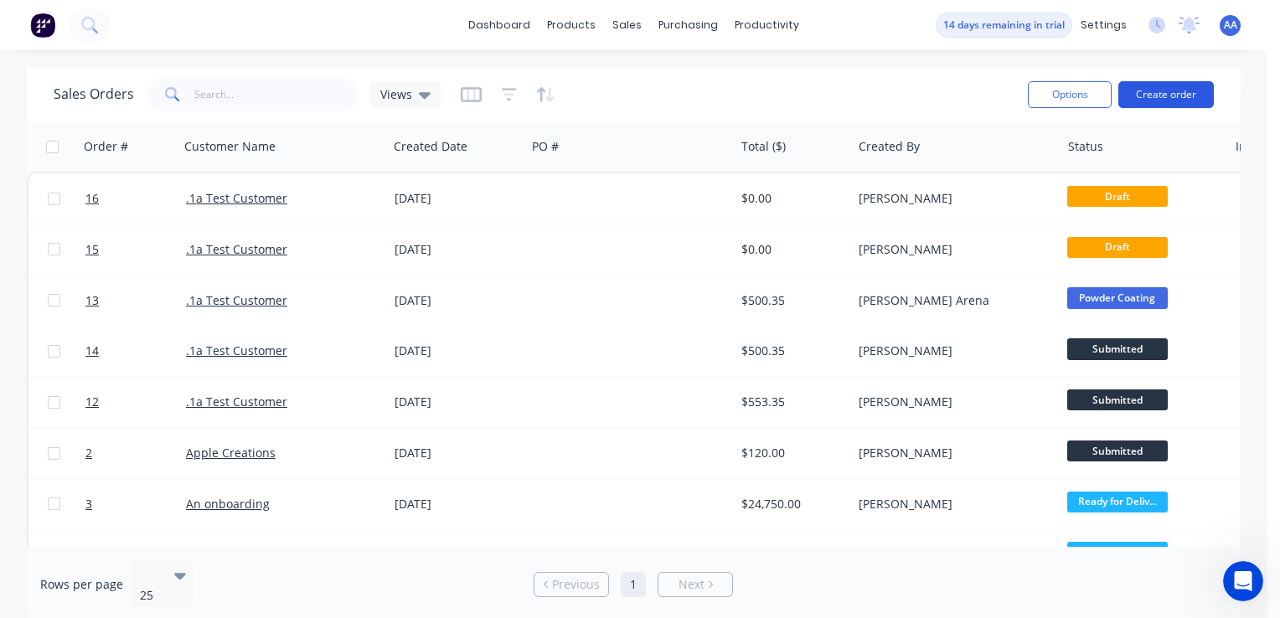
click at [1173, 92] on button "Create order" at bounding box center [1165, 94] width 95 height 27
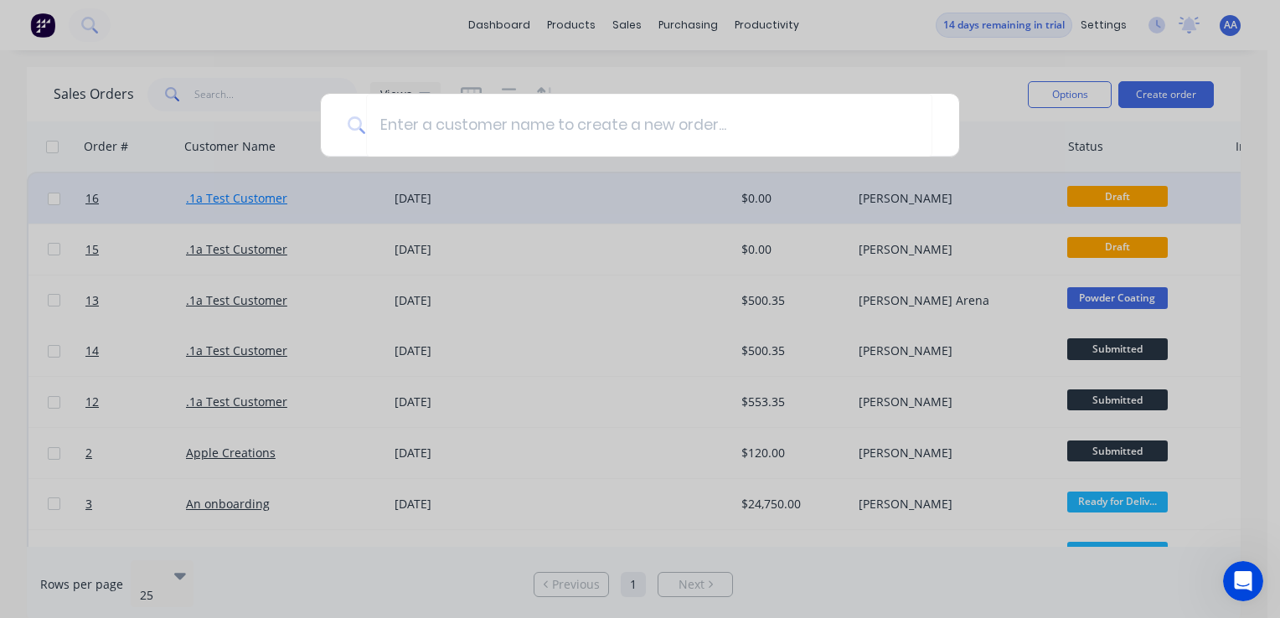
drag, startPoint x: 225, startPoint y: 244, endPoint x: 270, endPoint y: 205, distance: 59.4
click at [225, 243] on div at bounding box center [640, 309] width 1280 height 618
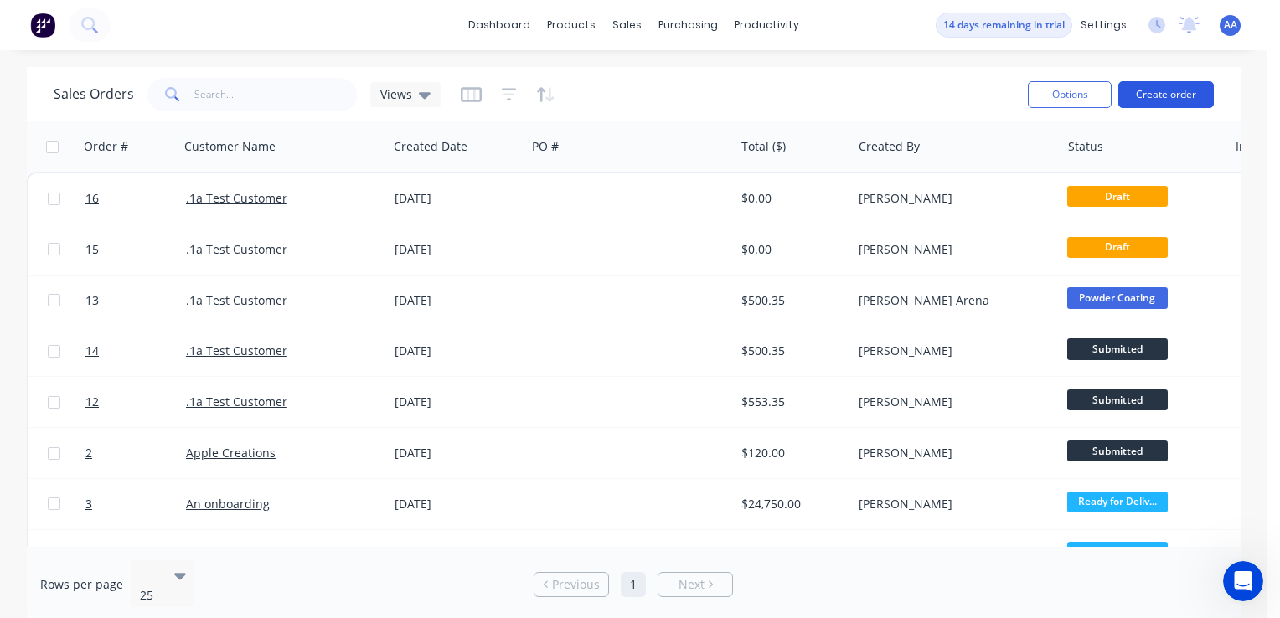
click at [1179, 92] on button "Create order" at bounding box center [1165, 94] width 95 height 27
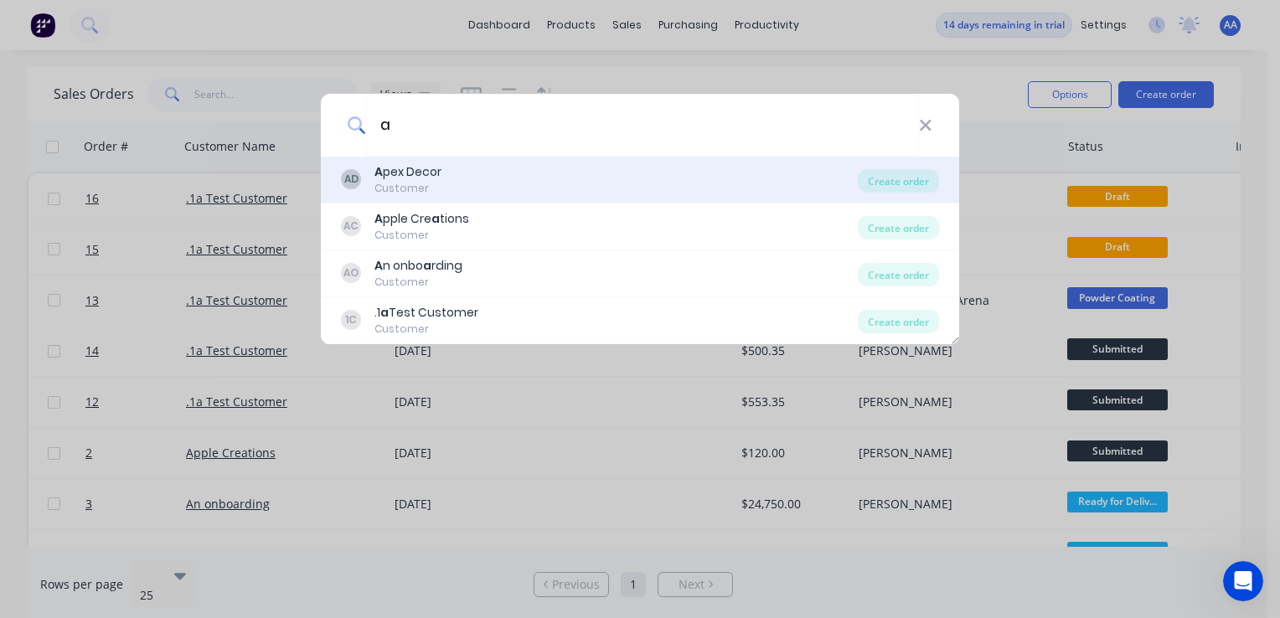
type input "a"
click at [421, 171] on div "A pex Decor" at bounding box center [407, 172] width 67 height 18
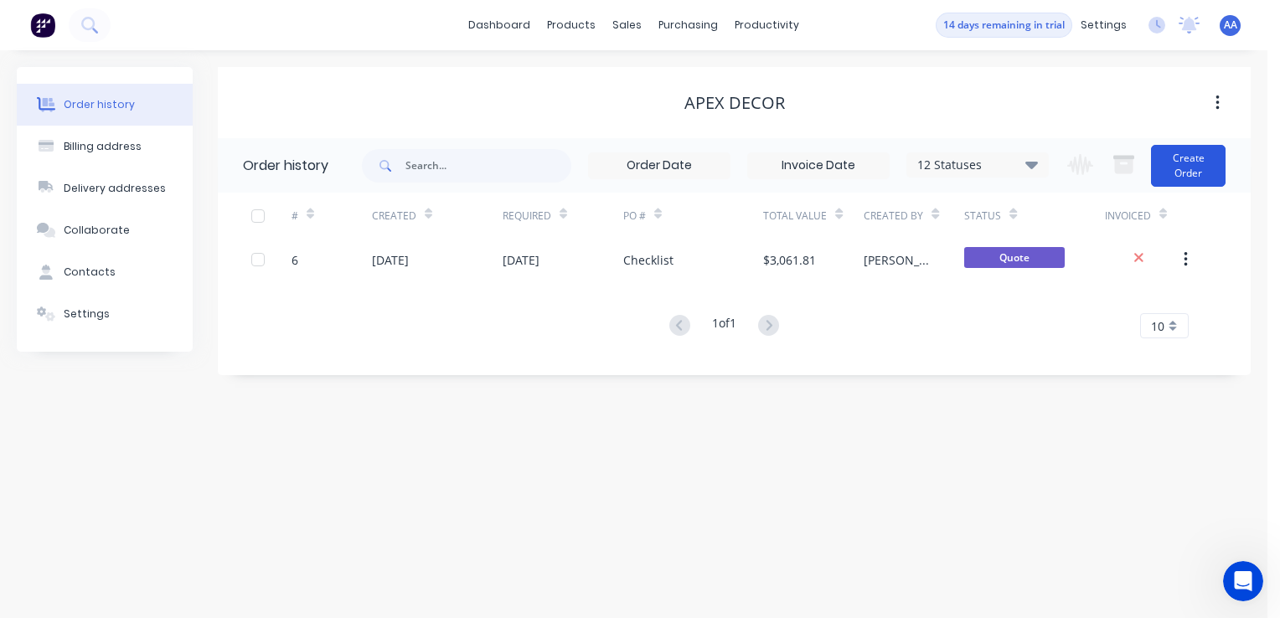
click at [1199, 161] on button "Create Order" at bounding box center [1188, 166] width 75 height 42
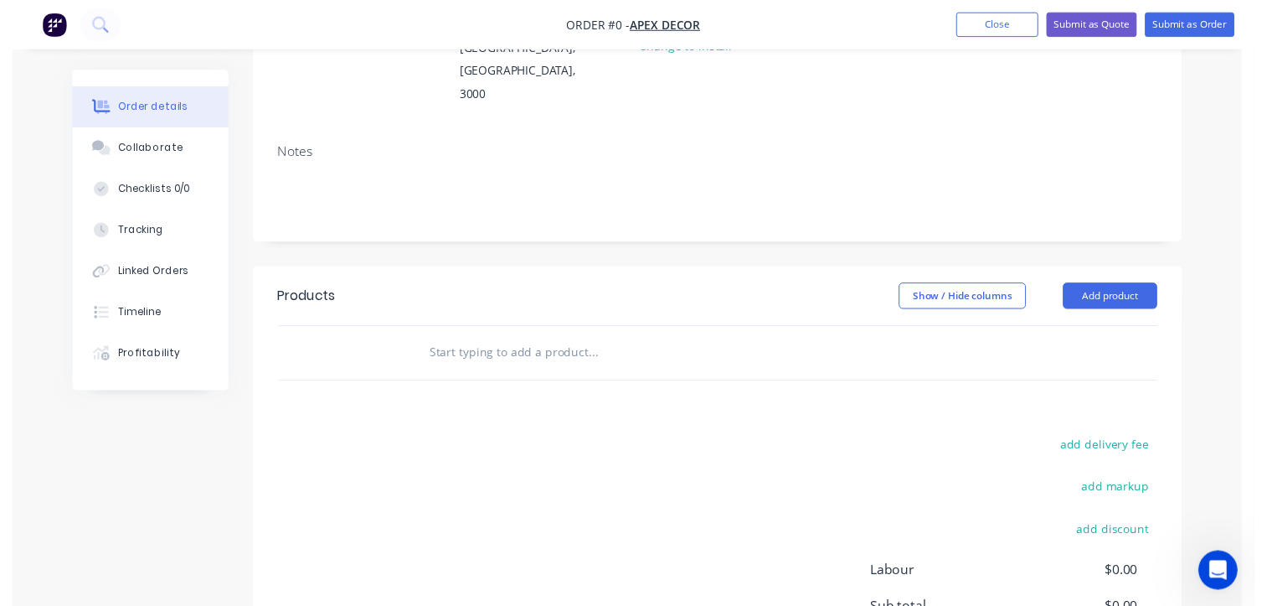
scroll to position [251, 0]
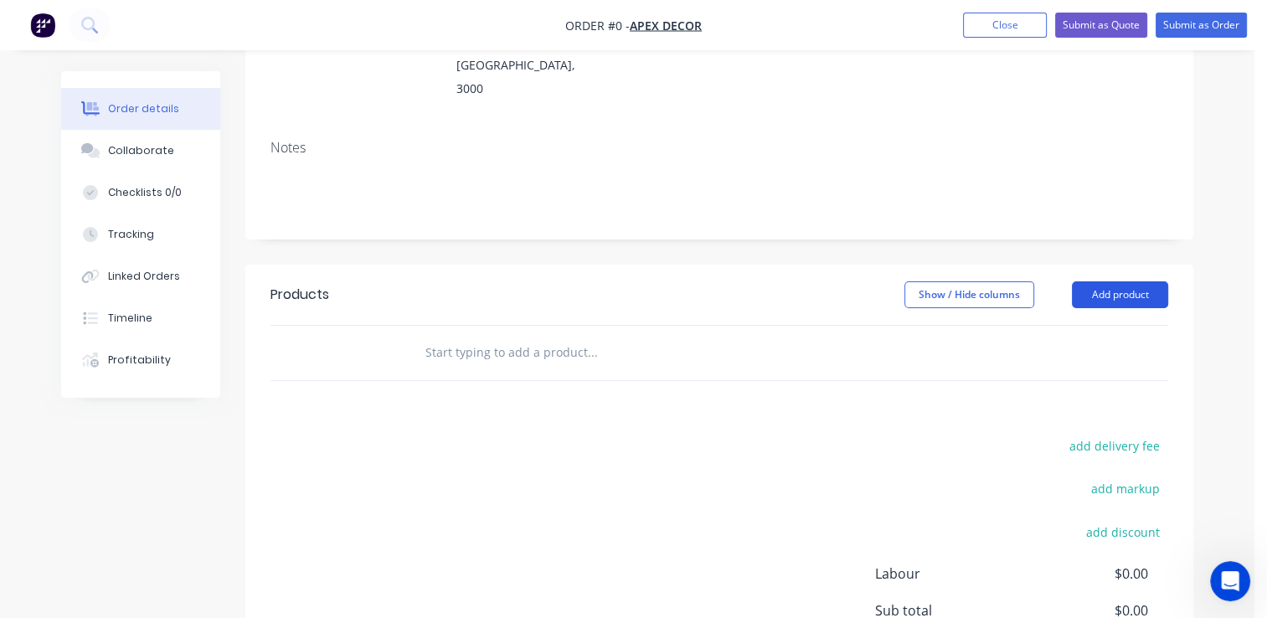
click at [1143, 281] on button "Add product" at bounding box center [1120, 294] width 96 height 27
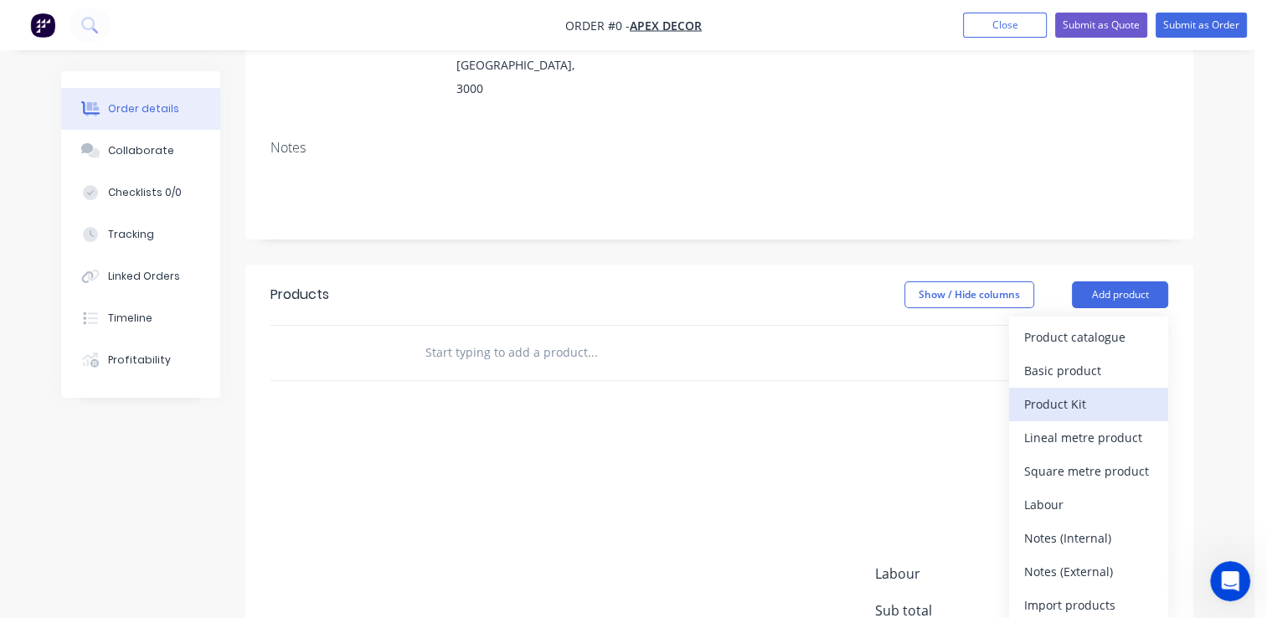
click at [1054, 392] on div "Product Kit" at bounding box center [1088, 404] width 129 height 24
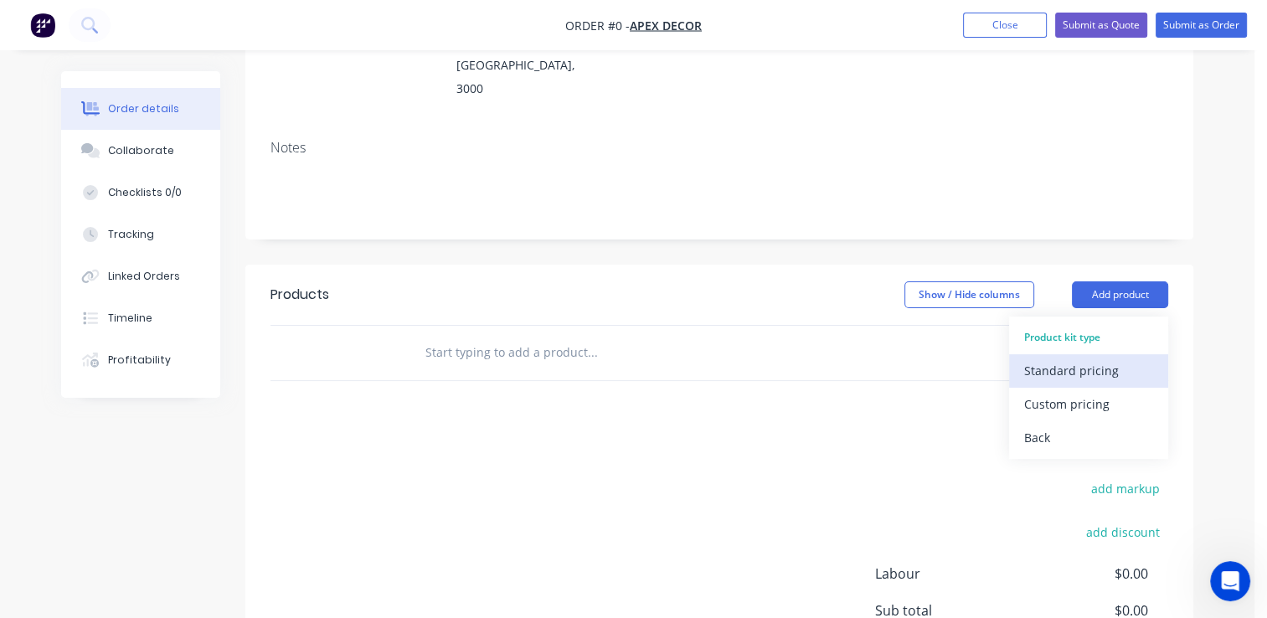
click at [1064, 359] on div "Standard pricing" at bounding box center [1088, 371] width 129 height 24
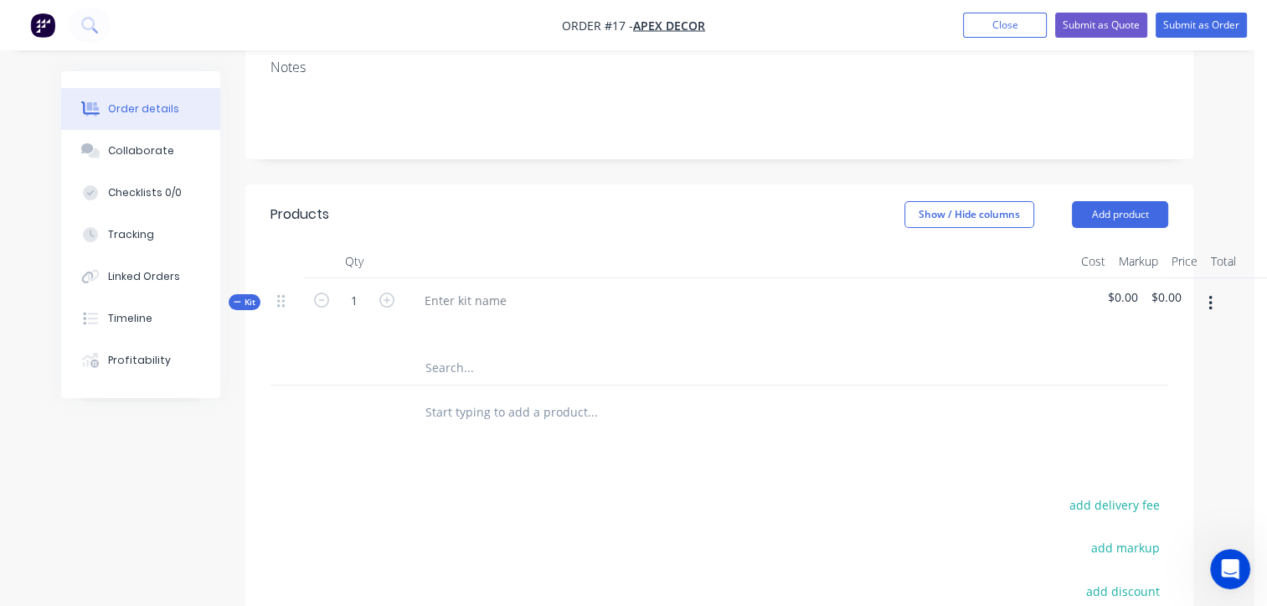
scroll to position [251, 0]
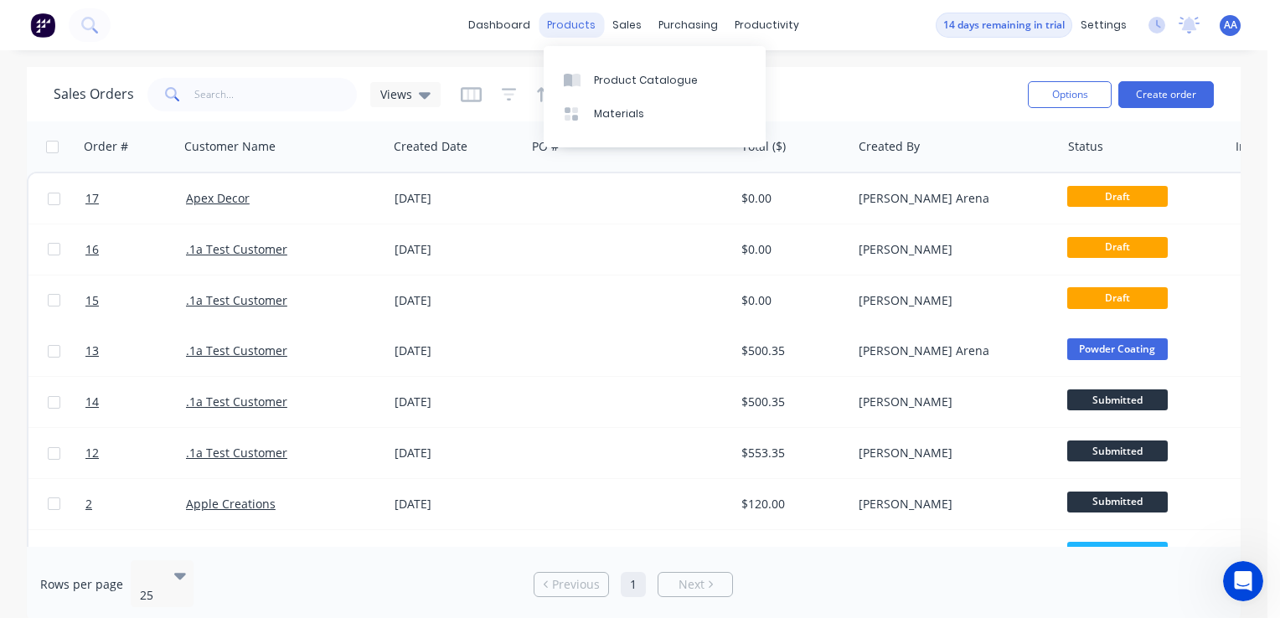
click at [581, 23] on div "products" at bounding box center [571, 25] width 65 height 25
click at [622, 85] on div "Product Catalogue" at bounding box center [646, 80] width 104 height 15
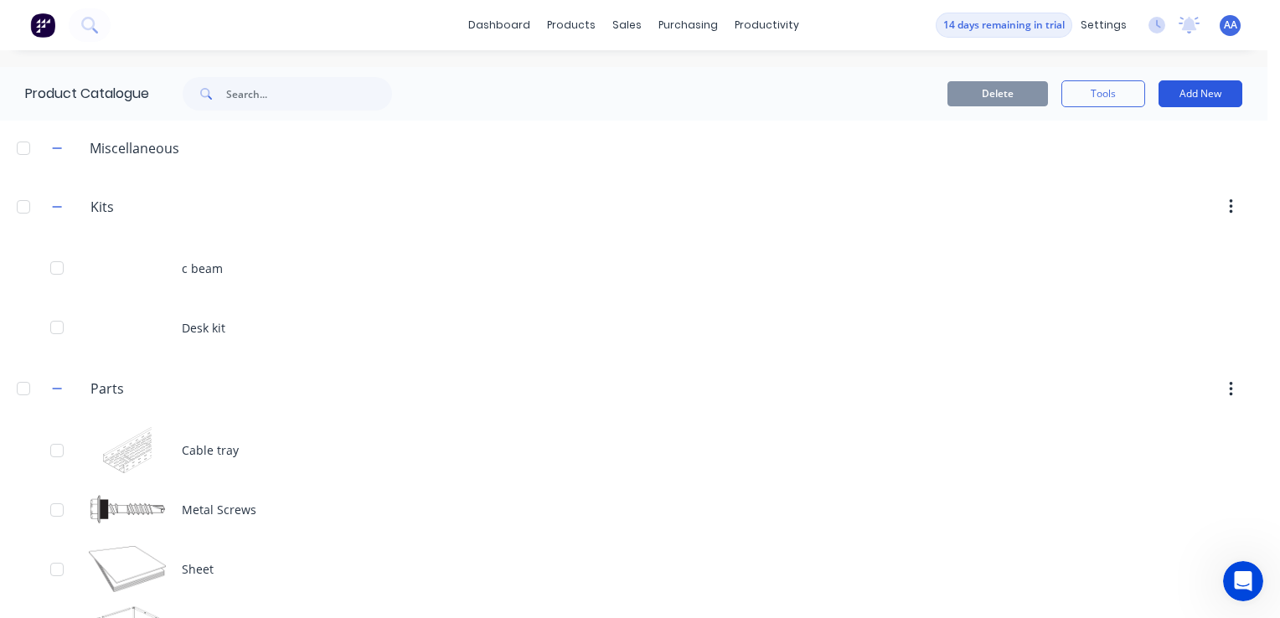
click at [1169, 98] on button "Add New" at bounding box center [1201, 93] width 84 height 27
click at [1138, 209] on div "Product Kit" at bounding box center [1162, 204] width 129 height 24
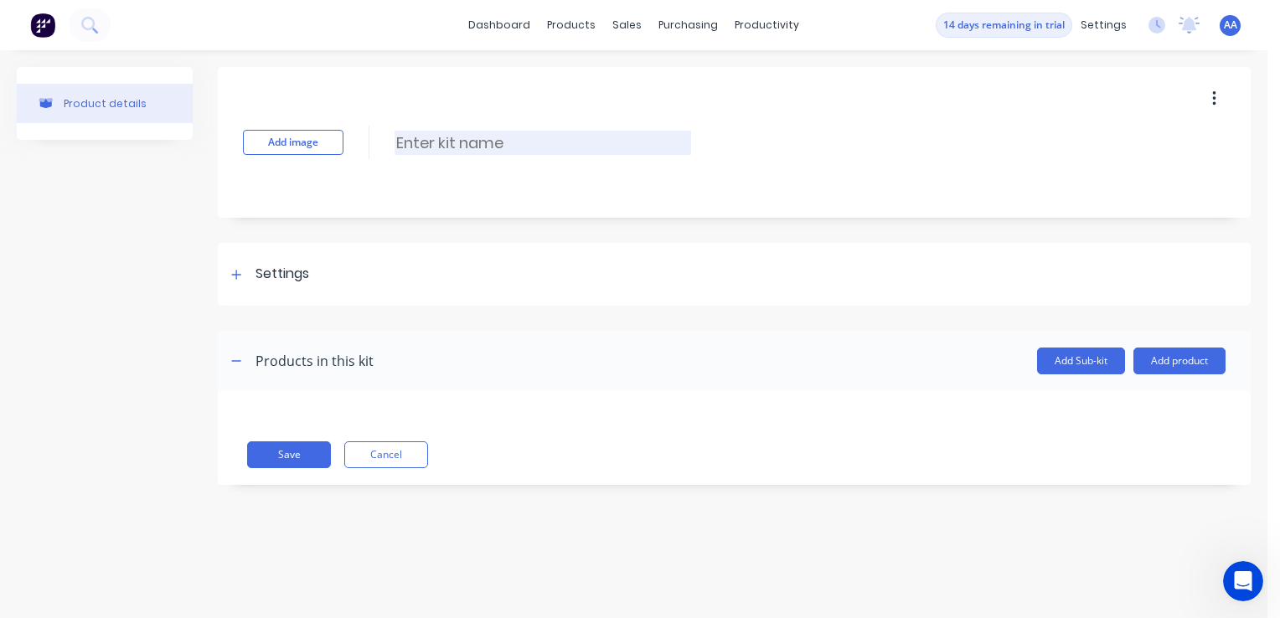
click at [442, 144] on input at bounding box center [543, 143] width 297 height 24
type input "endcap"
click at [235, 274] on icon at bounding box center [236, 274] width 9 height 9
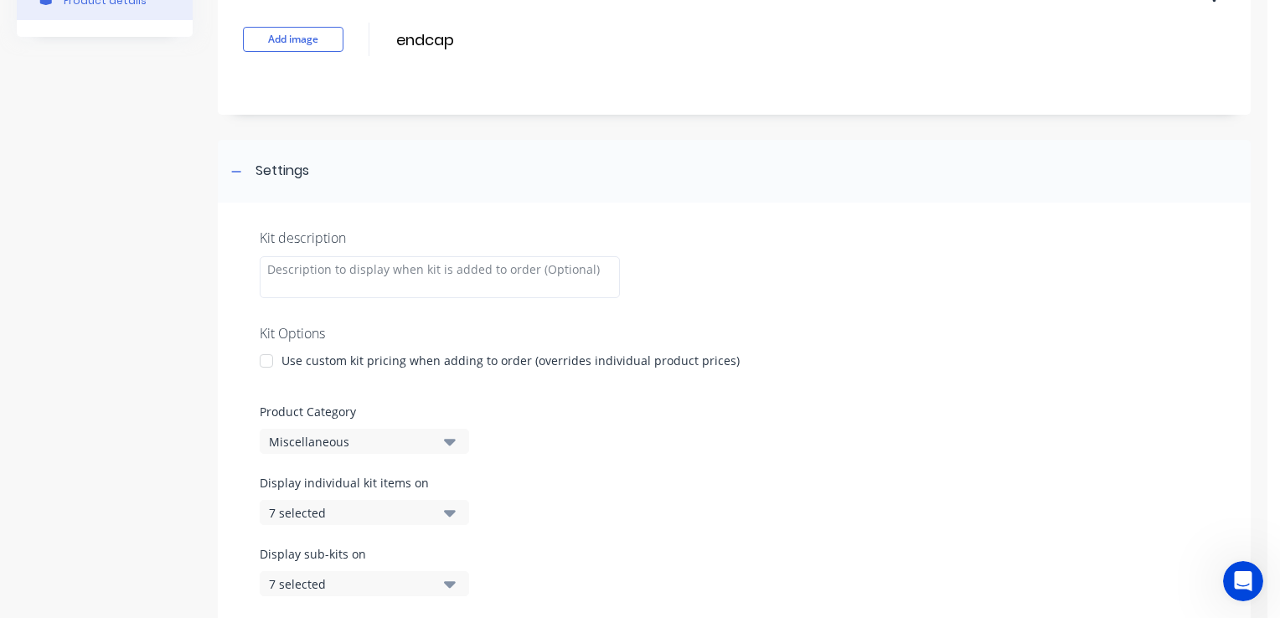
scroll to position [168, 0]
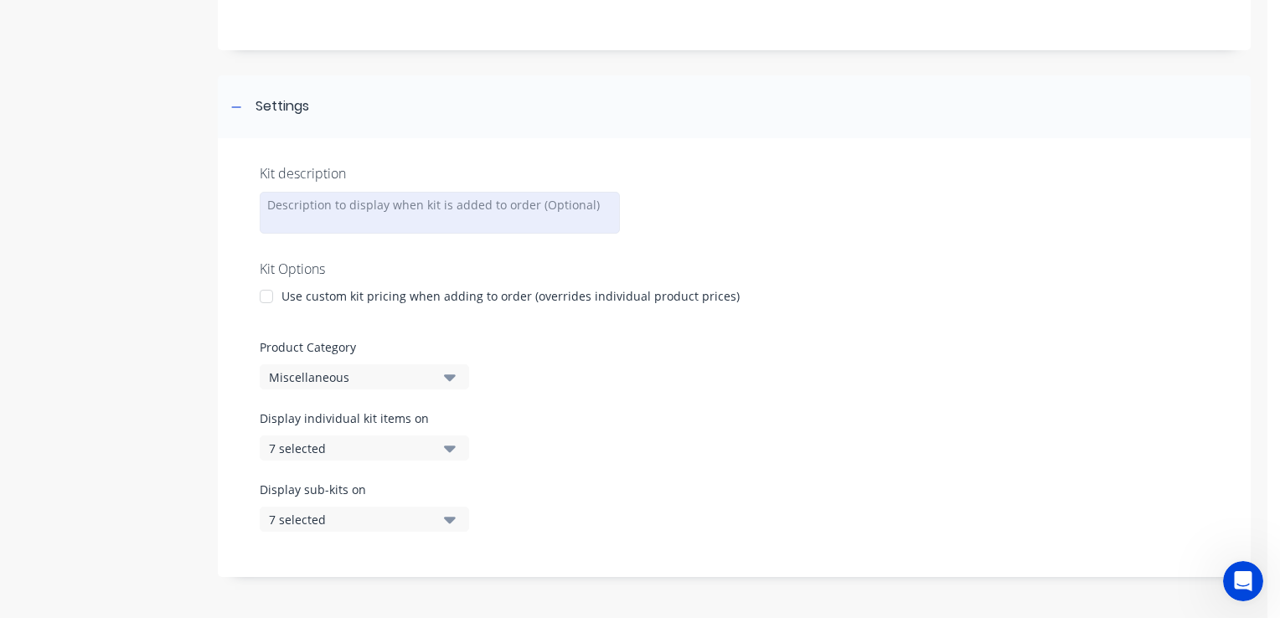
click at [381, 217] on div at bounding box center [440, 213] width 360 height 42
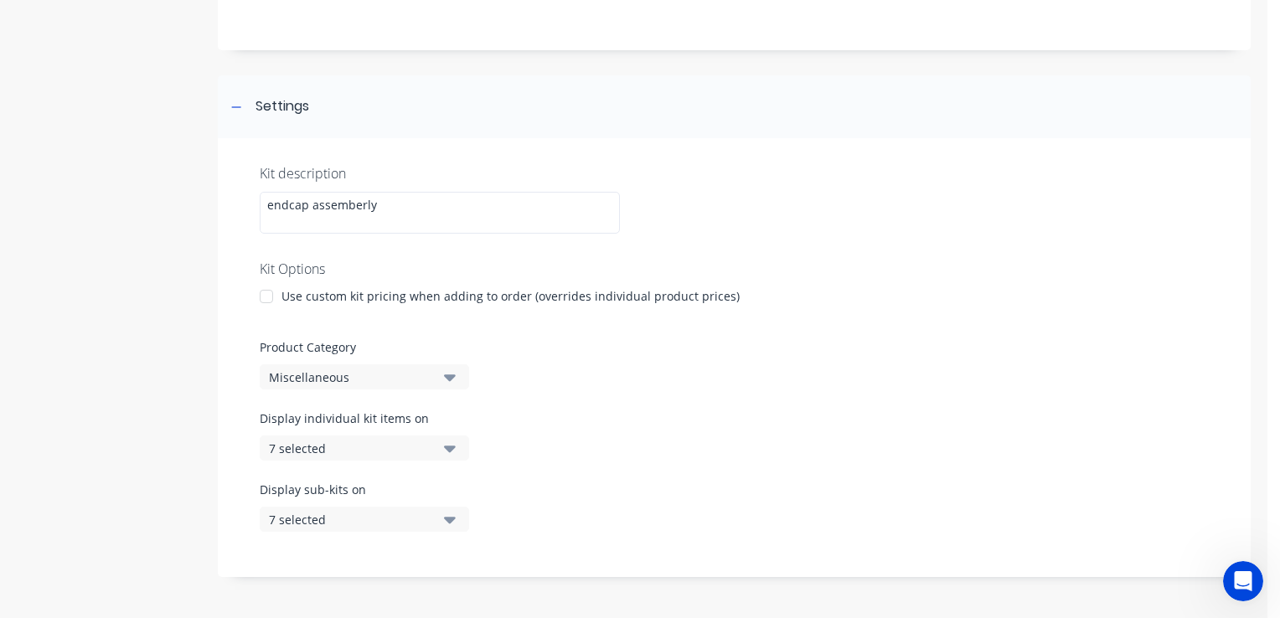
click at [493, 335] on div at bounding box center [734, 325] width 949 height 25
click at [266, 298] on div at bounding box center [267, 297] width 34 height 34
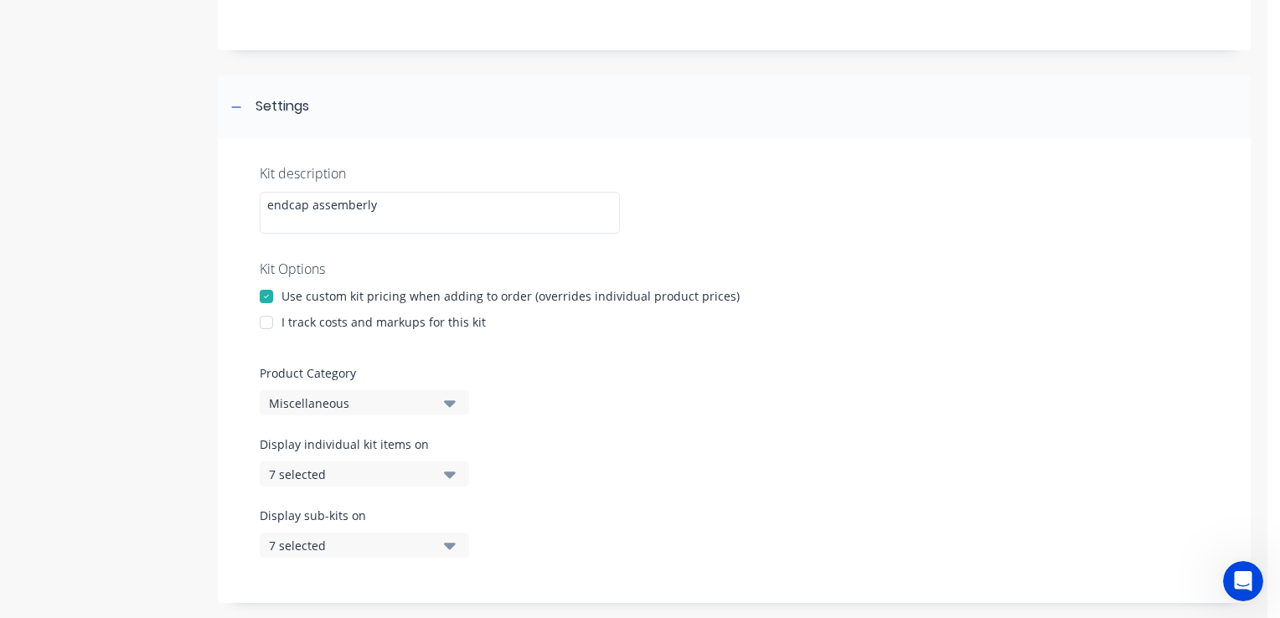
click at [269, 297] on div at bounding box center [267, 297] width 34 height 34
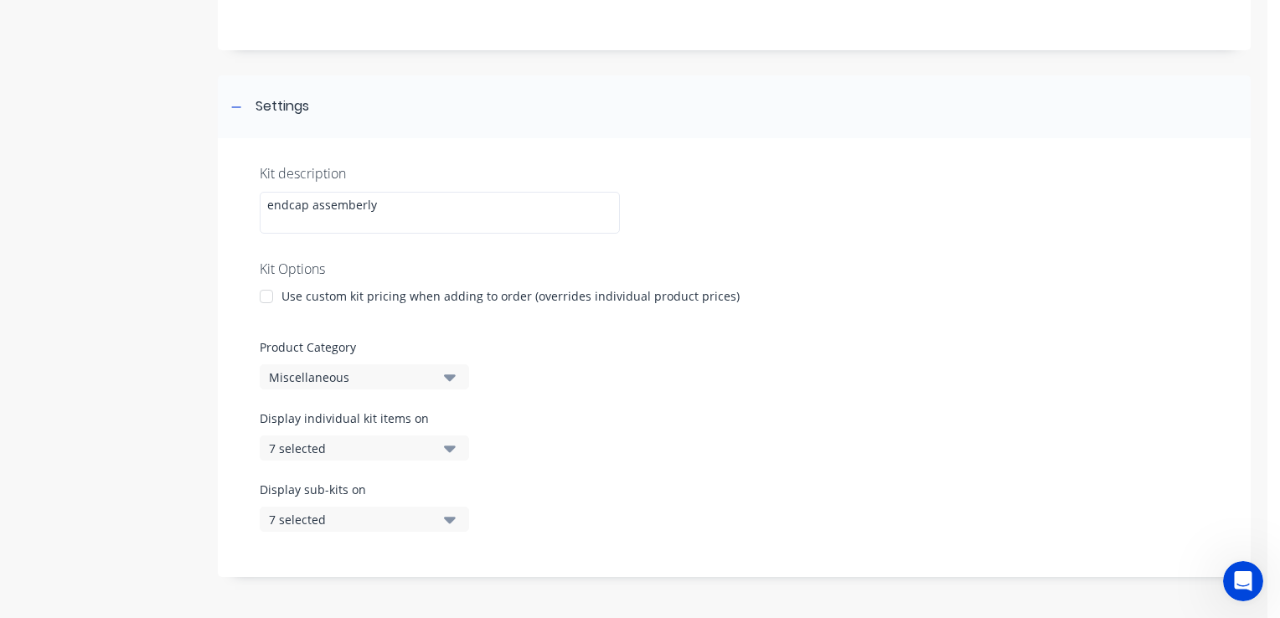
click at [448, 445] on icon "button" at bounding box center [450, 448] width 12 height 18
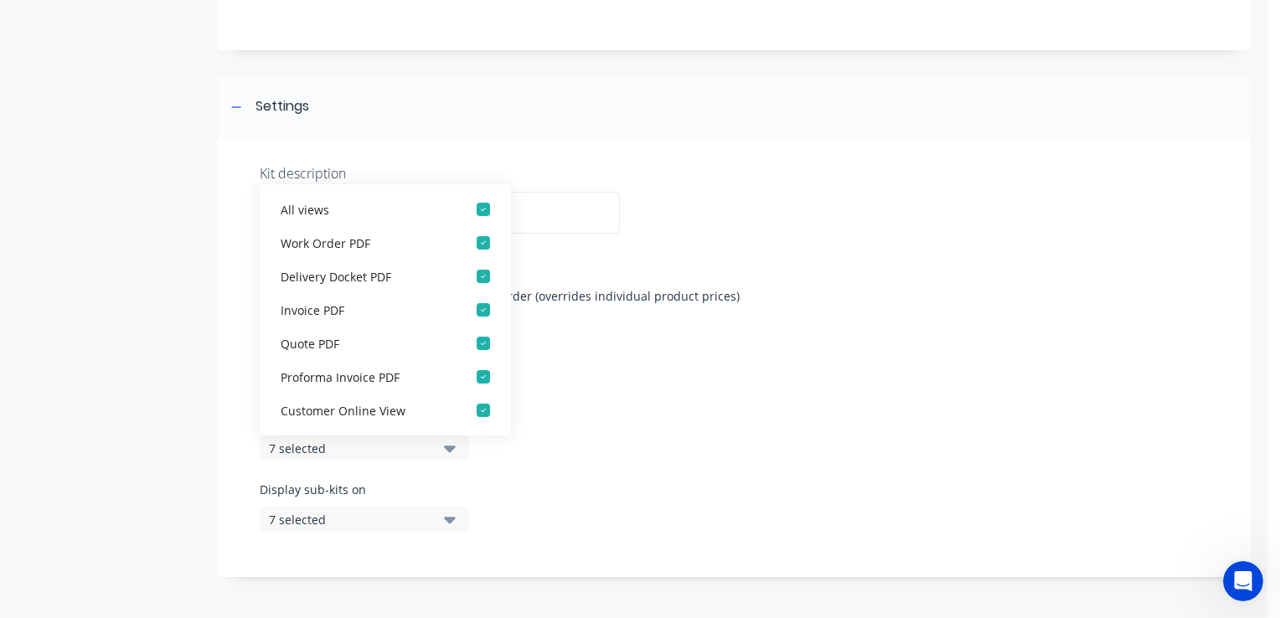
click at [773, 444] on div "Display individual kit items on 7 selected" at bounding box center [734, 445] width 949 height 71
click at [243, 340] on div "Kit description endcap assemberly Kit Options Use custom kit pricing when addin…" at bounding box center [734, 357] width 1033 height 439
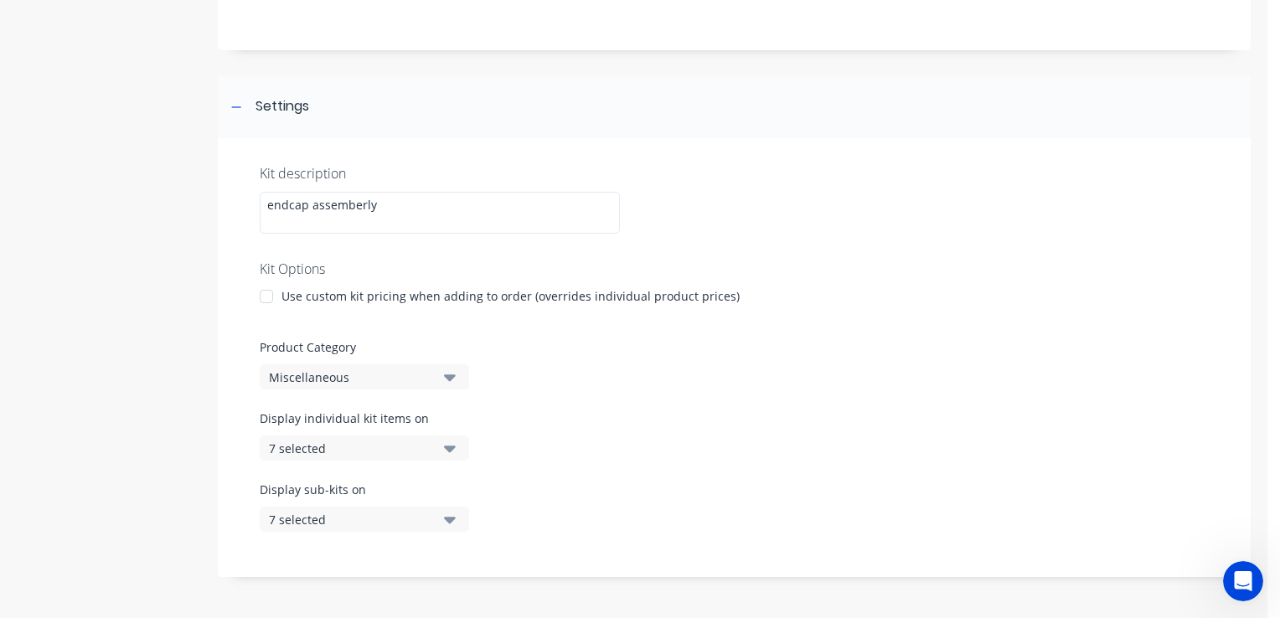
click at [450, 447] on icon "button" at bounding box center [450, 449] width 12 height 7
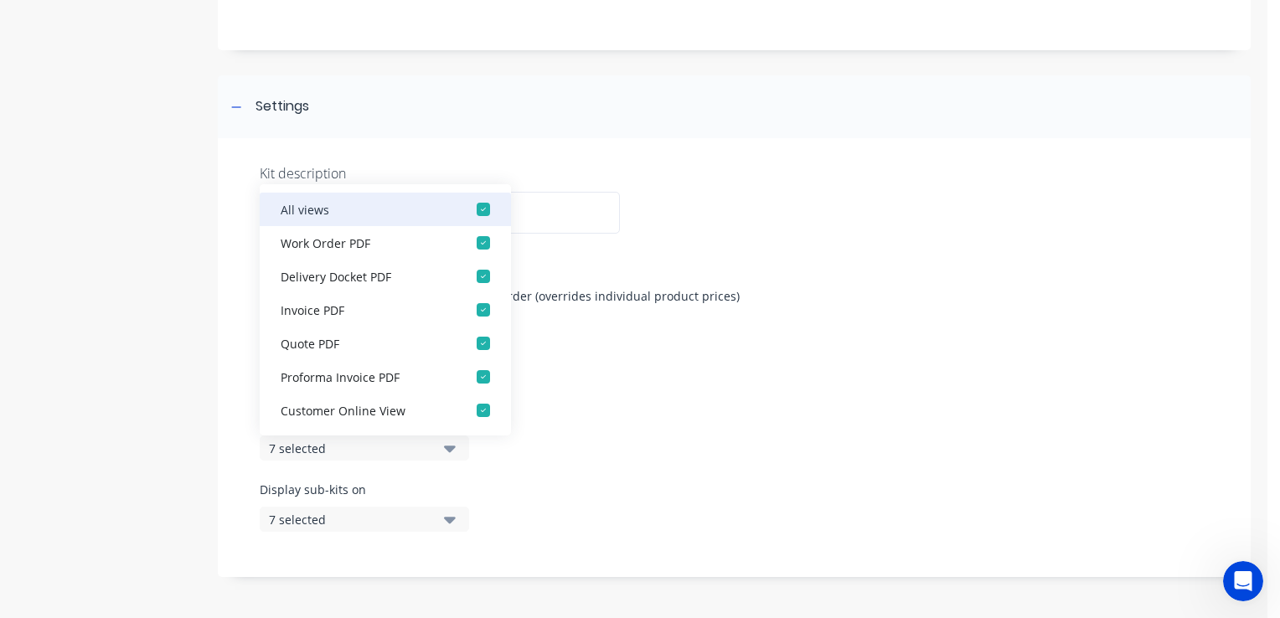
click at [472, 210] on div "button" at bounding box center [484, 210] width 34 height 34
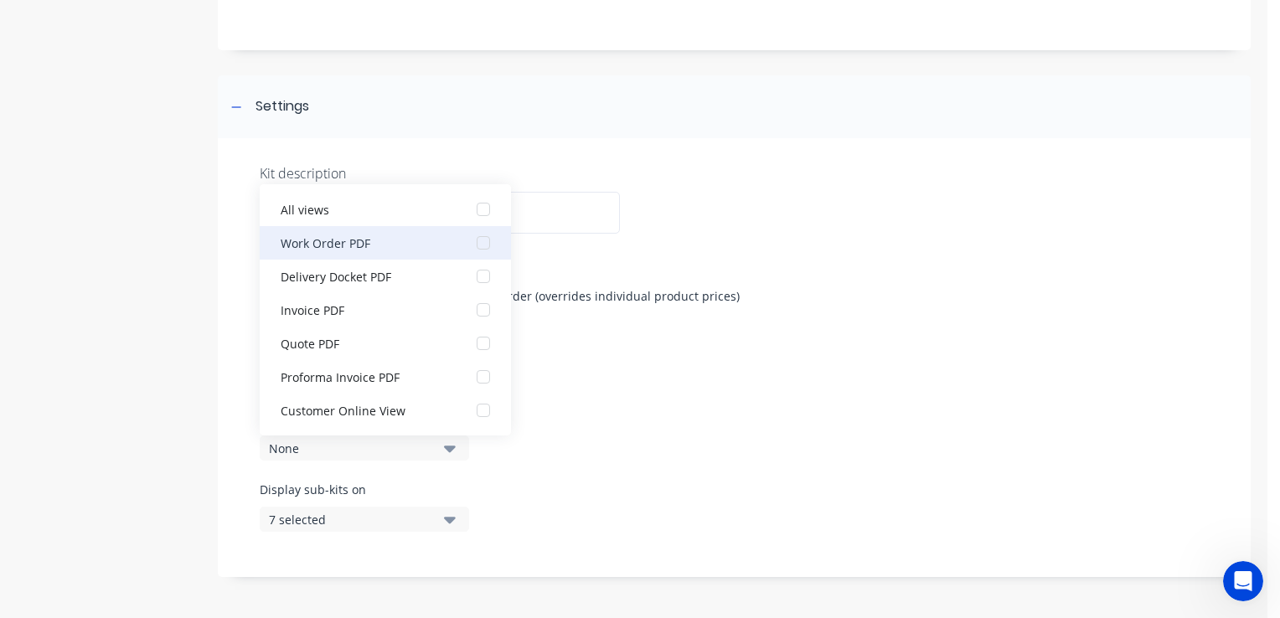
click at [479, 244] on div "button" at bounding box center [484, 243] width 34 height 34
click at [661, 457] on div "Display individual kit items on 1 selected" at bounding box center [734, 445] width 949 height 71
click at [526, 467] on div "Display individual kit items on 1 selected" at bounding box center [734, 445] width 949 height 71
click at [250, 290] on div at bounding box center [267, 297] width 34 height 34
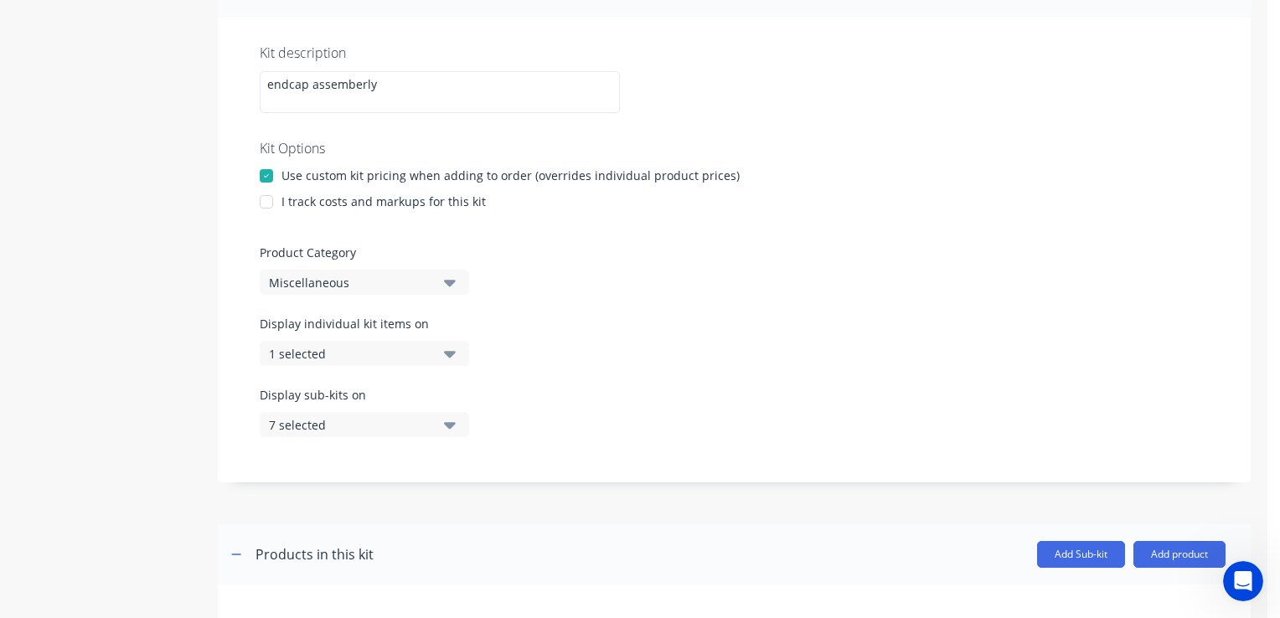
scroll to position [335, 0]
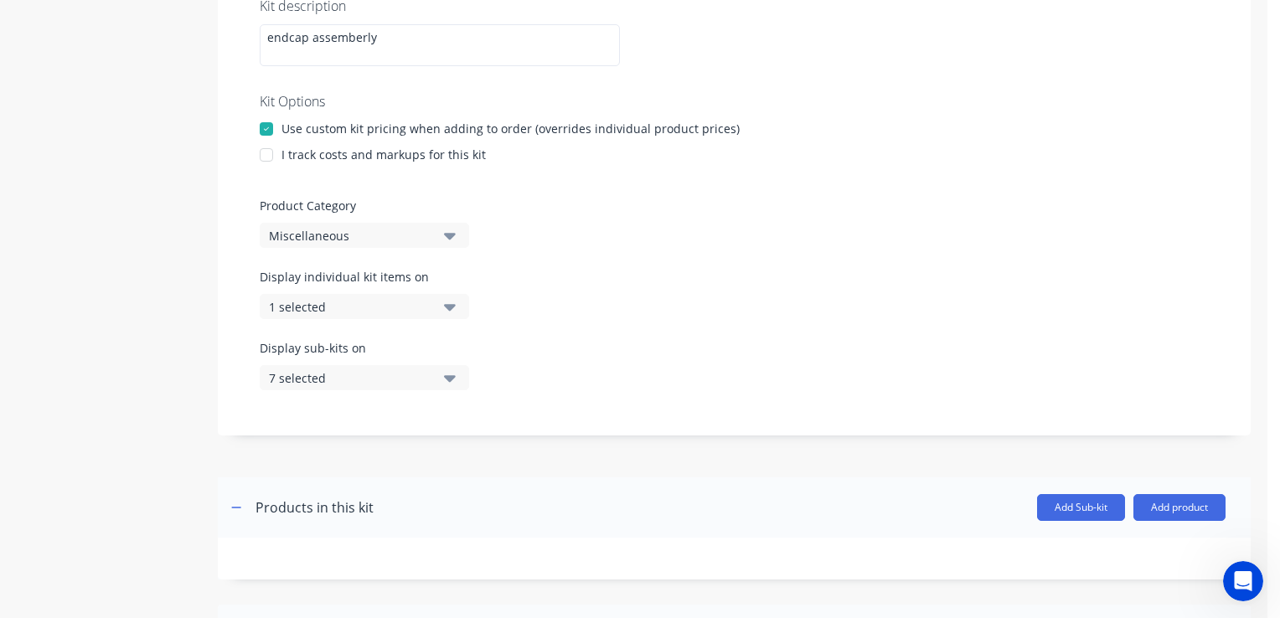
click at [455, 377] on icon "button" at bounding box center [450, 378] width 12 height 7
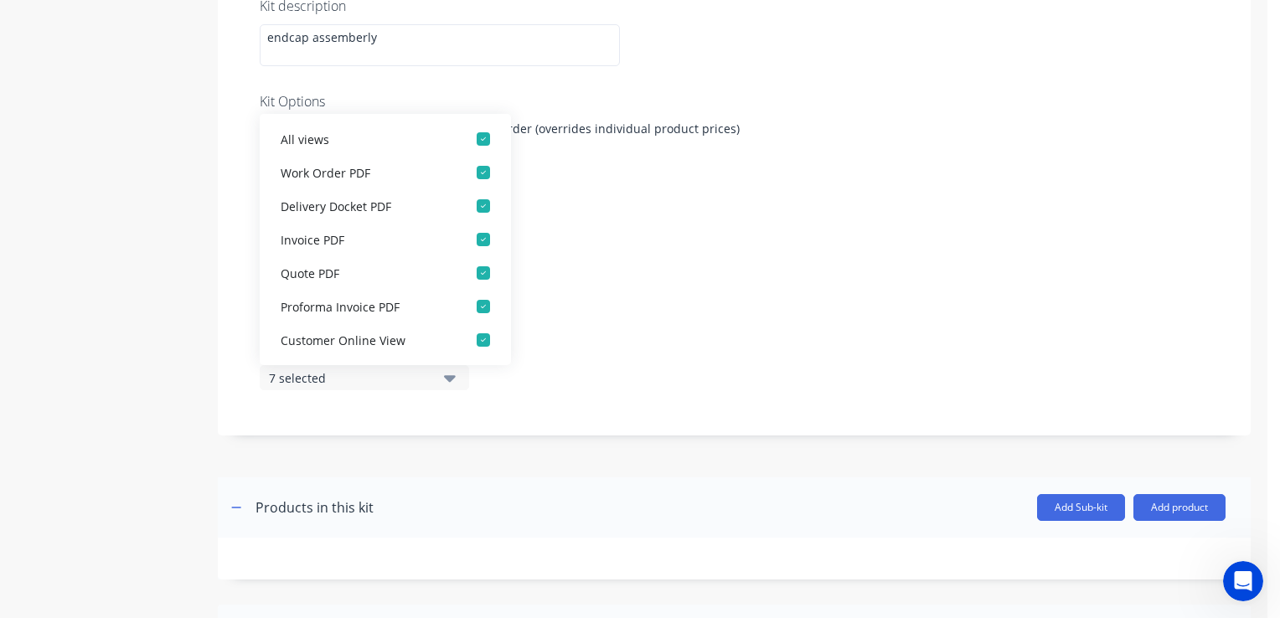
click at [638, 297] on div "Display individual kit items on 1 selected" at bounding box center [734, 303] width 949 height 71
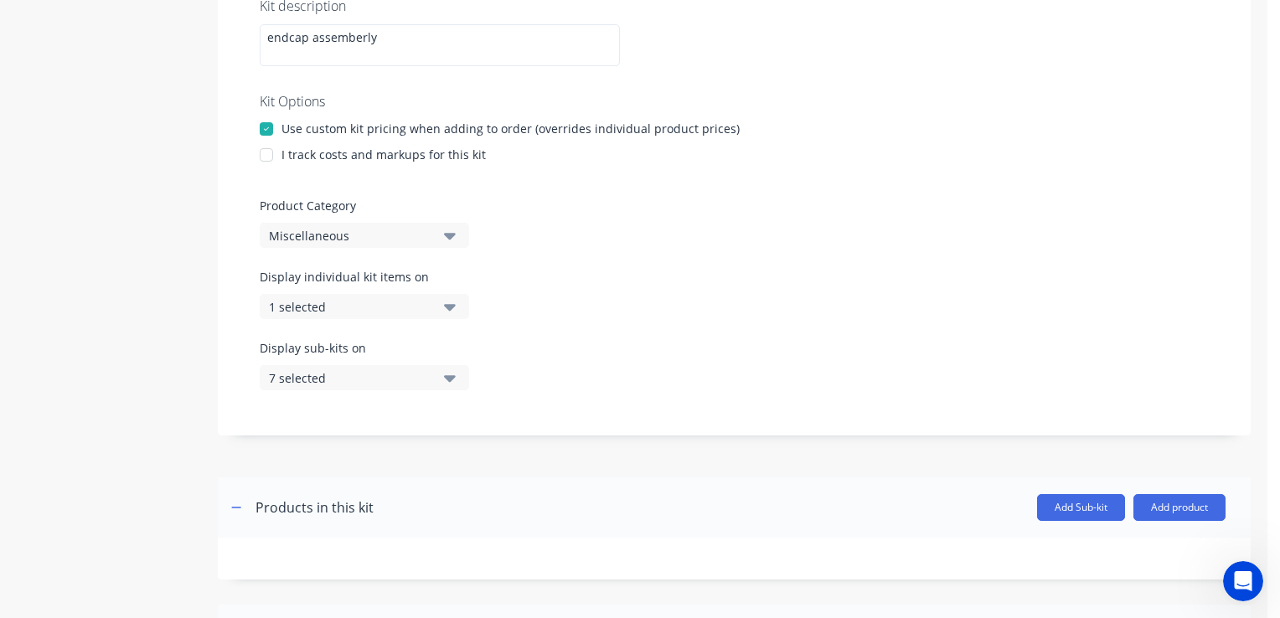
click at [266, 153] on div at bounding box center [267, 155] width 34 height 34
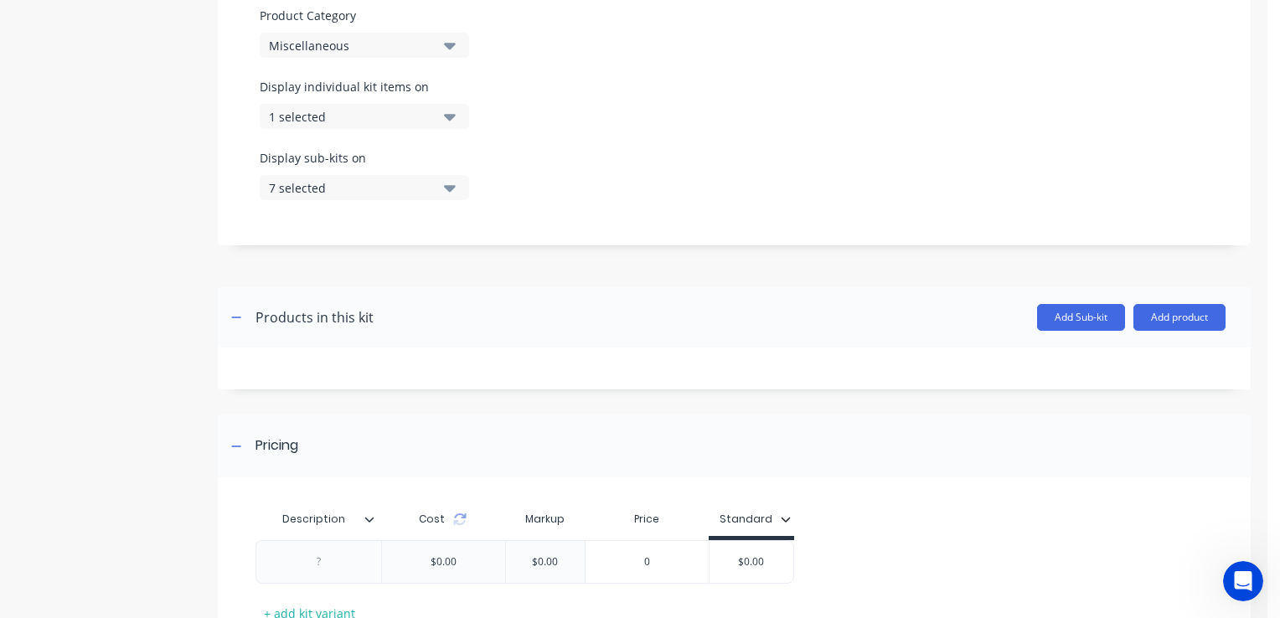
scroll to position [586, 0]
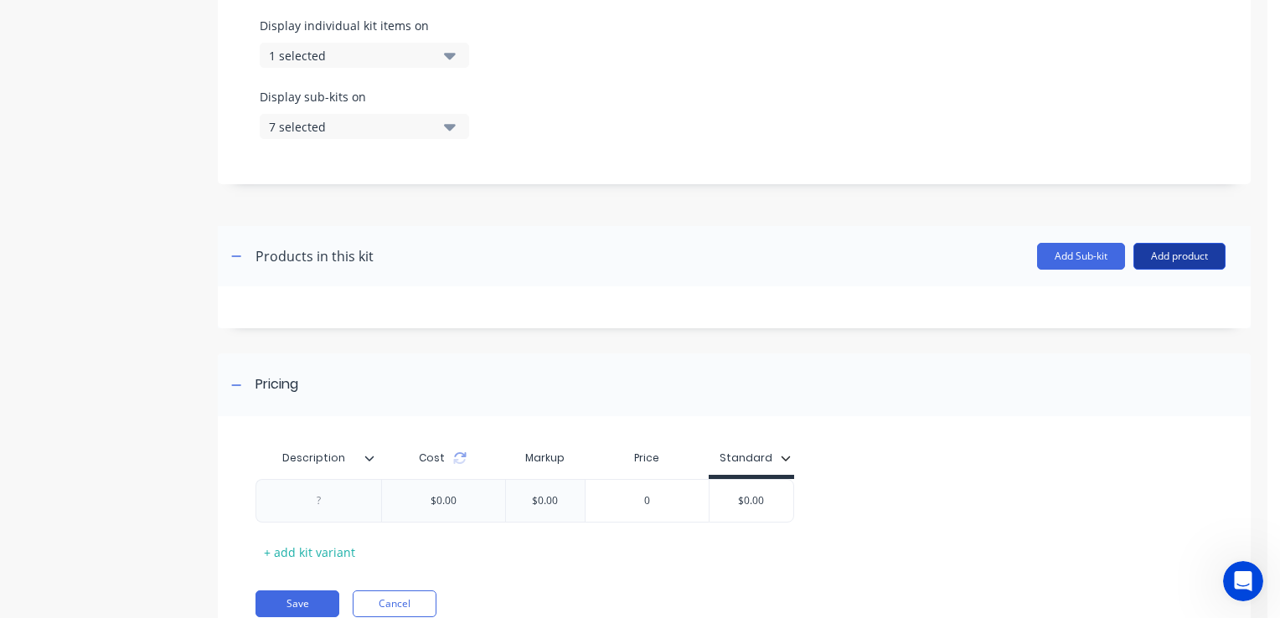
click at [1172, 250] on button "Add product" at bounding box center [1179, 256] width 92 height 27
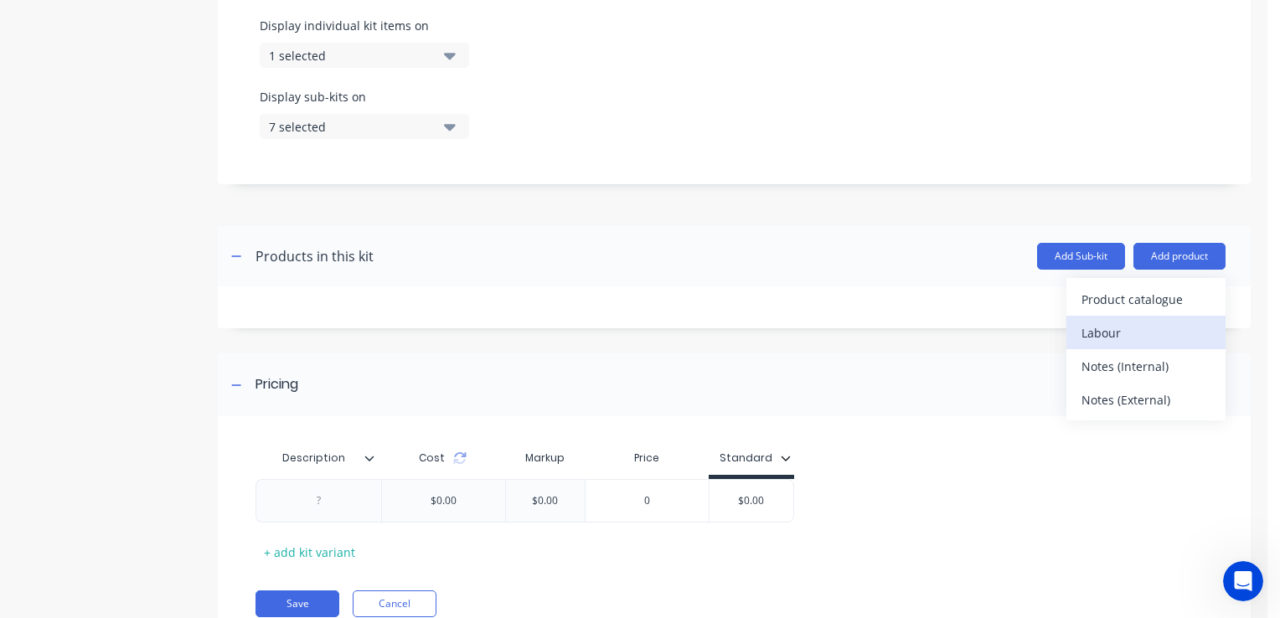
click at [1106, 333] on div "Labour" at bounding box center [1145, 333] width 129 height 24
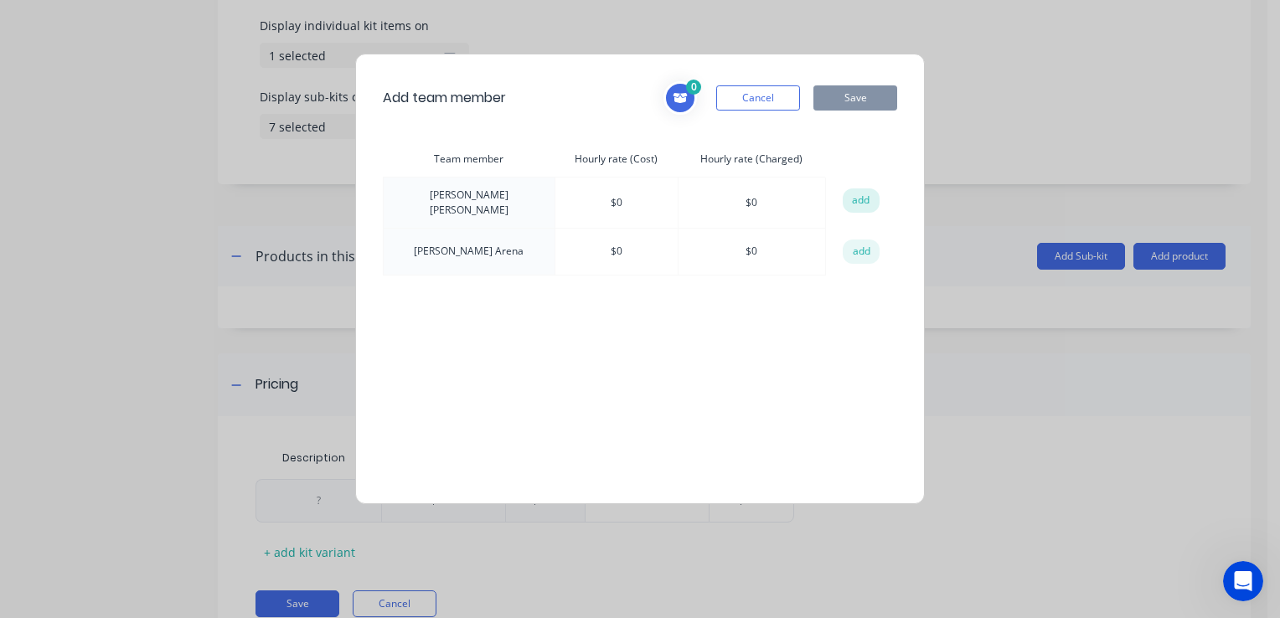
click at [862, 199] on button "add" at bounding box center [861, 200] width 37 height 25
click at [844, 96] on button "Save" at bounding box center [855, 97] width 84 height 25
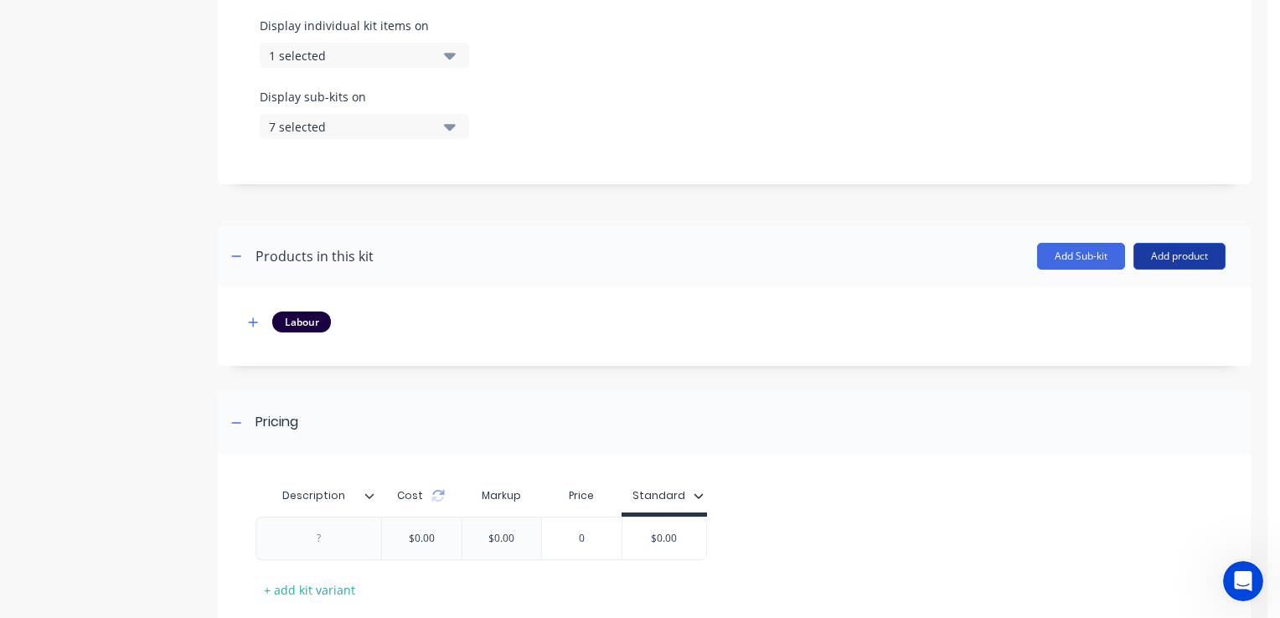
click at [1138, 254] on button "Add product" at bounding box center [1179, 256] width 92 height 27
click at [1064, 252] on button "Add Sub-kit" at bounding box center [1081, 256] width 88 height 27
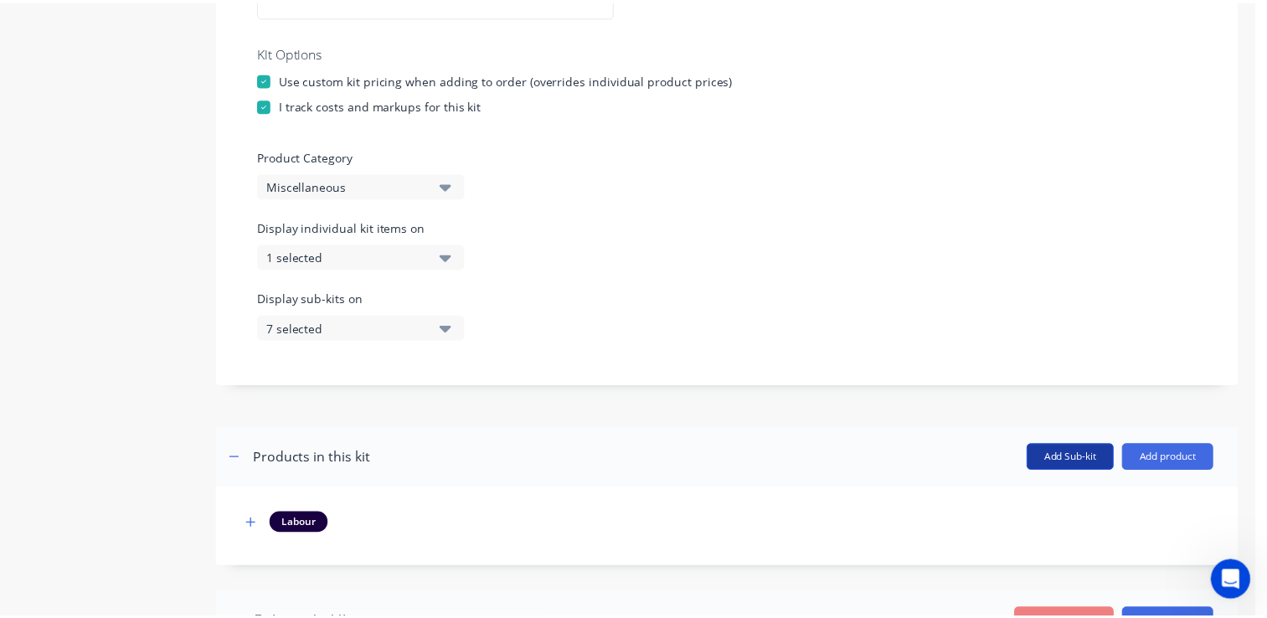
scroll to position [359, 0]
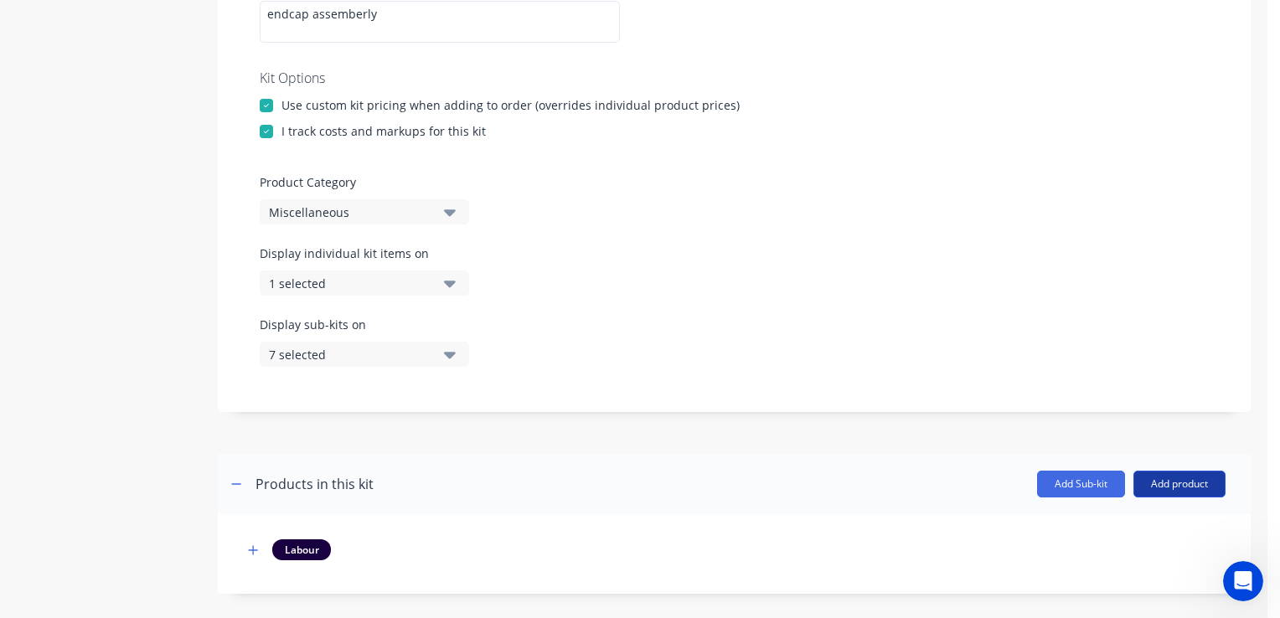
click at [1158, 477] on button "Add product" at bounding box center [1179, 484] width 92 height 27
click at [1104, 521] on div "Product catalogue" at bounding box center [1145, 527] width 129 height 24
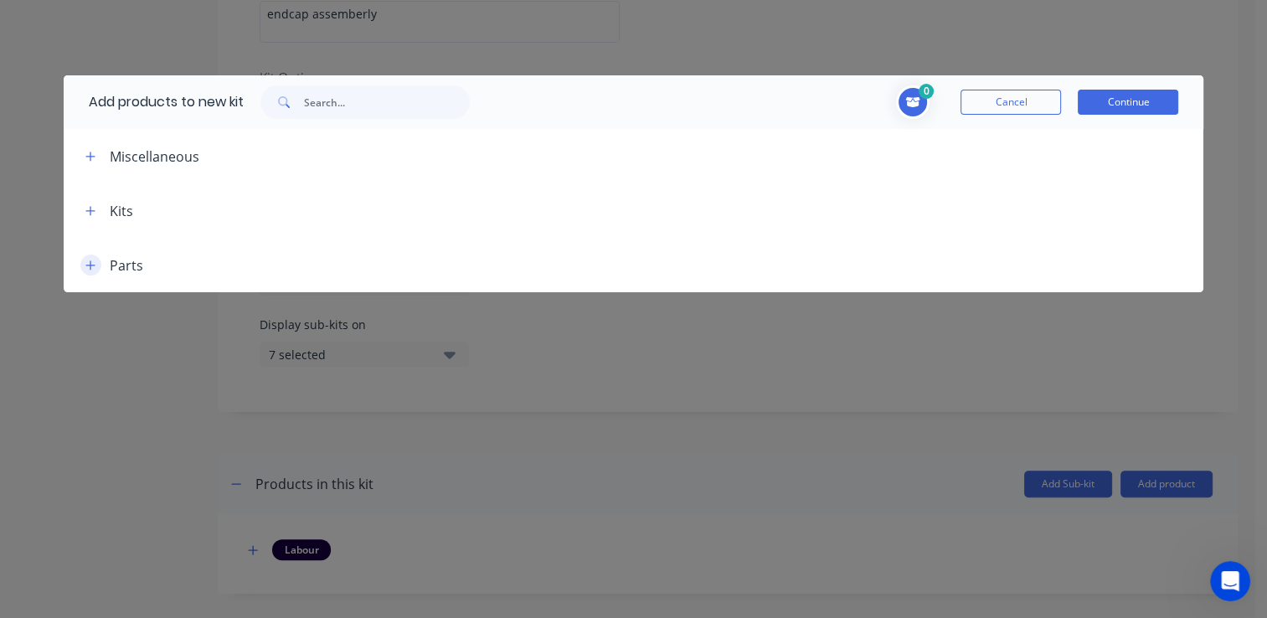
click at [93, 266] on icon "button" at bounding box center [90, 266] width 10 height 12
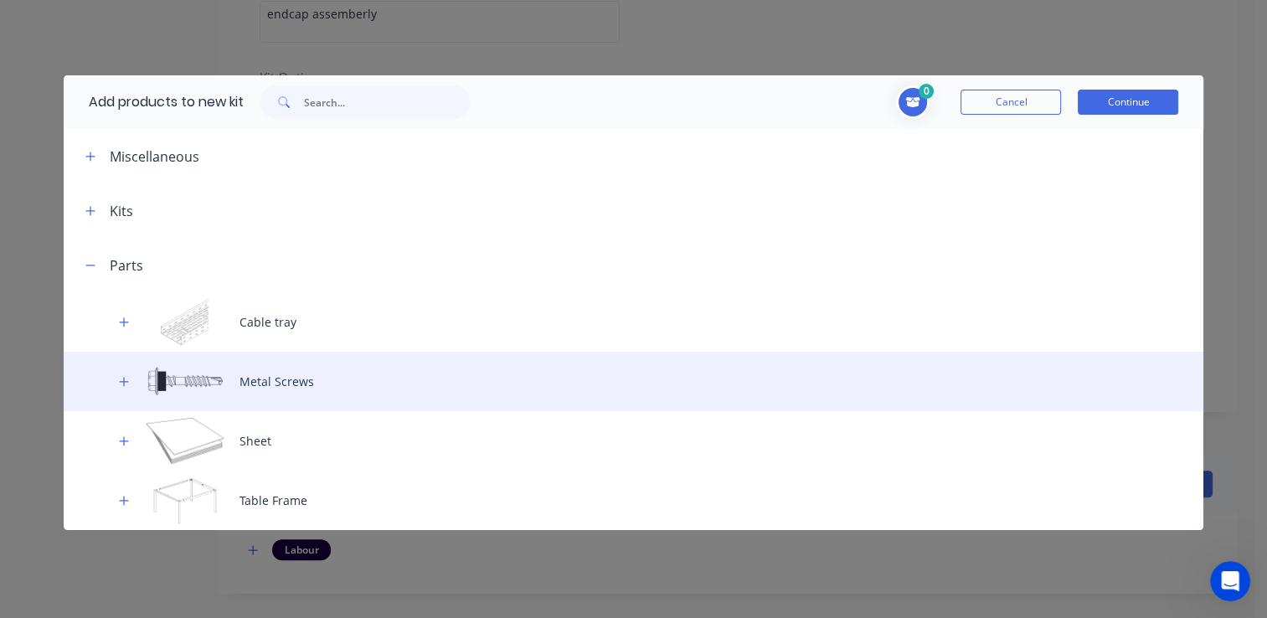
click at [265, 380] on div "Metal Screws" at bounding box center [634, 381] width 1141 height 59
click at [122, 379] on icon "button" at bounding box center [124, 382] width 10 height 12
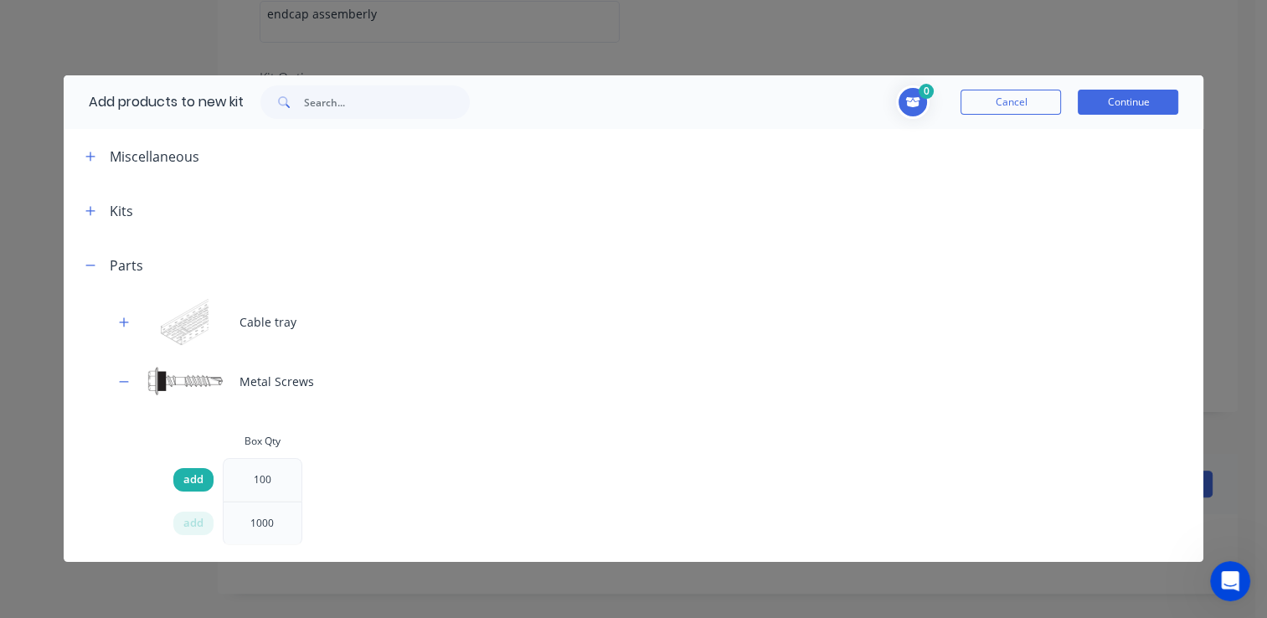
click at [180, 484] on div "add" at bounding box center [193, 479] width 40 height 23
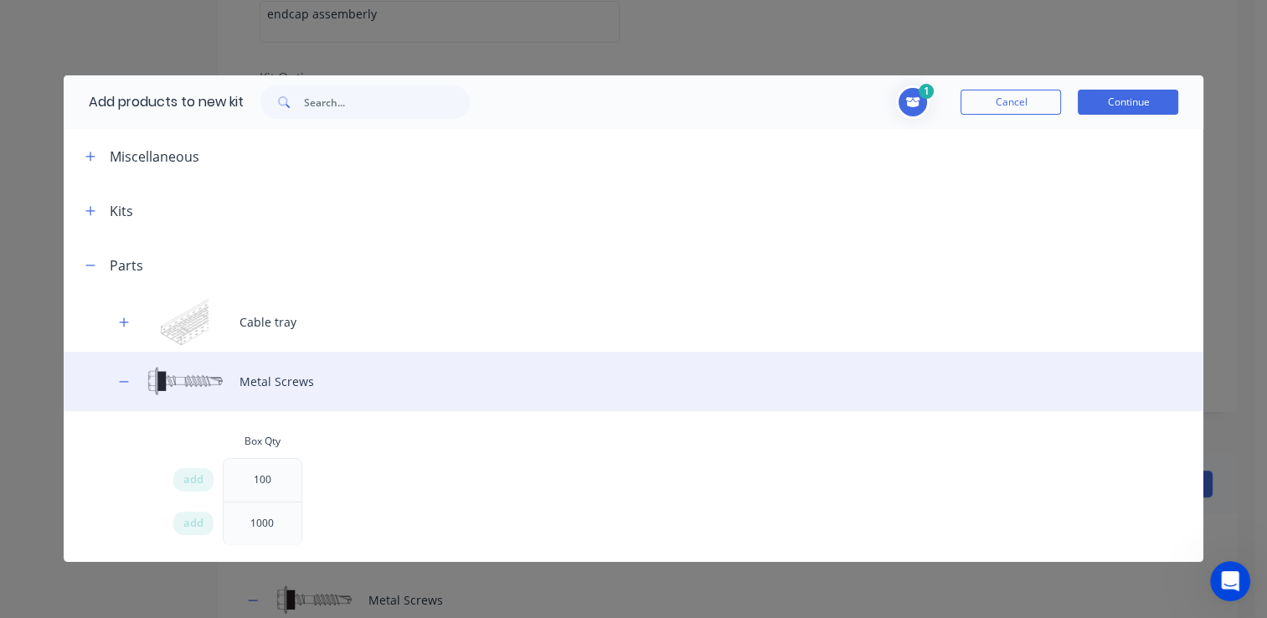
click at [512, 386] on div "Metal Screws" at bounding box center [634, 381] width 1141 height 59
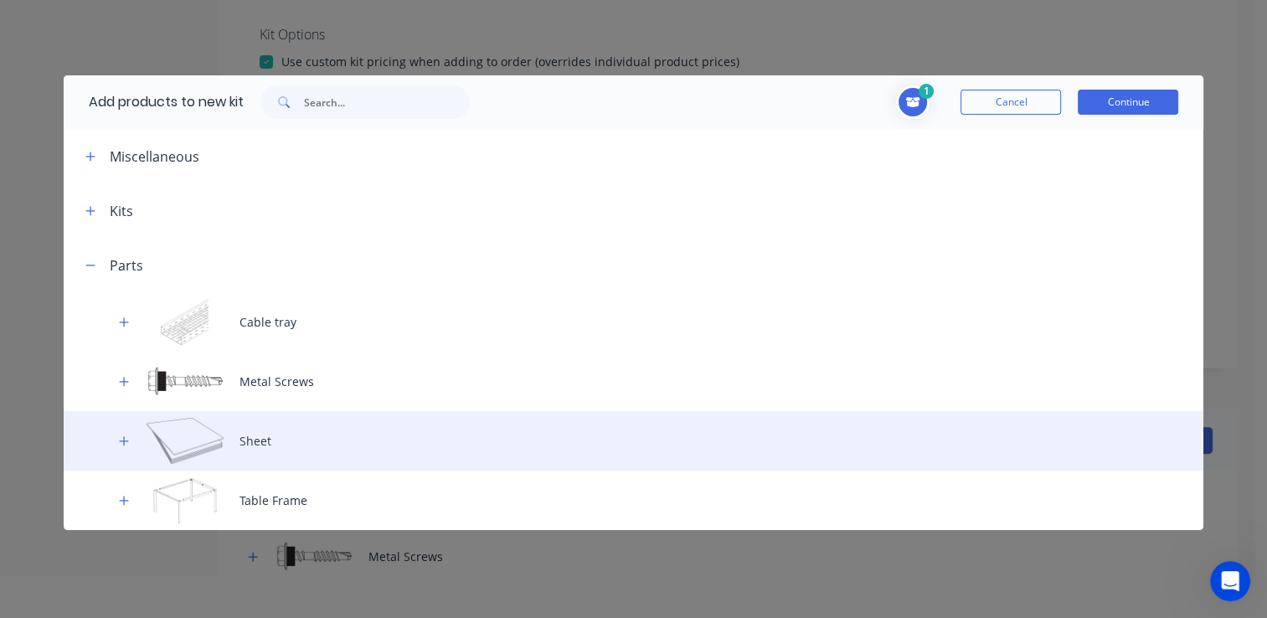
scroll to position [84, 0]
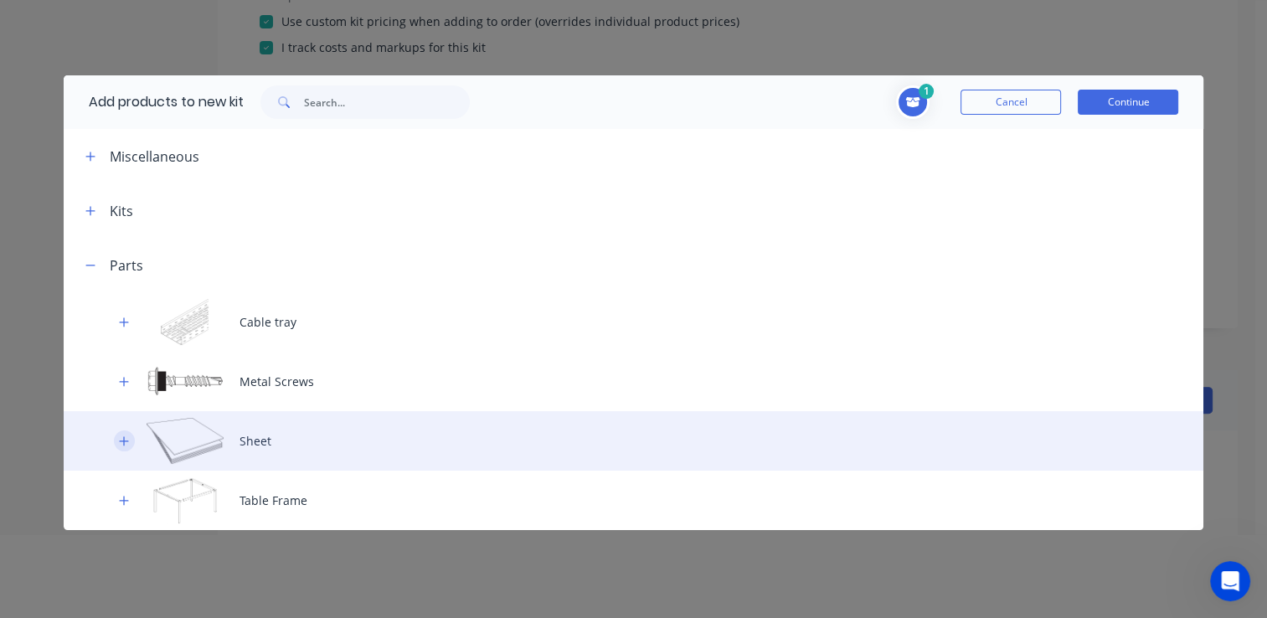
click at [126, 436] on icon "button" at bounding box center [124, 442] width 10 height 12
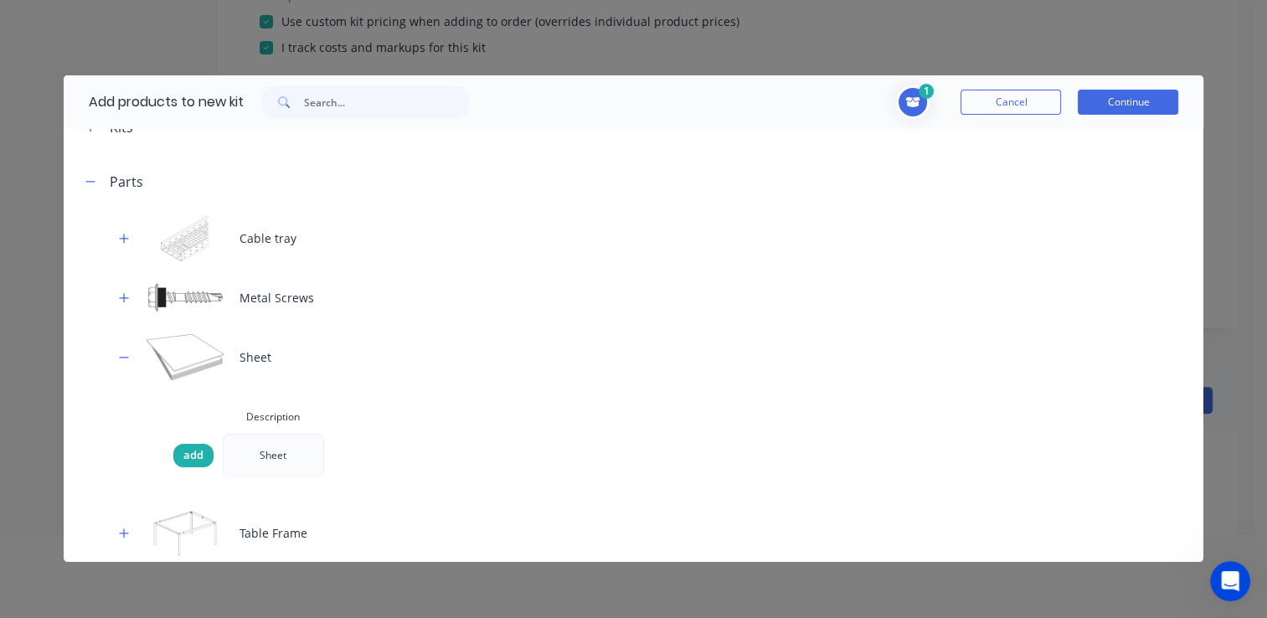
click at [196, 457] on span "add" at bounding box center [193, 455] width 20 height 17
click at [279, 467] on div "Sheet" at bounding box center [273, 456] width 54 height 42
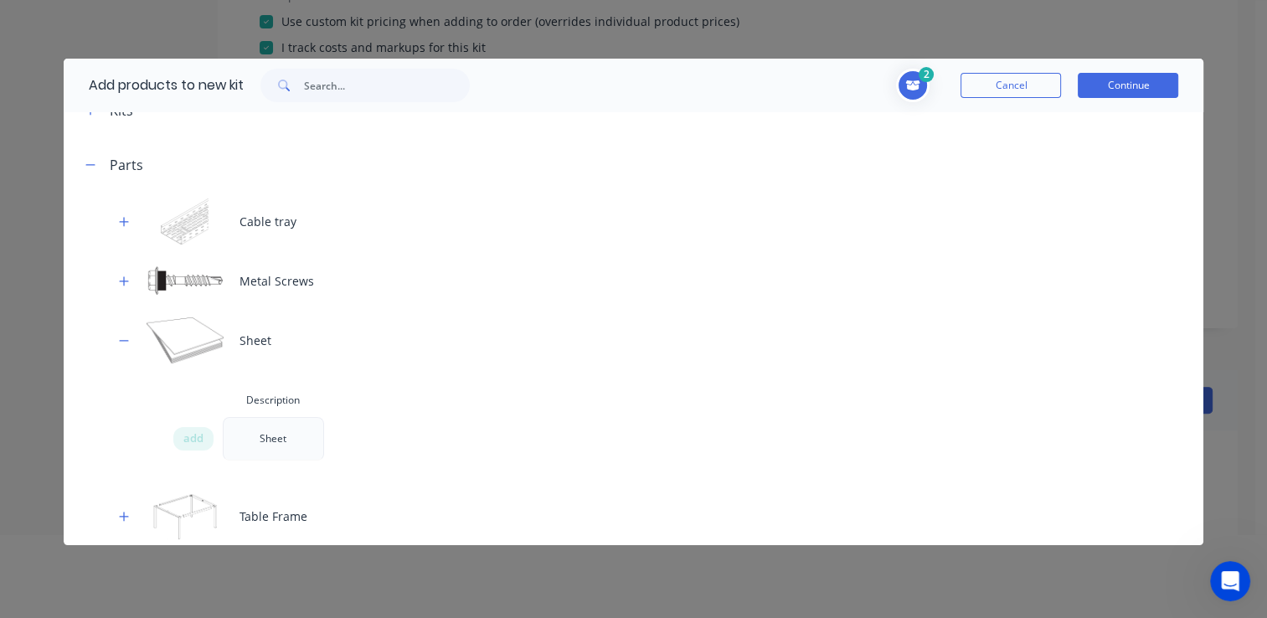
scroll to position [18, 0]
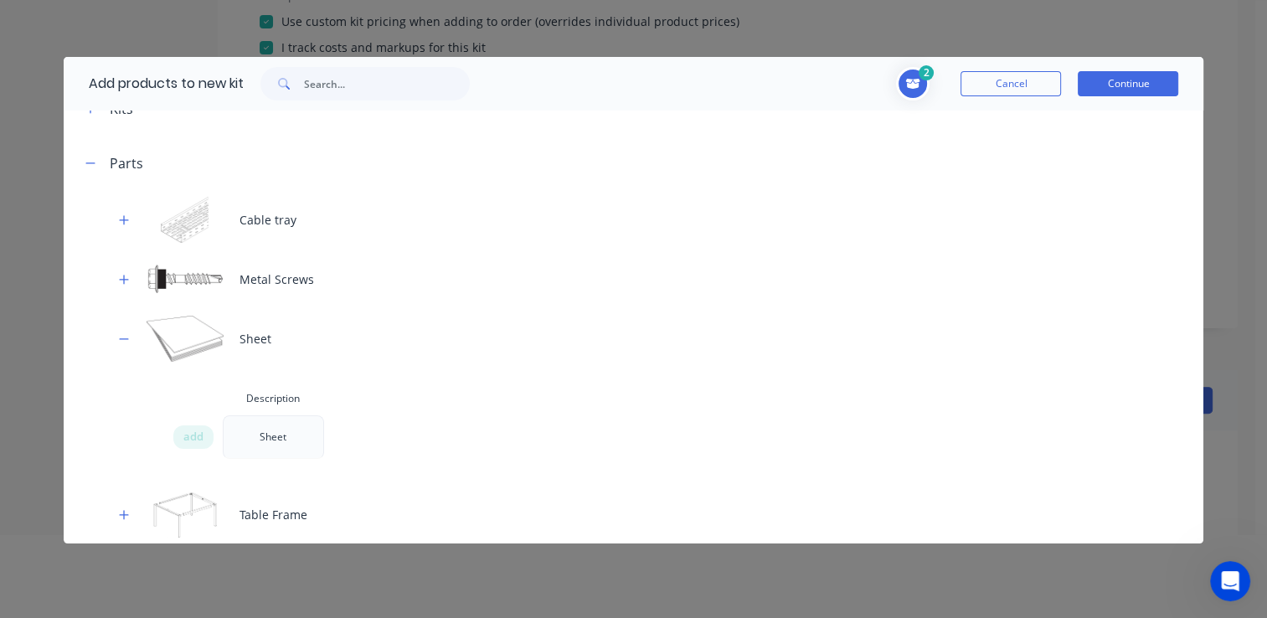
drag, startPoint x: 1113, startPoint y: 83, endPoint x: 1081, endPoint y: 94, distance: 33.6
click at [1115, 83] on button "Continue" at bounding box center [1128, 83] width 101 height 25
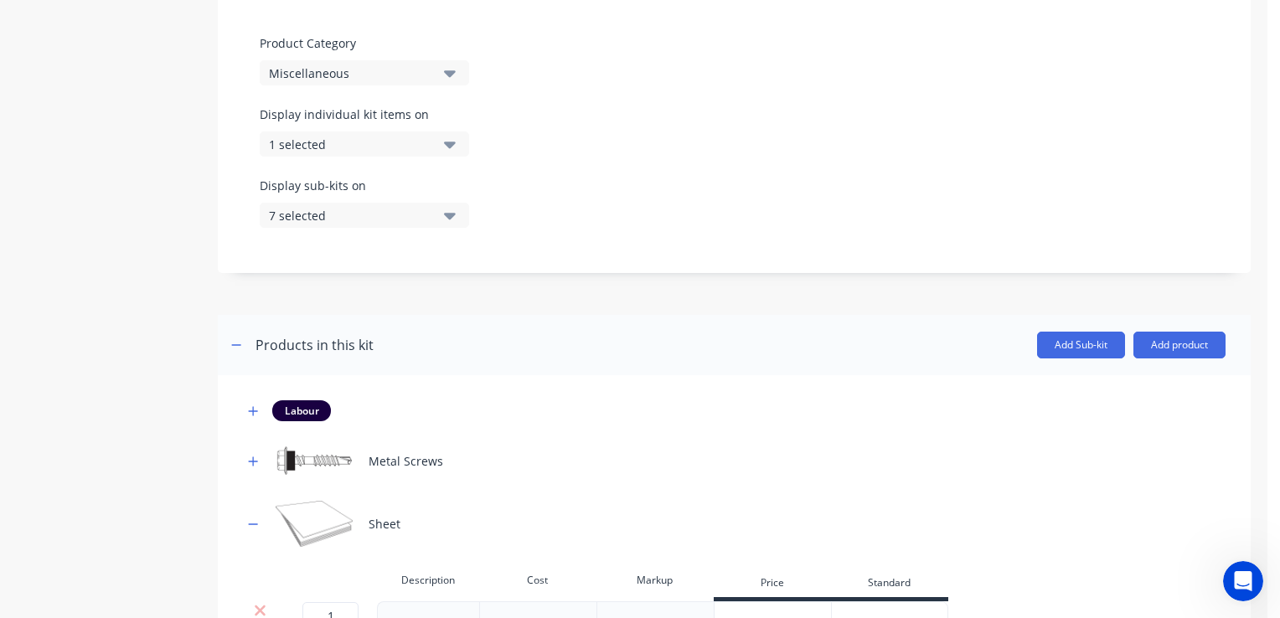
scroll to position [526, 0]
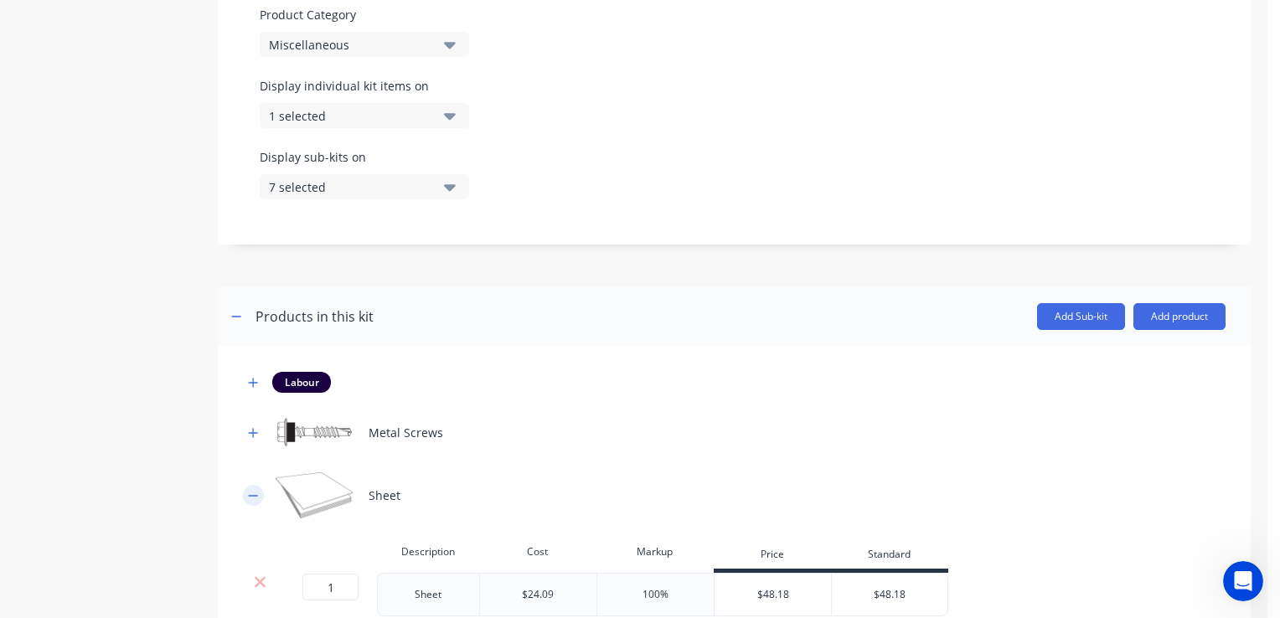
click at [252, 493] on icon "button" at bounding box center [253, 496] width 10 height 12
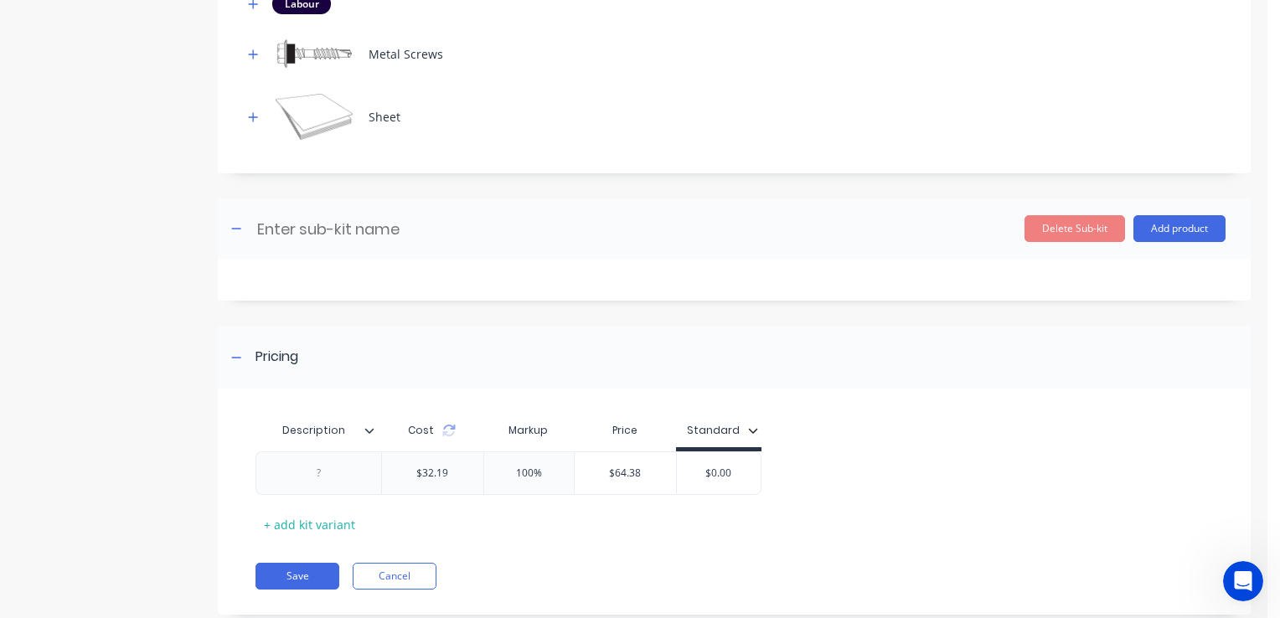
scroll to position [942, 0]
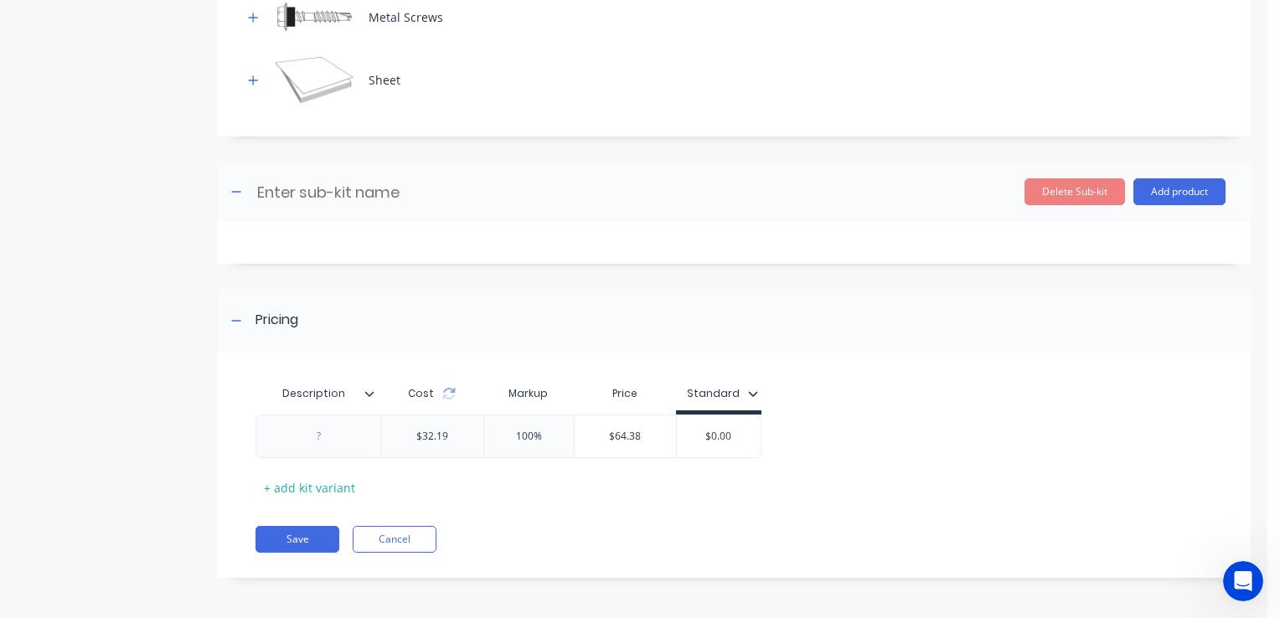
click at [496, 237] on div at bounding box center [734, 243] width 1033 height 42
click at [1160, 191] on button "Add product" at bounding box center [1179, 191] width 92 height 27
click at [1102, 235] on div "Product catalogue" at bounding box center [1145, 235] width 129 height 24
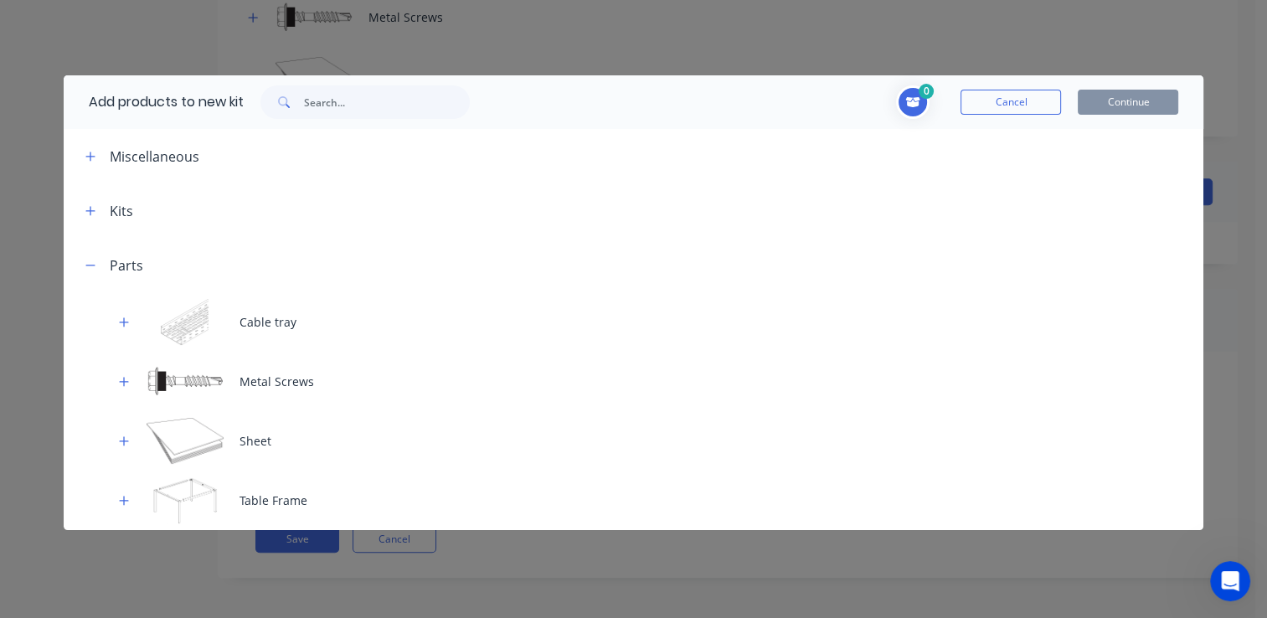
click at [101, 210] on button "button" at bounding box center [90, 210] width 21 height 21
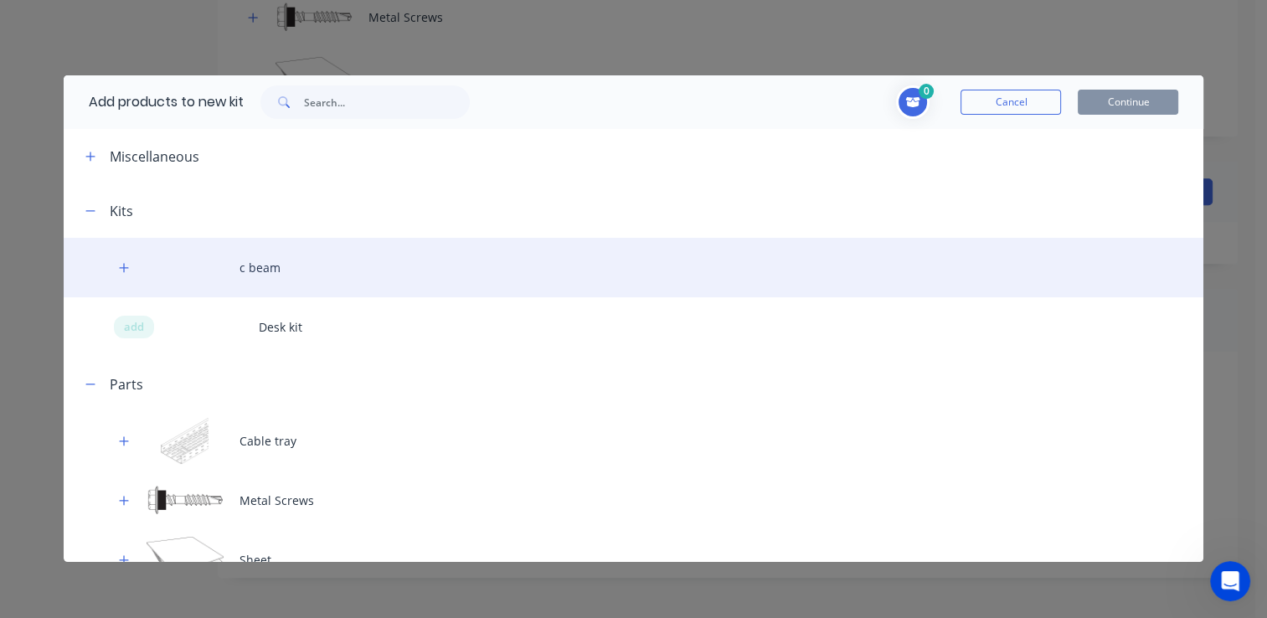
click at [260, 271] on div "c beam" at bounding box center [634, 267] width 1141 height 59
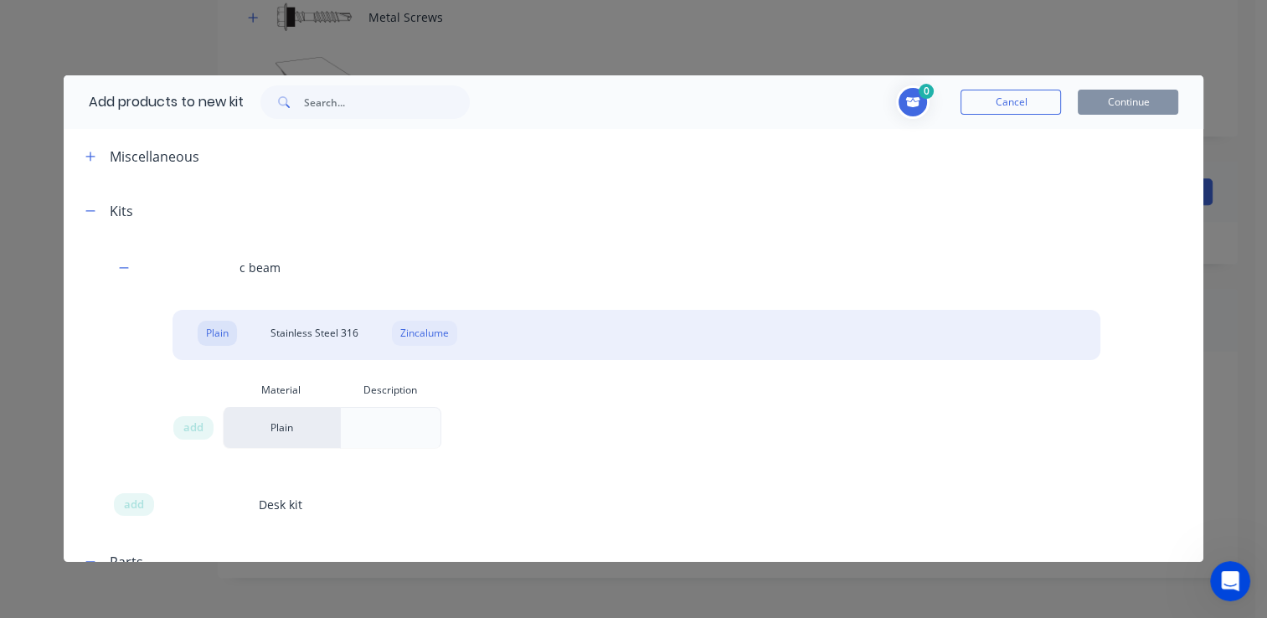
click at [415, 336] on div "Zincalume" at bounding box center [424, 333] width 65 height 25
click at [187, 428] on span "add" at bounding box center [193, 428] width 20 height 17
click at [1131, 102] on button "Continue" at bounding box center [1128, 102] width 101 height 25
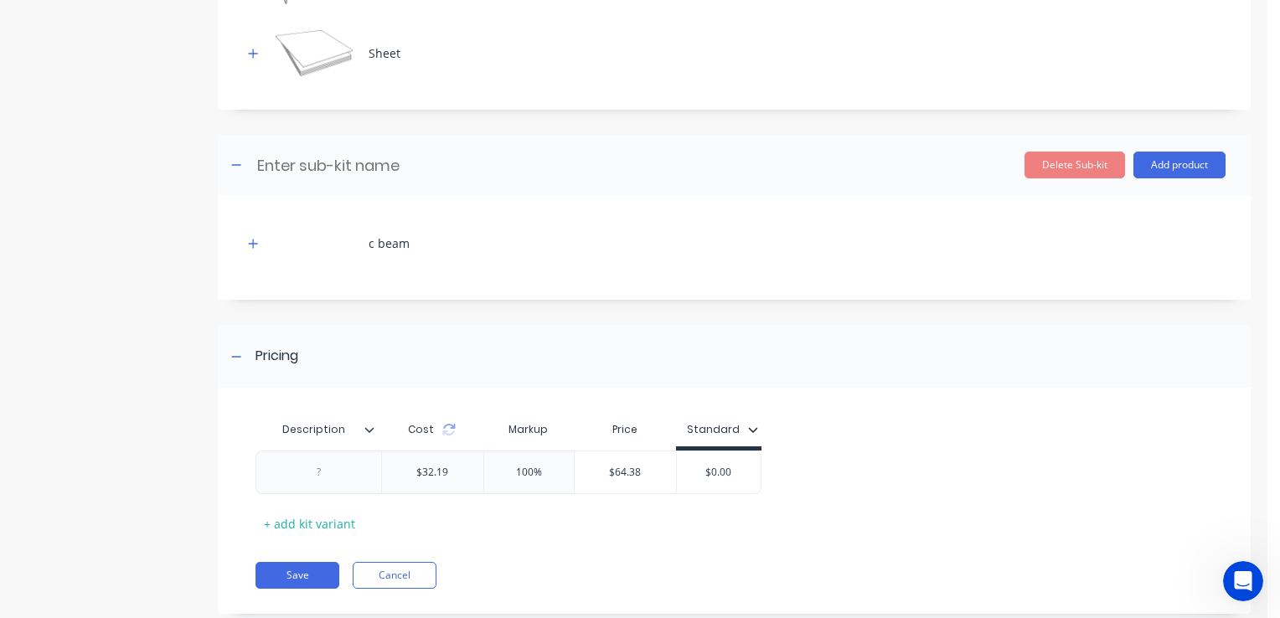
scroll to position [1004, 0]
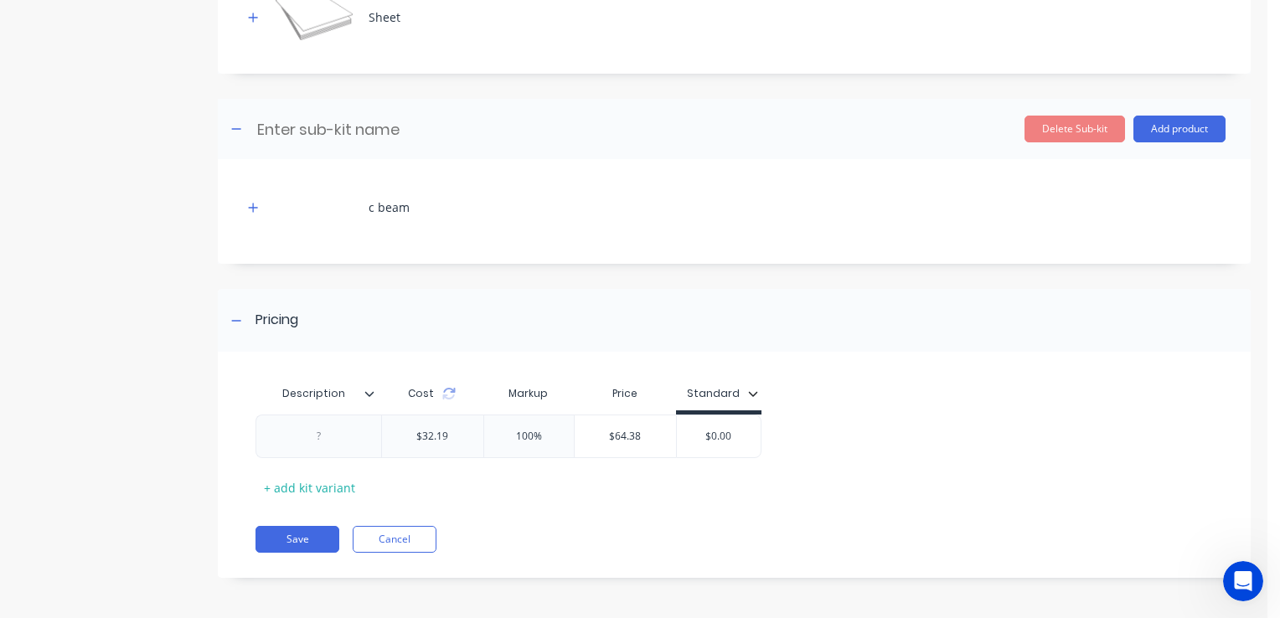
click at [369, 393] on icon at bounding box center [369, 394] width 10 height 10
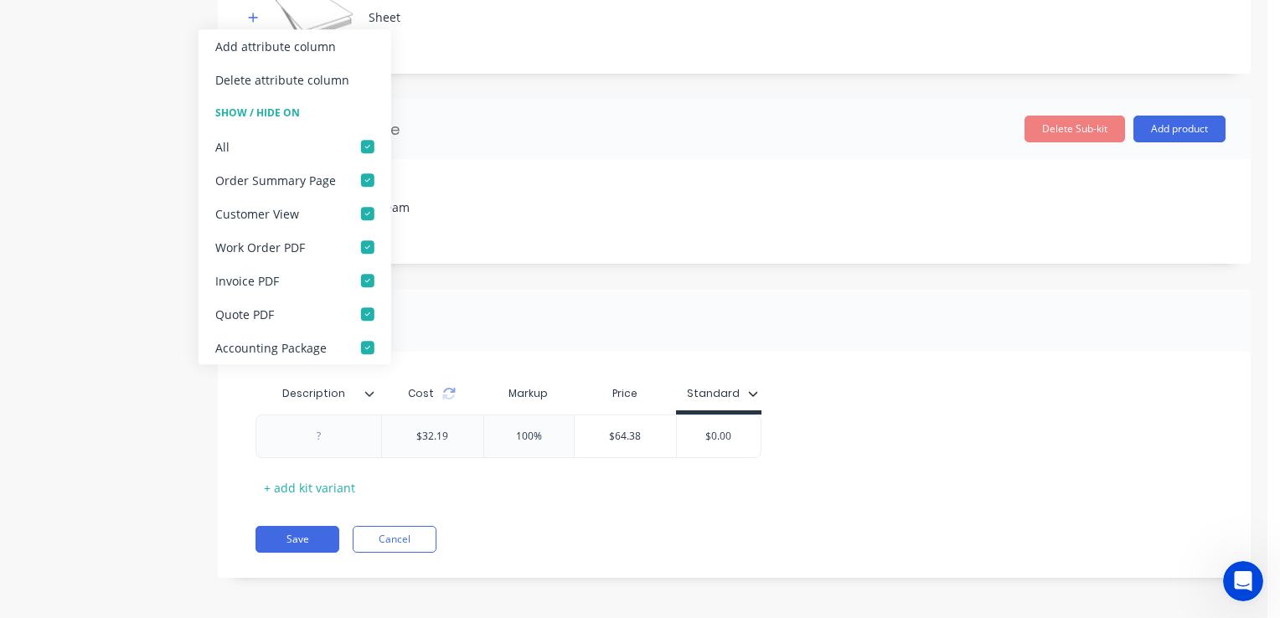
click at [369, 393] on icon at bounding box center [369, 394] width 10 height 10
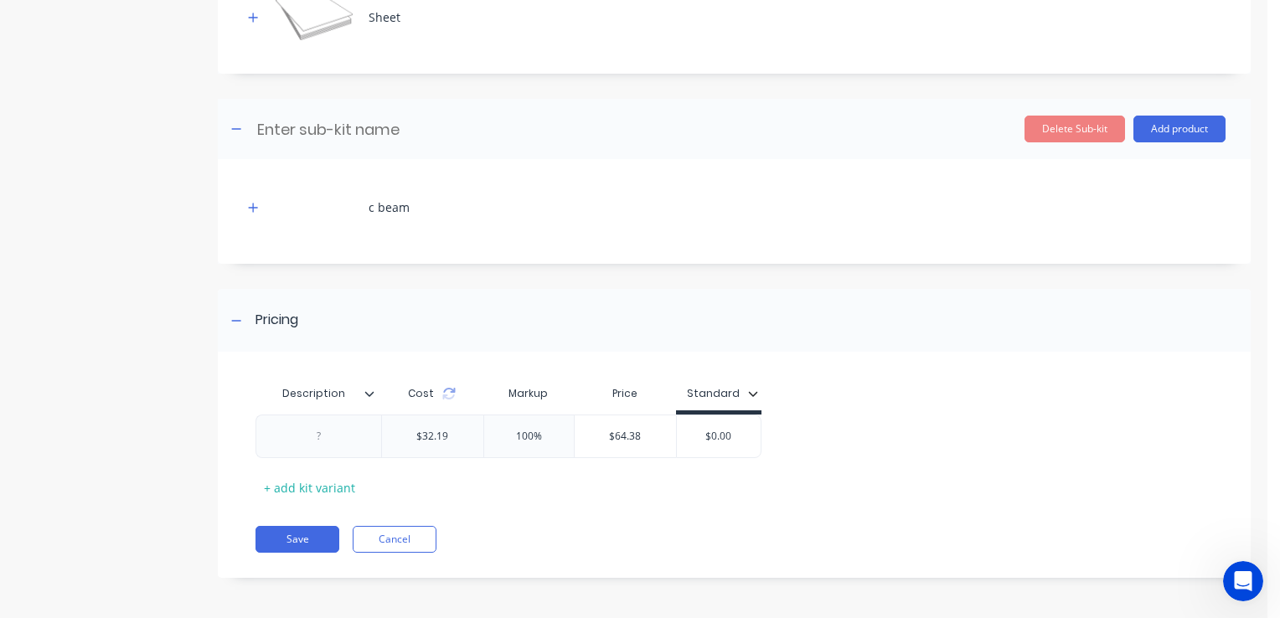
click at [750, 390] on icon "button" at bounding box center [753, 394] width 10 height 10
click at [721, 434] on div "button" at bounding box center [711, 436] width 34 height 34
click at [977, 405] on div "Description Cost Markup Price Standard All Standard All $32.19 100% $64.38 $0.0…" at bounding box center [728, 439] width 947 height 124
click at [305, 534] on button "Save" at bounding box center [297, 539] width 84 height 27
click at [312, 533] on button "Save" at bounding box center [297, 539] width 84 height 27
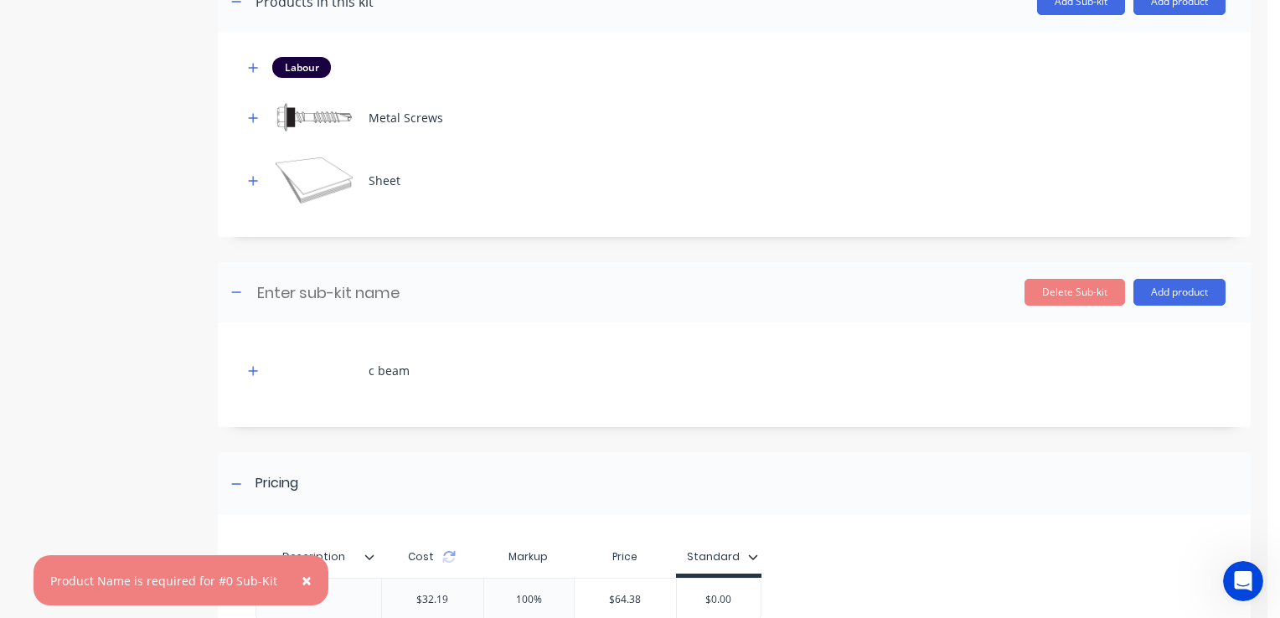
scroll to position [837, 0]
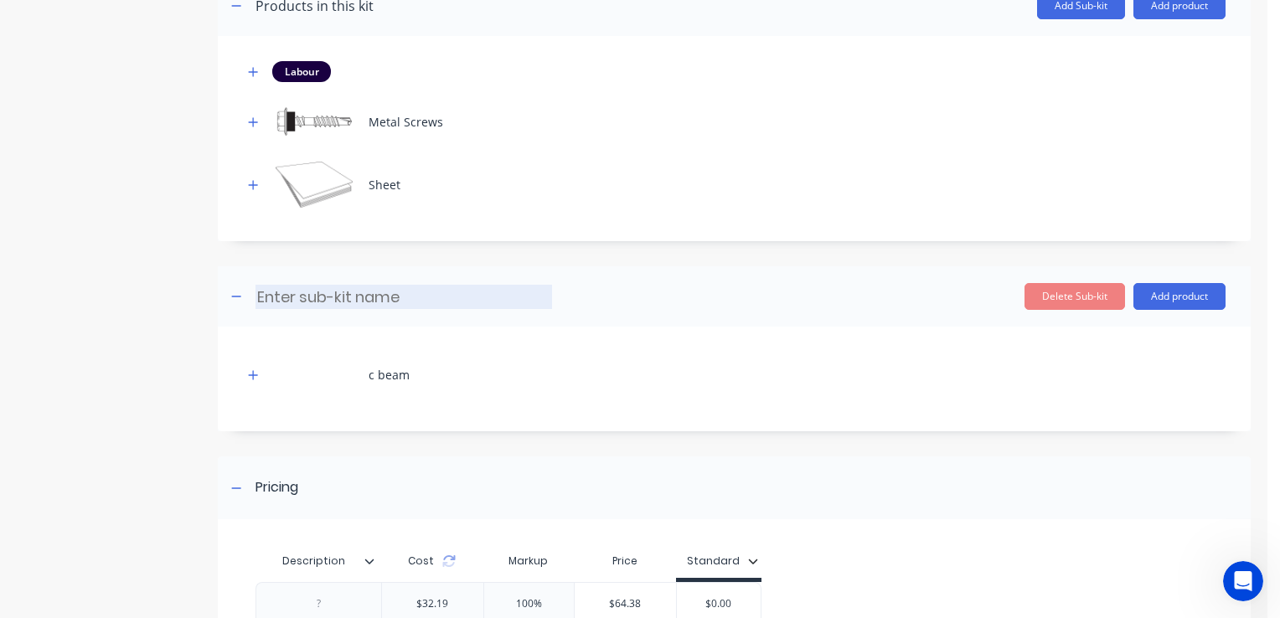
click at [354, 299] on input at bounding box center [403, 297] width 297 height 24
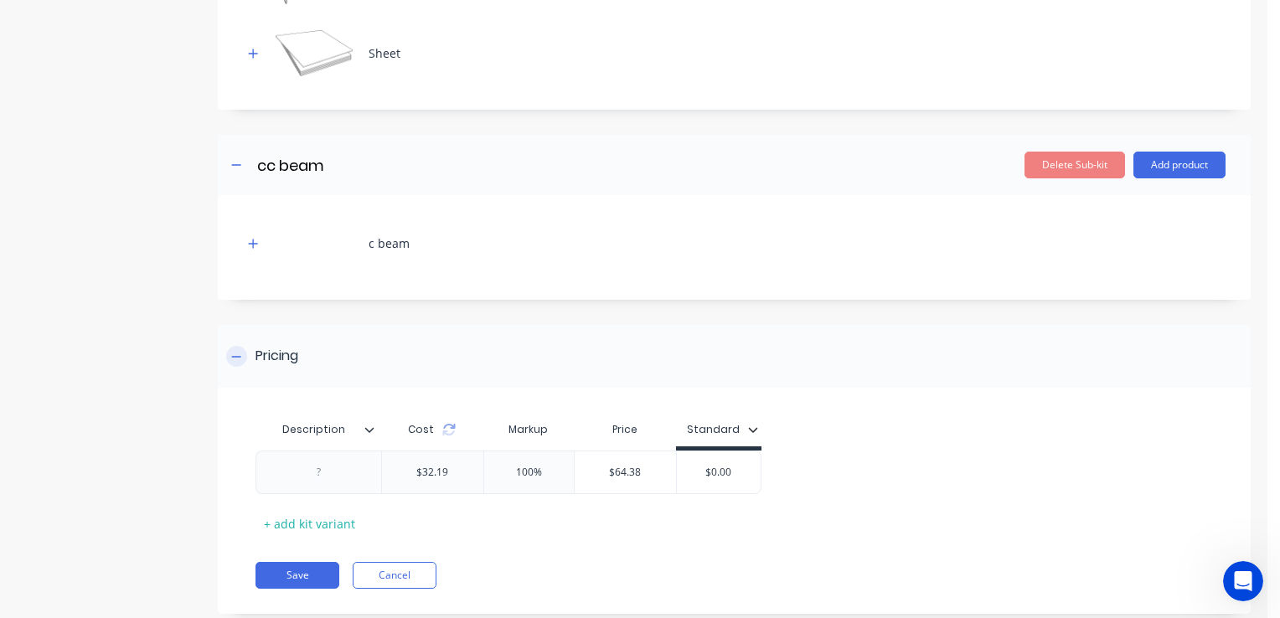
scroll to position [1004, 0]
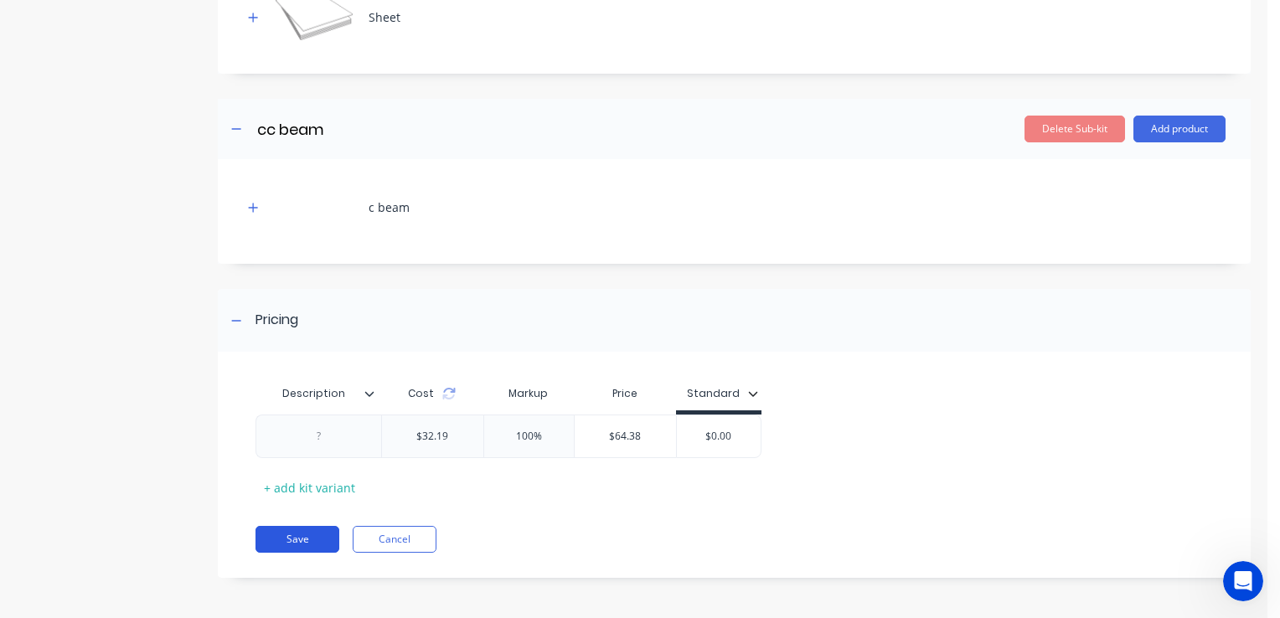
type input "cc beam"
click at [283, 528] on button "Save" at bounding box center [297, 539] width 84 height 27
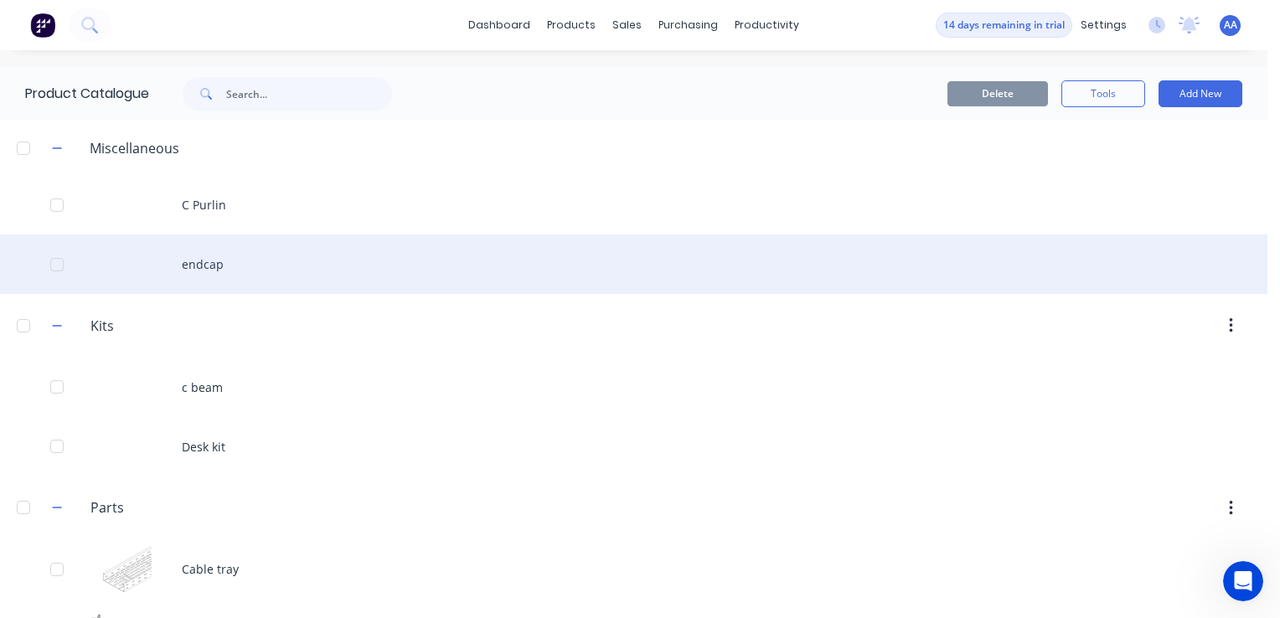
click at [207, 262] on div "endcap" at bounding box center [633, 264] width 1267 height 59
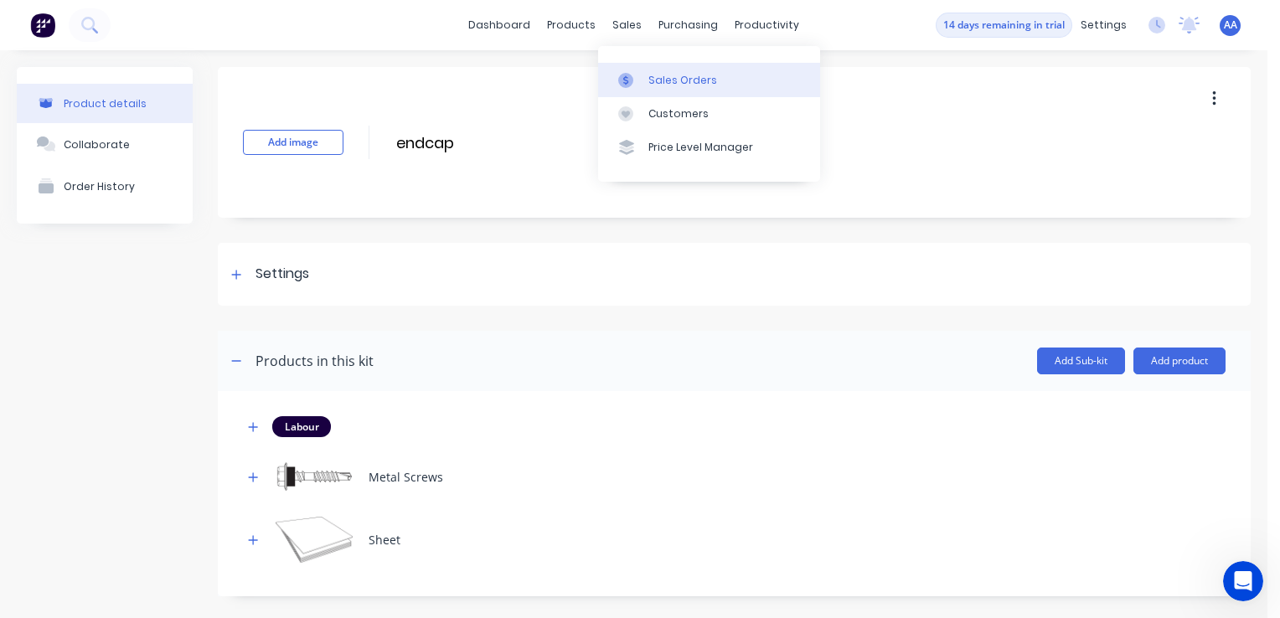
click at [655, 80] on div "Sales Orders" at bounding box center [682, 80] width 69 height 15
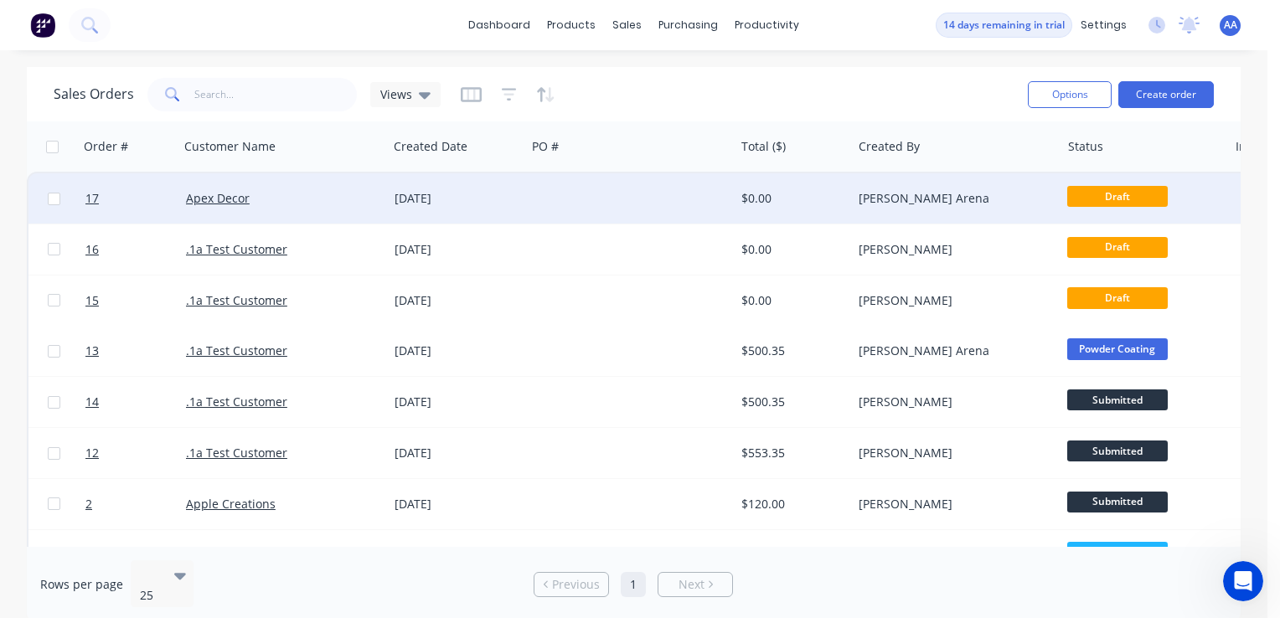
click at [287, 204] on div "Apex Decor" at bounding box center [278, 198] width 185 height 17
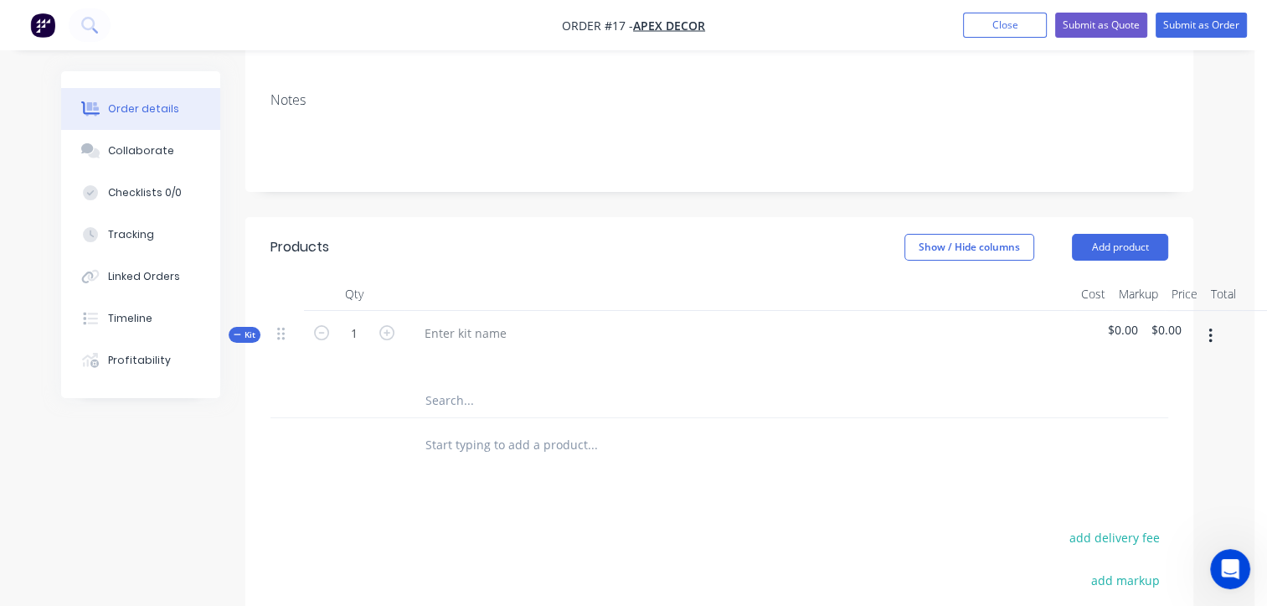
scroll to position [335, 0]
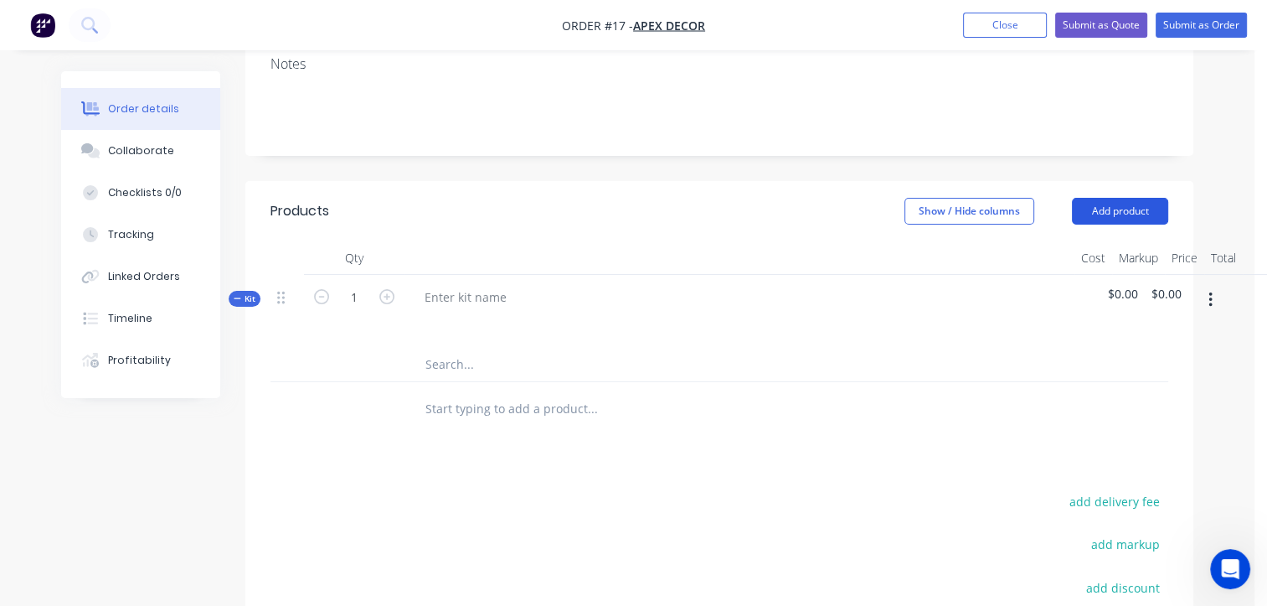
click at [1154, 198] on button "Add product" at bounding box center [1120, 211] width 96 height 27
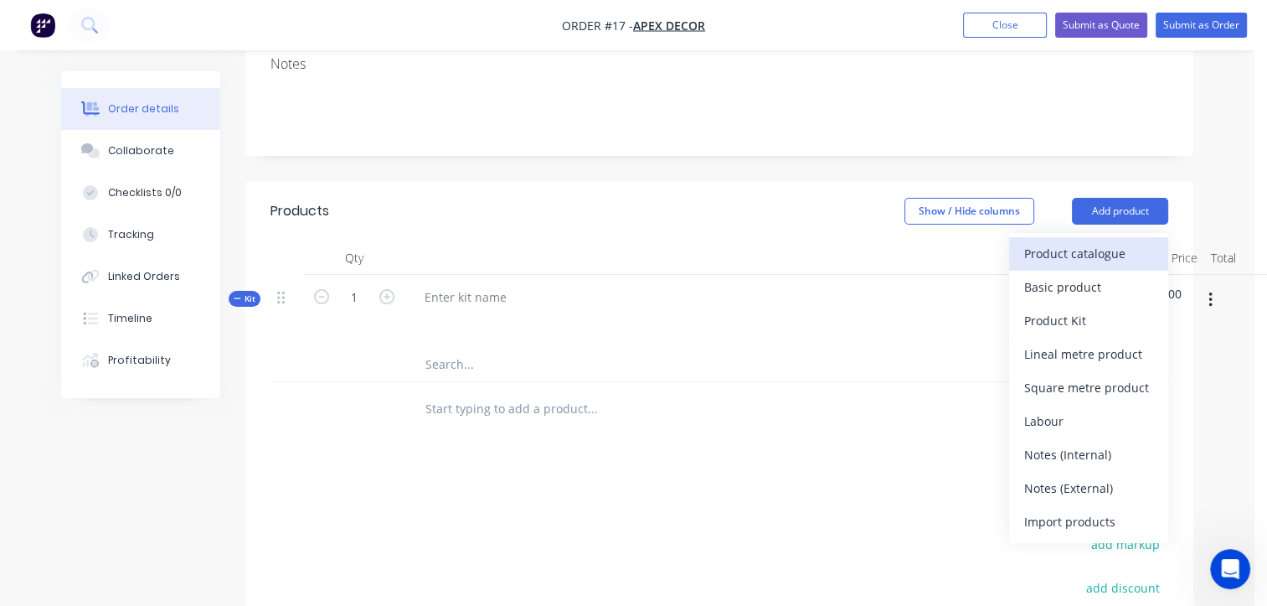
click at [1082, 241] on div "Product catalogue" at bounding box center [1088, 253] width 129 height 24
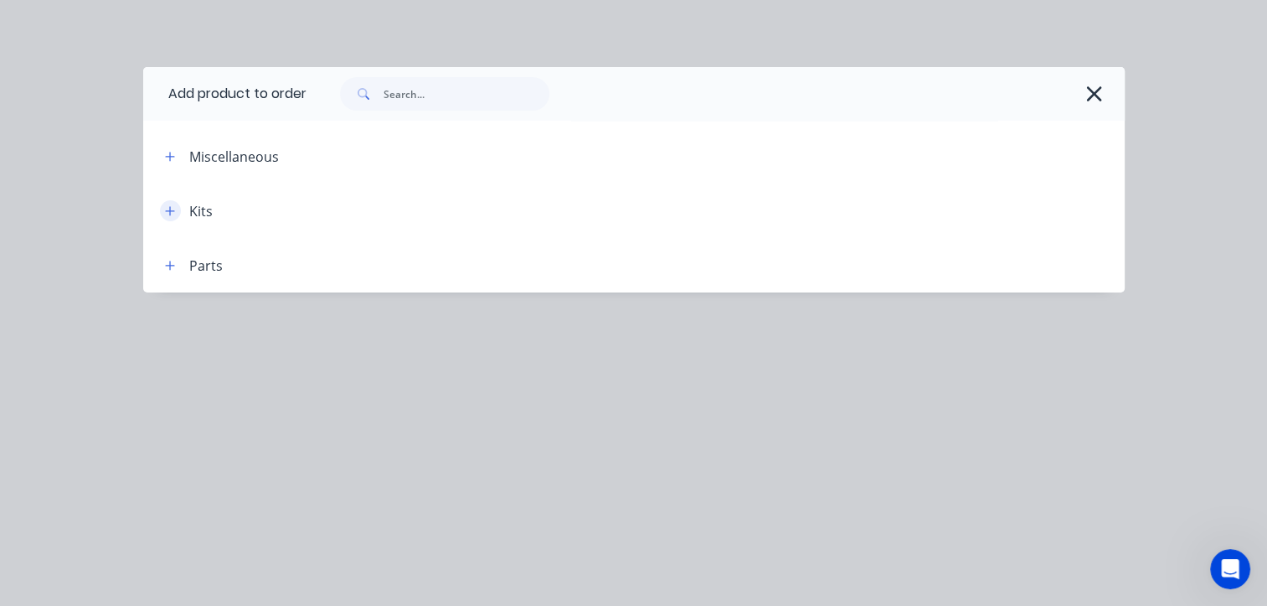
click at [165, 213] on icon "button" at bounding box center [170, 211] width 10 height 12
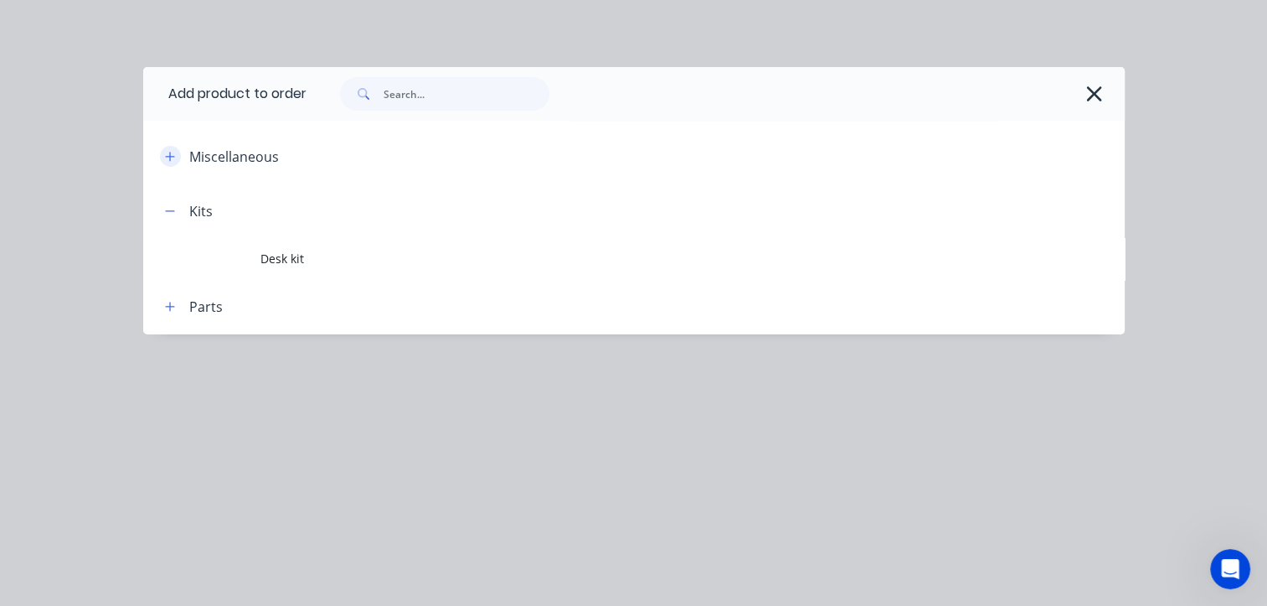
click at [166, 154] on icon "button" at bounding box center [170, 157] width 10 height 12
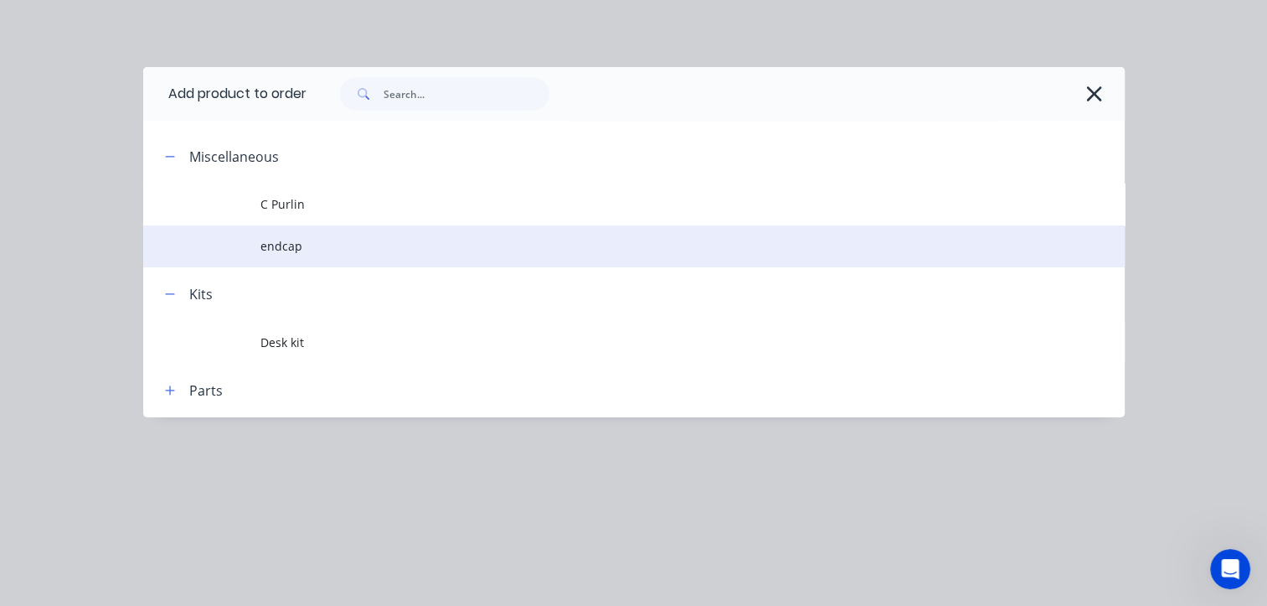
click at [281, 260] on td "endcap" at bounding box center [693, 246] width 864 height 42
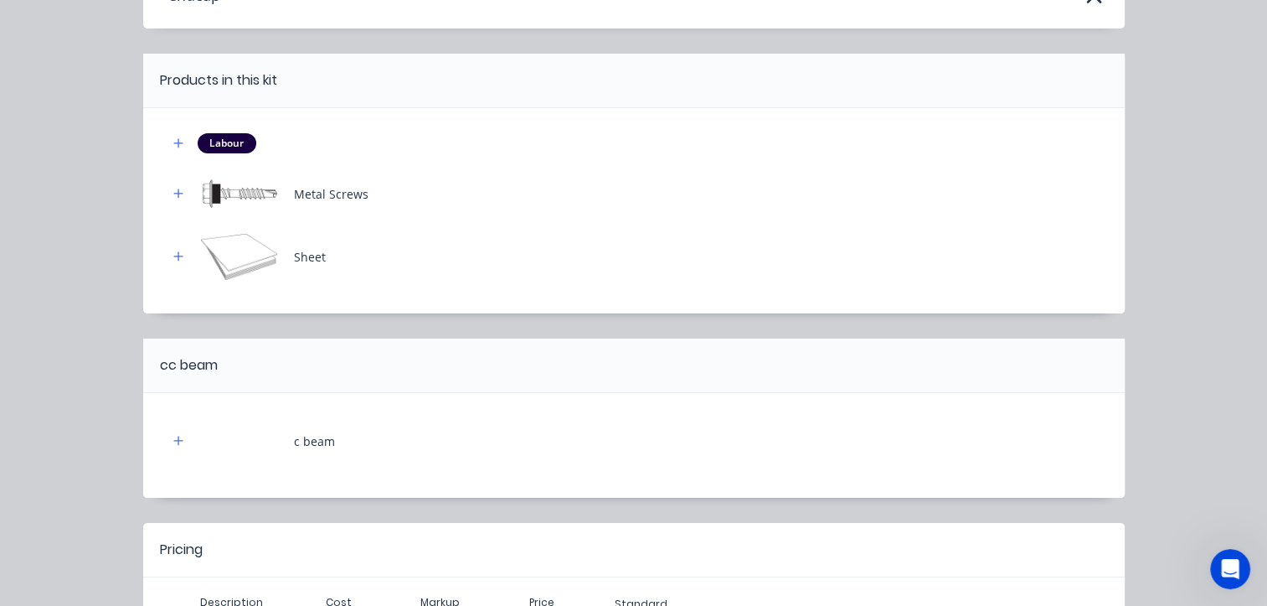
scroll to position [95, 0]
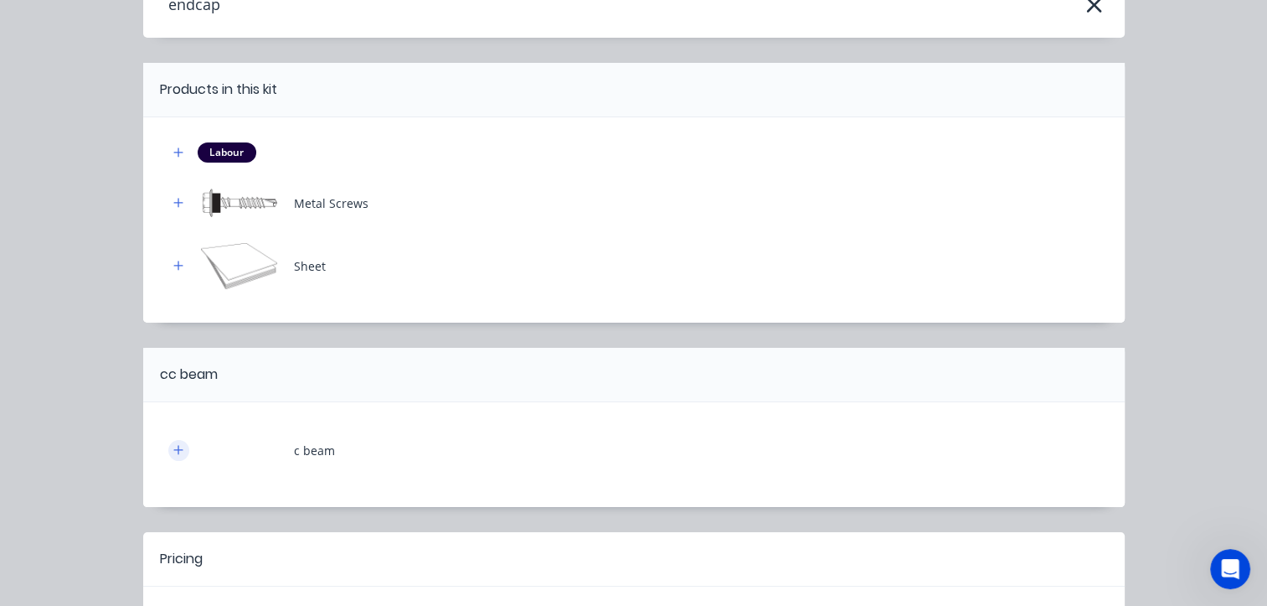
click at [168, 450] on button "button" at bounding box center [178, 450] width 21 height 21
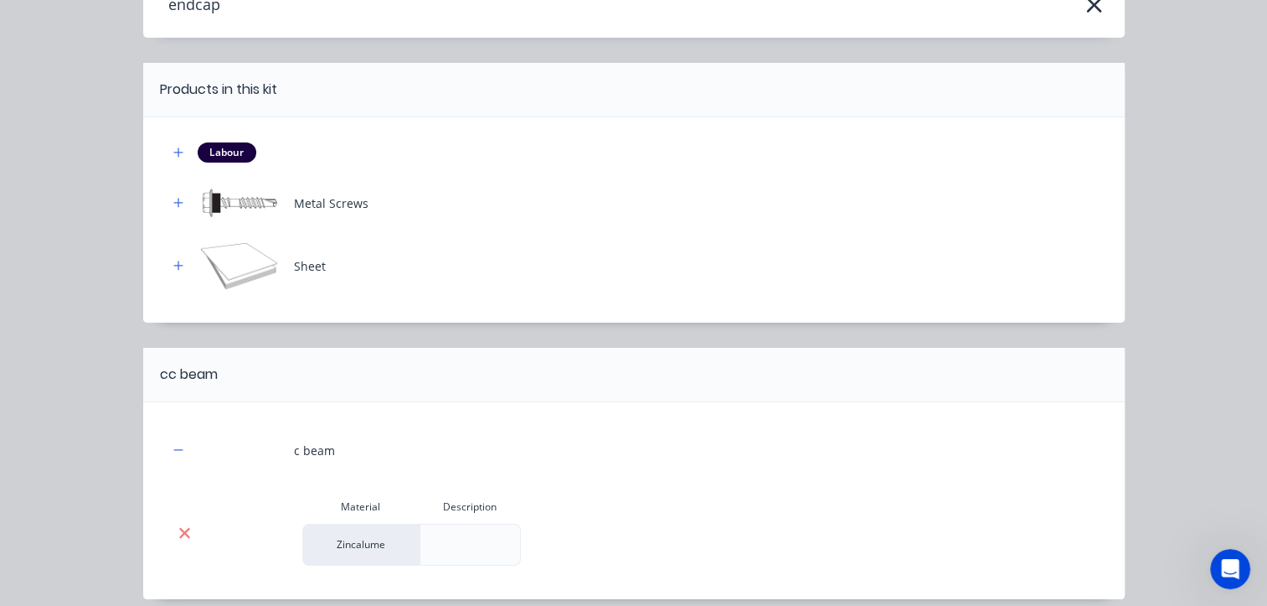
click at [181, 531] on icon at bounding box center [184, 532] width 13 height 17
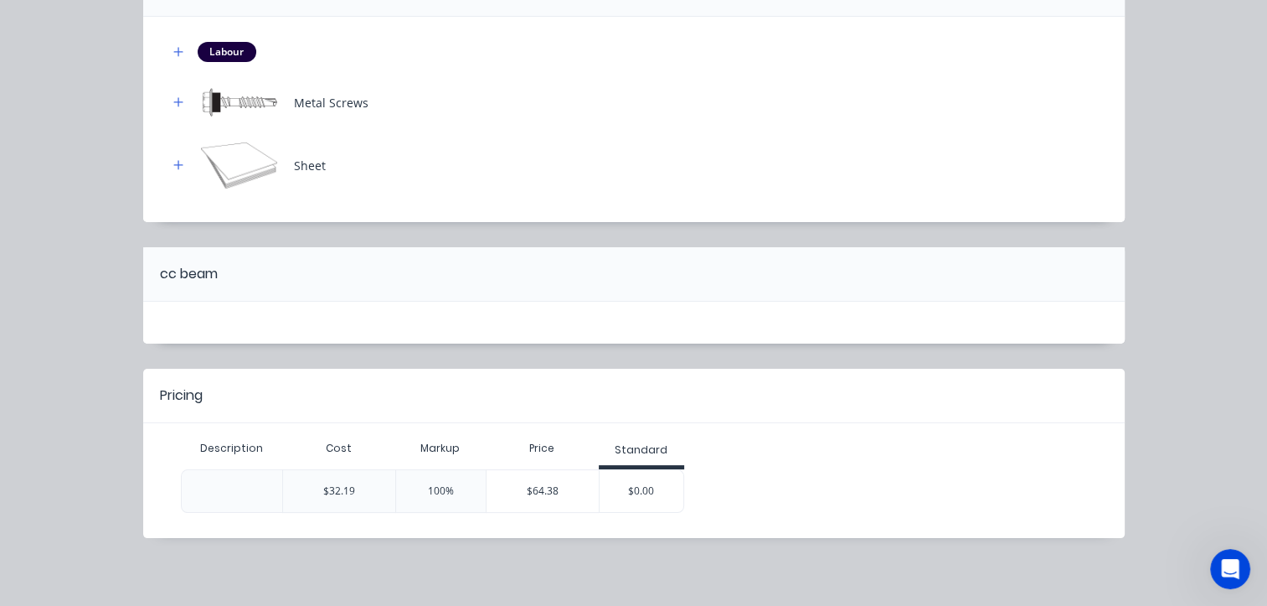
scroll to position [199, 0]
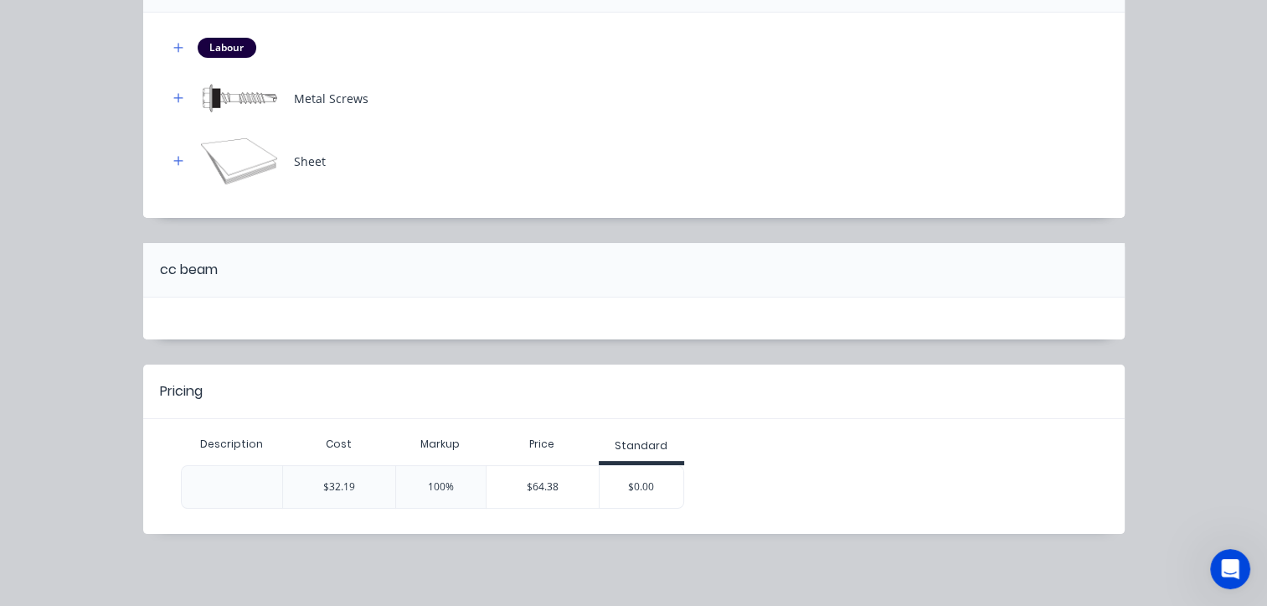
click at [214, 315] on div at bounding box center [634, 318] width 982 height 42
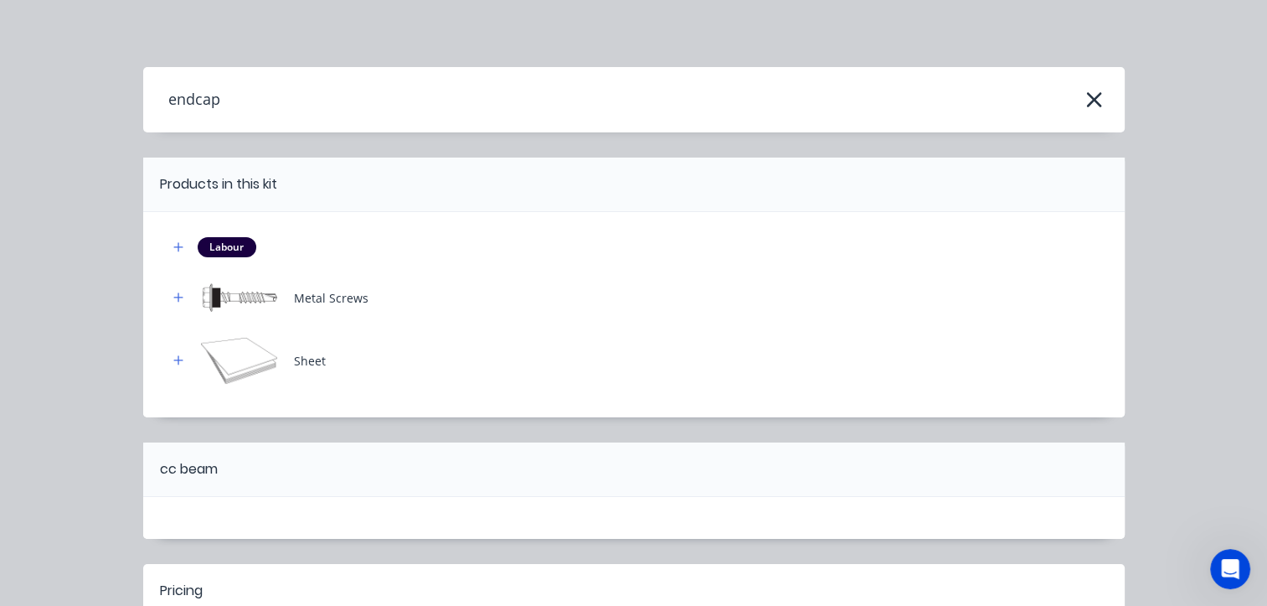
scroll to position [150, 0]
click at [1092, 101] on icon "button" at bounding box center [1095, 99] width 18 height 23
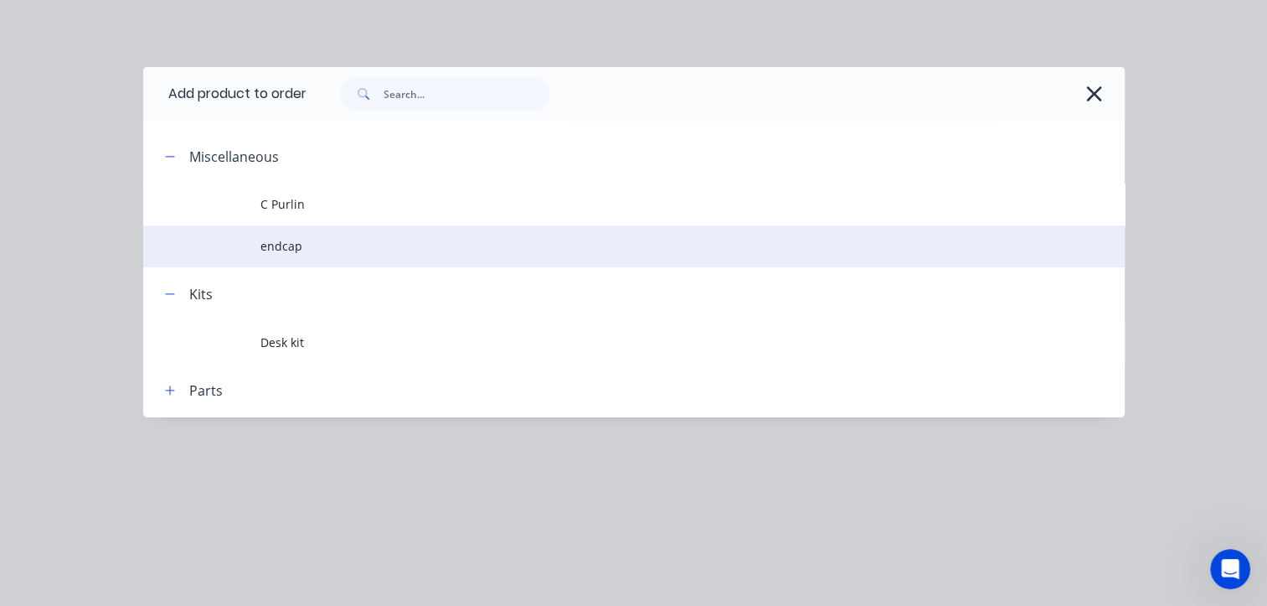
click at [287, 251] on span "endcap" at bounding box center [606, 246] width 691 height 18
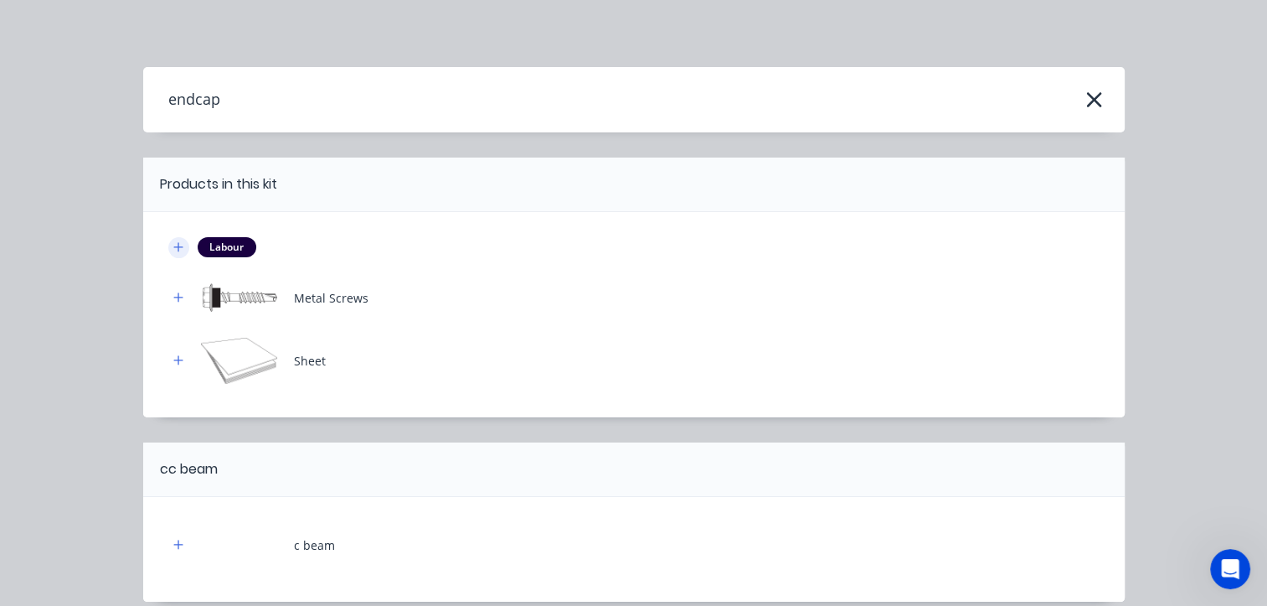
click at [173, 243] on icon "button" at bounding box center [178, 247] width 10 height 12
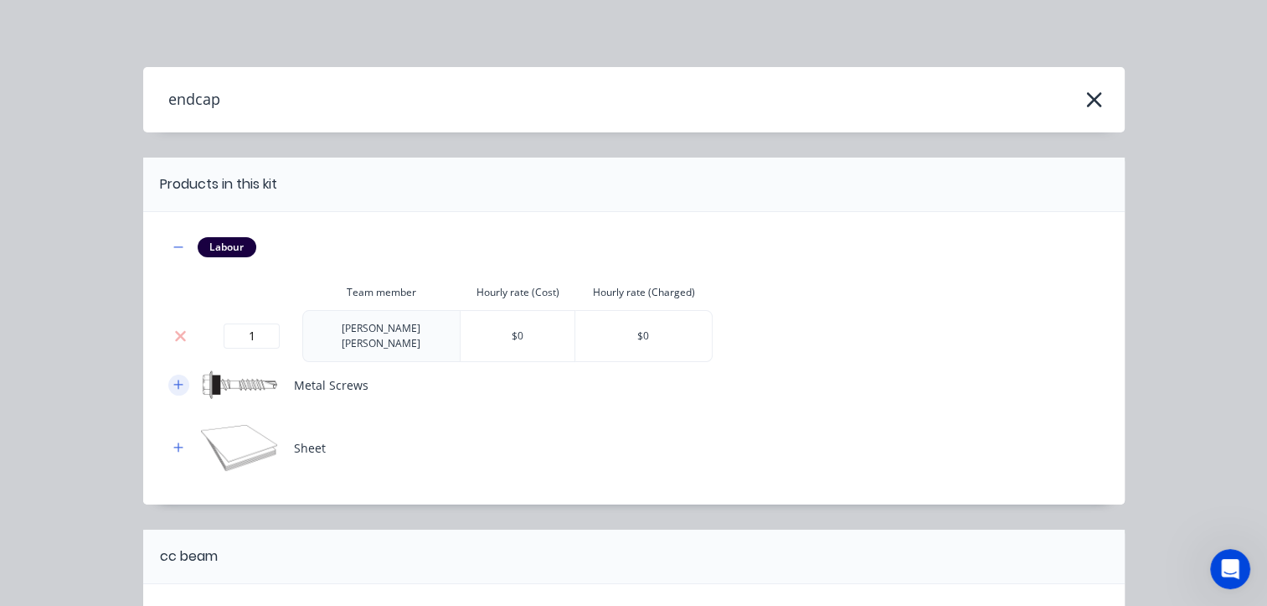
click at [173, 379] on icon "button" at bounding box center [177, 383] width 9 height 9
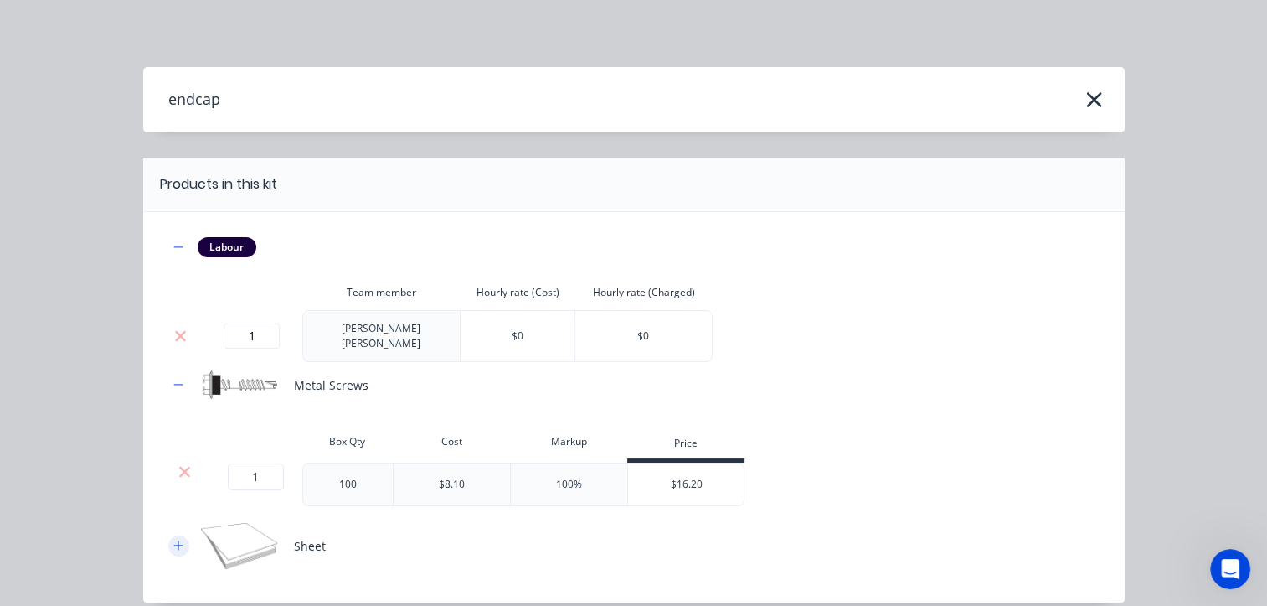
click at [174, 541] on icon "button" at bounding box center [178, 545] width 10 height 12
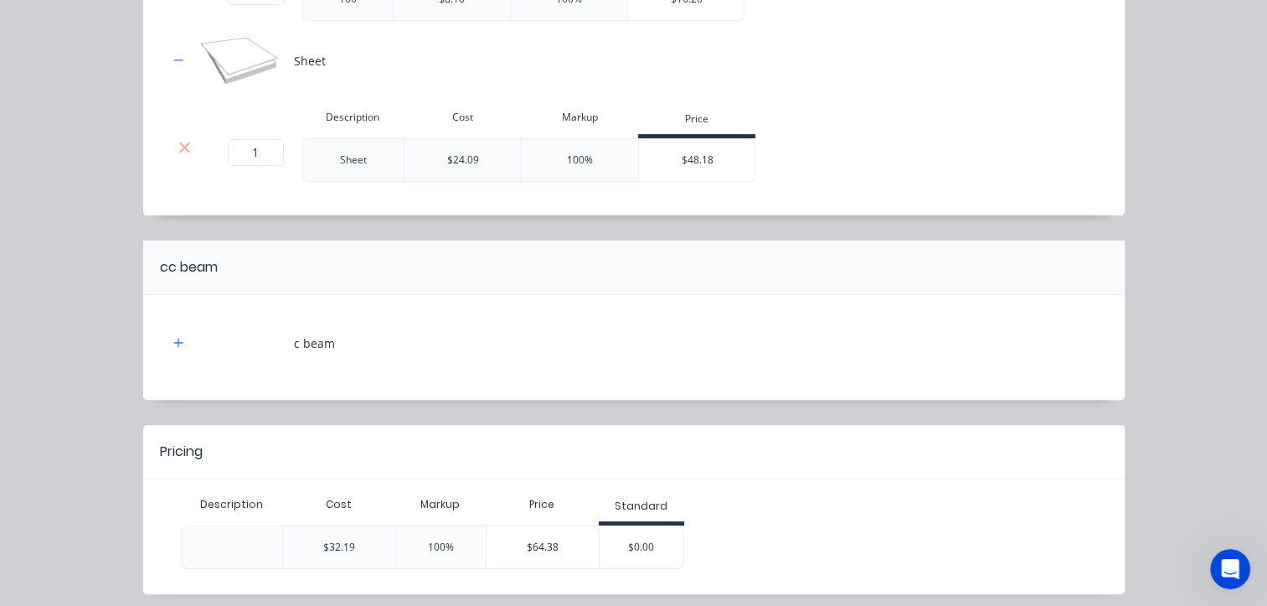
scroll to position [503, 0]
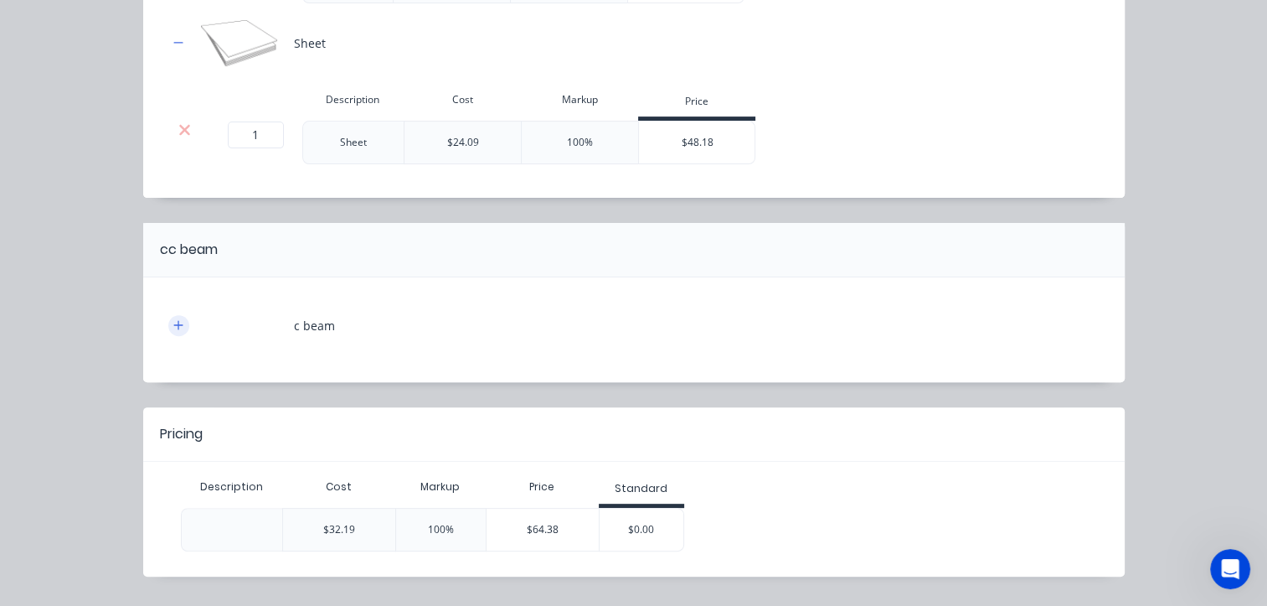
click at [173, 319] on icon "button" at bounding box center [178, 325] width 10 height 12
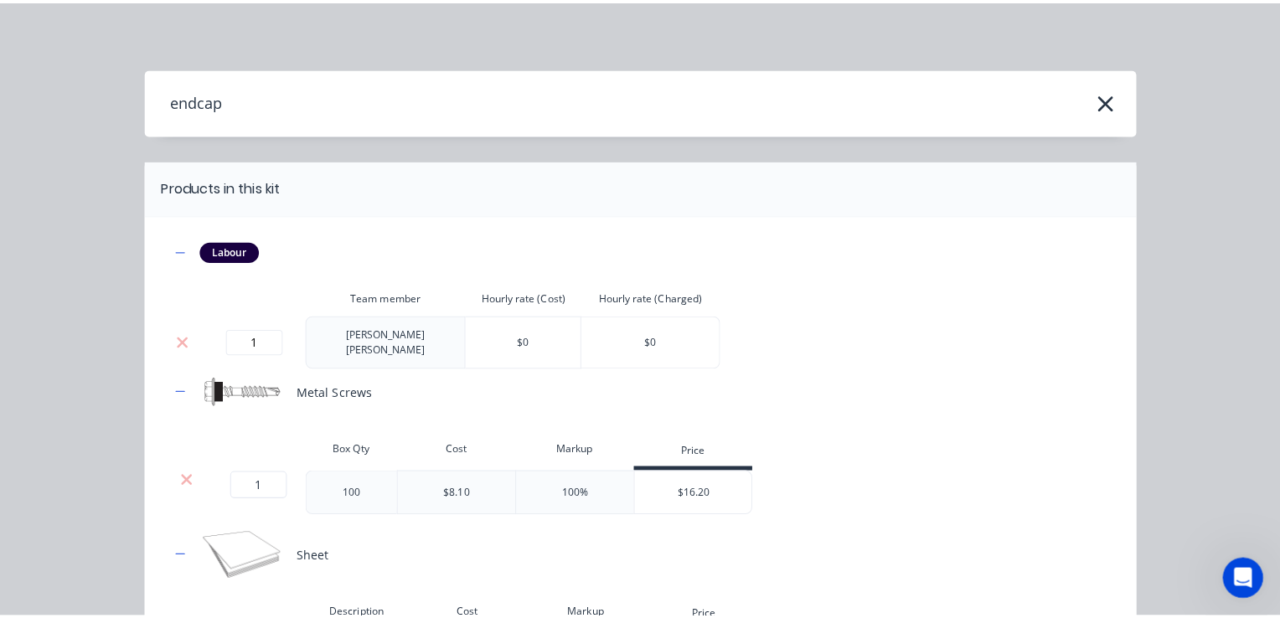
scroll to position [0, 0]
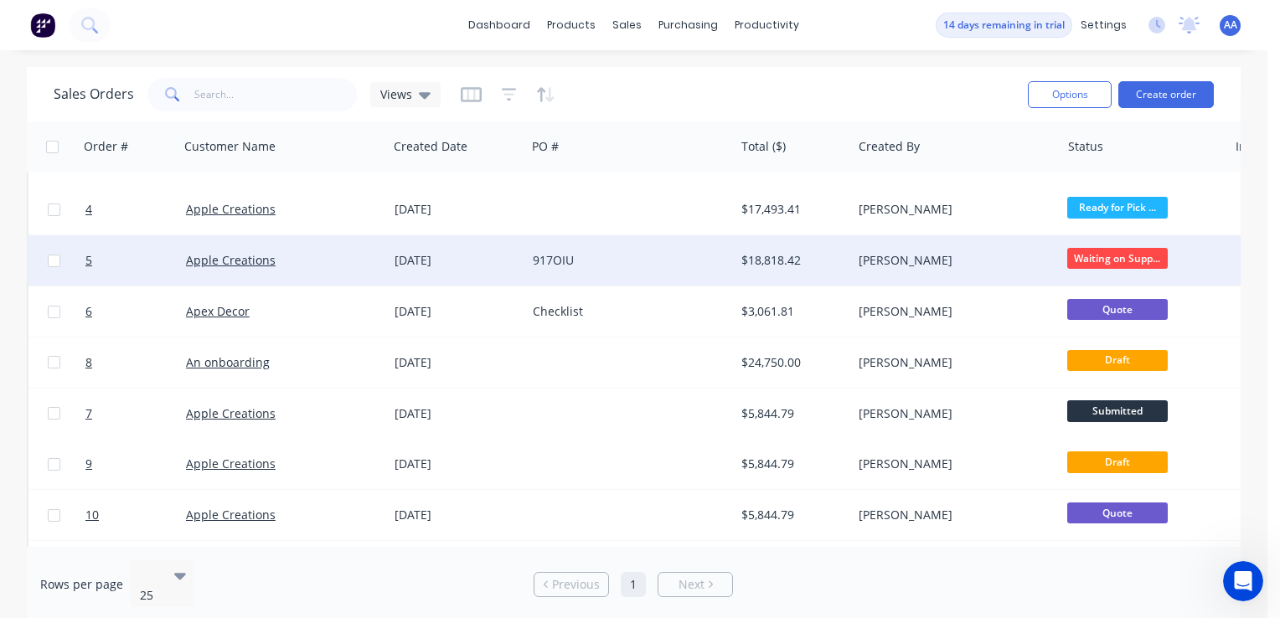
scroll to position [446, 0]
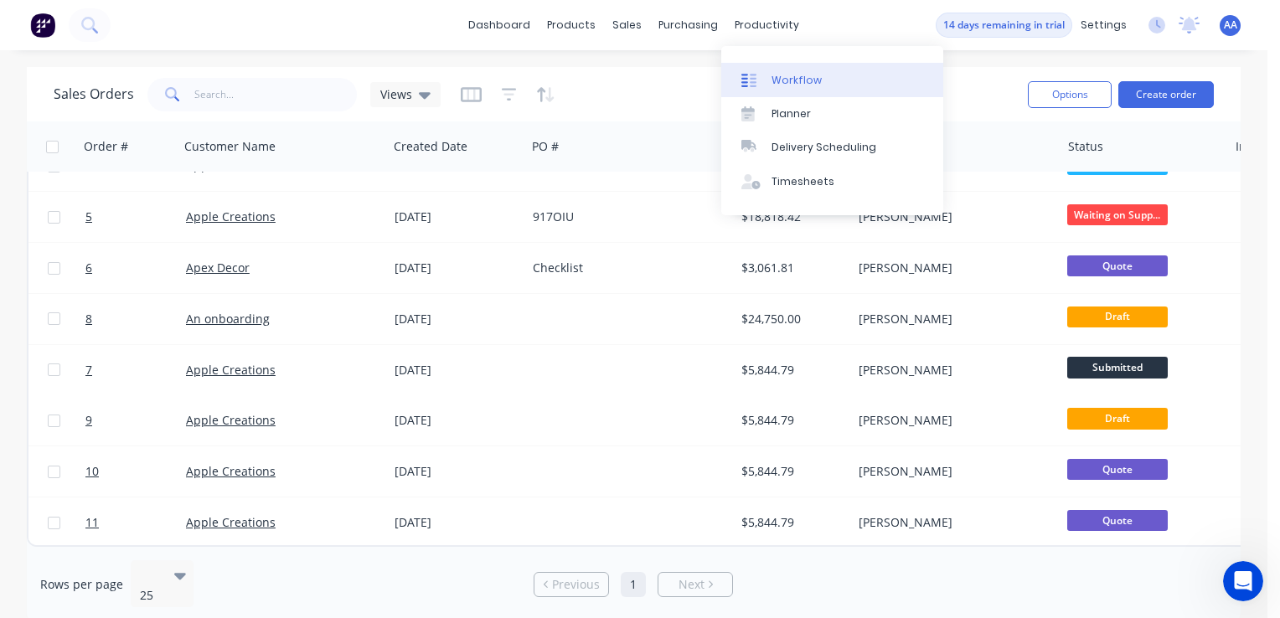
click at [772, 80] on div "Workflow" at bounding box center [797, 80] width 50 height 15
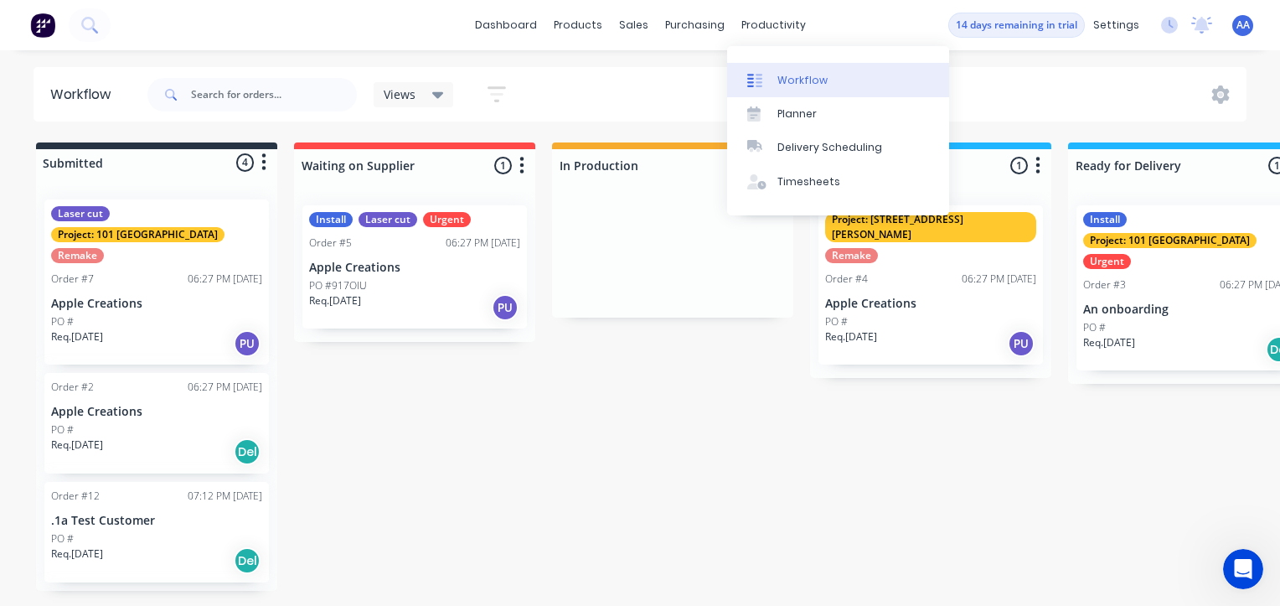
click at [797, 79] on div "Workflow" at bounding box center [802, 80] width 50 height 15
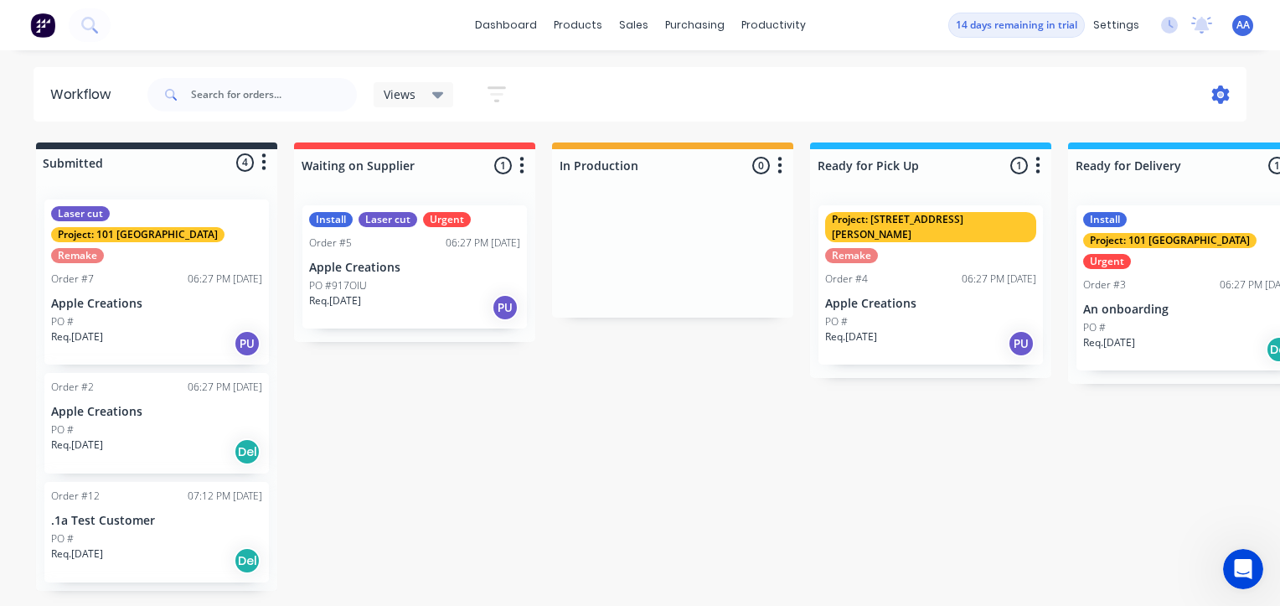
click at [1217, 95] on icon at bounding box center [1220, 94] width 18 height 18
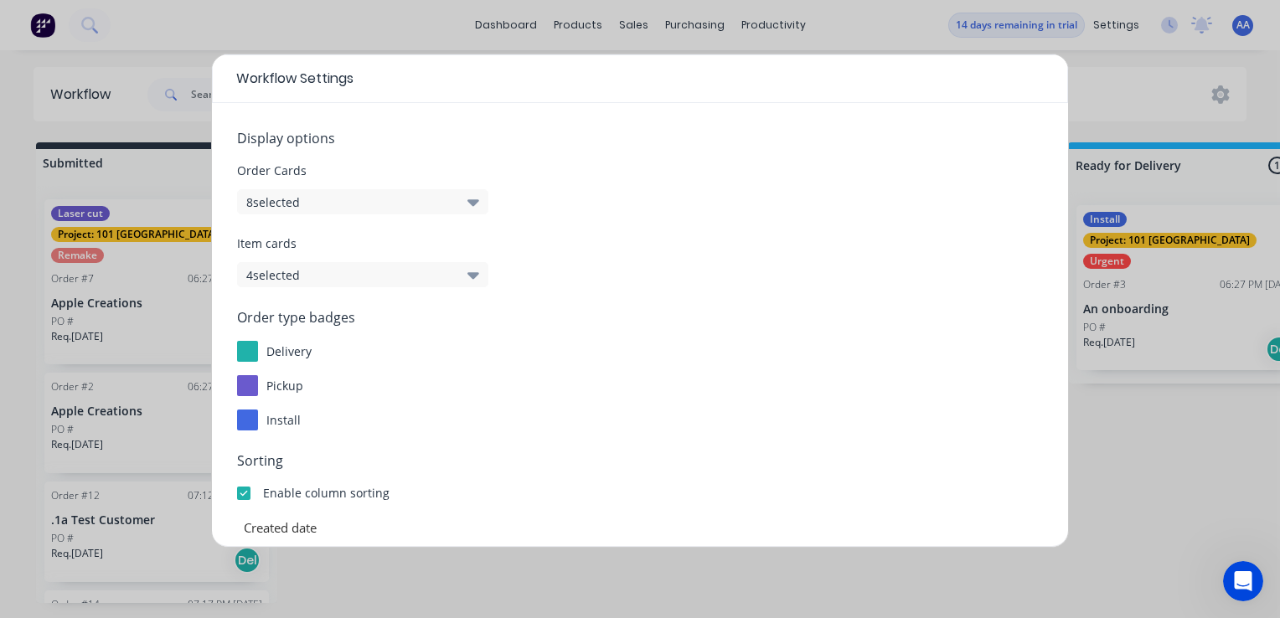
click at [1143, 519] on div "Workflow Settings Display options Order Cards 8 selected Item cards 4 selected …" at bounding box center [640, 309] width 1280 height 618
click at [1159, 85] on div "Workflow Settings Display options Order Cards 8 selected Item cards 4 selected …" at bounding box center [640, 309] width 1280 height 618
click at [208, 17] on div "Workflow Settings Display options Order Cards 8 selected Item cards 4 selected …" at bounding box center [640, 309] width 1280 height 618
click at [1186, 506] on div "Workflow Settings Display options Order Cards 8 selected Item cards 4 selected …" at bounding box center [640, 309] width 1280 height 618
click at [928, 78] on div "Workflow Settings" at bounding box center [640, 78] width 856 height 49
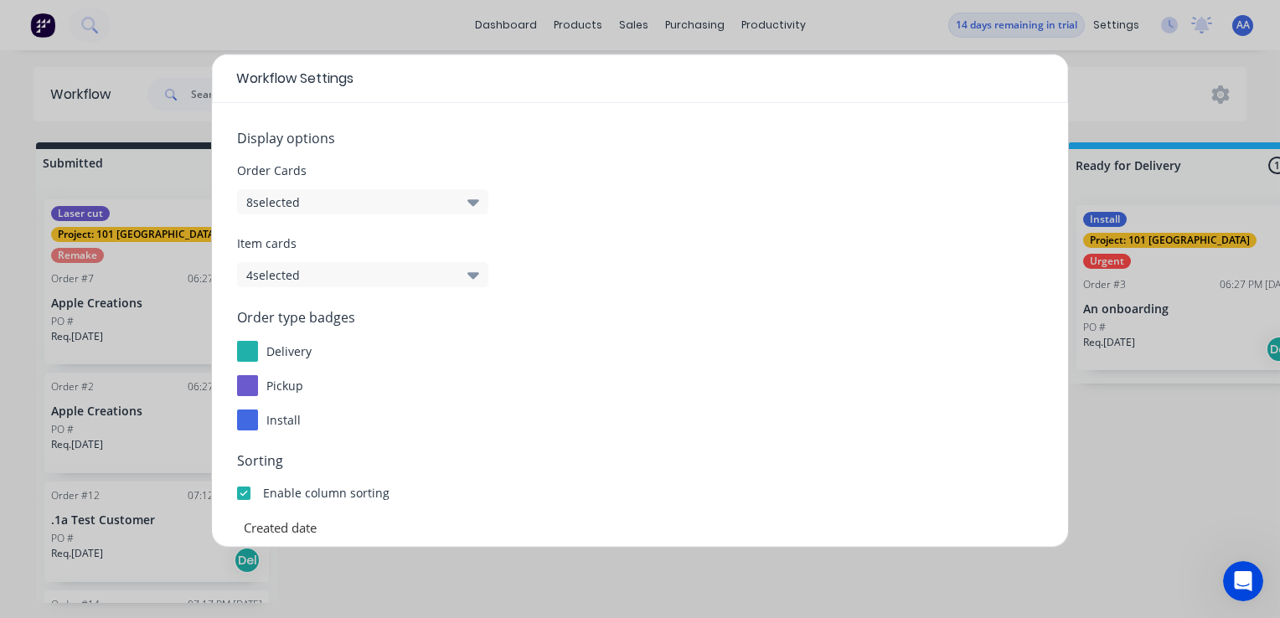
click at [842, 21] on div "Workflow Settings Display options Order Cards 8 selected Item cards 4 selected …" at bounding box center [640, 309] width 1280 height 618
drag, startPoint x: 749, startPoint y: 273, endPoint x: 486, endPoint y: 296, distance: 264.0
click at [486, 296] on form "Display options Order Cards 8 selected Item cards 4 selected Order type badges …" at bounding box center [640, 485] width 806 height 715
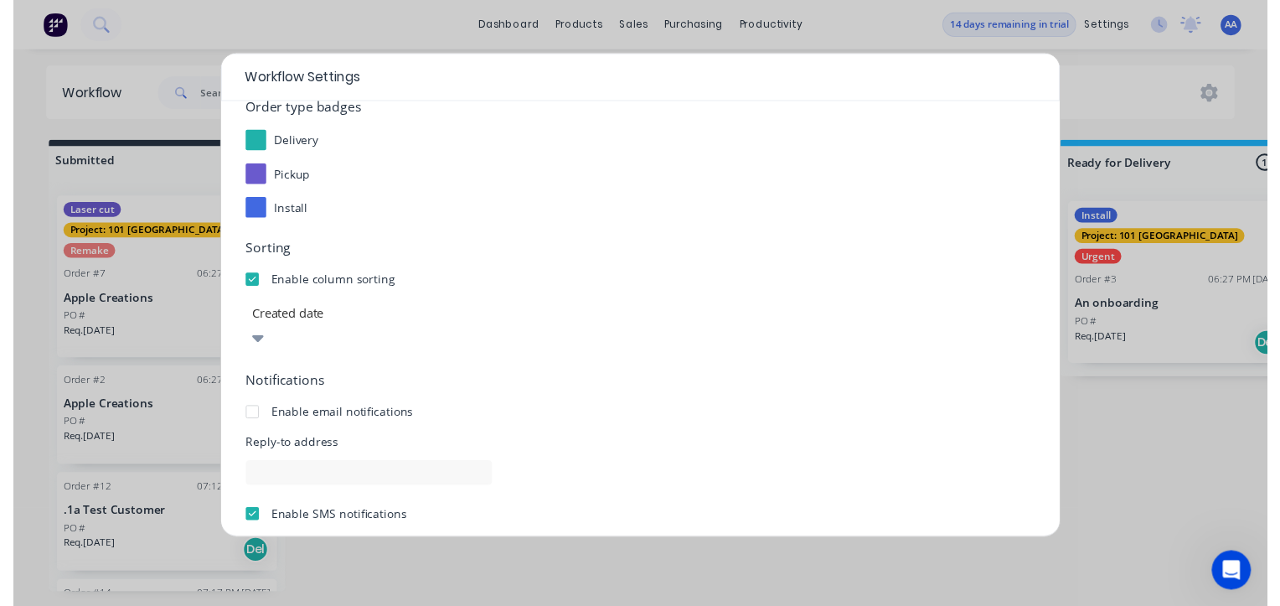
scroll to position [296, 0]
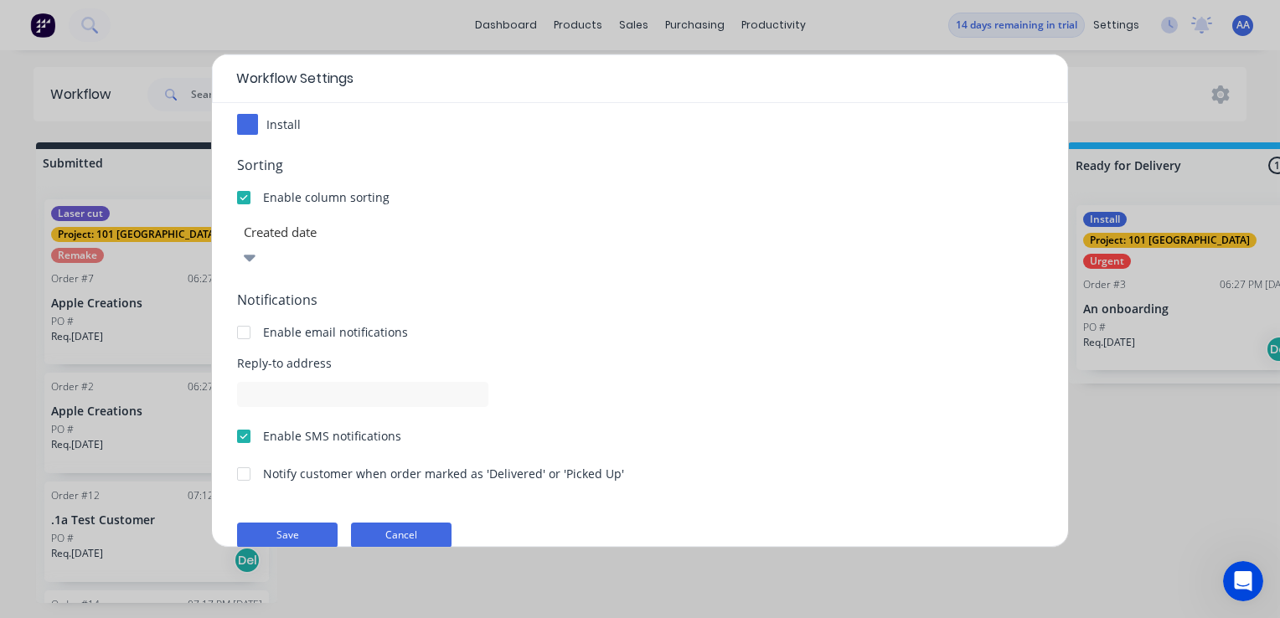
click at [395, 523] on button "Cancel" at bounding box center [401, 535] width 101 height 25
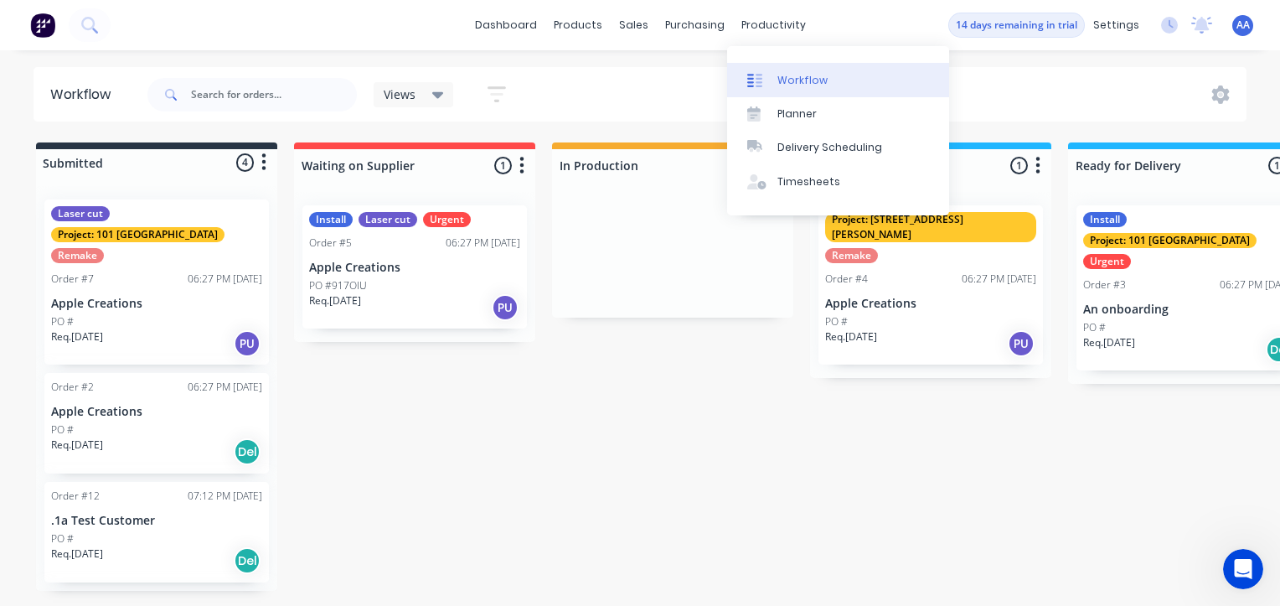
click at [794, 75] on div "Workflow" at bounding box center [802, 80] width 50 height 15
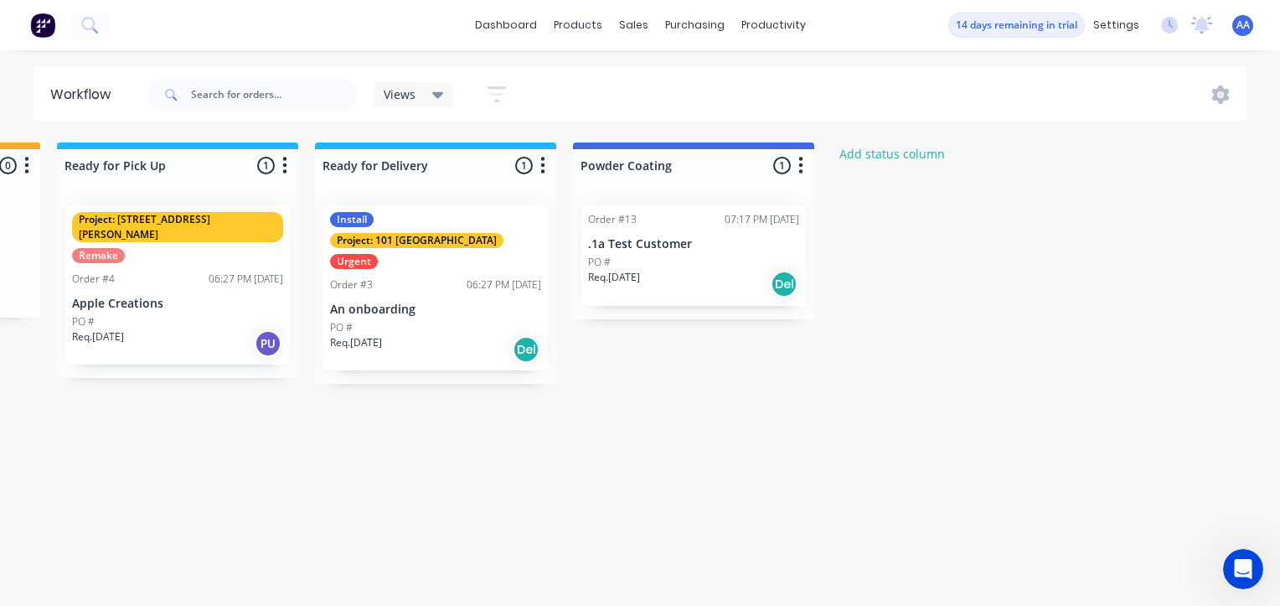
scroll to position [0, 784]
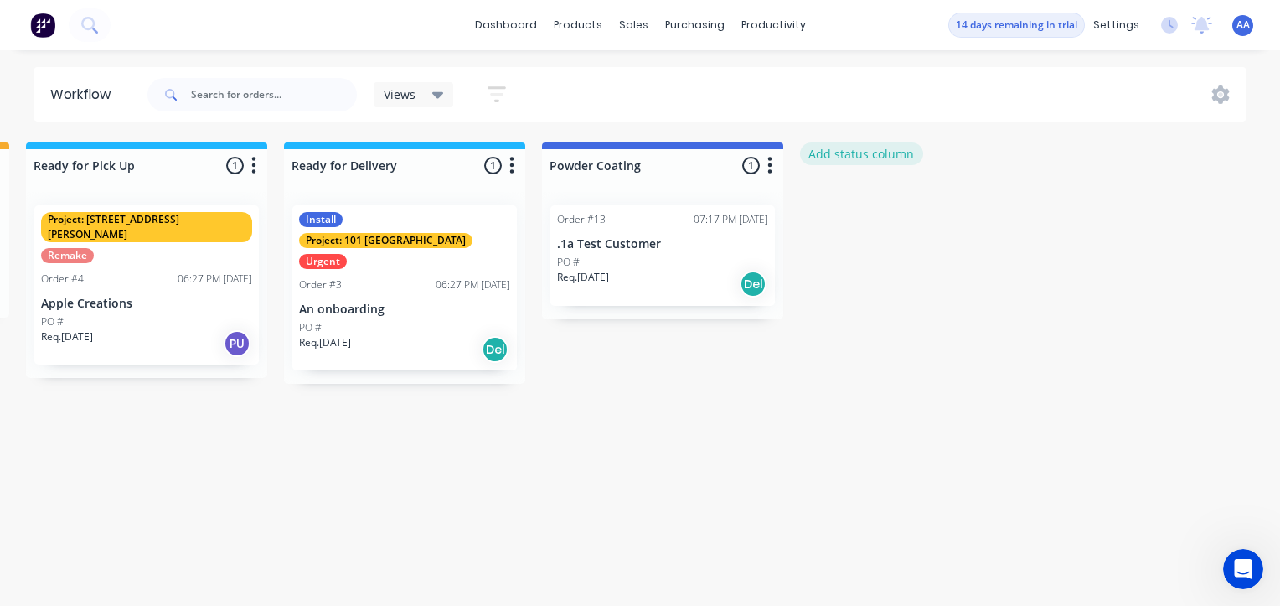
click at [833, 154] on button "Add status column" at bounding box center [861, 153] width 123 height 23
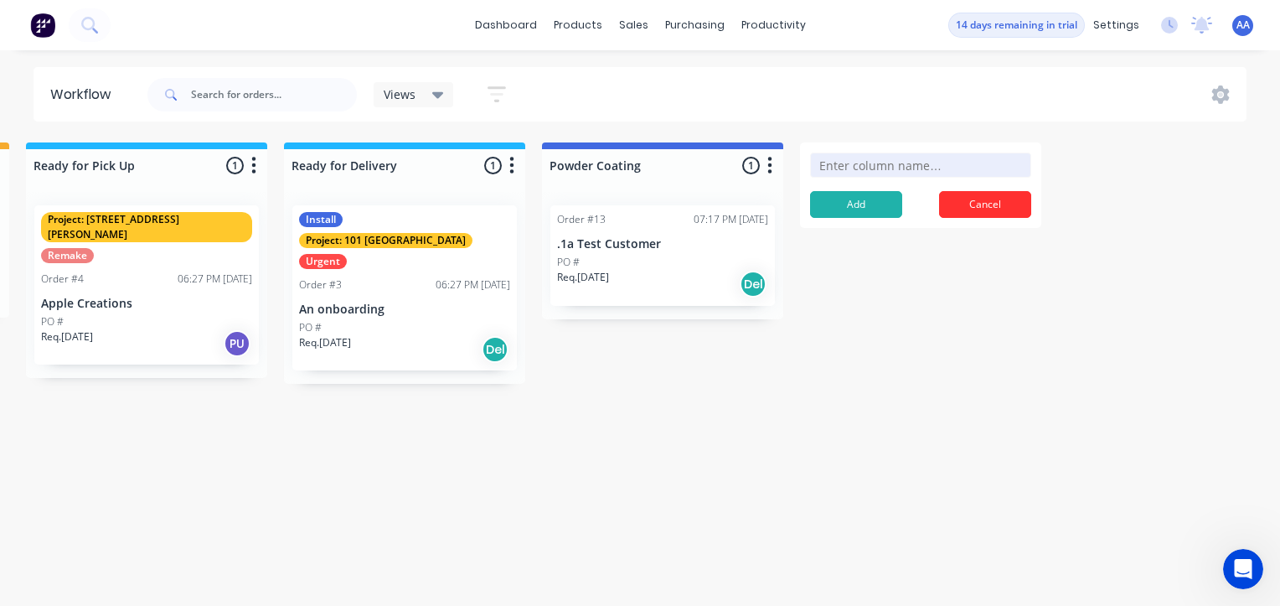
click at [980, 203] on button "Cancel" at bounding box center [985, 204] width 92 height 27
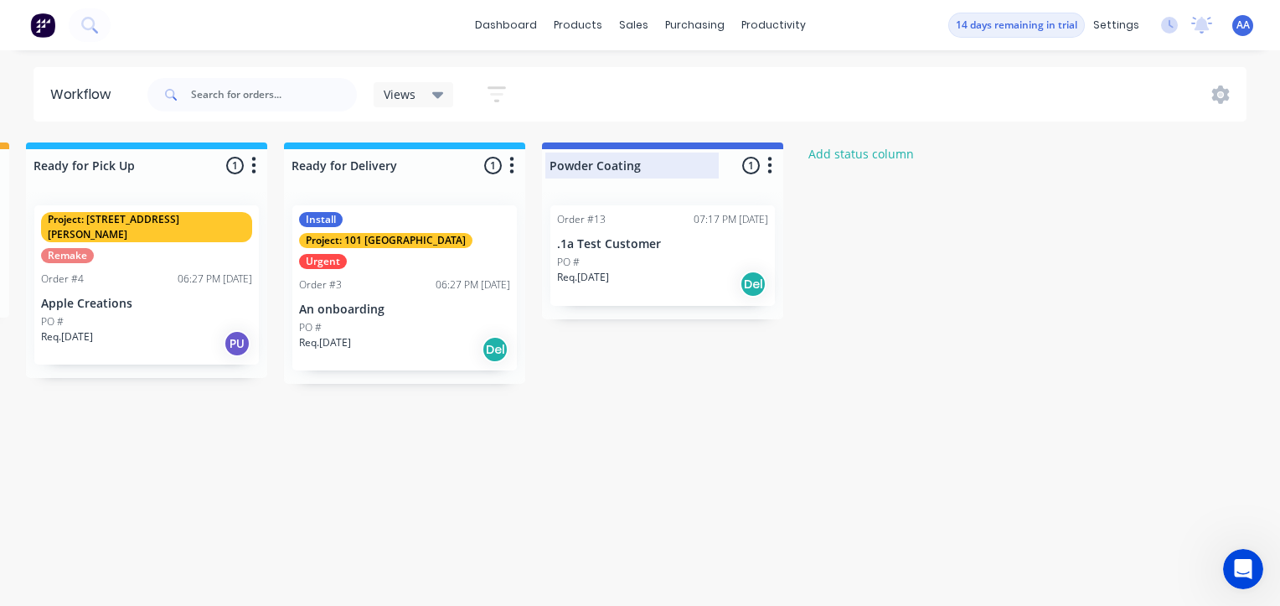
drag, startPoint x: 678, startPoint y: 143, endPoint x: 717, endPoint y: 159, distance: 42.5
click at [717, 159] on div "Powder Coating 1 Status colour #4169E1 hex #4169E1 Save Cancel Notifications Em…" at bounding box center [662, 161] width 241 height 39
click at [767, 165] on icon "button" at bounding box center [769, 165] width 5 height 21
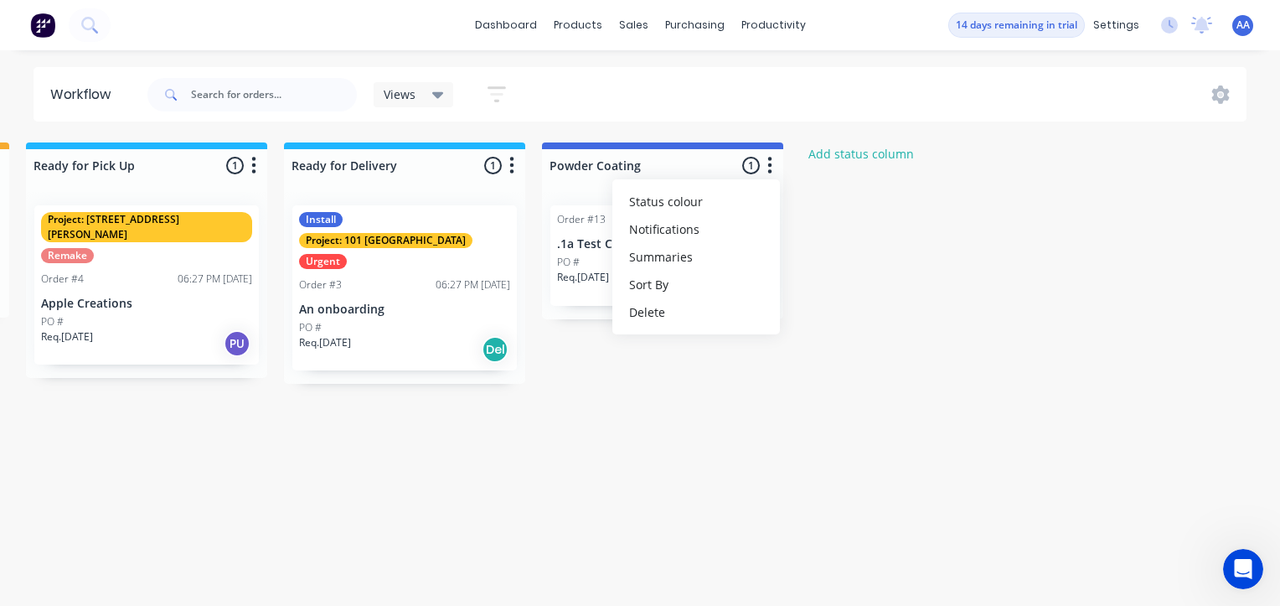
click at [951, 308] on div "Submitted 4 Status colour #273444 hex #273444 Save Cancel Summaries Total order…" at bounding box center [235, 366] width 2065 height 448
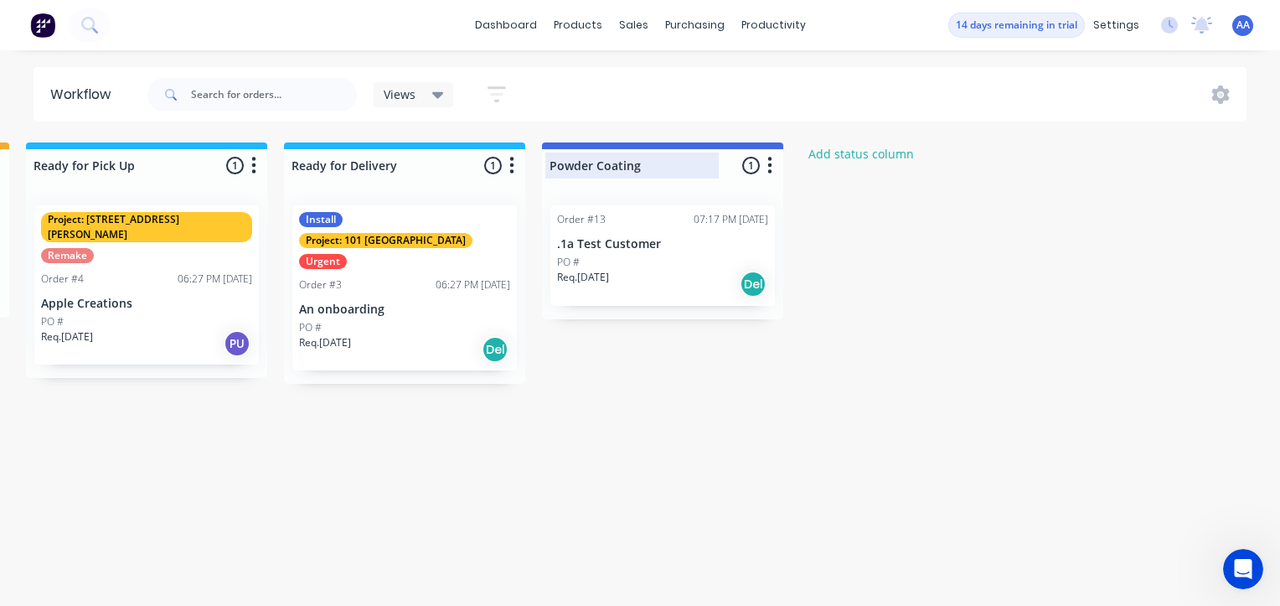
click at [700, 163] on div at bounding box center [662, 165] width 241 height 33
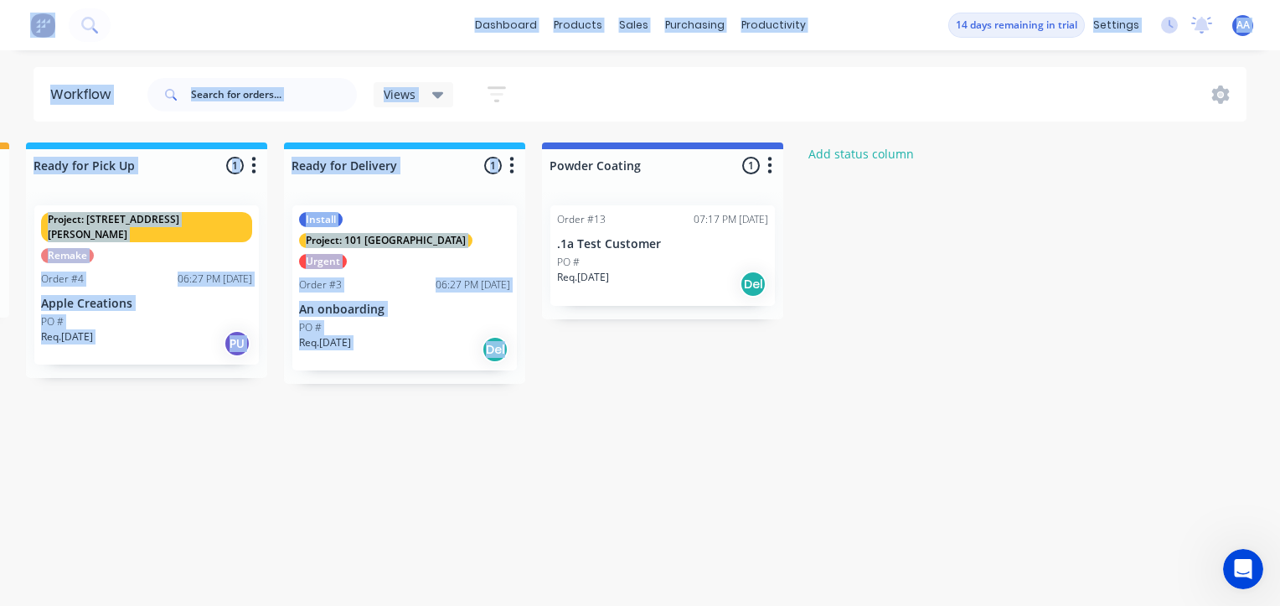
drag, startPoint x: 721, startPoint y: 146, endPoint x: 839, endPoint y: 166, distance: 119.0
click at [839, 166] on div "Submitted 4 Status colour #273444 hex #273444 Save Cancel Summaries Total order…" at bounding box center [235, 366] width 2065 height 448
click at [813, 465] on div "Submitted 4 Status colour #273444 hex #273444 Save Cancel Summaries Total order…" at bounding box center [235, 366] width 2065 height 448
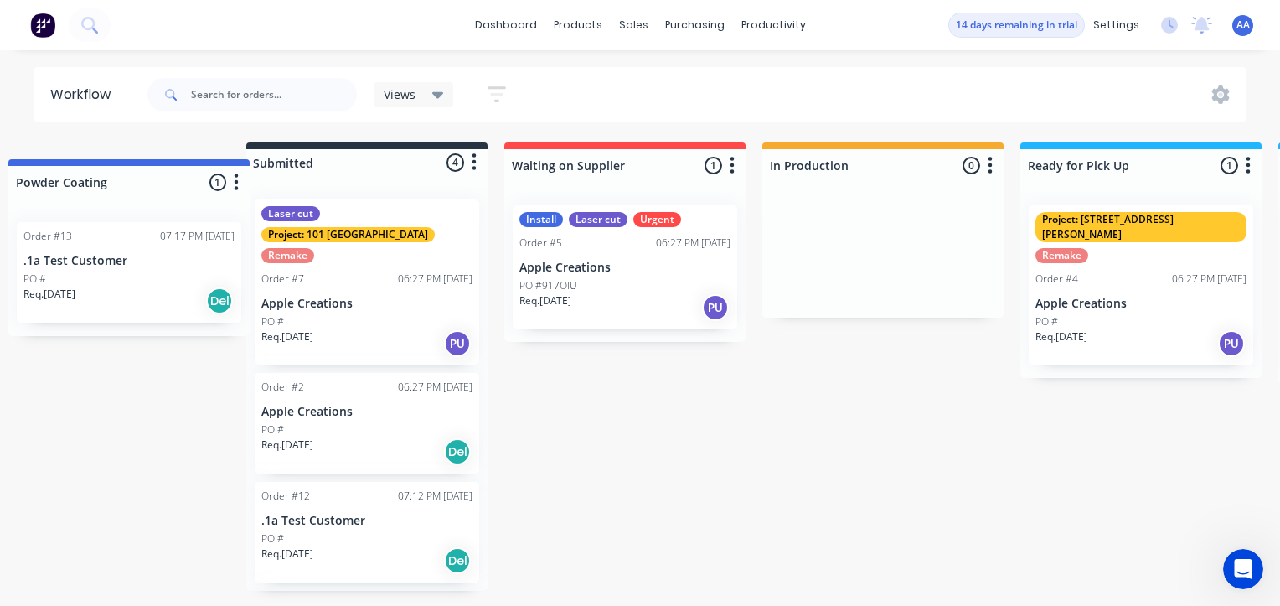
scroll to position [0, 0]
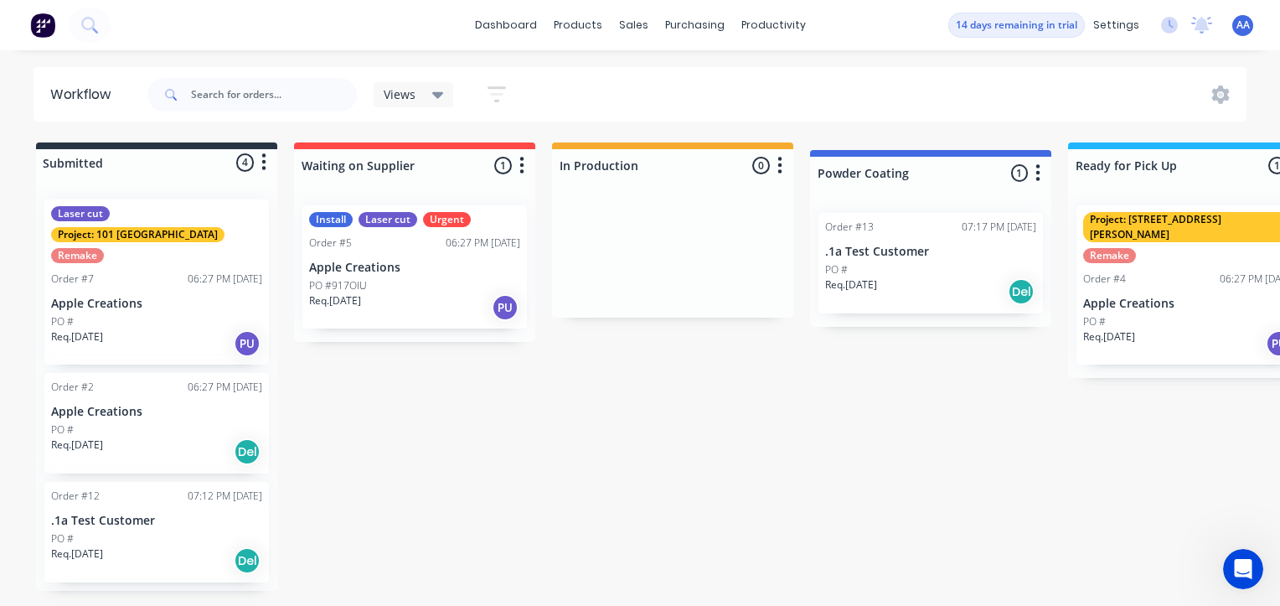
drag, startPoint x: 724, startPoint y: 152, endPoint x: 987, endPoint y: 163, distance: 263.3
click at [987, 163] on div "Submitted 4 Status colour #273444 hex #273444 Save Cancel Summaries Total order…" at bounding box center [1019, 366] width 2065 height 448
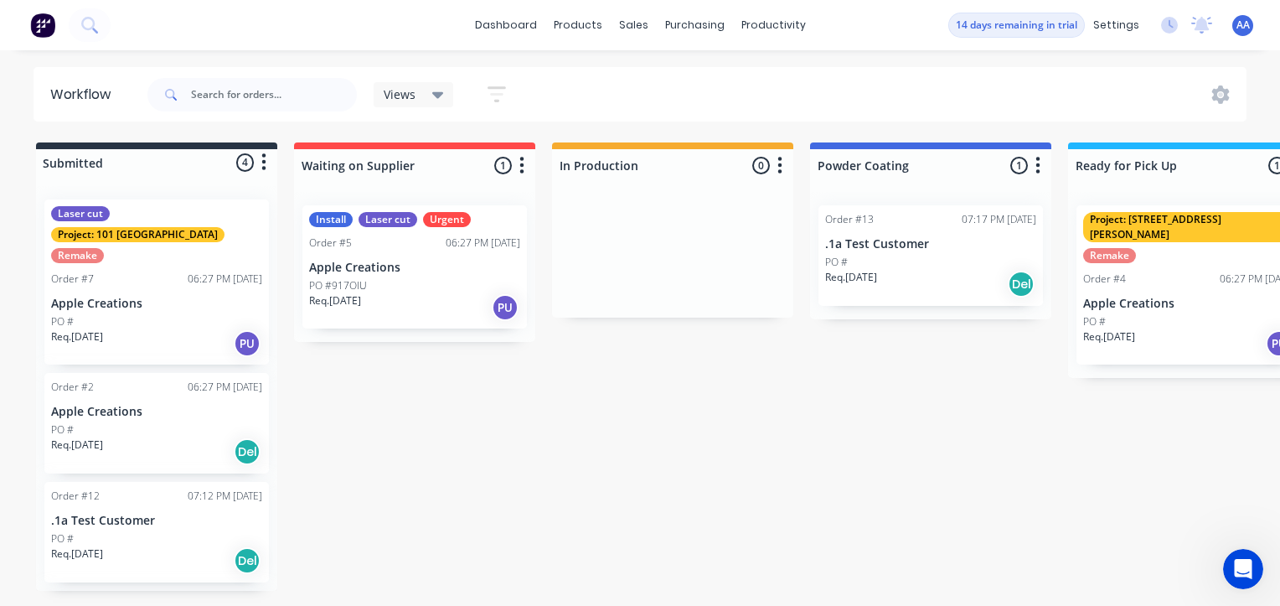
click at [802, 414] on div "Submitted 4 Status colour #273444 hex #273444 Save Cancel Summaries Total order…" at bounding box center [1019, 366] width 2065 height 448
click at [328, 221] on div "Install" at bounding box center [331, 219] width 44 height 15
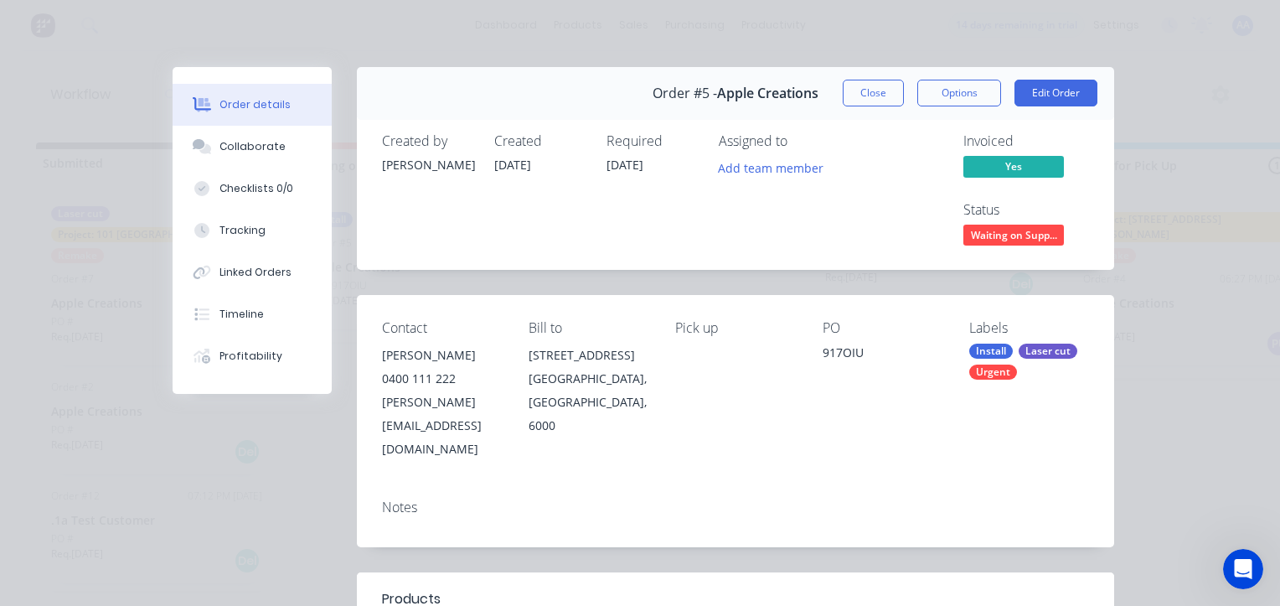
click at [1019, 359] on div "Laser cut" at bounding box center [1048, 350] width 59 height 15
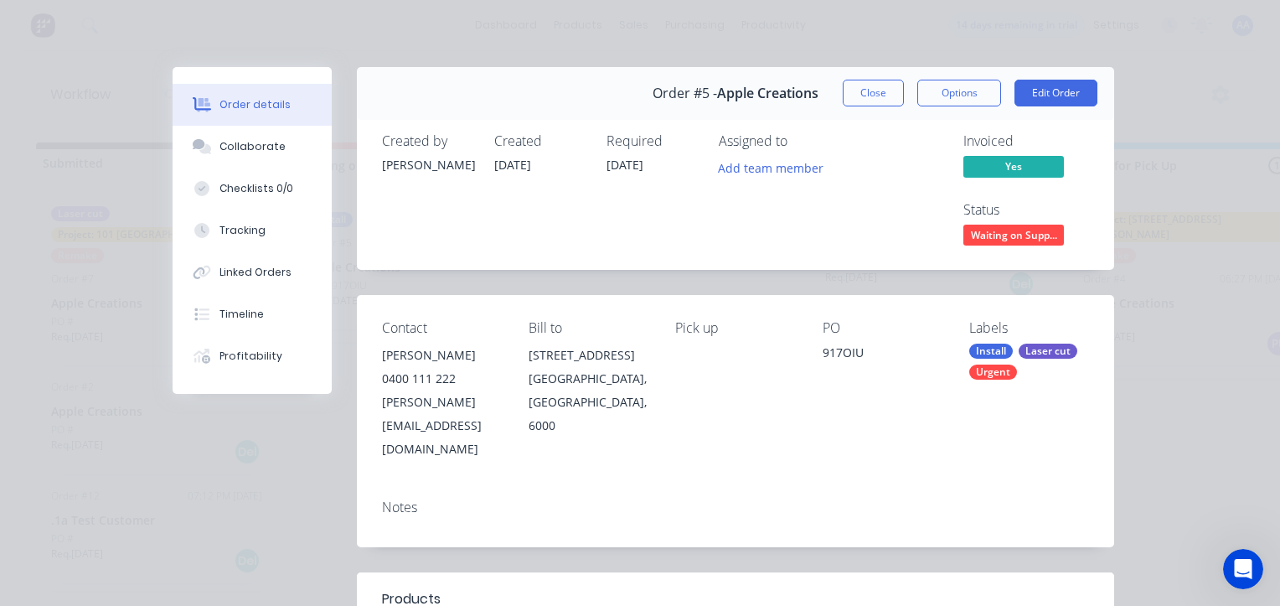
click at [1195, 341] on div "Order details Collaborate Checklists 0/0 Tracking Linked Orders Timeline Profit…" at bounding box center [640, 303] width 1280 height 606
click at [245, 194] on div "Checklists 0/0" at bounding box center [256, 188] width 74 height 15
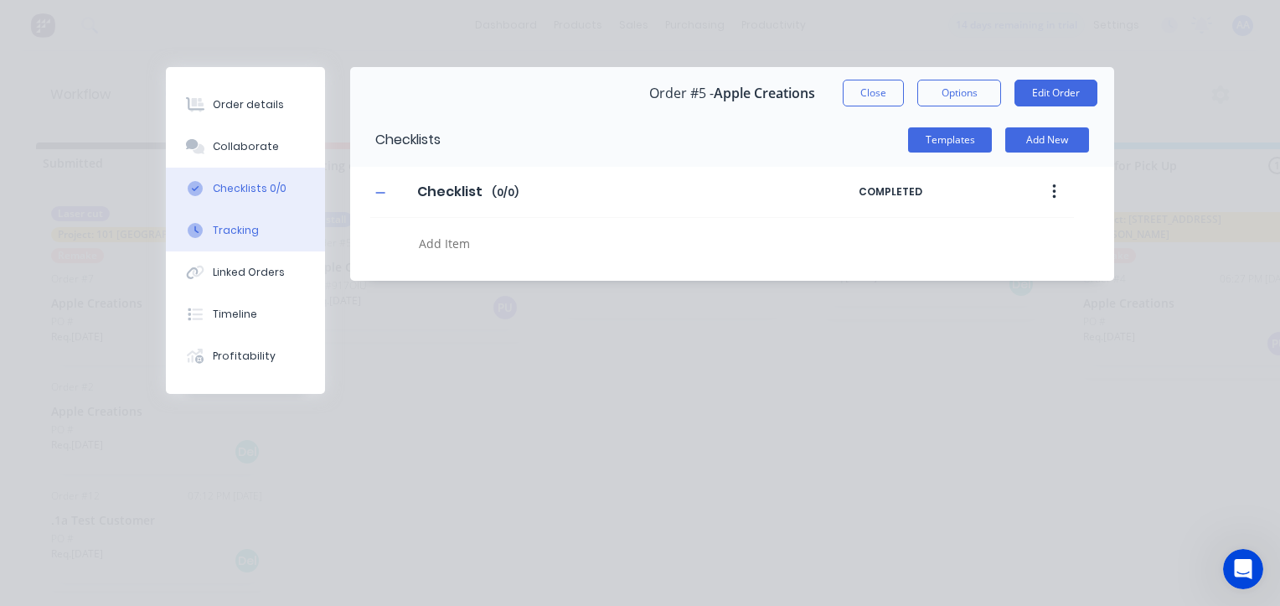
click at [238, 232] on div "Tracking" at bounding box center [236, 230] width 46 height 15
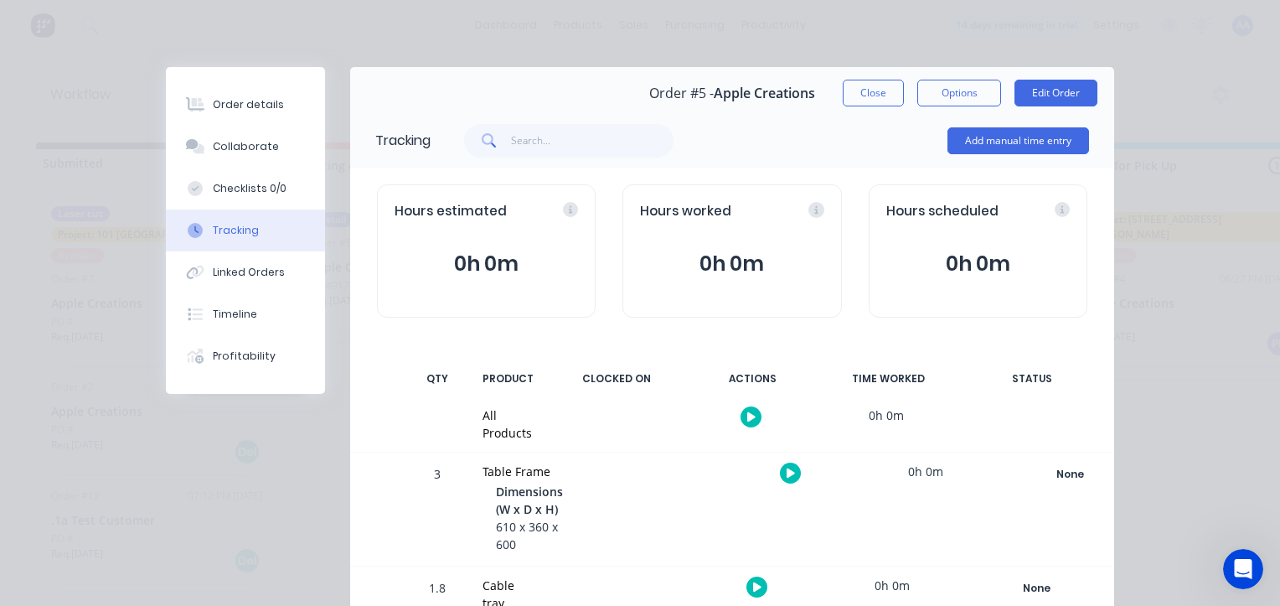
click at [742, 408] on button "button" at bounding box center [751, 416] width 21 height 21
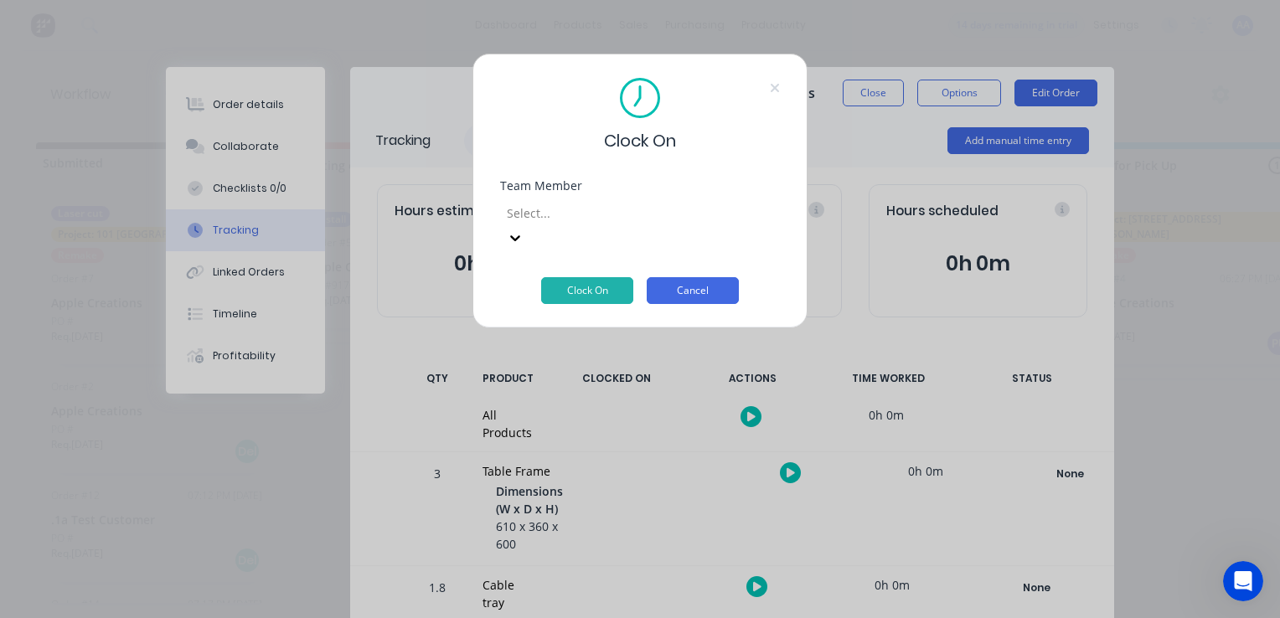
click at [694, 277] on button "Cancel" at bounding box center [693, 290] width 92 height 27
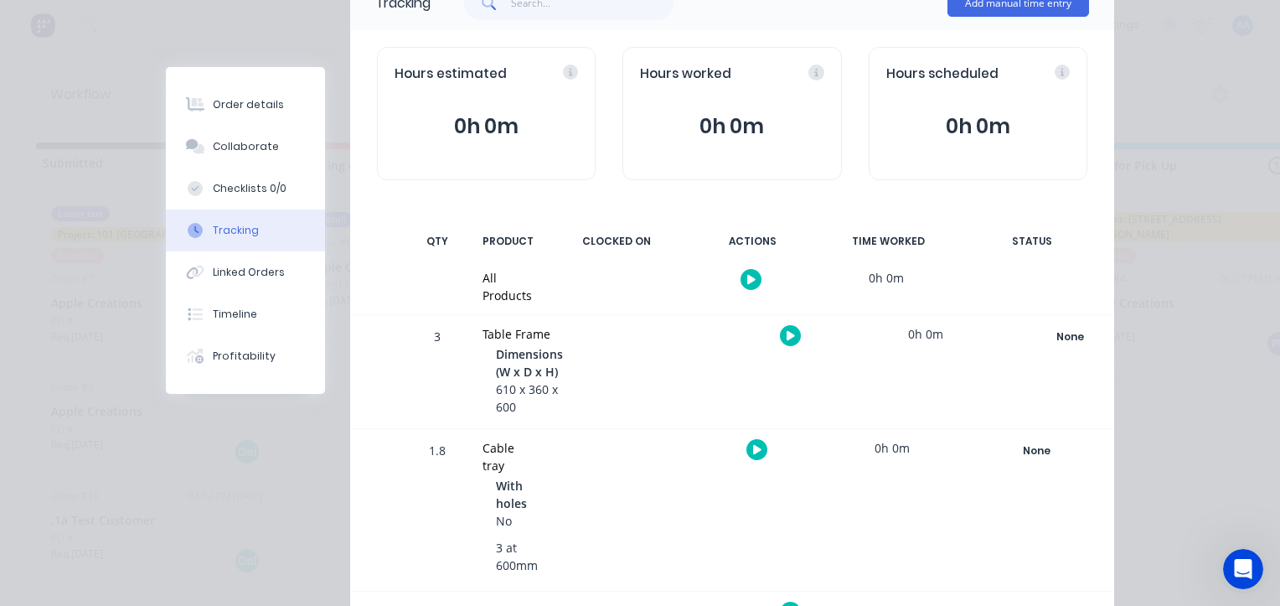
scroll to position [84, 0]
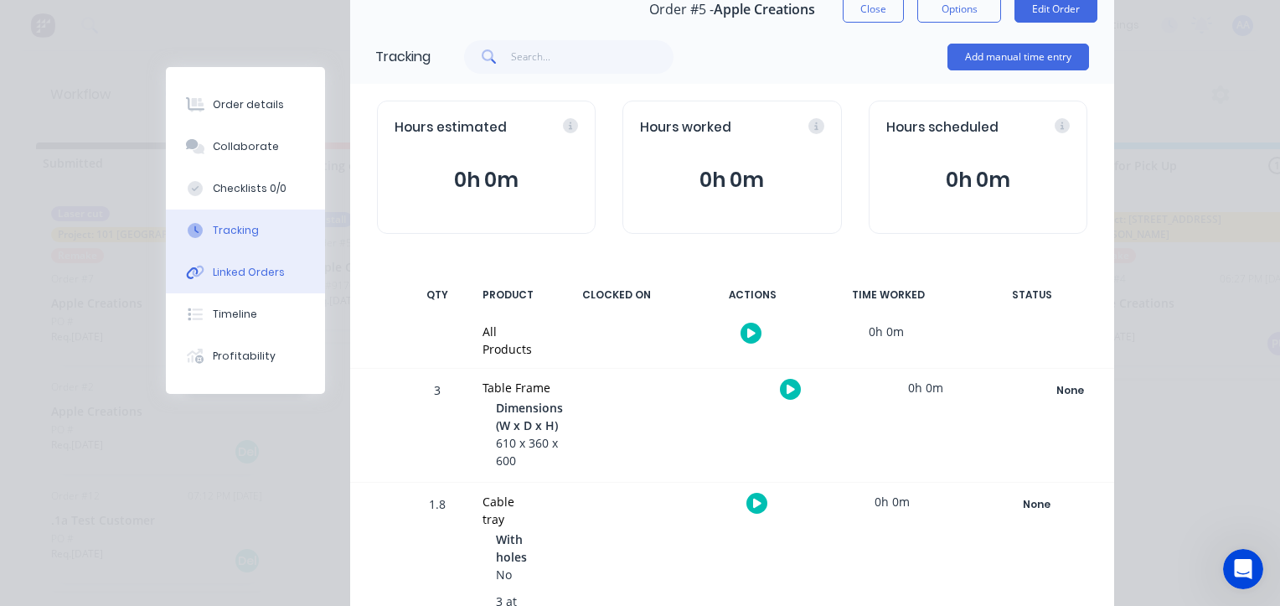
click at [253, 278] on div "Linked Orders" at bounding box center [249, 272] width 72 height 15
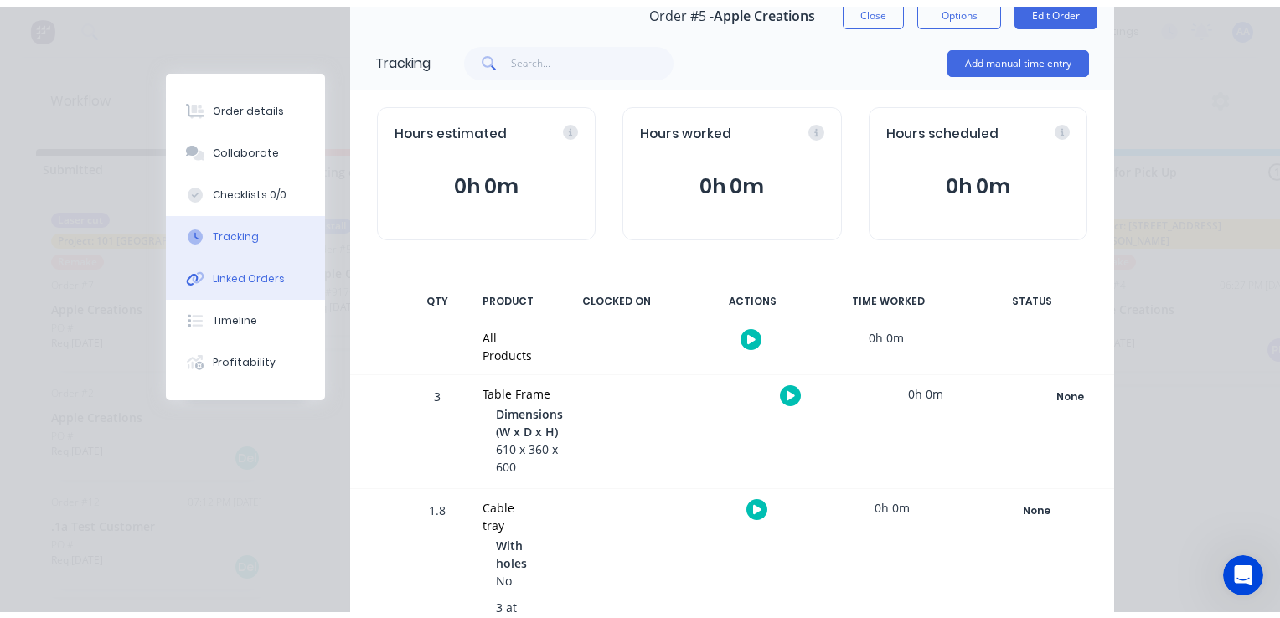
scroll to position [0, 0]
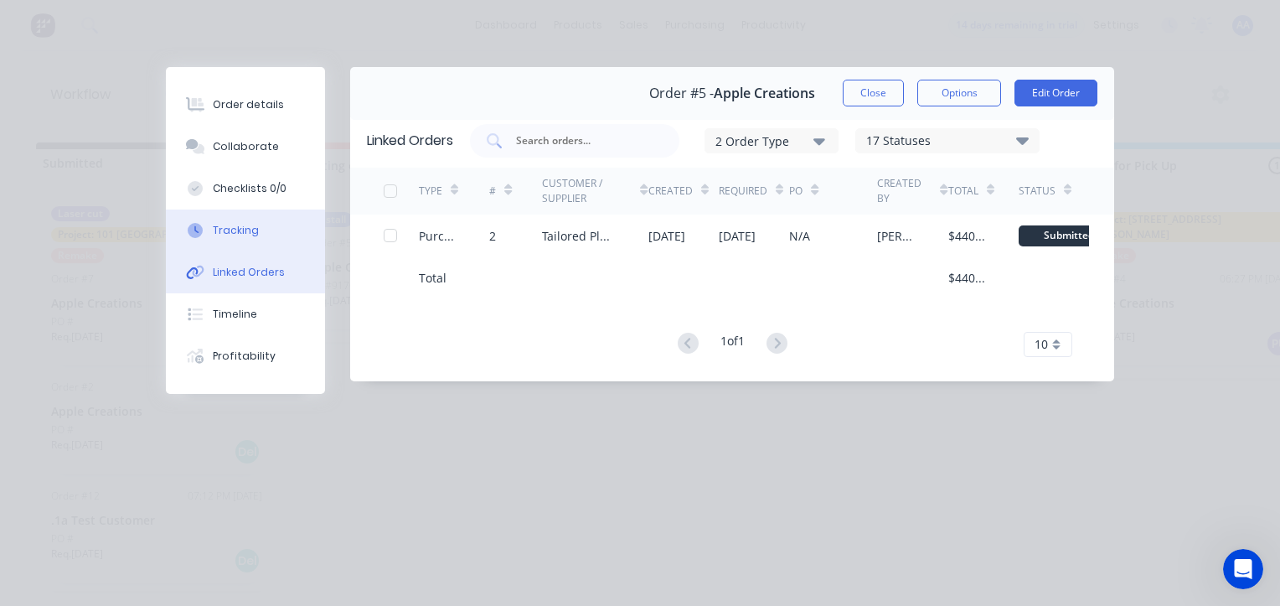
click at [261, 222] on button "Tracking" at bounding box center [245, 230] width 159 height 42
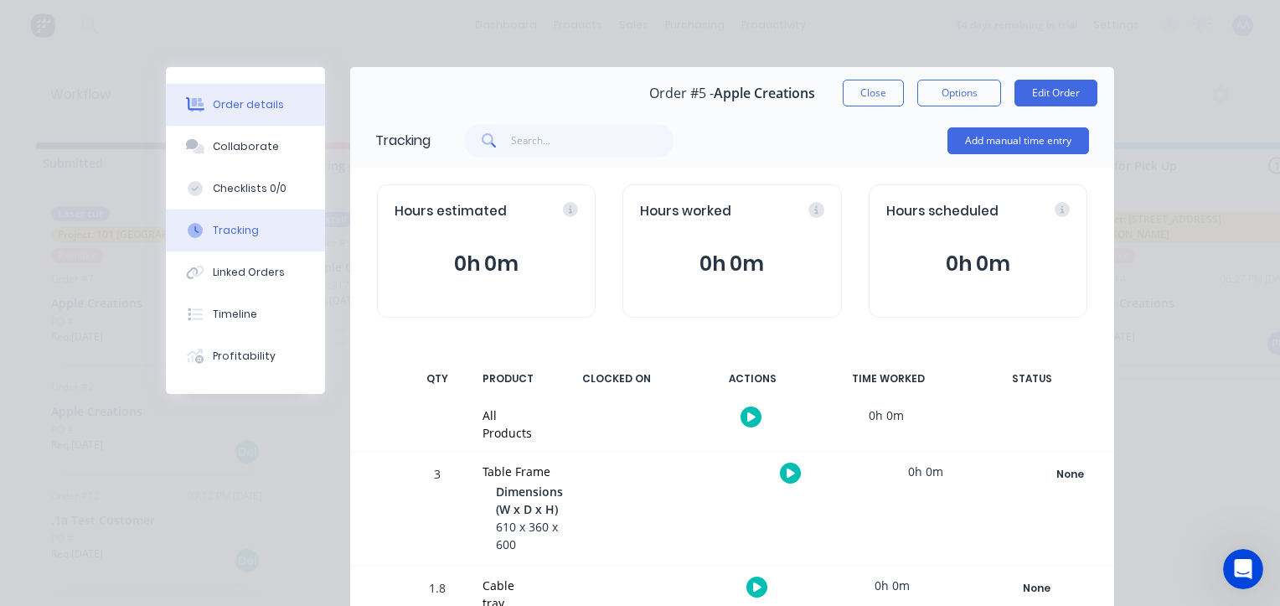
click at [258, 109] on div "Order details" at bounding box center [248, 104] width 71 height 15
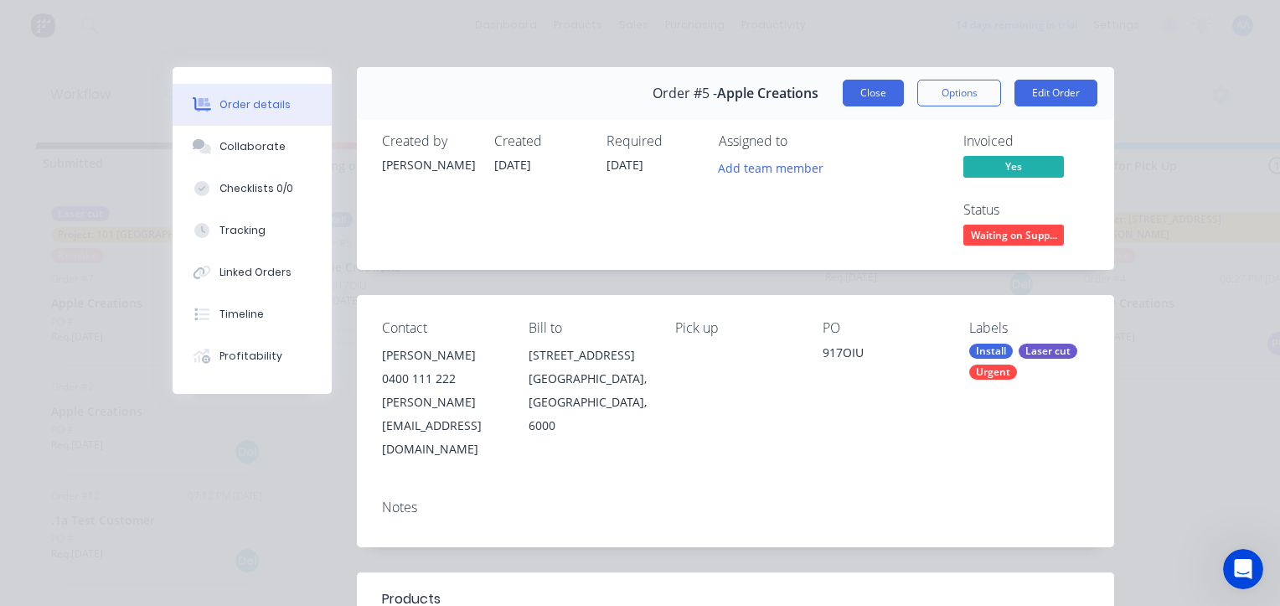
click at [868, 94] on button "Close" at bounding box center [873, 93] width 61 height 27
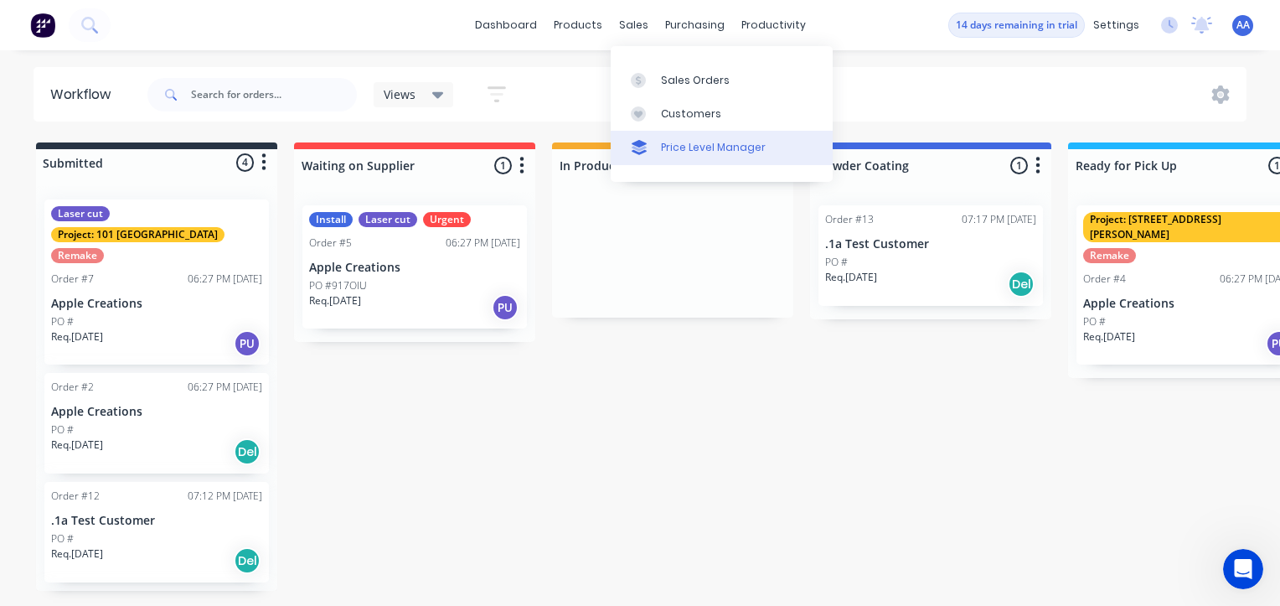
click at [689, 152] on div "Price Level Manager" at bounding box center [713, 147] width 105 height 15
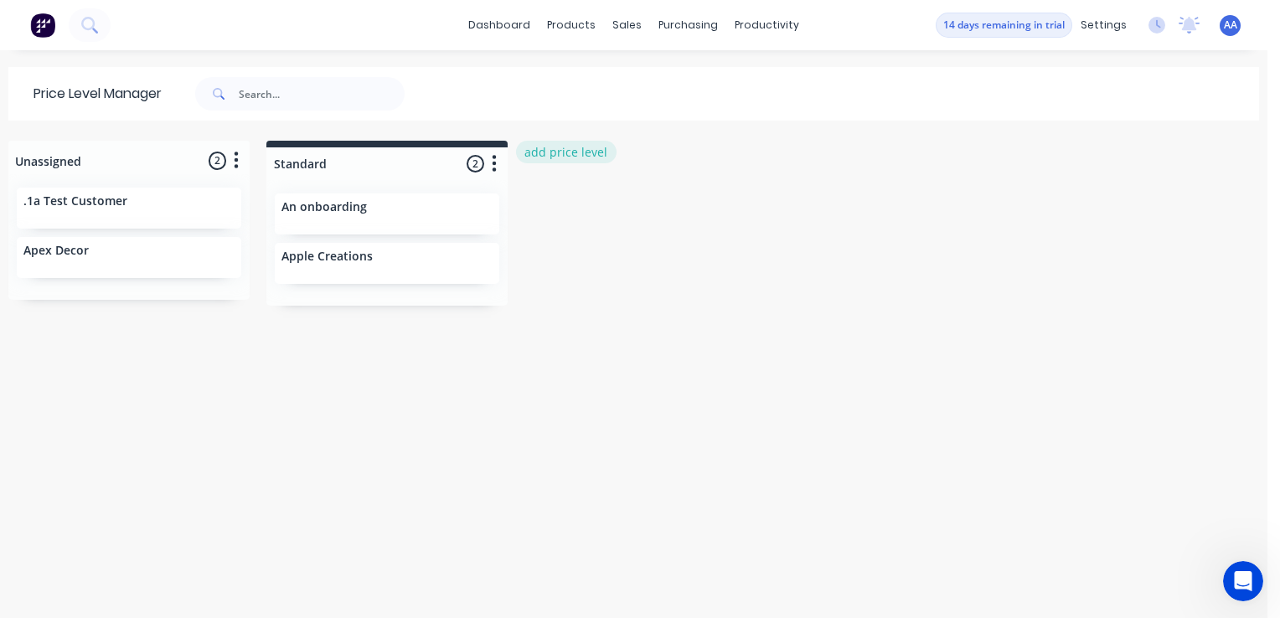
click at [563, 155] on button "add price level" at bounding box center [566, 152] width 101 height 23
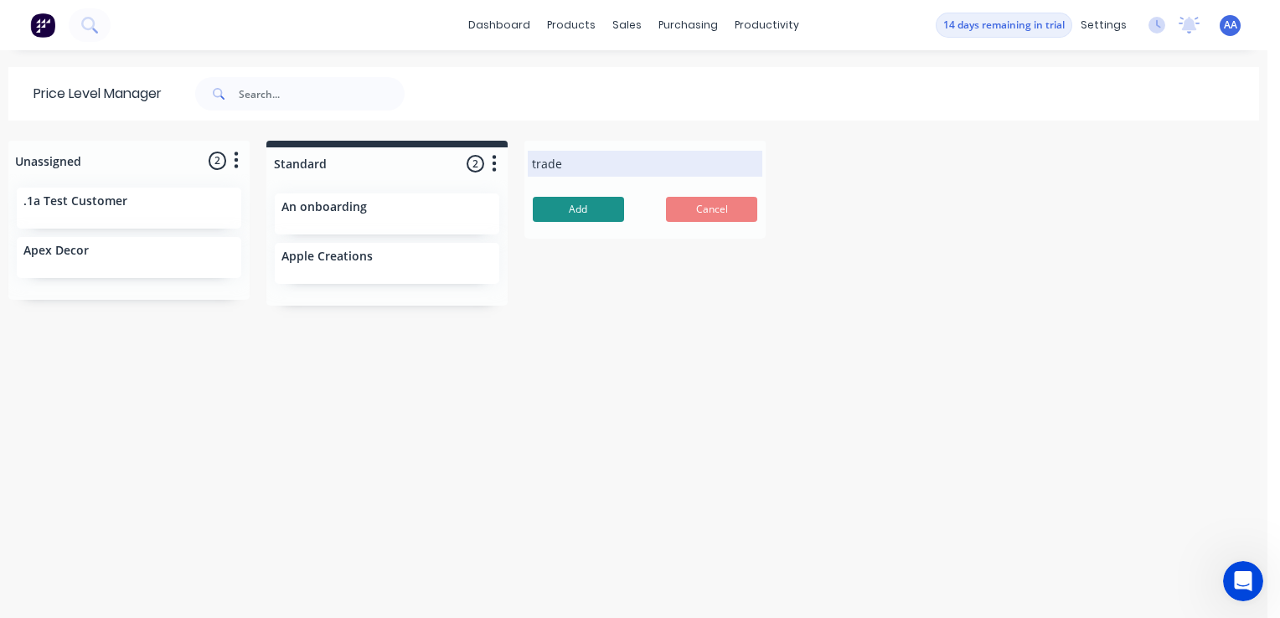
type input "trade"
click at [581, 203] on button "Add" at bounding box center [578, 209] width 91 height 25
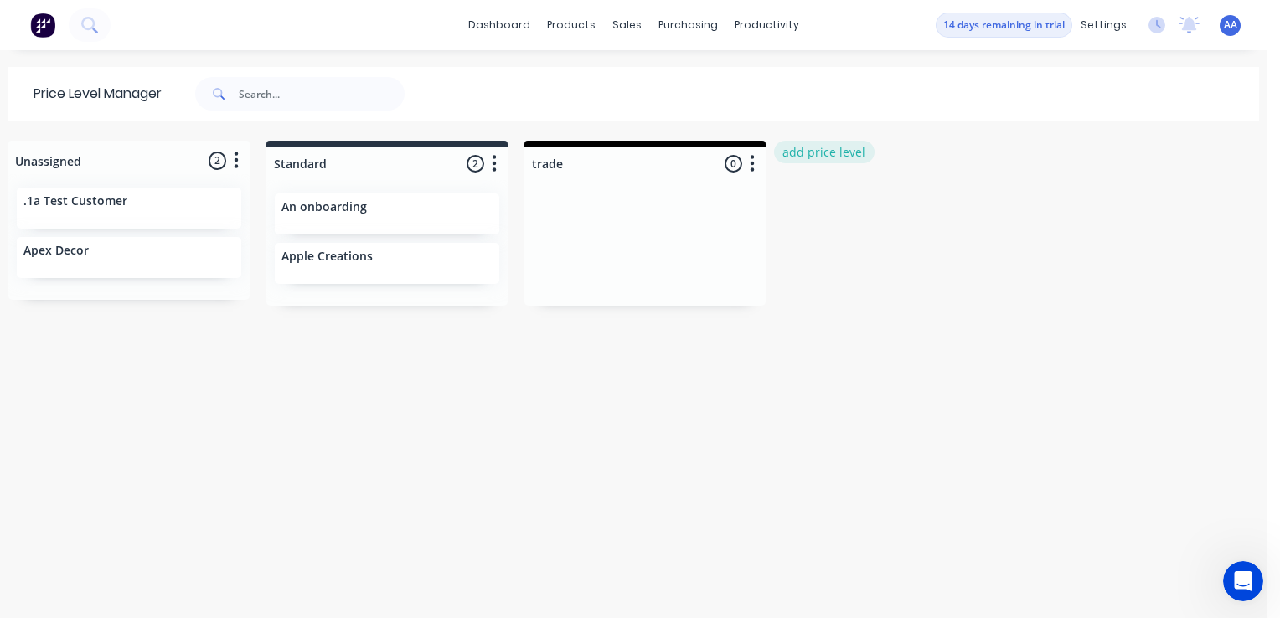
click at [801, 163] on button "add price level" at bounding box center [824, 152] width 101 height 23
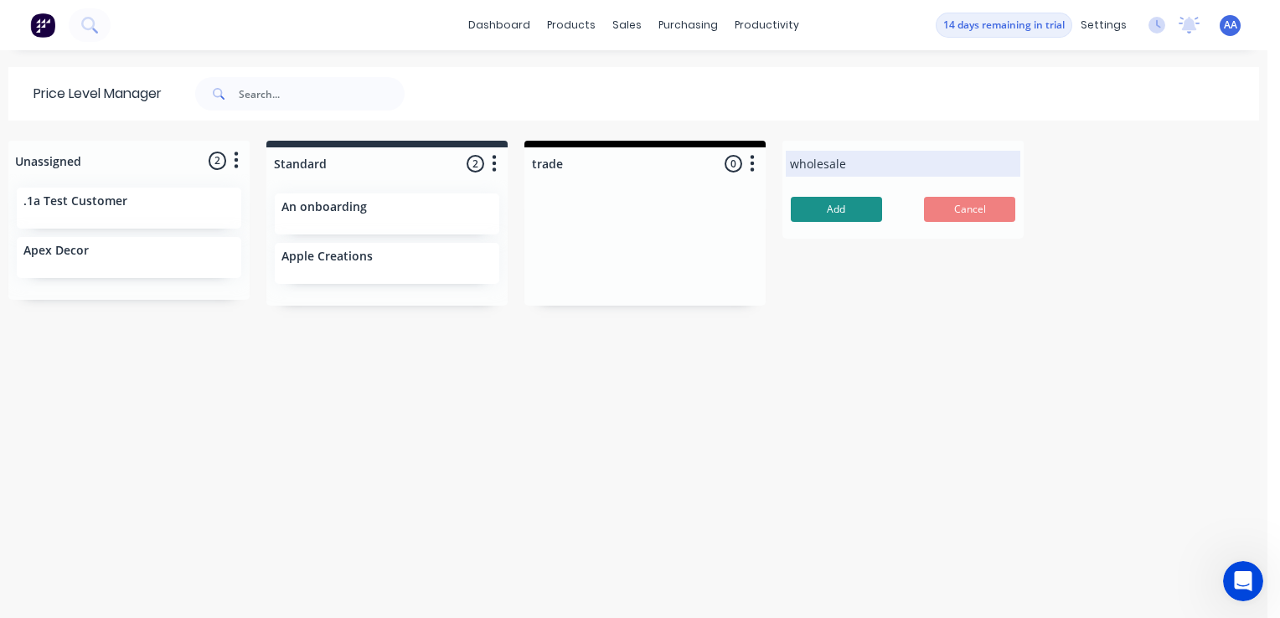
type input "wholesale"
click at [813, 209] on button "Add" at bounding box center [836, 209] width 91 height 25
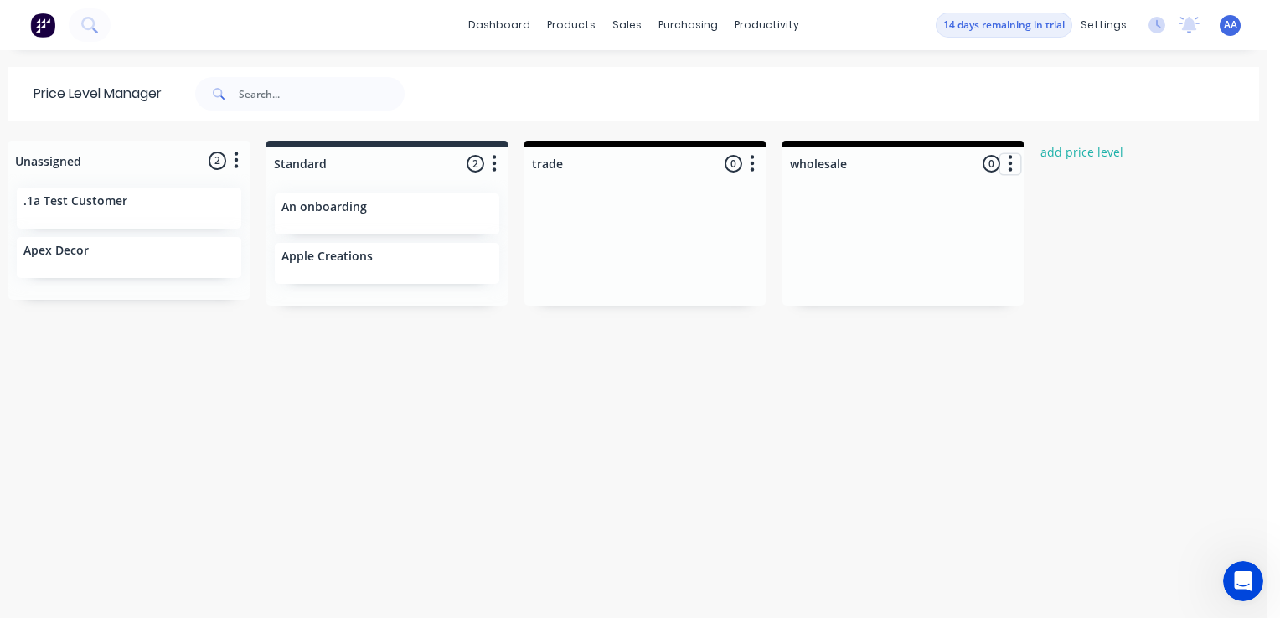
click at [1005, 163] on button "button" at bounding box center [1010, 164] width 20 height 20
click at [947, 199] on span "Price level colour" at bounding box center [910, 200] width 95 height 18
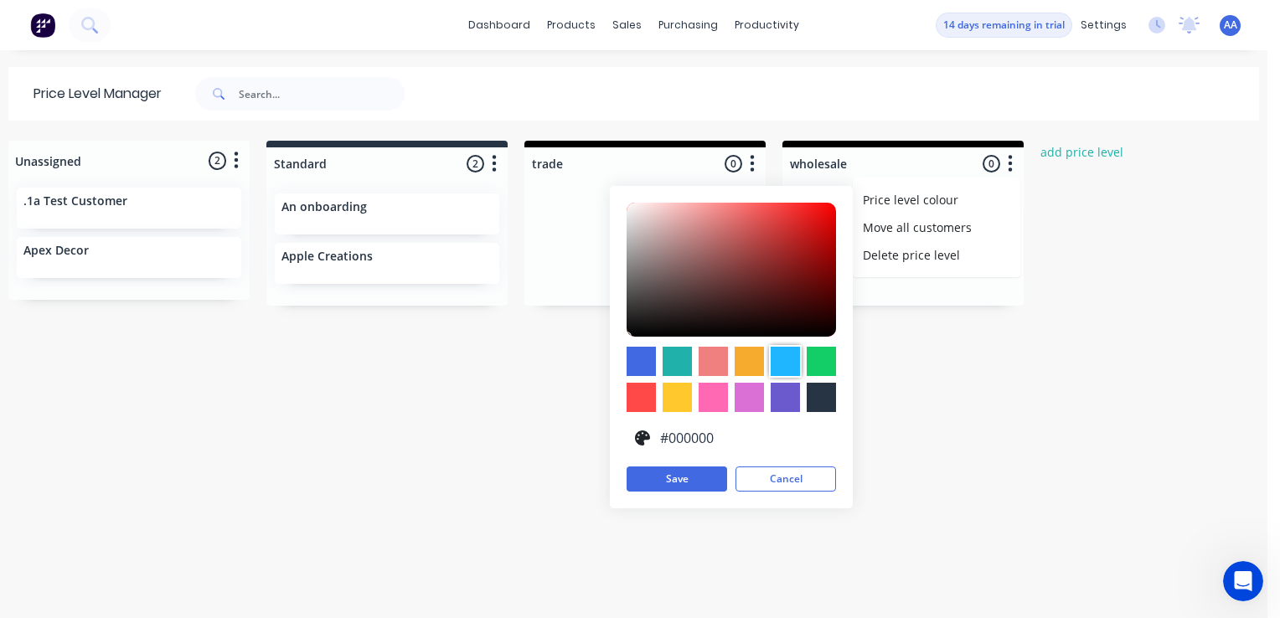
click at [786, 358] on div at bounding box center [785, 361] width 29 height 29
type input "#1FB6FF"
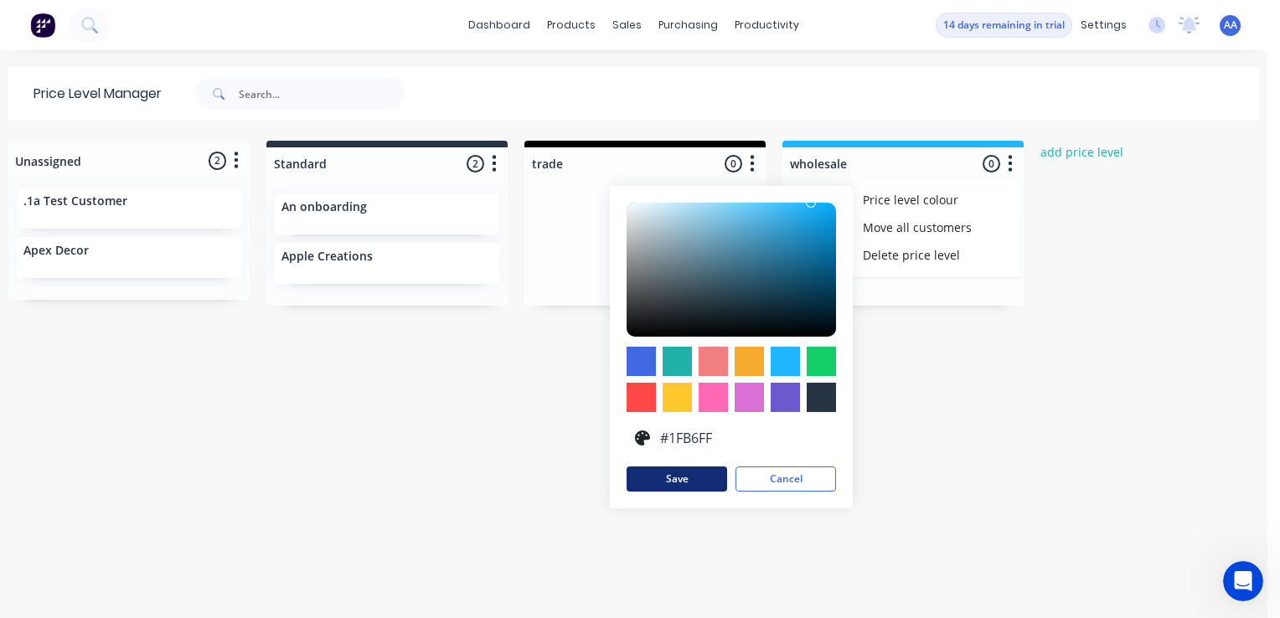
click at [721, 474] on button "Save" at bounding box center [677, 479] width 101 height 25
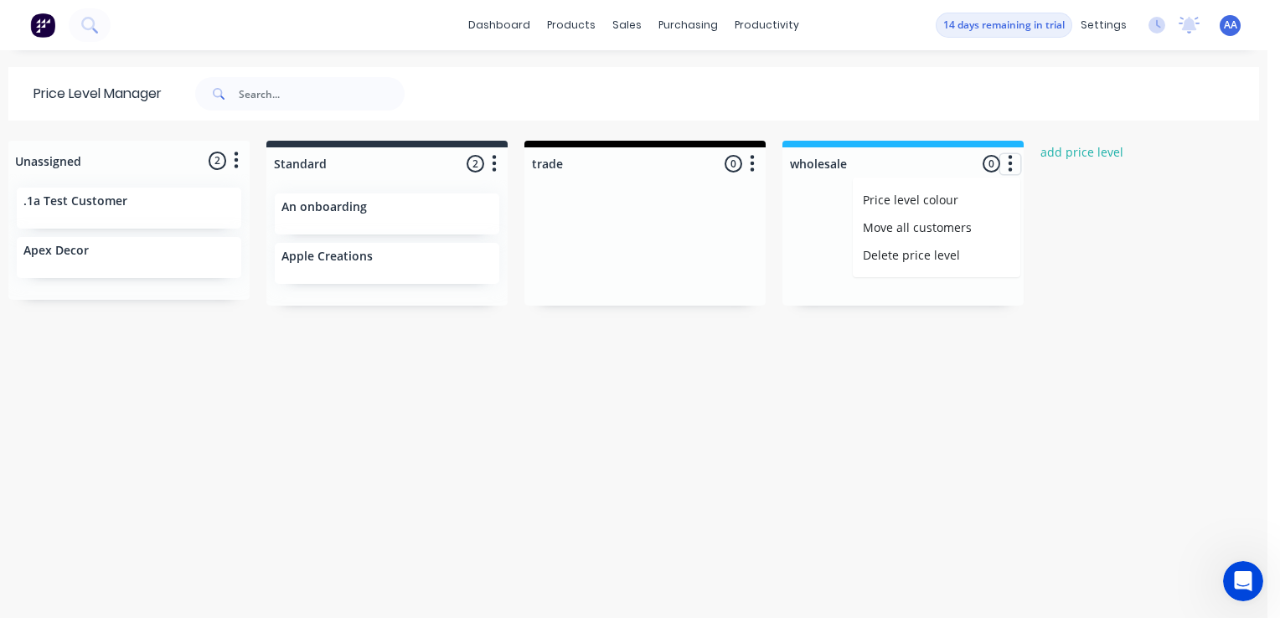
click at [1009, 162] on icon "button" at bounding box center [1011, 163] width 4 height 17
click at [1008, 165] on icon "button" at bounding box center [1010, 163] width 5 height 21
click at [824, 218] on div at bounding box center [902, 243] width 241 height 126
click at [824, 215] on div at bounding box center [902, 243] width 241 height 126
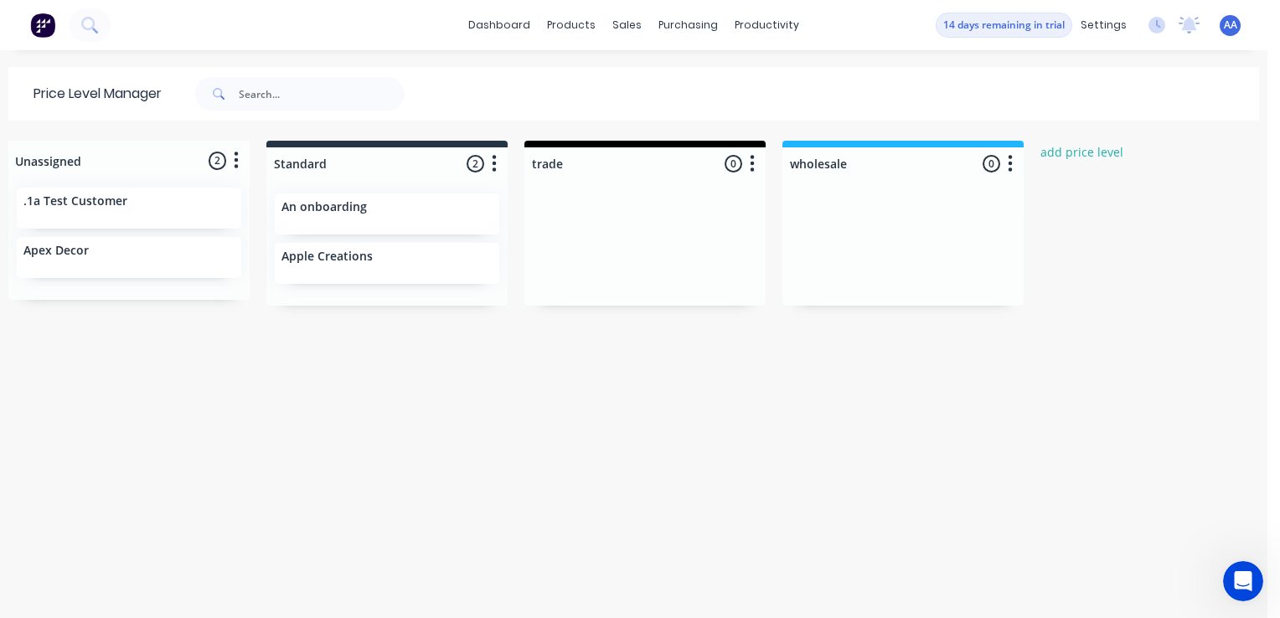
click at [129, 213] on div ".1a Test Customer" at bounding box center [129, 208] width 225 height 41
click at [33, 205] on p ".1a Test Customer" at bounding box center [75, 201] width 104 height 14
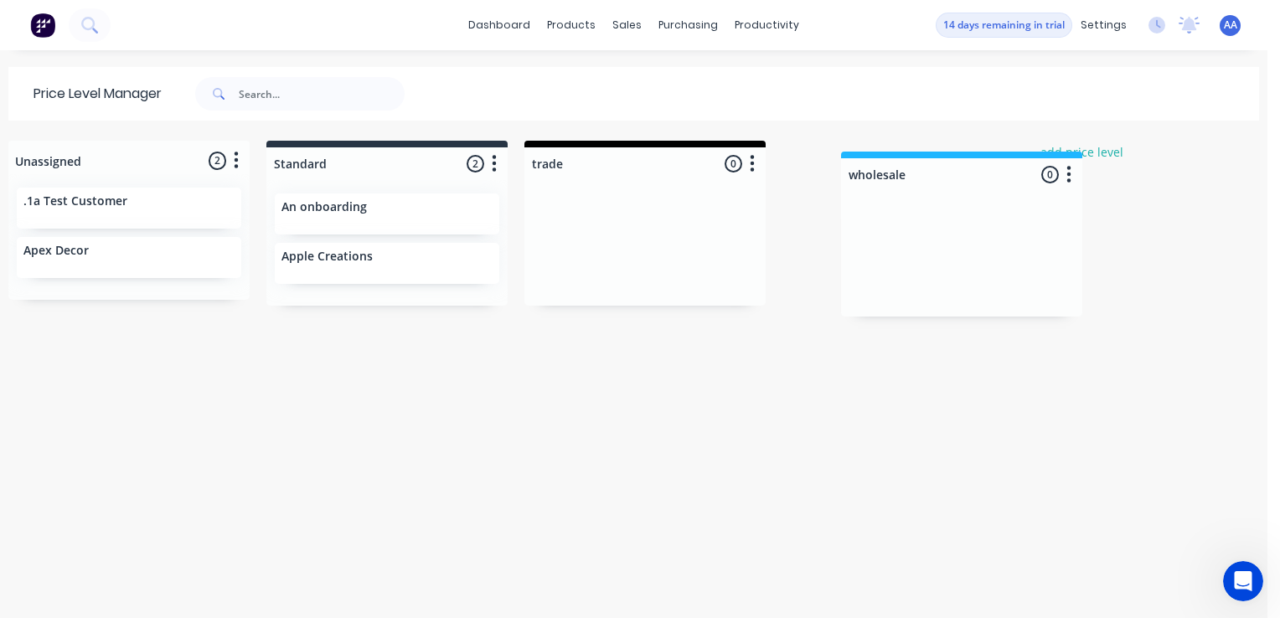
drag, startPoint x: 826, startPoint y: 156, endPoint x: 875, endPoint y: 165, distance: 49.5
click at [875, 165] on div "Unassigned 2 Move all customers Standard trade wholesale .1a Test Customer Apex…" at bounding box center [633, 379] width 1267 height 476
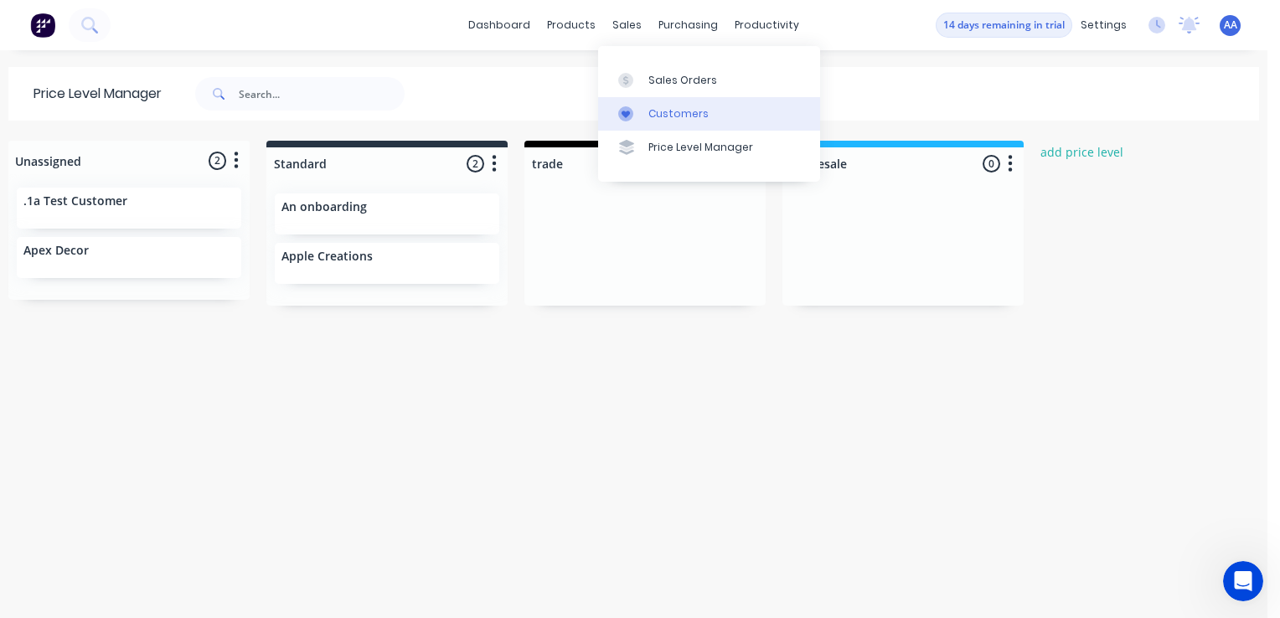
click at [668, 114] on div "Customers" at bounding box center [678, 113] width 60 height 15
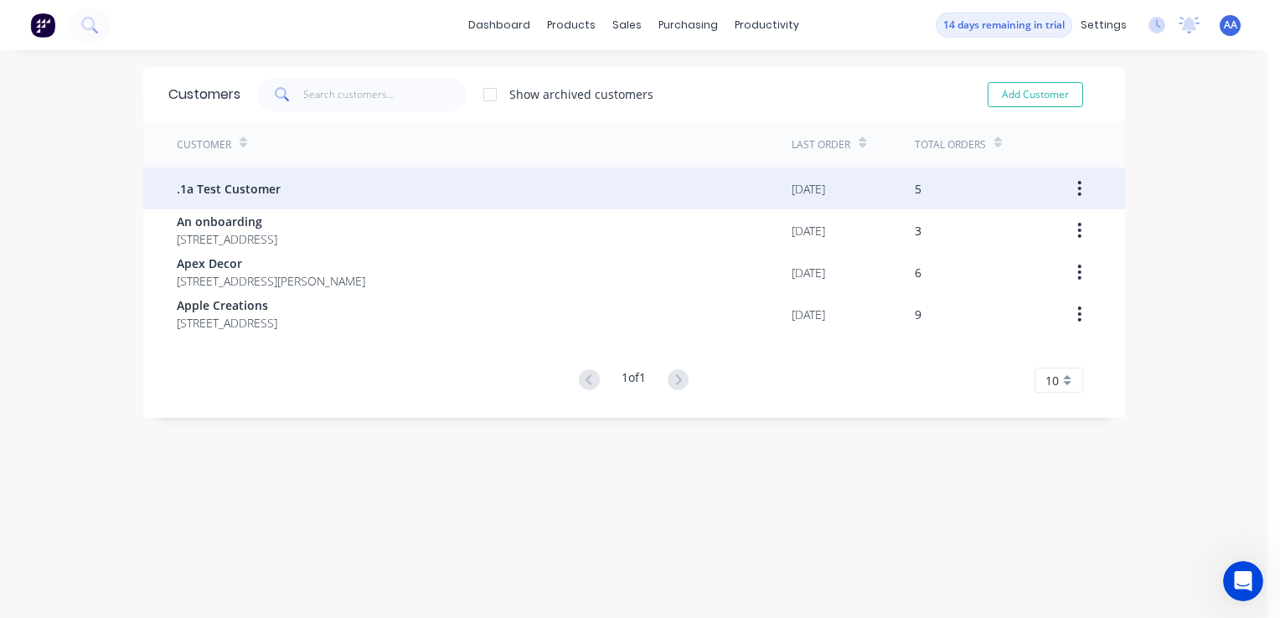
click at [258, 195] on span ".1a Test Customer" at bounding box center [229, 189] width 104 height 18
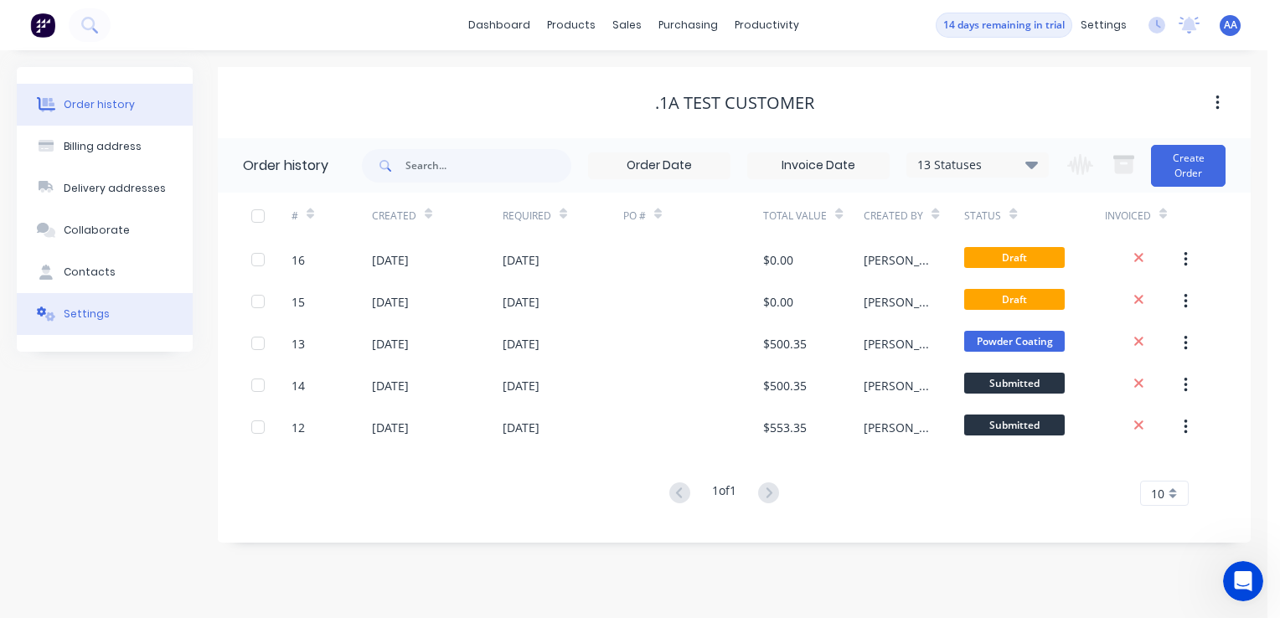
click at [82, 311] on div "Settings" at bounding box center [87, 314] width 46 height 15
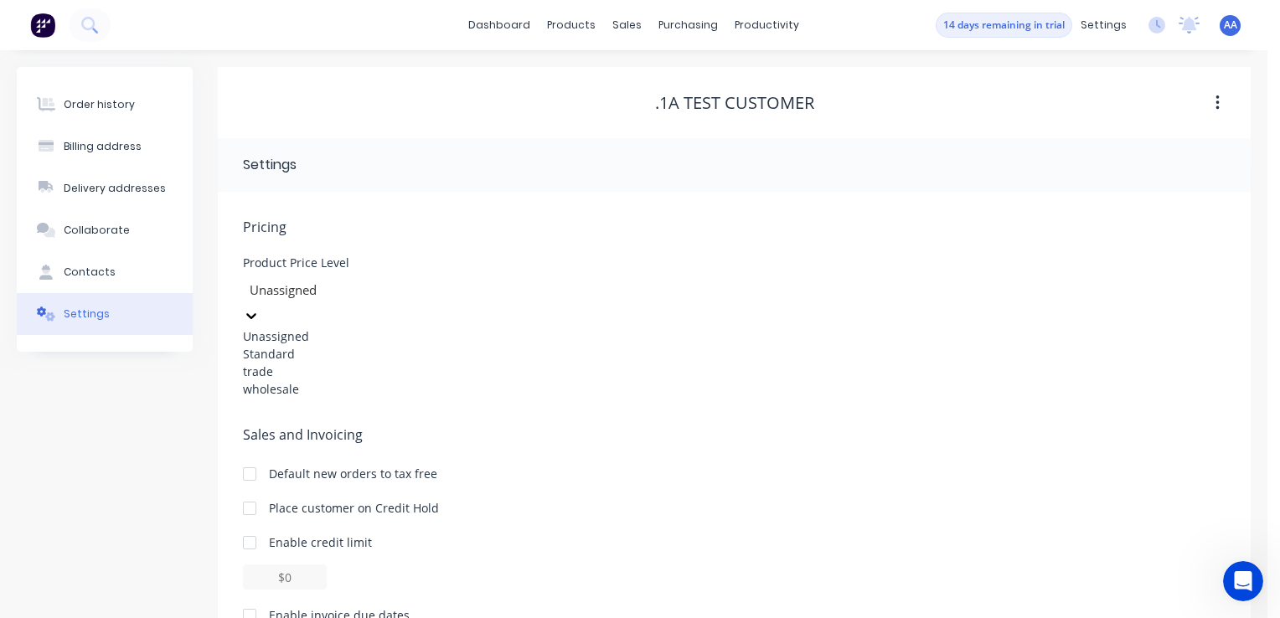
click at [312, 296] on div at bounding box center [368, 290] width 241 height 21
click at [352, 398] on div "wholesale" at bounding box center [368, 389] width 251 height 18
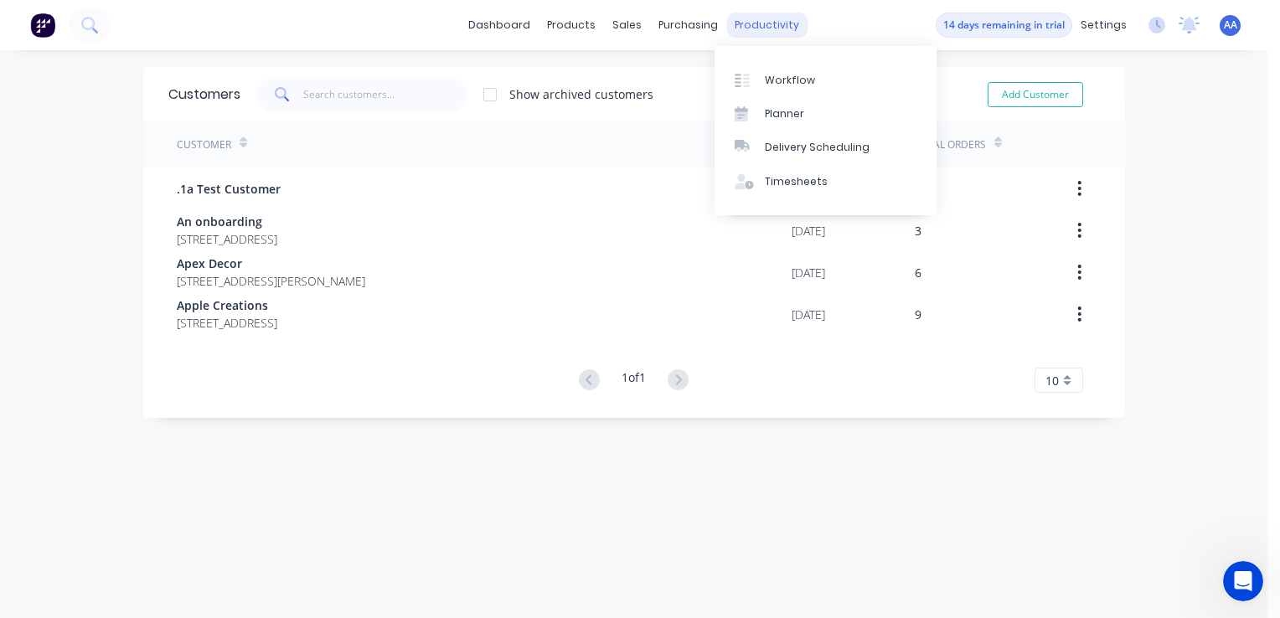
click at [761, 25] on div "productivity" at bounding box center [766, 25] width 81 height 25
click at [798, 149] on div "Delivery Scheduling" at bounding box center [817, 147] width 105 height 15
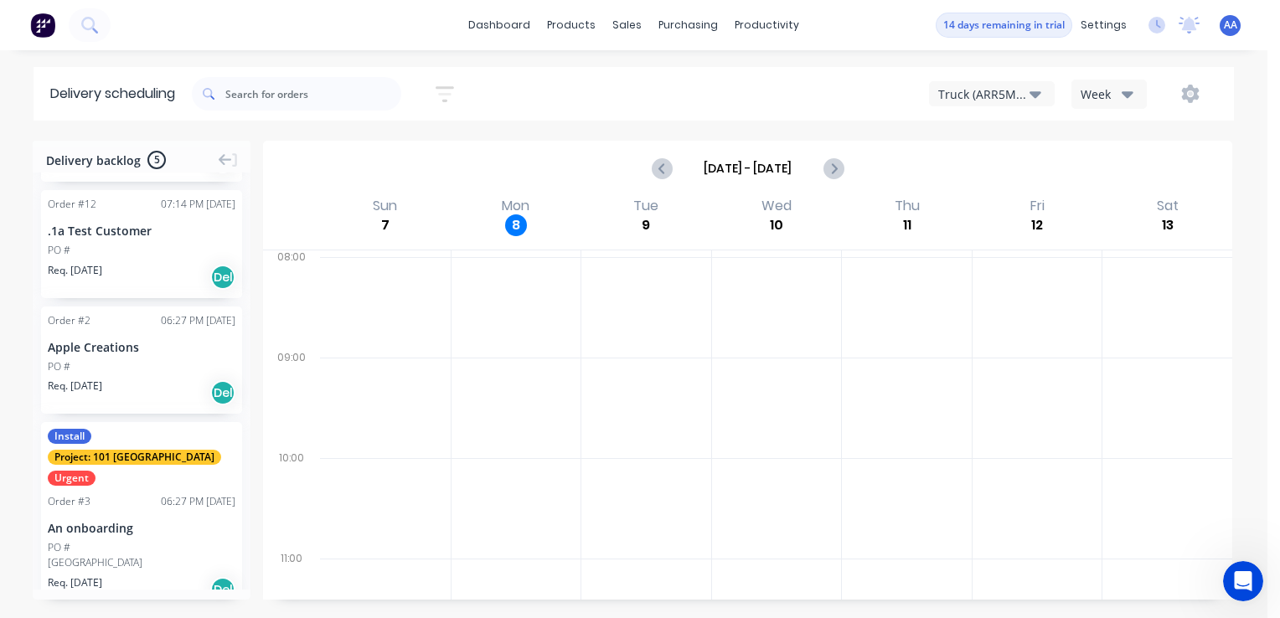
scroll to position [235, 0]
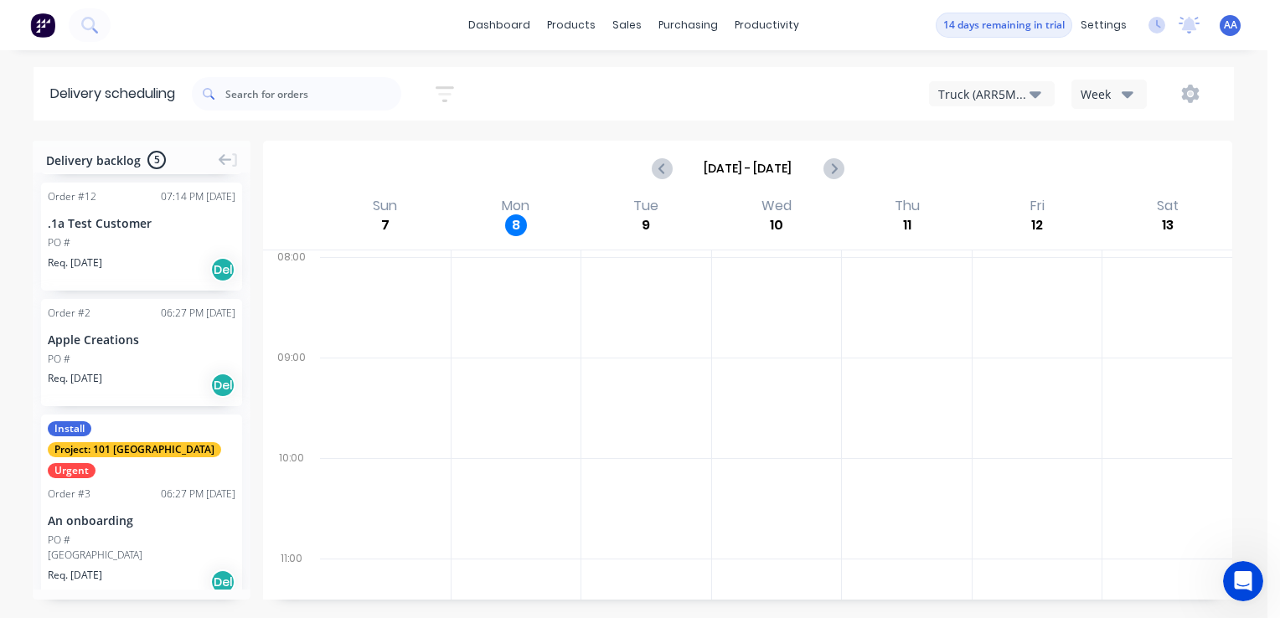
click at [115, 218] on div ".1a Test Customer" at bounding box center [142, 223] width 188 height 18
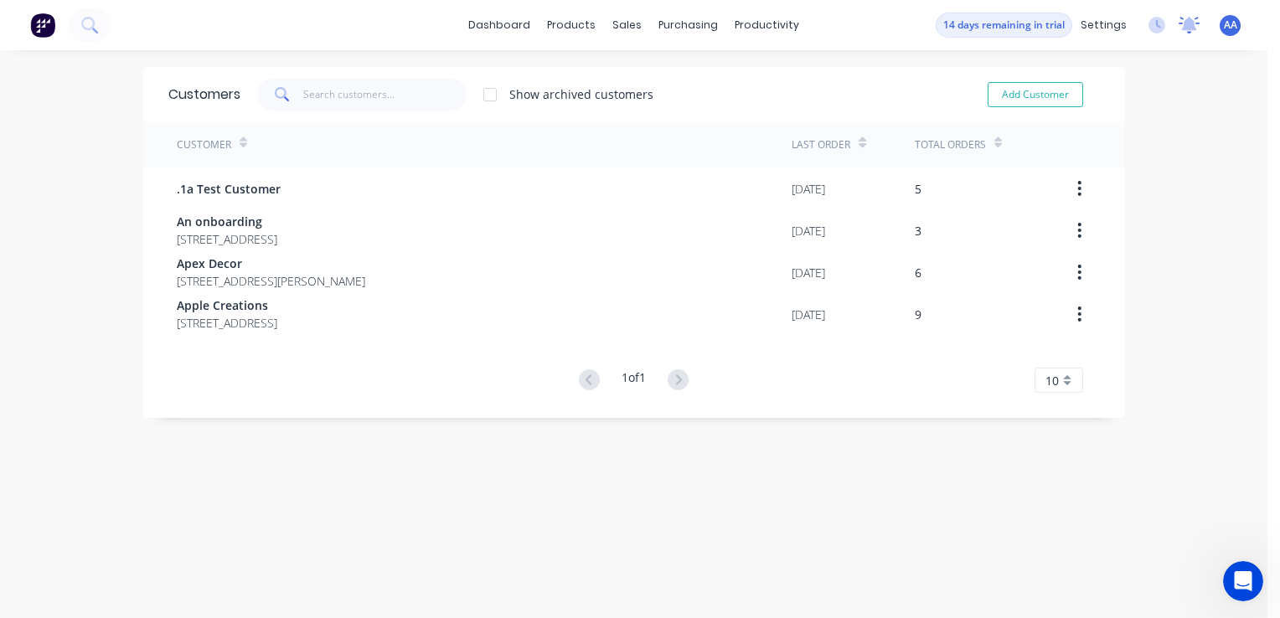
click at [1182, 28] on icon at bounding box center [1189, 23] width 15 height 13
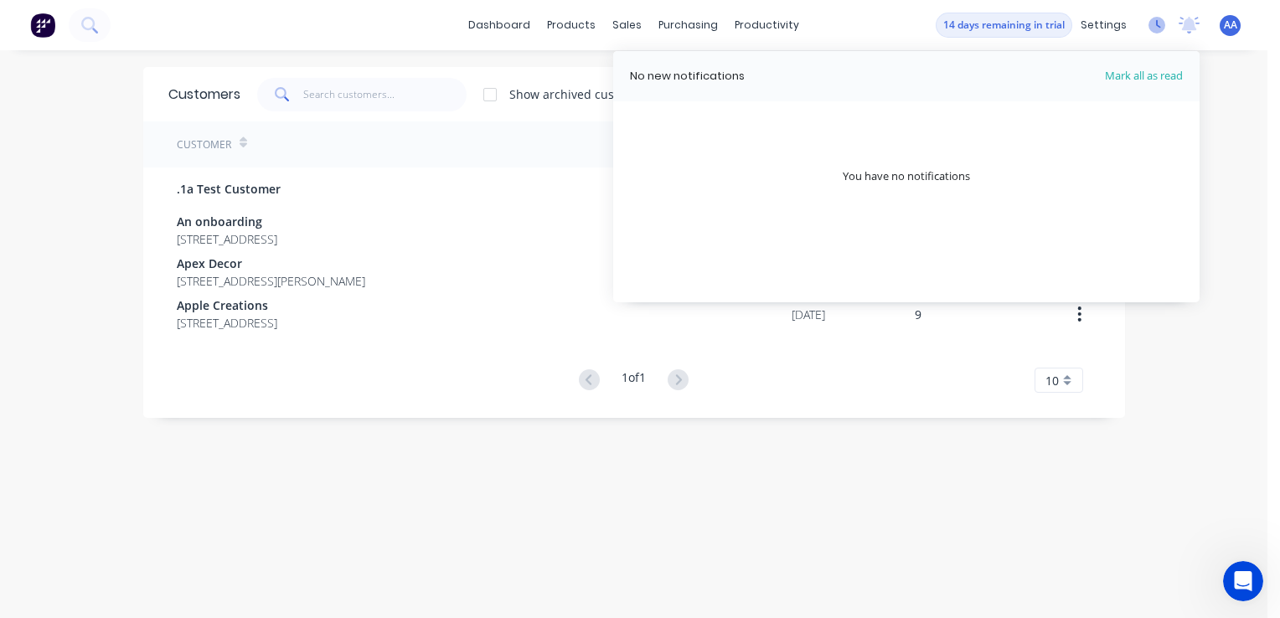
click at [1148, 25] on icon at bounding box center [1156, 25] width 17 height 17
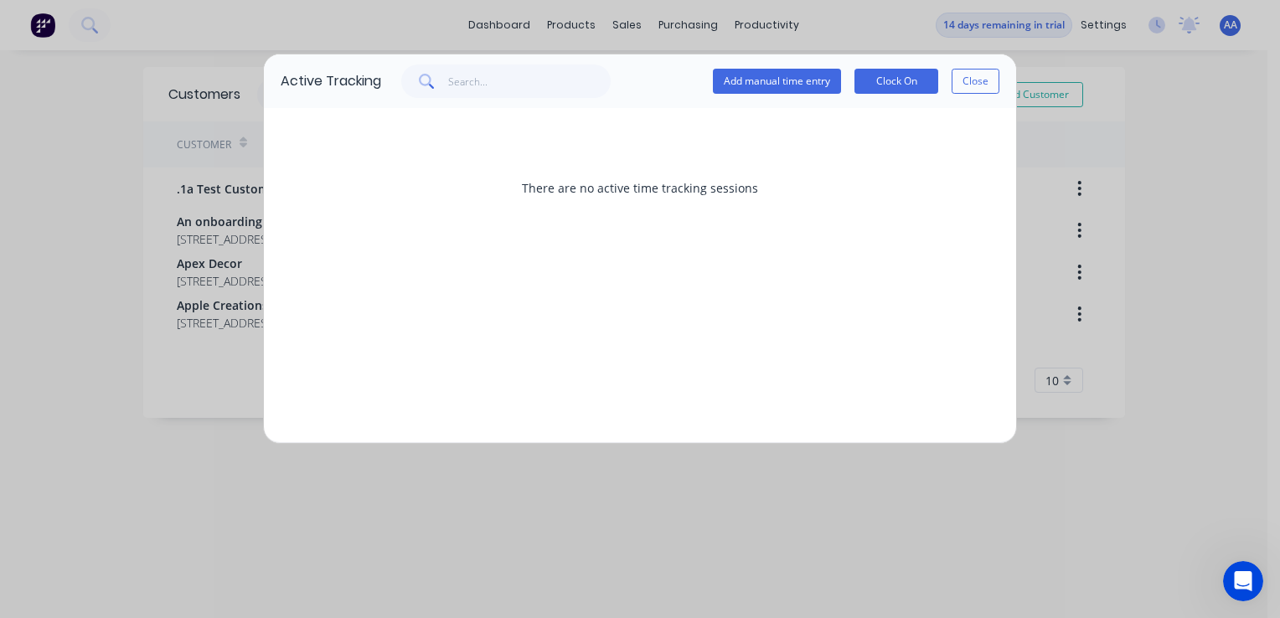
click at [228, 359] on div "Active Tracking Add manual time entry Clock On Close There are no active time t…" at bounding box center [640, 309] width 1280 height 618
click at [994, 79] on button "Close" at bounding box center [976, 81] width 48 height 25
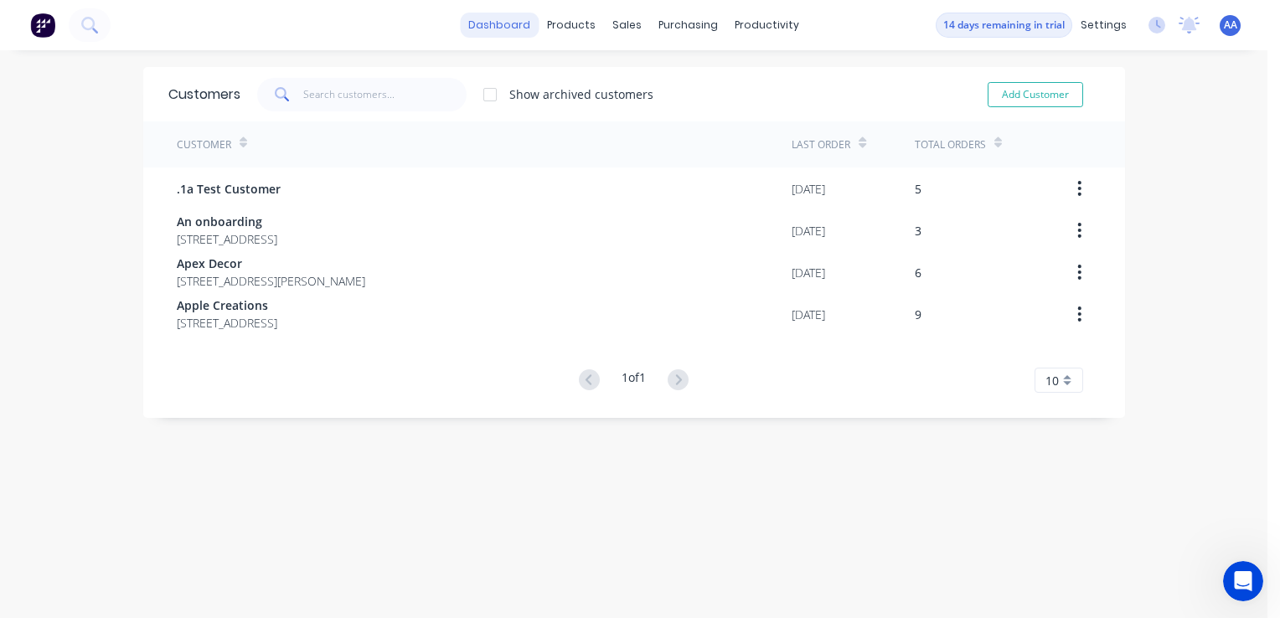
click at [503, 28] on link "dashboard" at bounding box center [499, 25] width 79 height 25
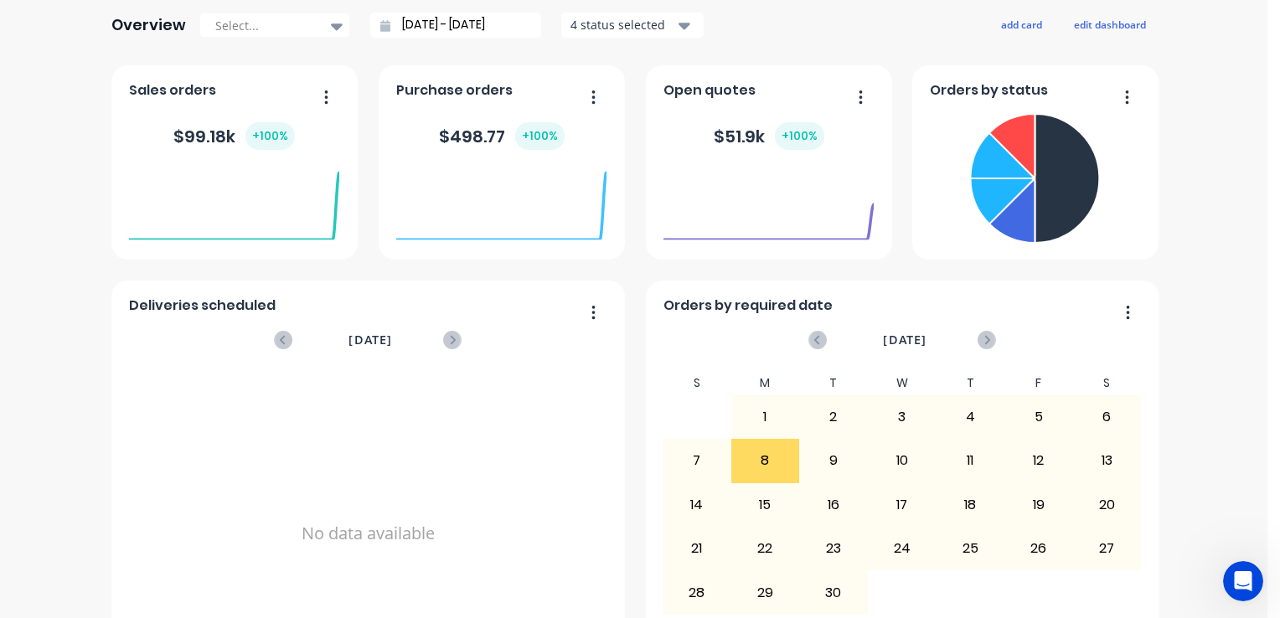
scroll to position [168, 0]
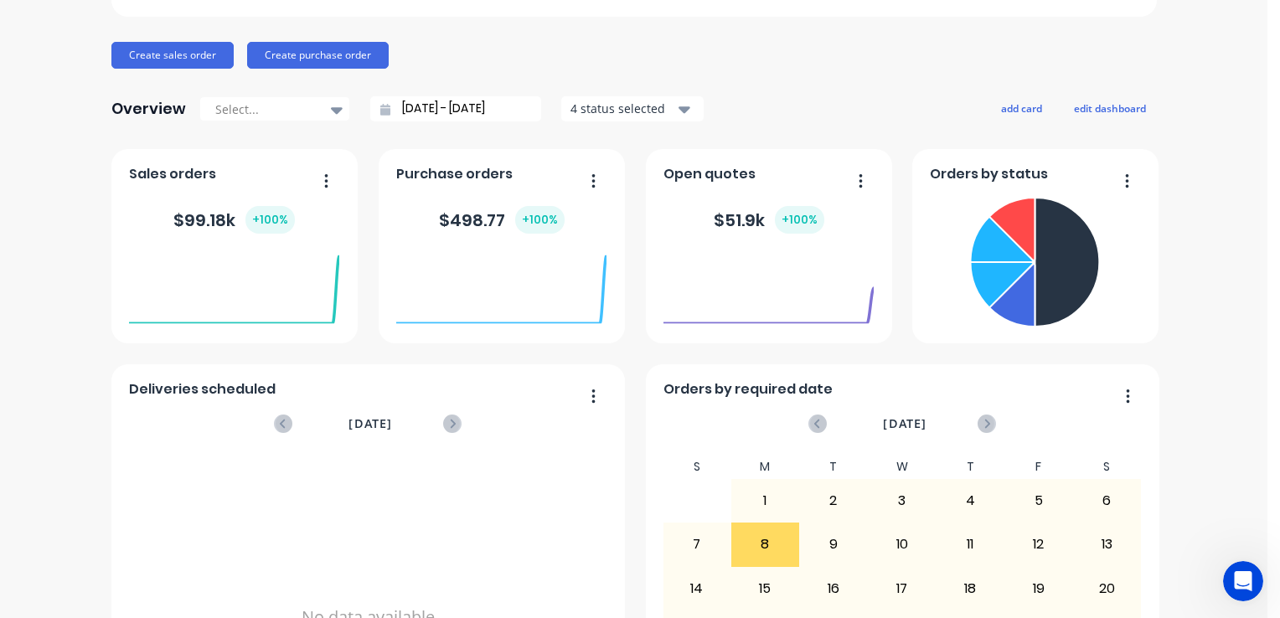
click at [324, 179] on icon "button" at bounding box center [326, 181] width 4 height 17
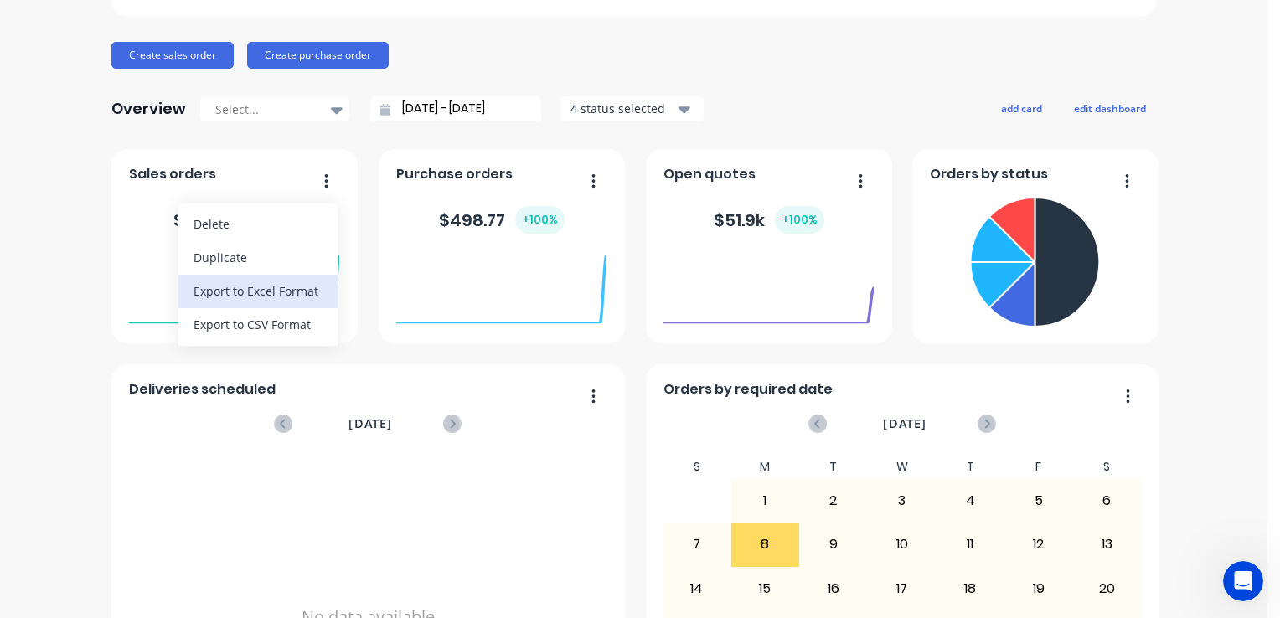
click at [261, 286] on div "Export to Excel Format" at bounding box center [258, 291] width 129 height 24
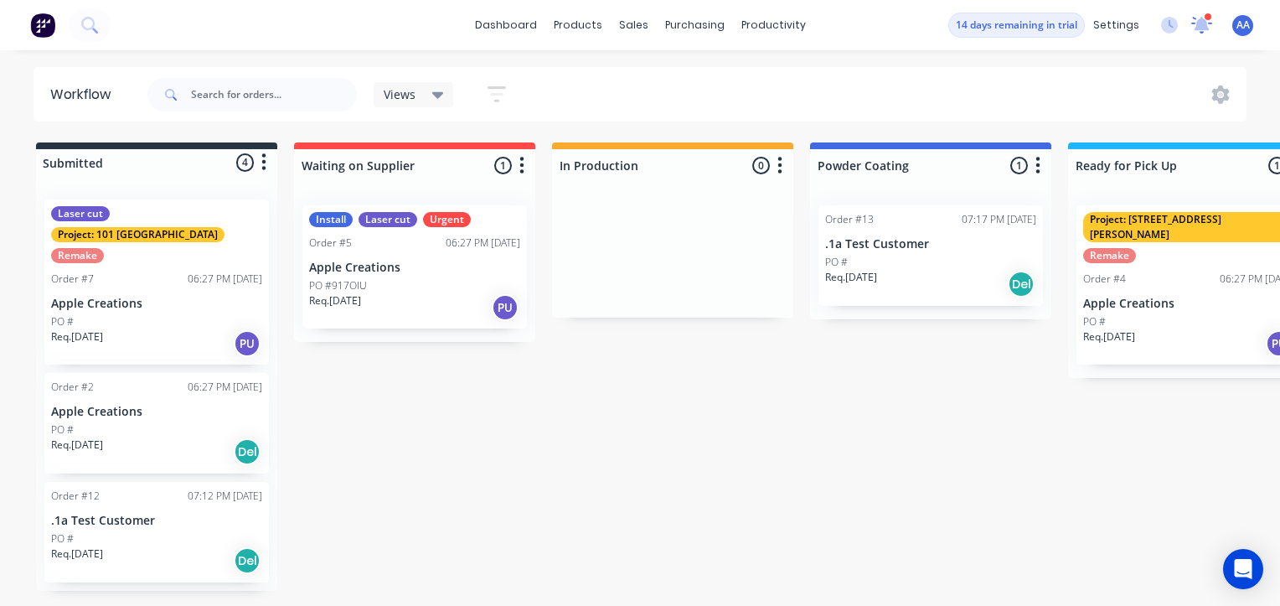
click at [1202, 26] on icon at bounding box center [1202, 23] width 15 height 14
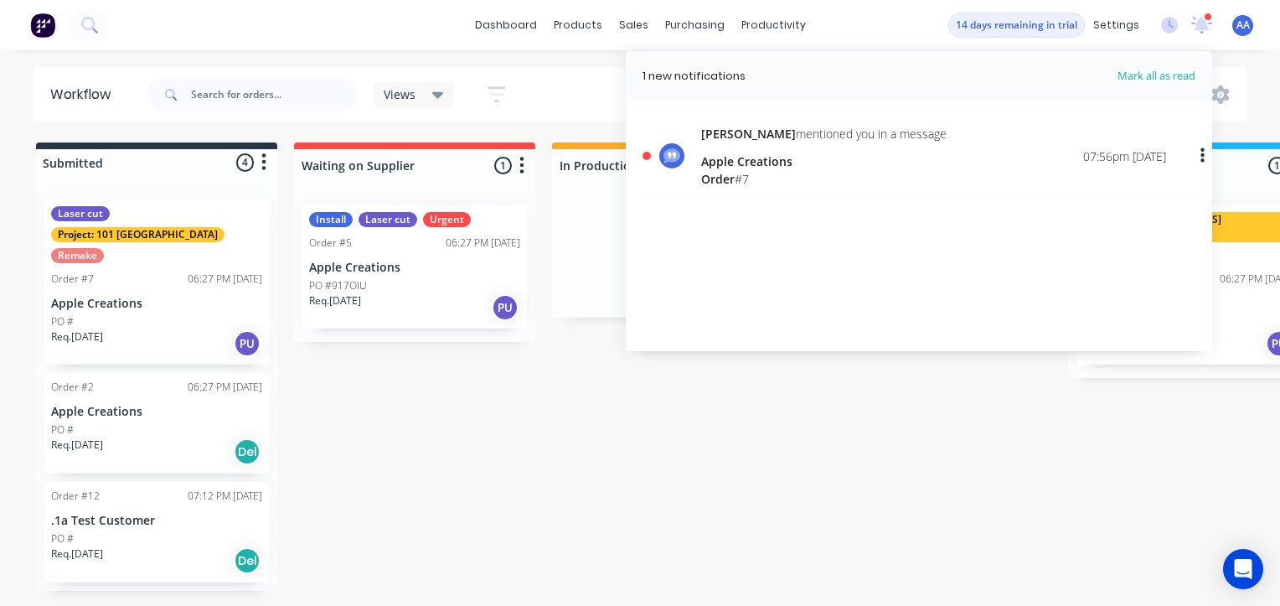
click at [734, 168] on div "Apple Creations" at bounding box center [823, 161] width 245 height 18
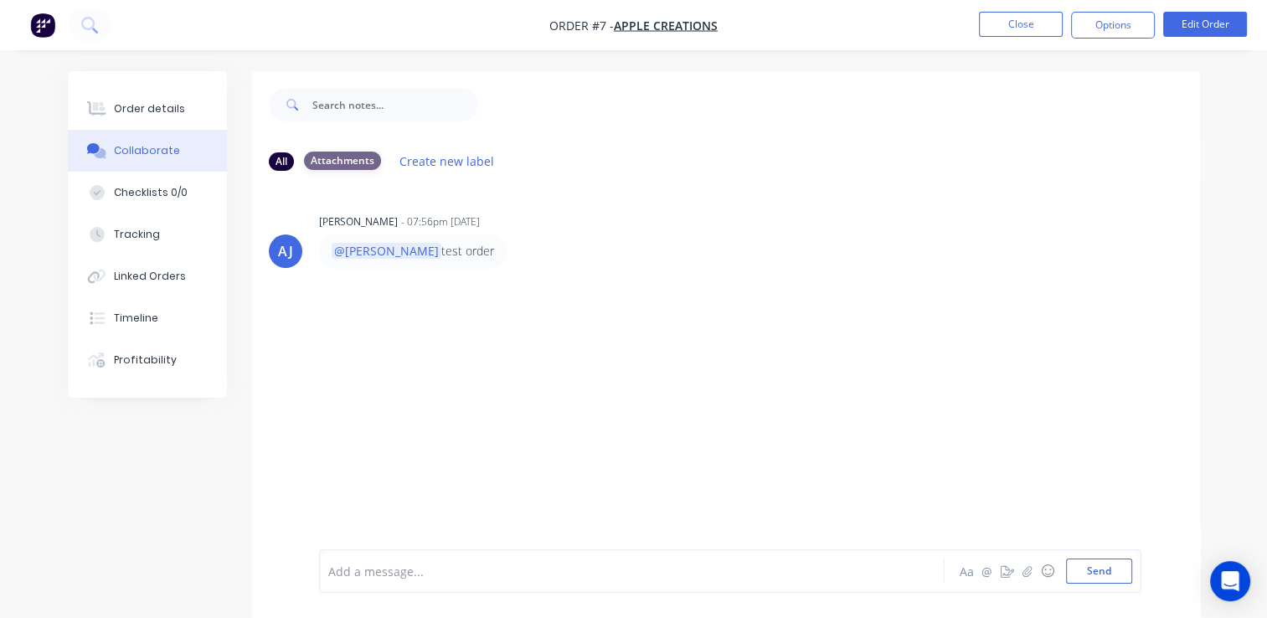
click at [347, 156] on div "Attachments" at bounding box center [342, 161] width 77 height 18
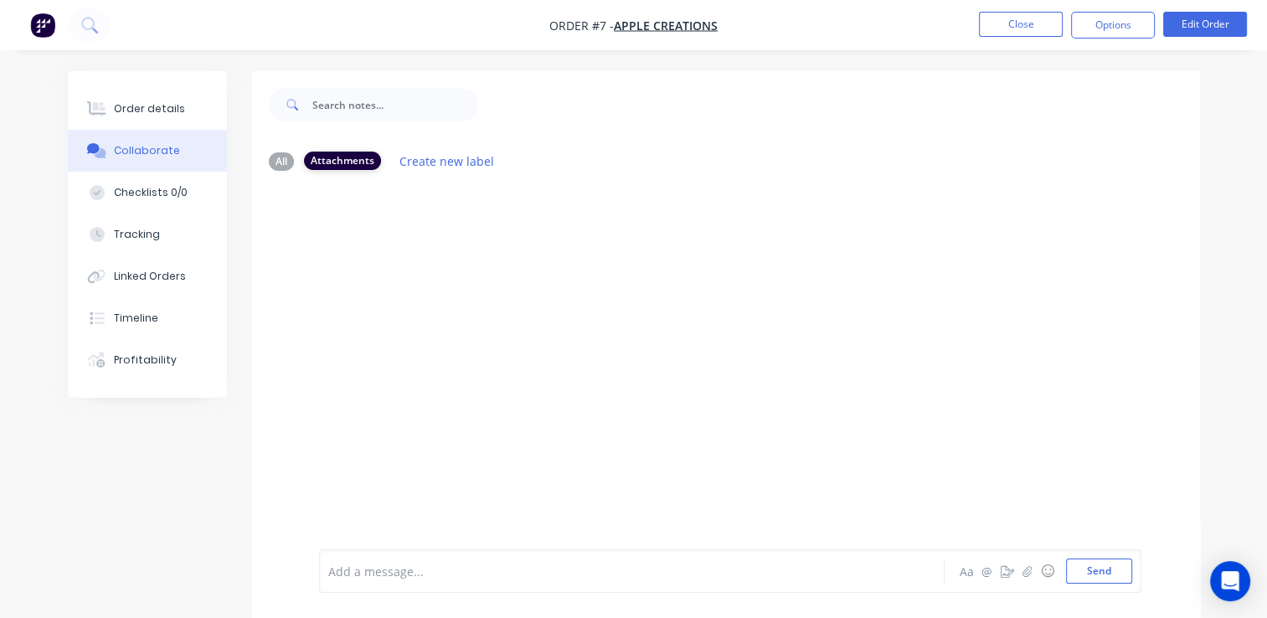
click at [347, 156] on div "Attachments" at bounding box center [342, 161] width 77 height 18
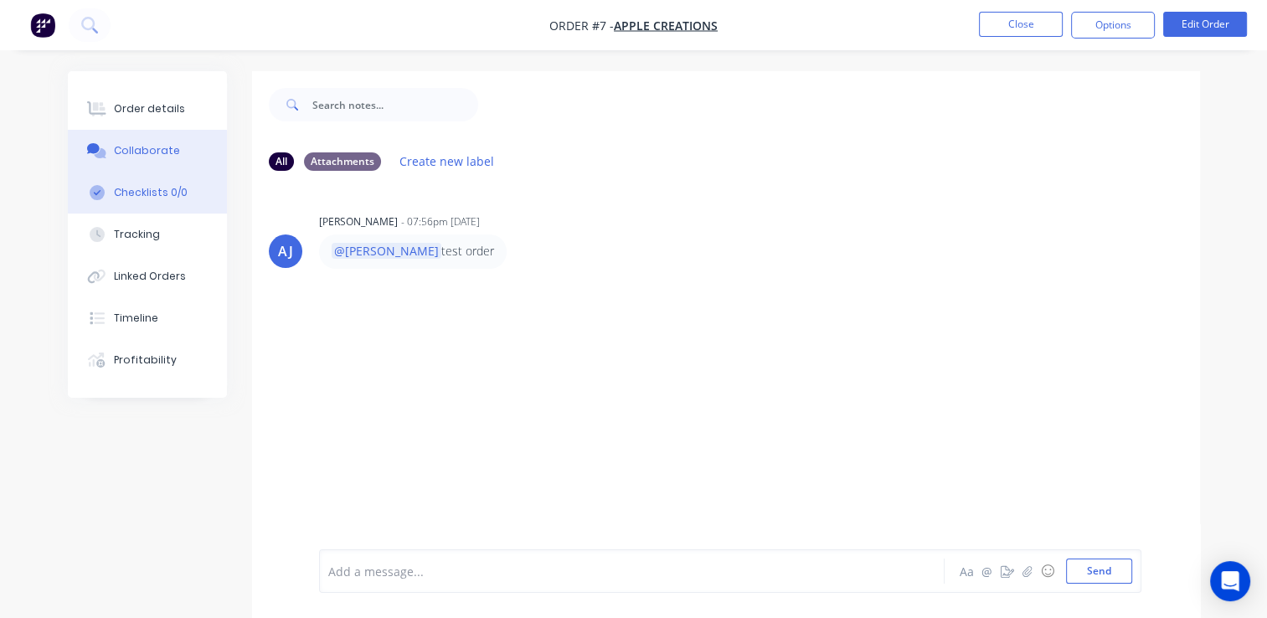
click at [131, 194] on div "Checklists 0/0" at bounding box center [151, 192] width 74 height 15
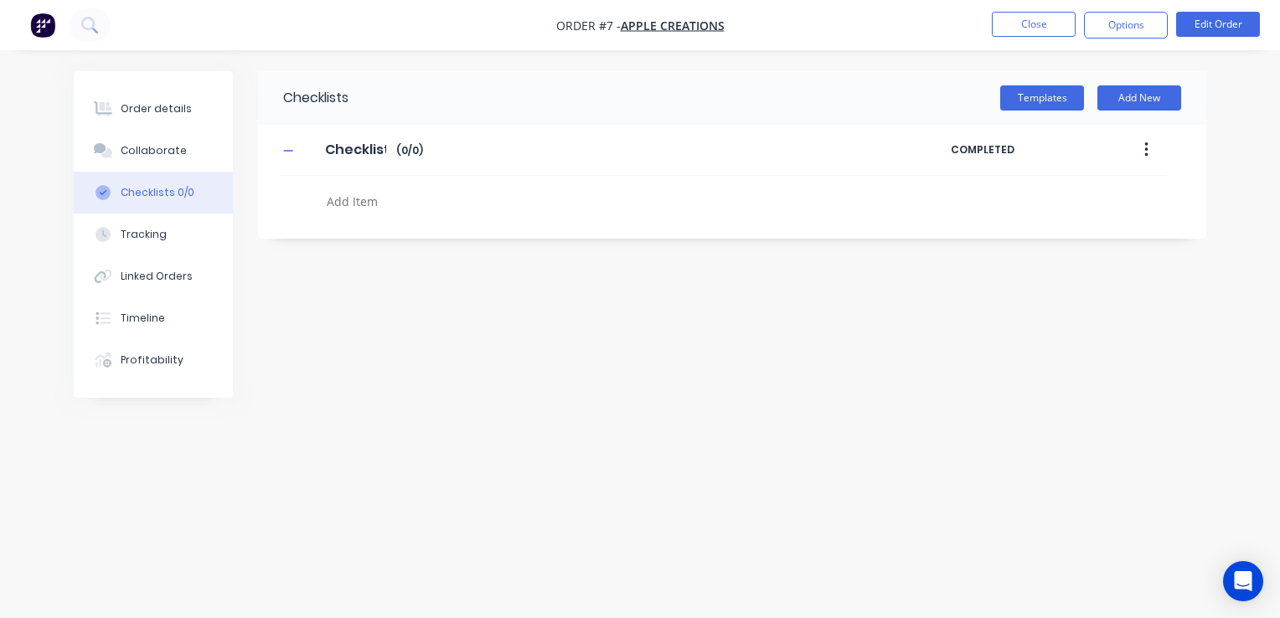
click at [1146, 143] on icon "button" at bounding box center [1145, 149] width 3 height 15
click at [349, 154] on input "Checklist" at bounding box center [355, 149] width 81 height 25
click at [131, 242] on button "Tracking" at bounding box center [153, 235] width 159 height 42
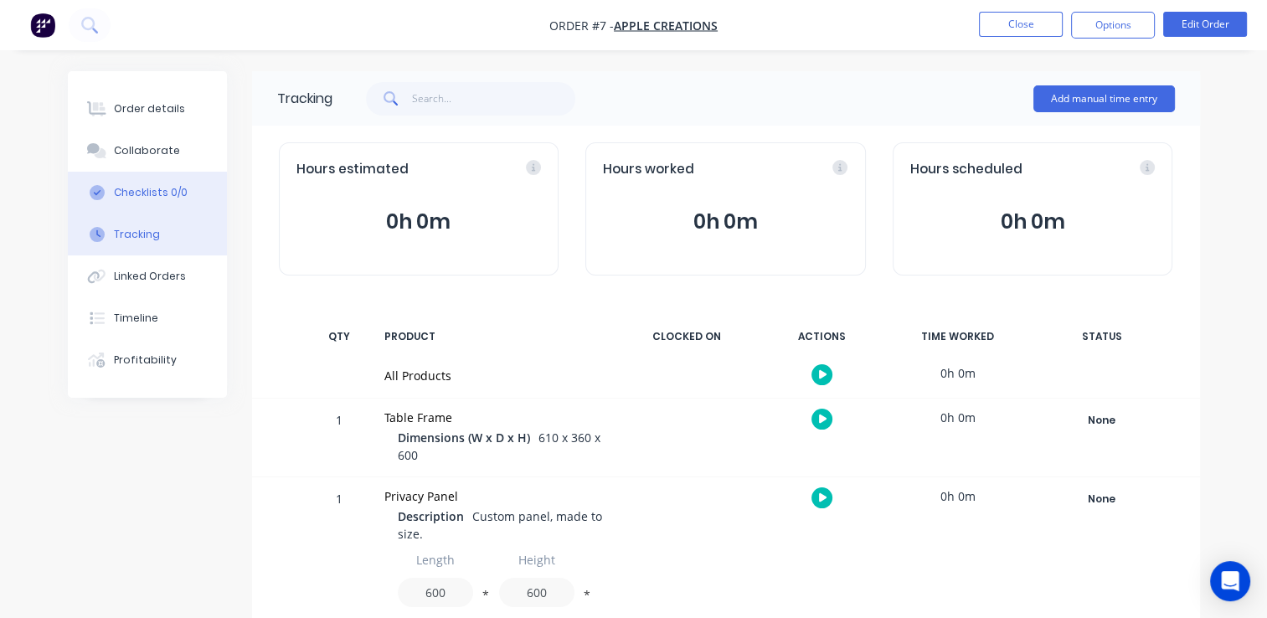
drag, startPoint x: 151, startPoint y: 188, endPoint x: 164, endPoint y: 186, distance: 13.6
click at [151, 189] on div "Checklists 0/0" at bounding box center [151, 192] width 74 height 15
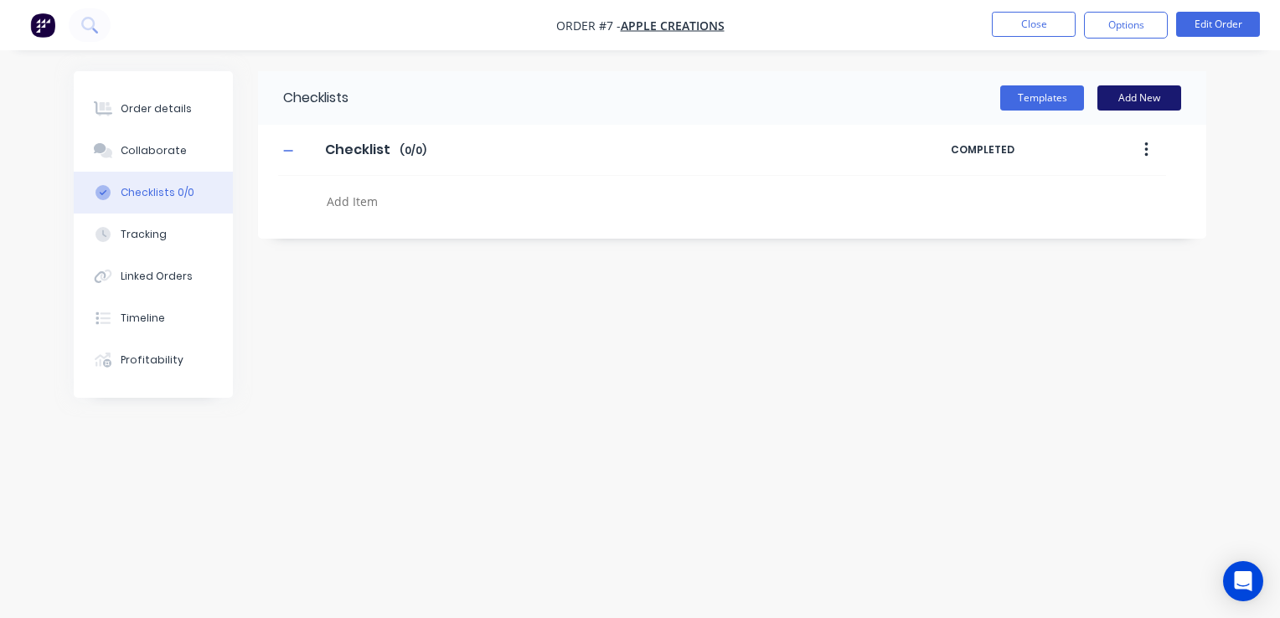
click at [1146, 99] on button "Add New" at bounding box center [1139, 97] width 84 height 25
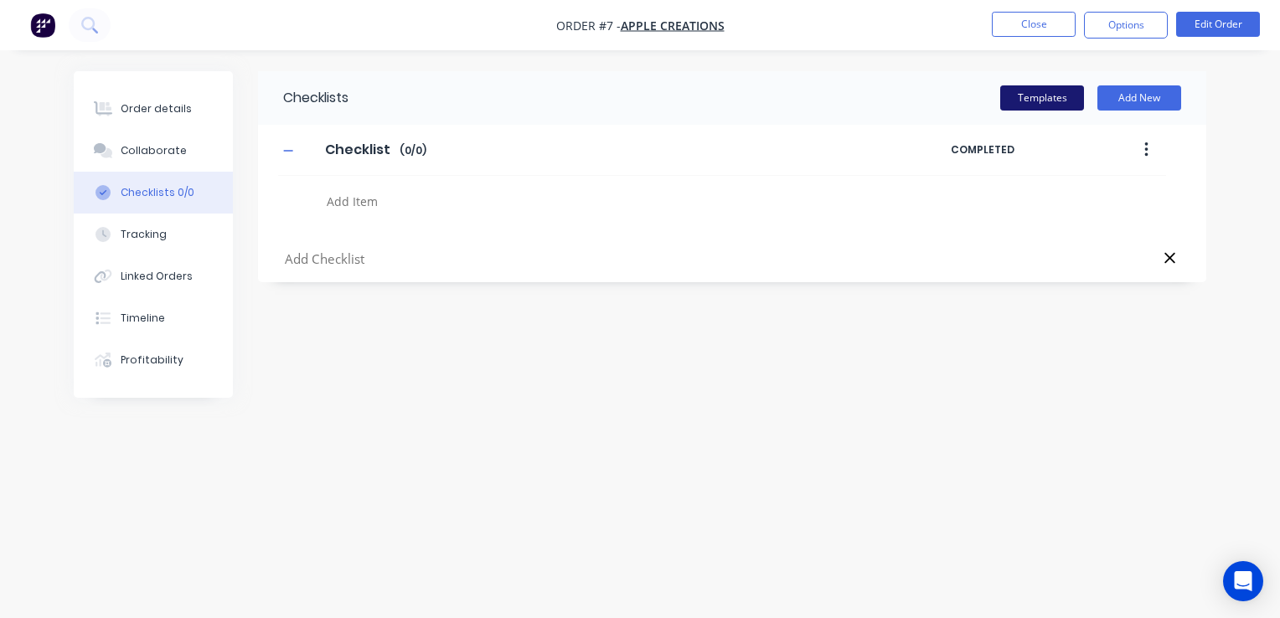
click at [1031, 93] on button "Templates" at bounding box center [1042, 97] width 84 height 25
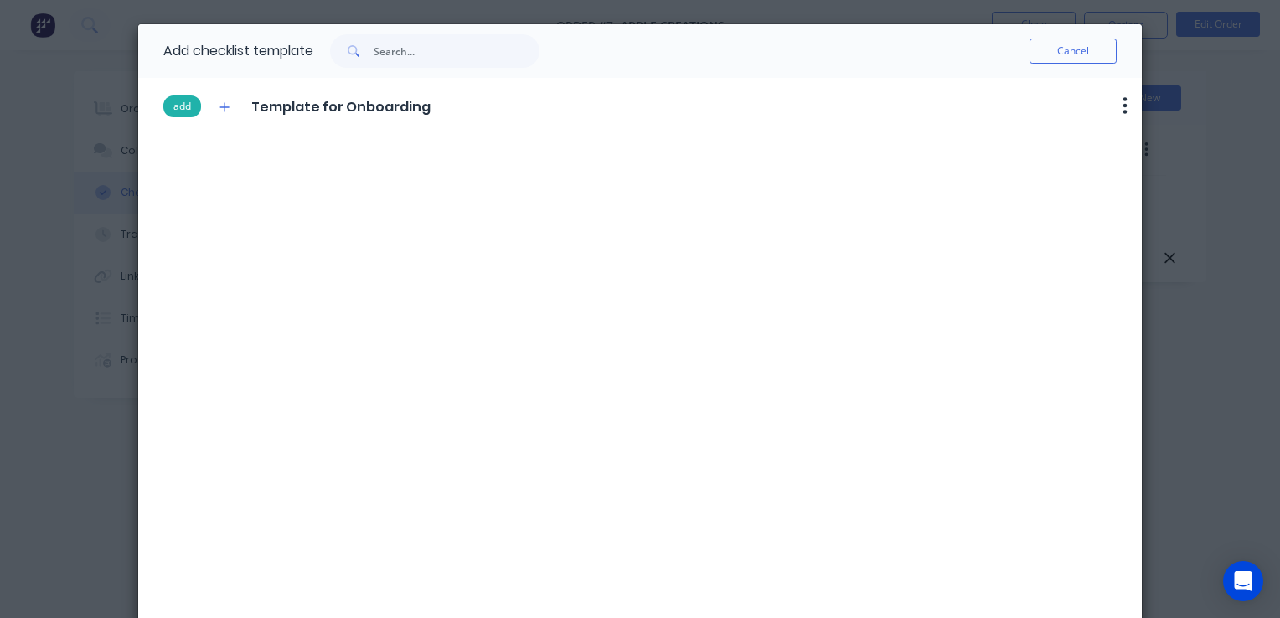
click at [183, 103] on button "add" at bounding box center [182, 106] width 38 height 22
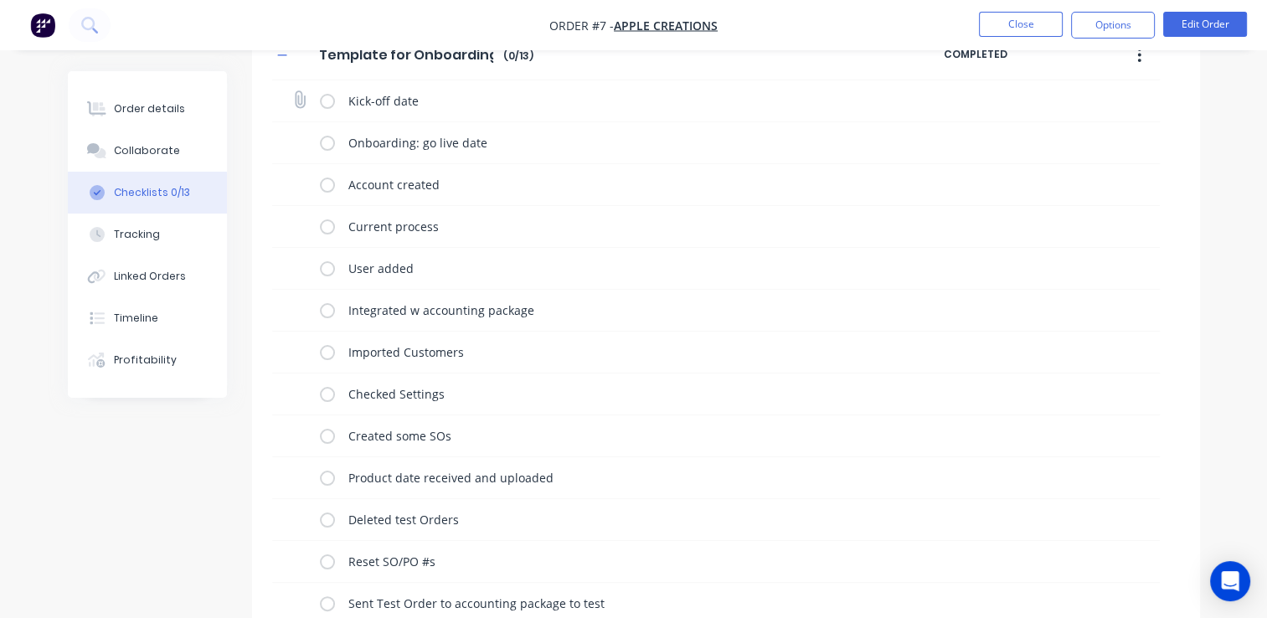
scroll to position [251, 0]
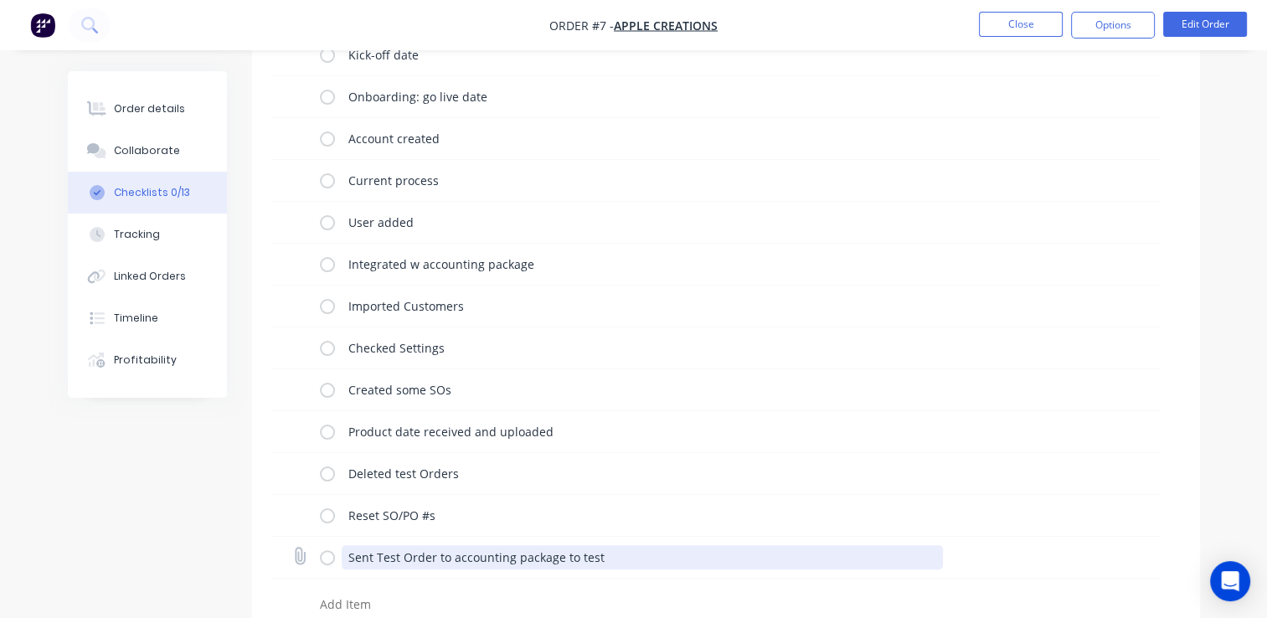
click at [492, 563] on textarea "Sent Test Order to accounting package to test" at bounding box center [642, 557] width 601 height 24
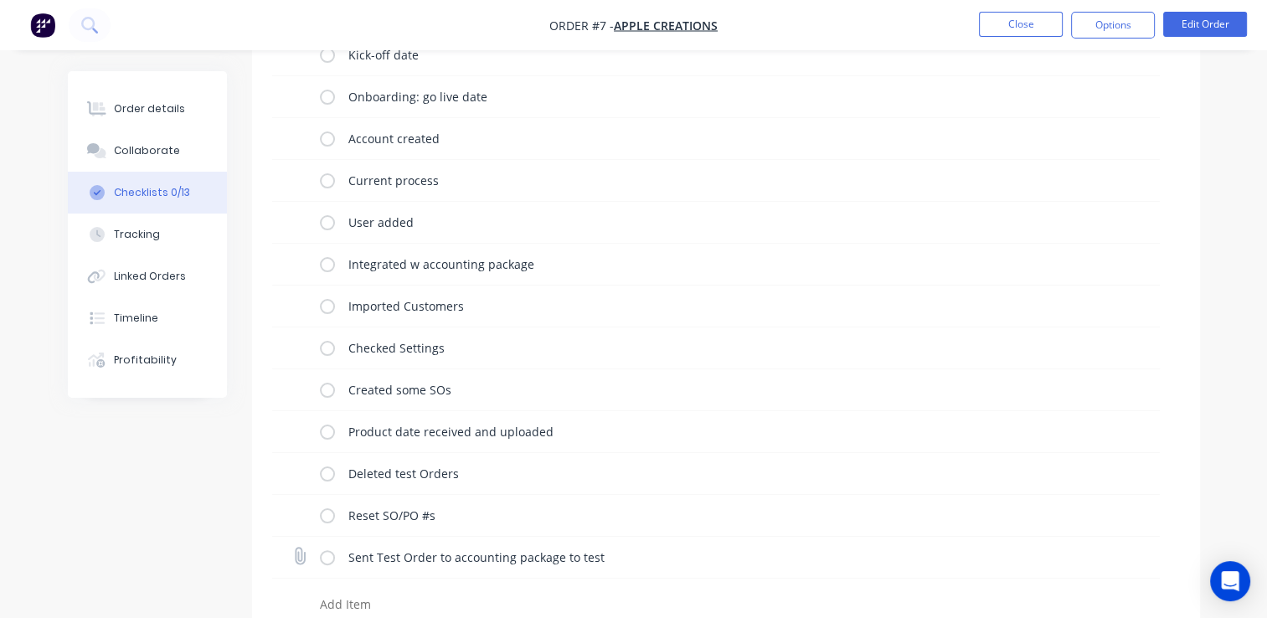
click at [328, 551] on label at bounding box center [327, 558] width 15 height 18
click at [0, 0] on input "checkbox" at bounding box center [0, 0] width 0 height 0
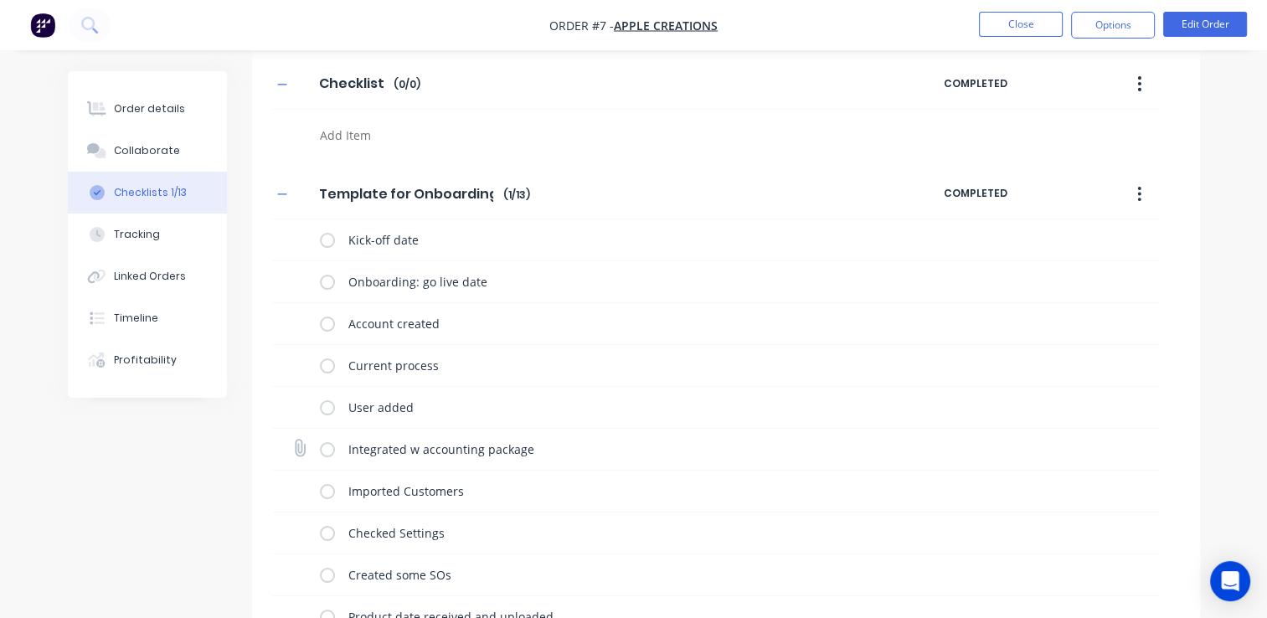
scroll to position [0, 0]
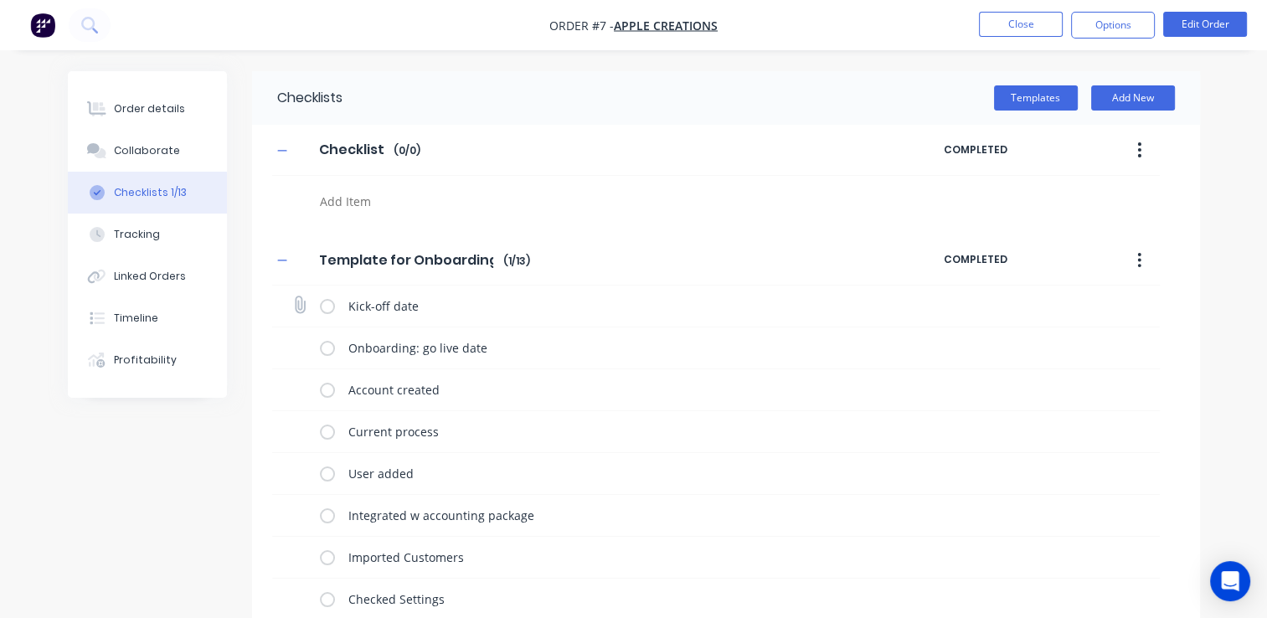
click at [326, 307] on label at bounding box center [327, 306] width 15 height 18
click at [0, 0] on input "checkbox" at bounding box center [0, 0] width 0 height 0
click at [1140, 101] on button "Add New" at bounding box center [1134, 97] width 84 height 25
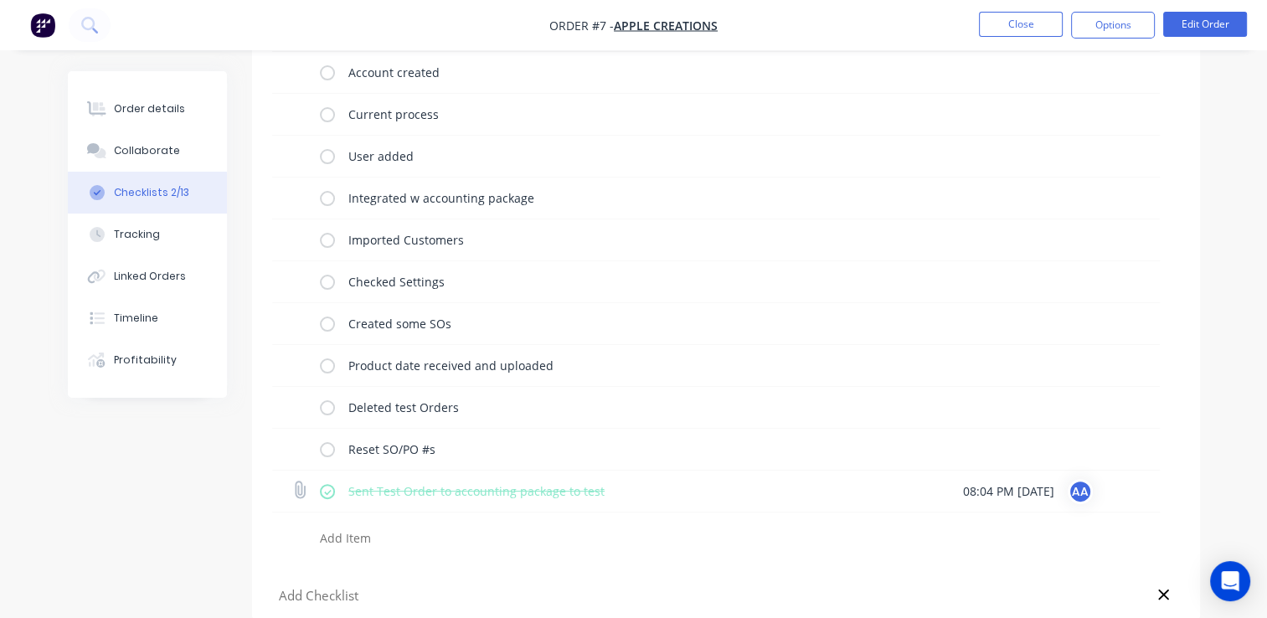
click at [328, 489] on label at bounding box center [327, 492] width 15 height 18
click at [0, 0] on input "checkbox" at bounding box center [0, 0] width 0 height 0
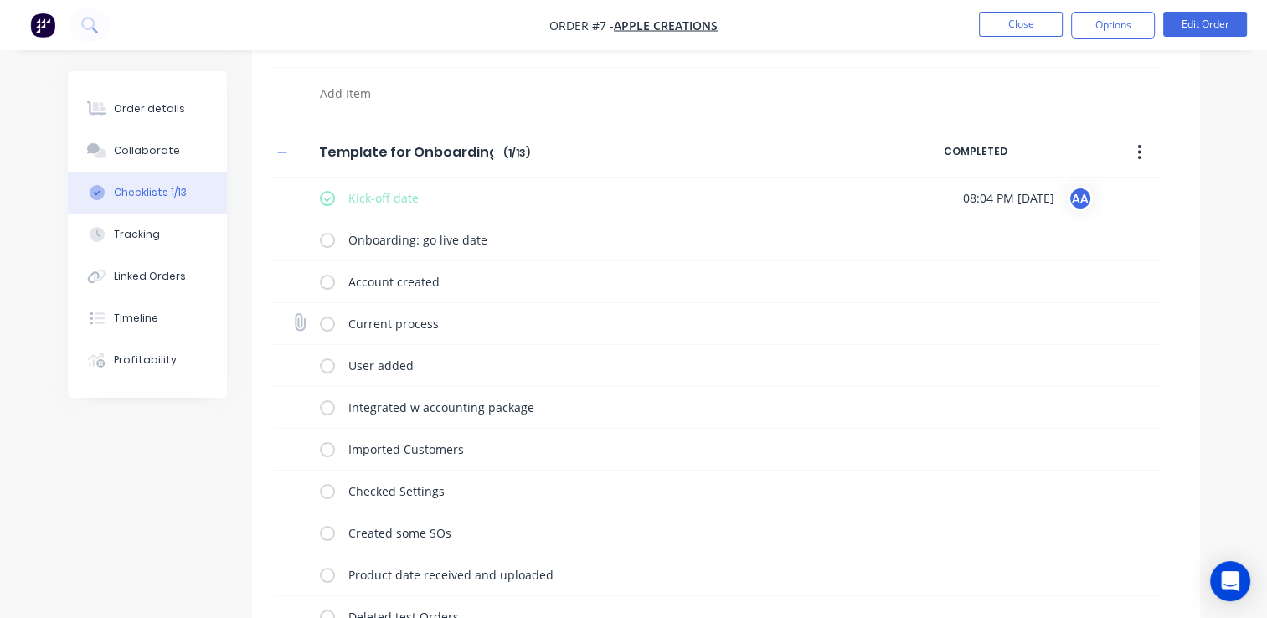
scroll to position [0, 0]
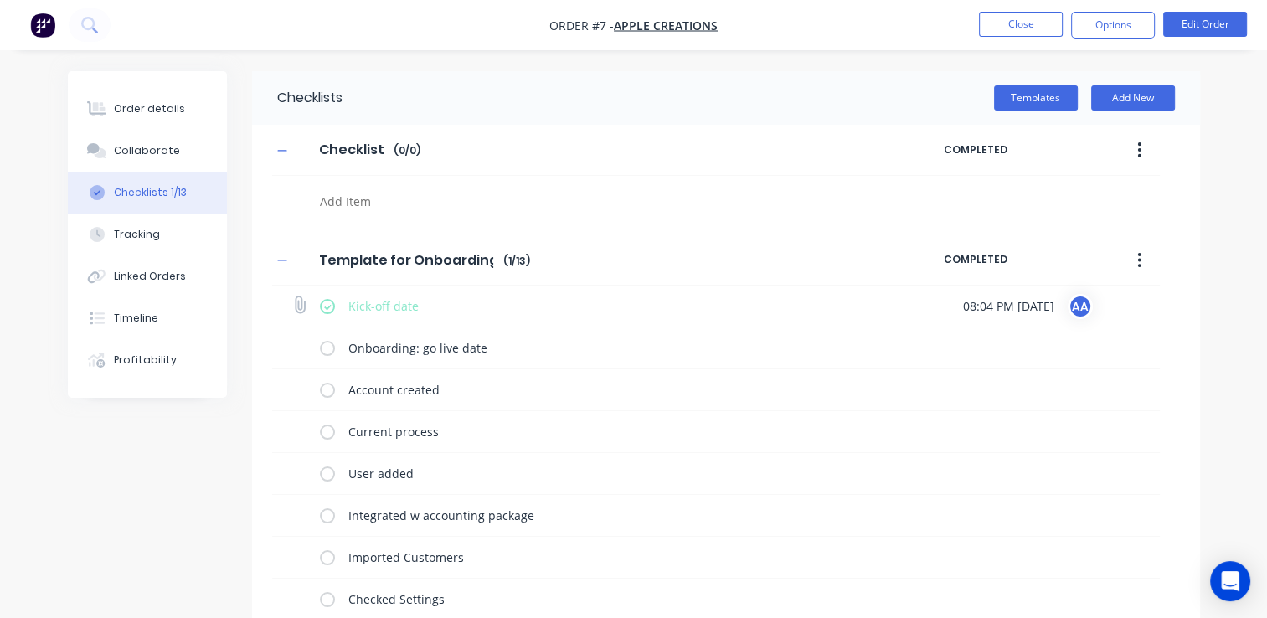
click at [328, 305] on label at bounding box center [327, 306] width 15 height 18
click at [0, 0] on input "checkbox" at bounding box center [0, 0] width 0 height 0
click at [327, 349] on label at bounding box center [327, 348] width 15 height 18
click at [0, 0] on input "checkbox" at bounding box center [0, 0] width 0 height 0
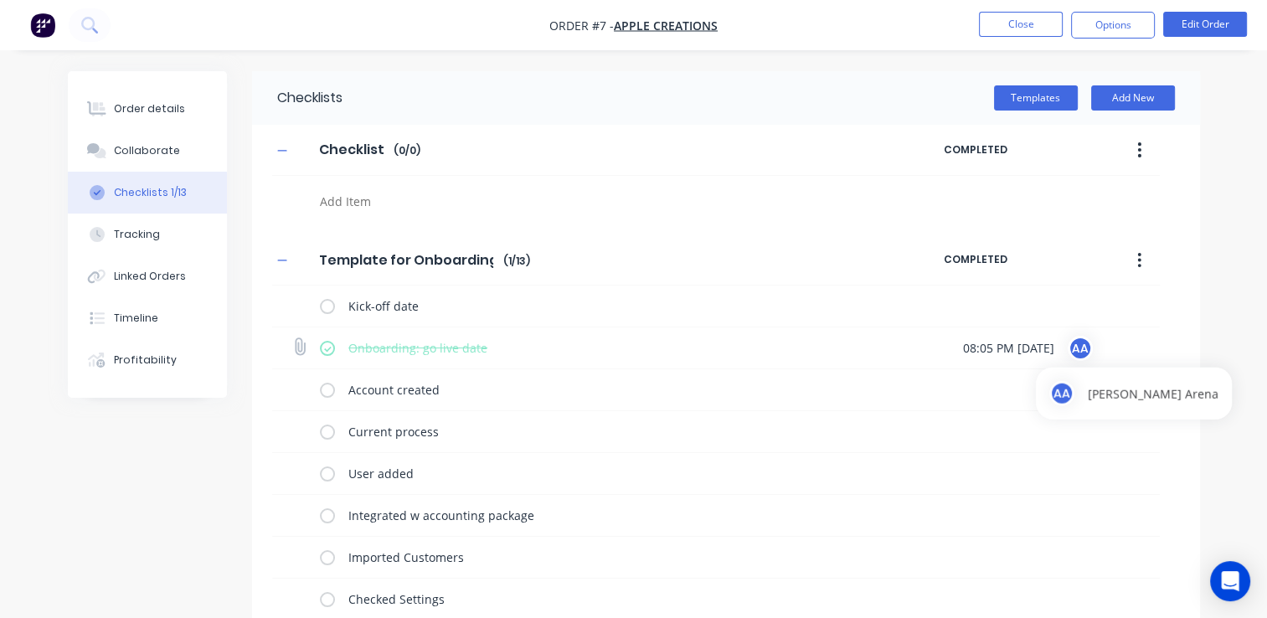
click at [1093, 342] on div "AA" at bounding box center [1080, 348] width 25 height 25
click at [1139, 347] on div "08:05 PM 08/09/2025 AA" at bounding box center [1061, 348] width 197 height 25
click at [327, 351] on label at bounding box center [327, 348] width 15 height 18
click at [0, 0] on input "checkbox" at bounding box center [0, 0] width 0 height 0
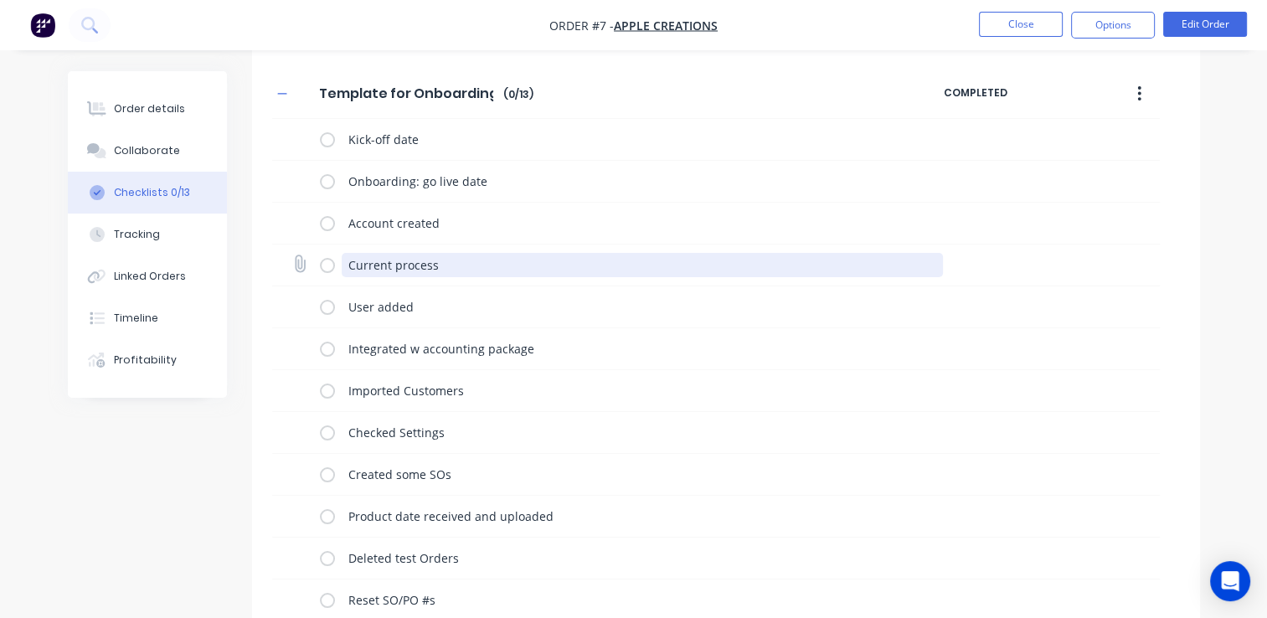
scroll to position [168, 0]
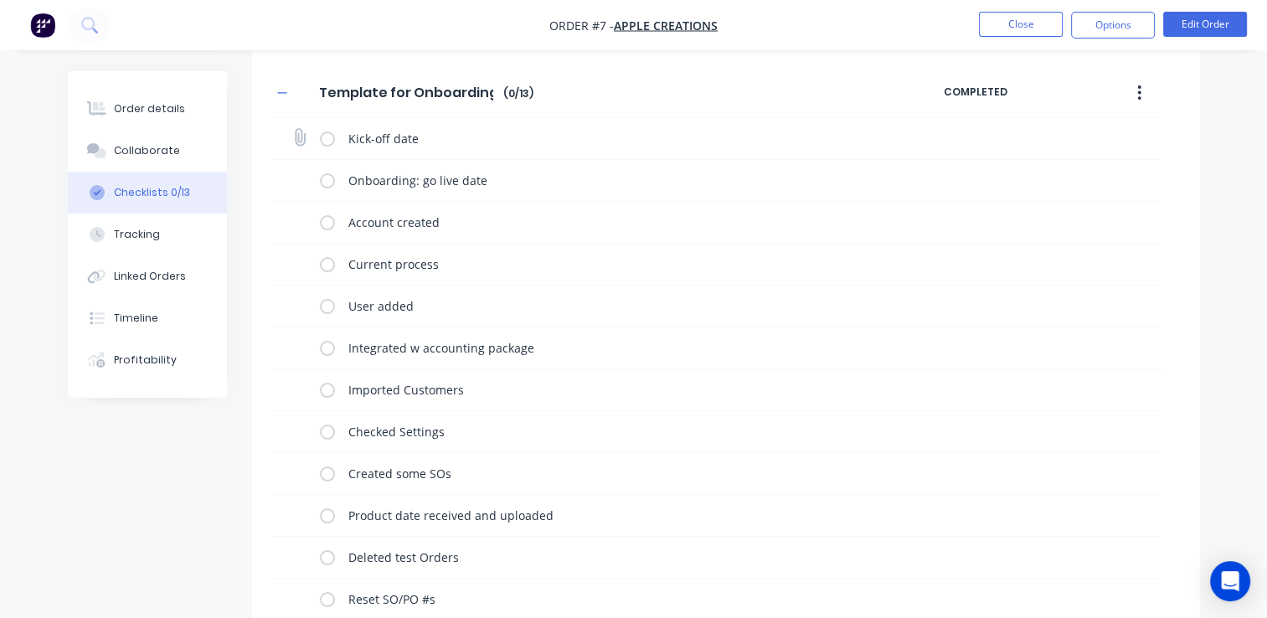
click at [328, 141] on label at bounding box center [327, 139] width 15 height 18
click at [0, 0] on input "checkbox" at bounding box center [0, 0] width 0 height 0
type textarea "x"
click at [296, 134] on icon at bounding box center [299, 137] width 22 height 22
click at [292, 129] on input "file" at bounding box center [292, 129] width 0 height 0
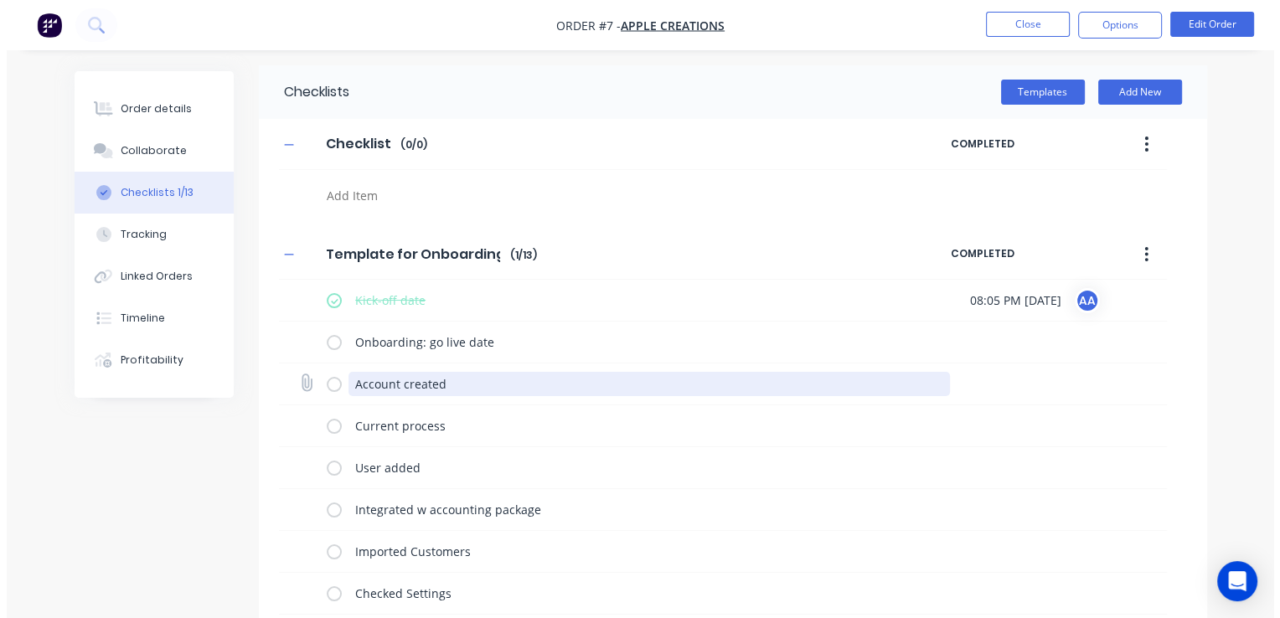
scroll to position [0, 0]
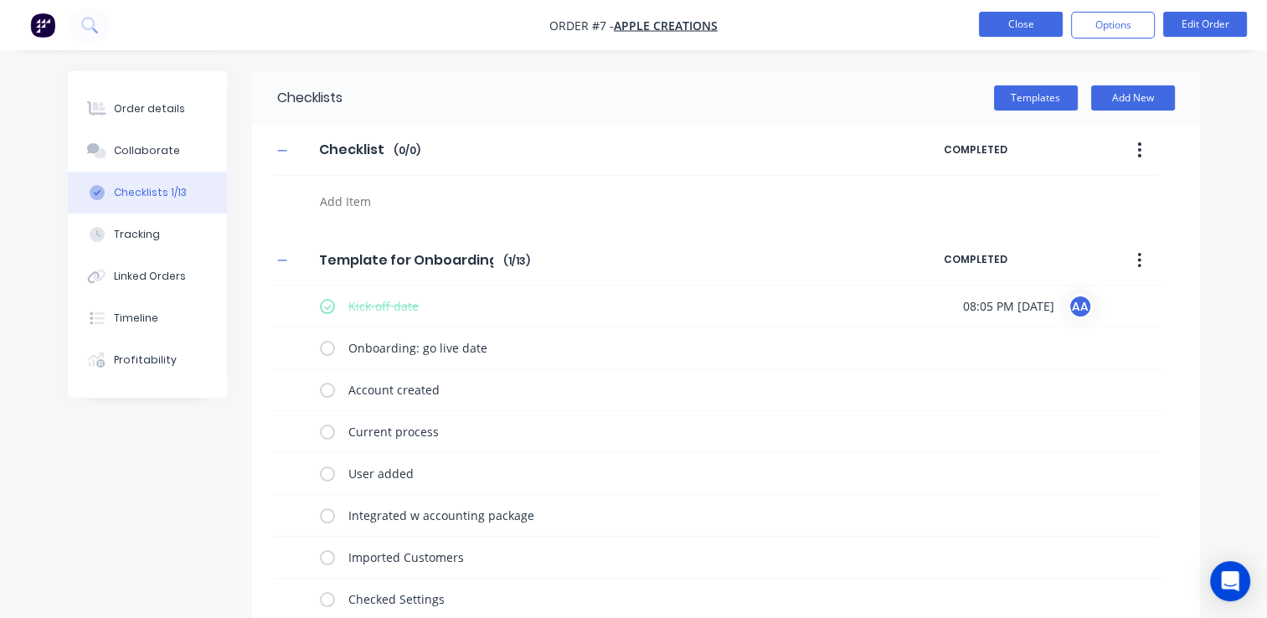
click at [1058, 29] on button "Close" at bounding box center [1021, 24] width 84 height 25
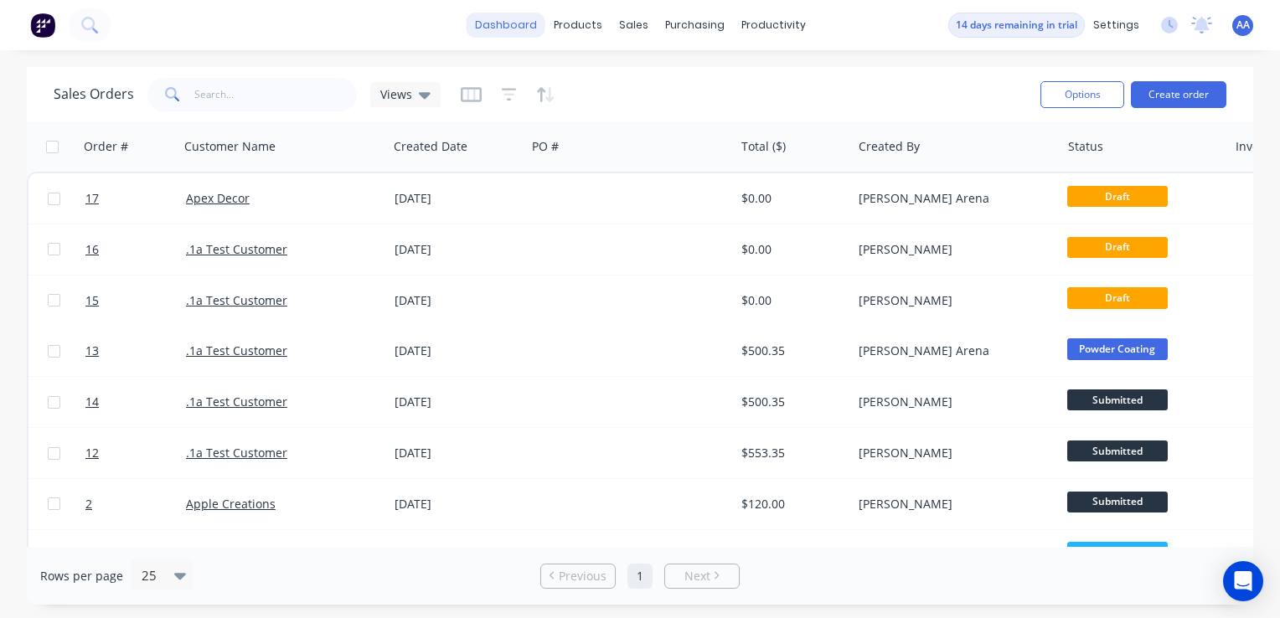
click at [519, 31] on link "dashboard" at bounding box center [506, 25] width 79 height 25
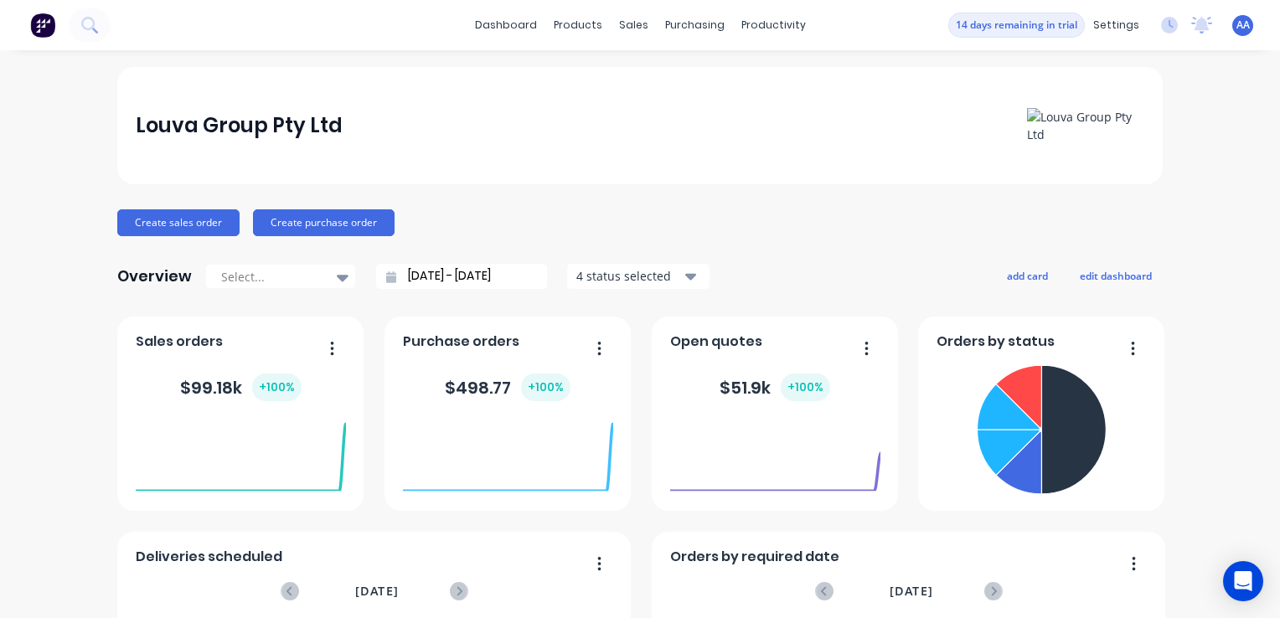
click at [1019, 23] on button "14 days remaining in trial" at bounding box center [1016, 25] width 137 height 25
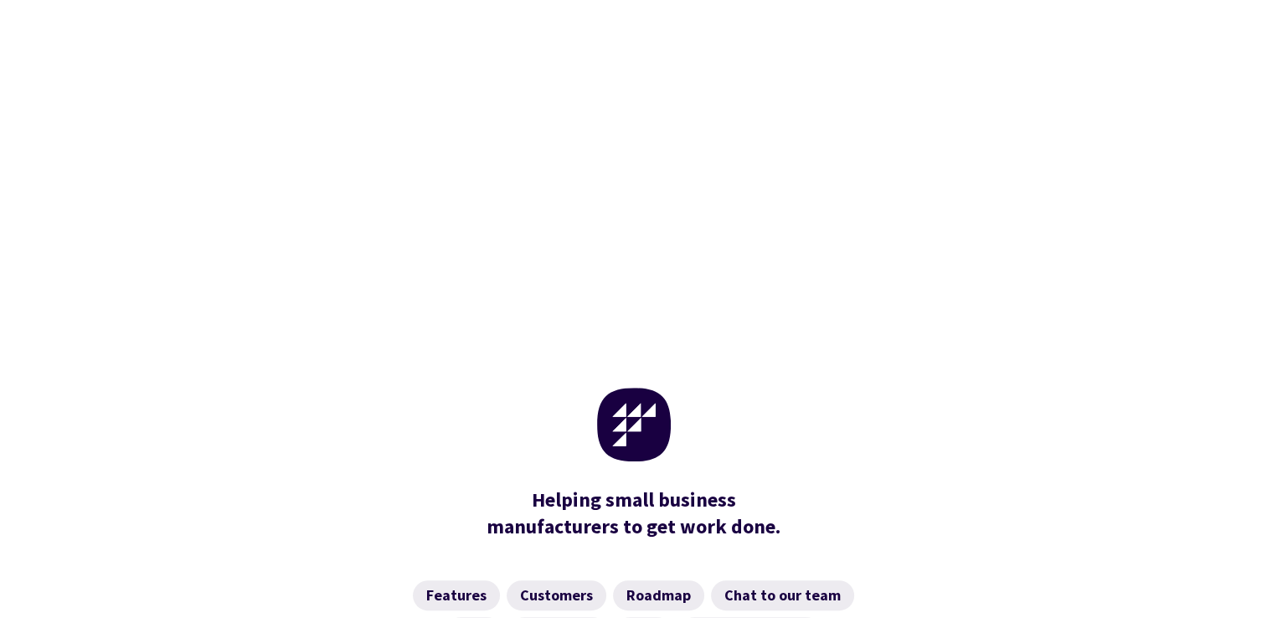
scroll to position [968, 0]
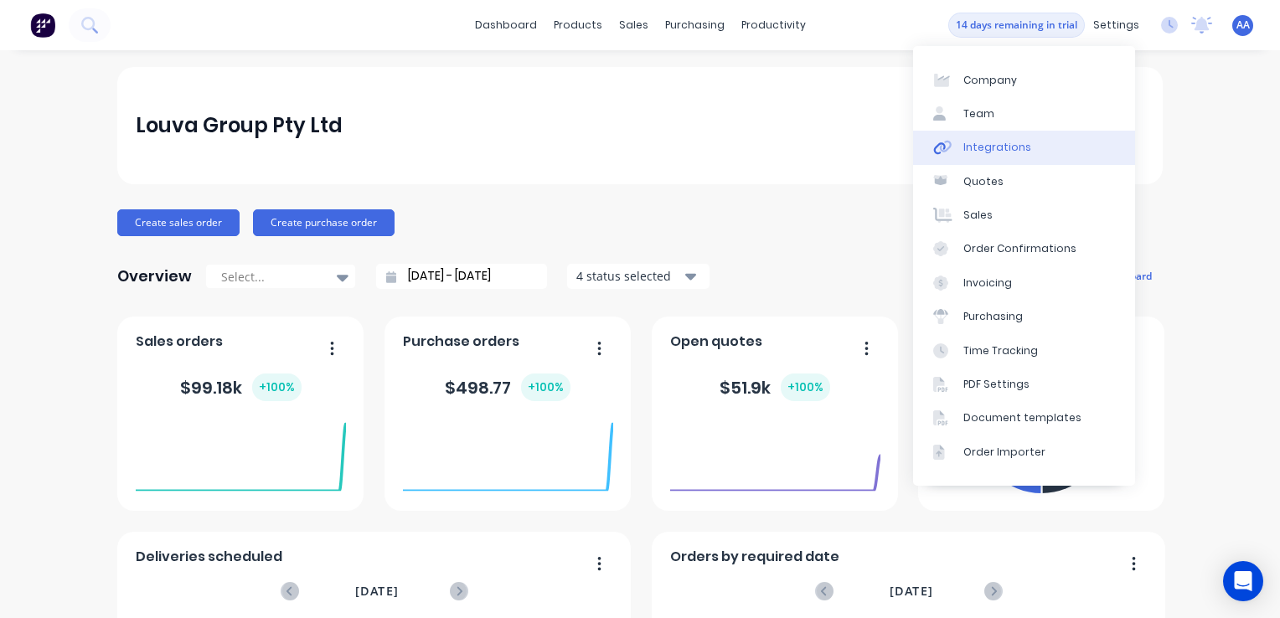
click at [1018, 148] on div "Integrations" at bounding box center [997, 147] width 68 height 15
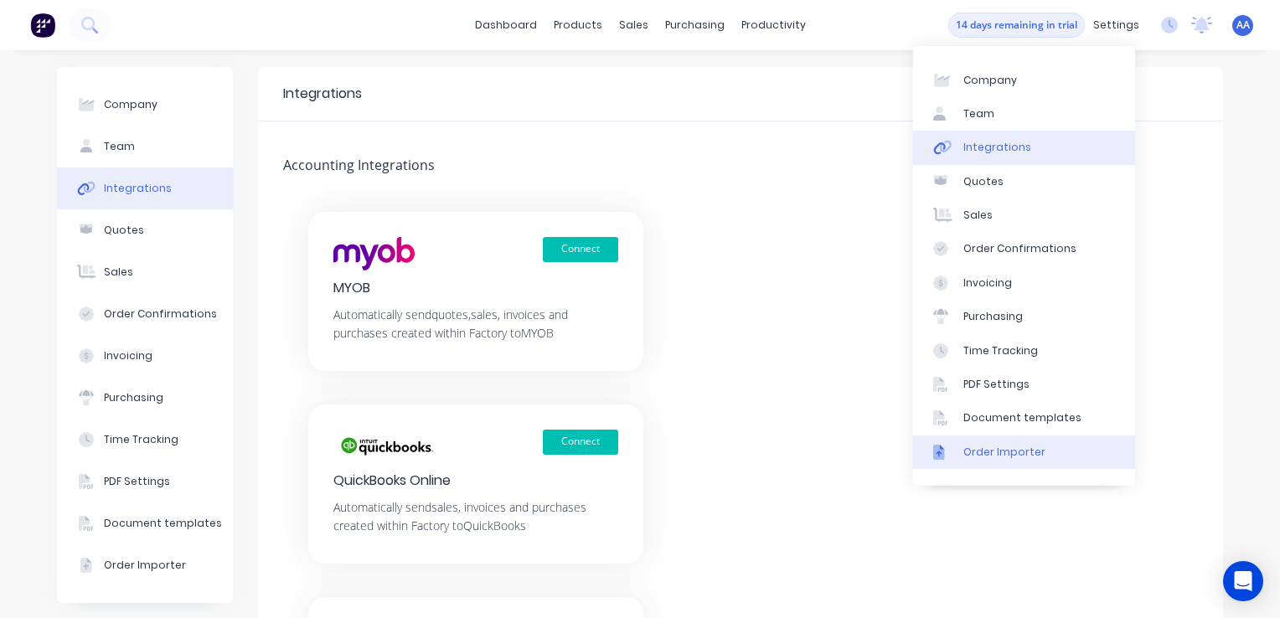
click at [1014, 456] on div "Order Importer" at bounding box center [1004, 452] width 82 height 15
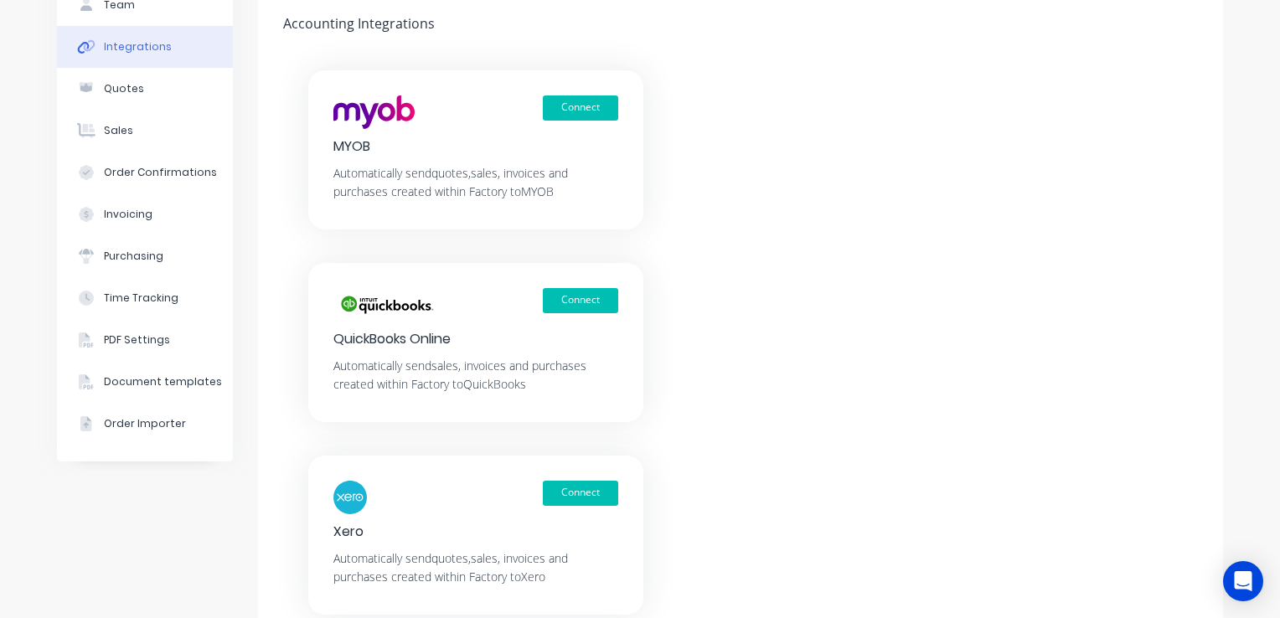
scroll to position [238, 0]
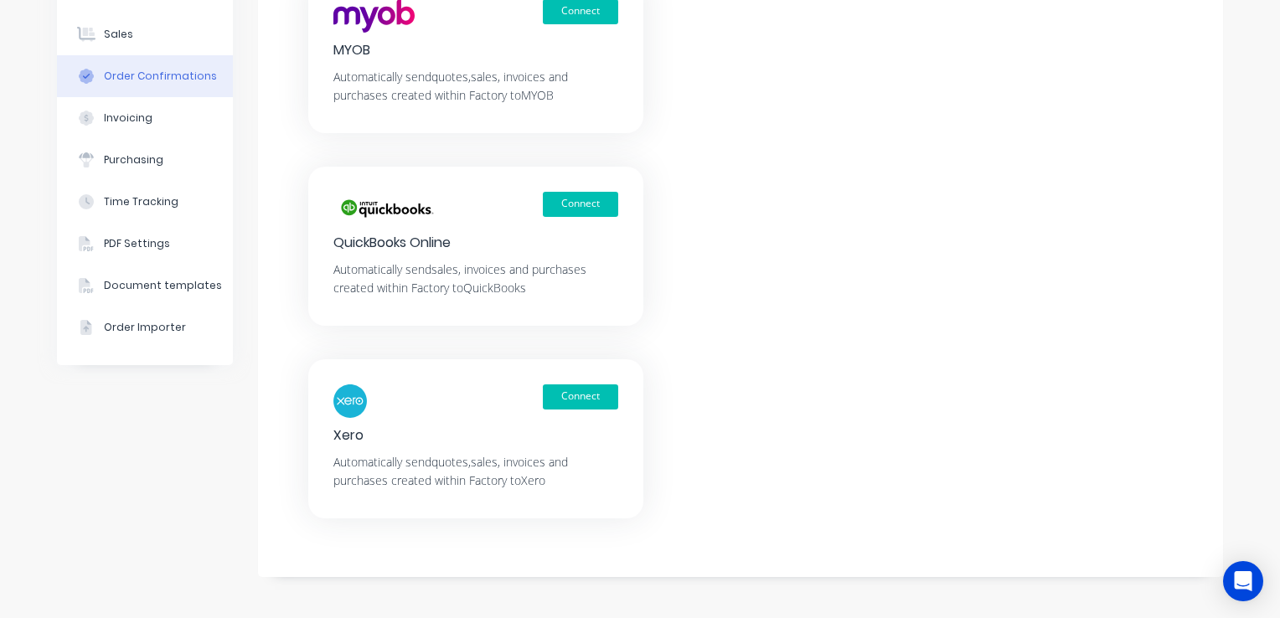
click at [135, 76] on div "Order Confirmations" at bounding box center [160, 76] width 113 height 15
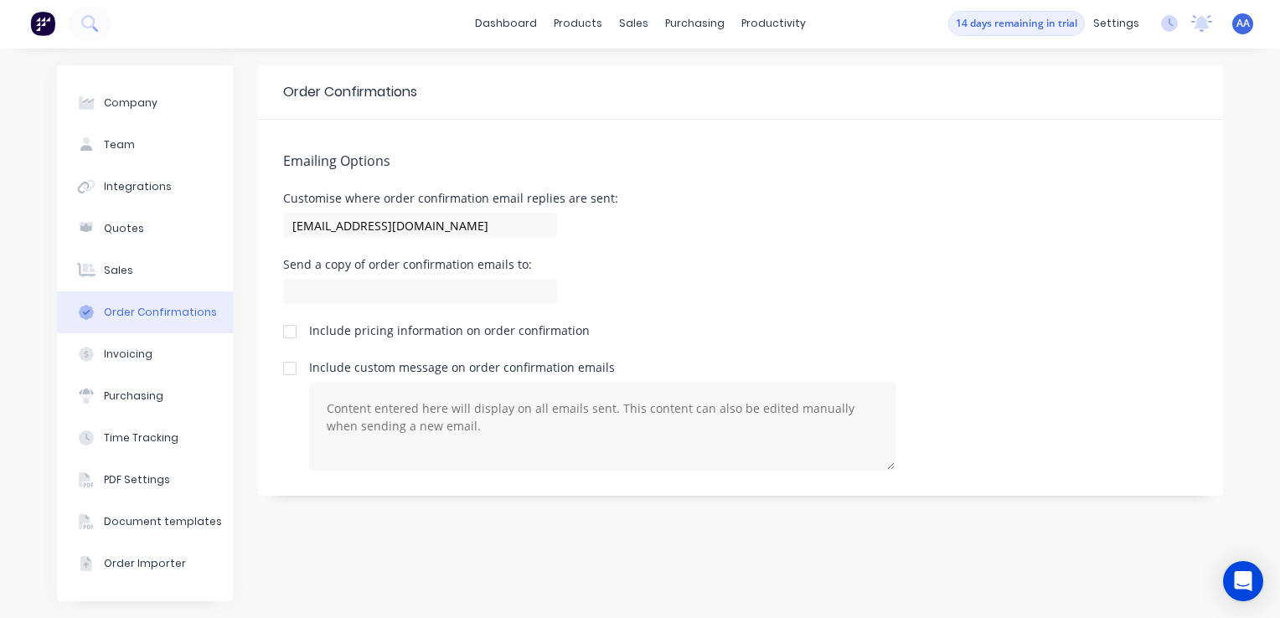
scroll to position [1, 0]
